Goal: Entertainment & Leisure: Consume media (video, audio)

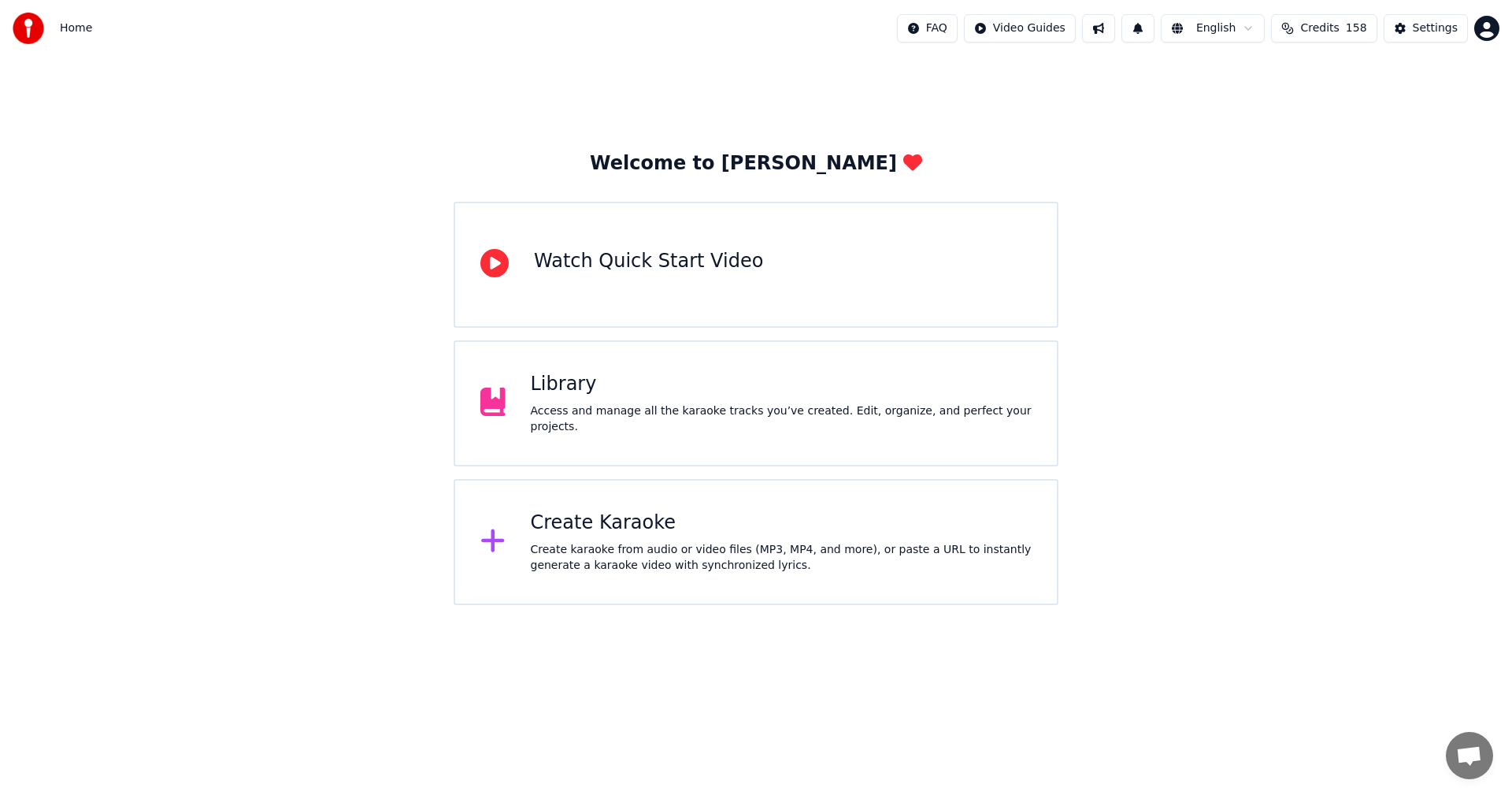
click at [715, 386] on div "Library" at bounding box center [781, 384] width 501 height 25
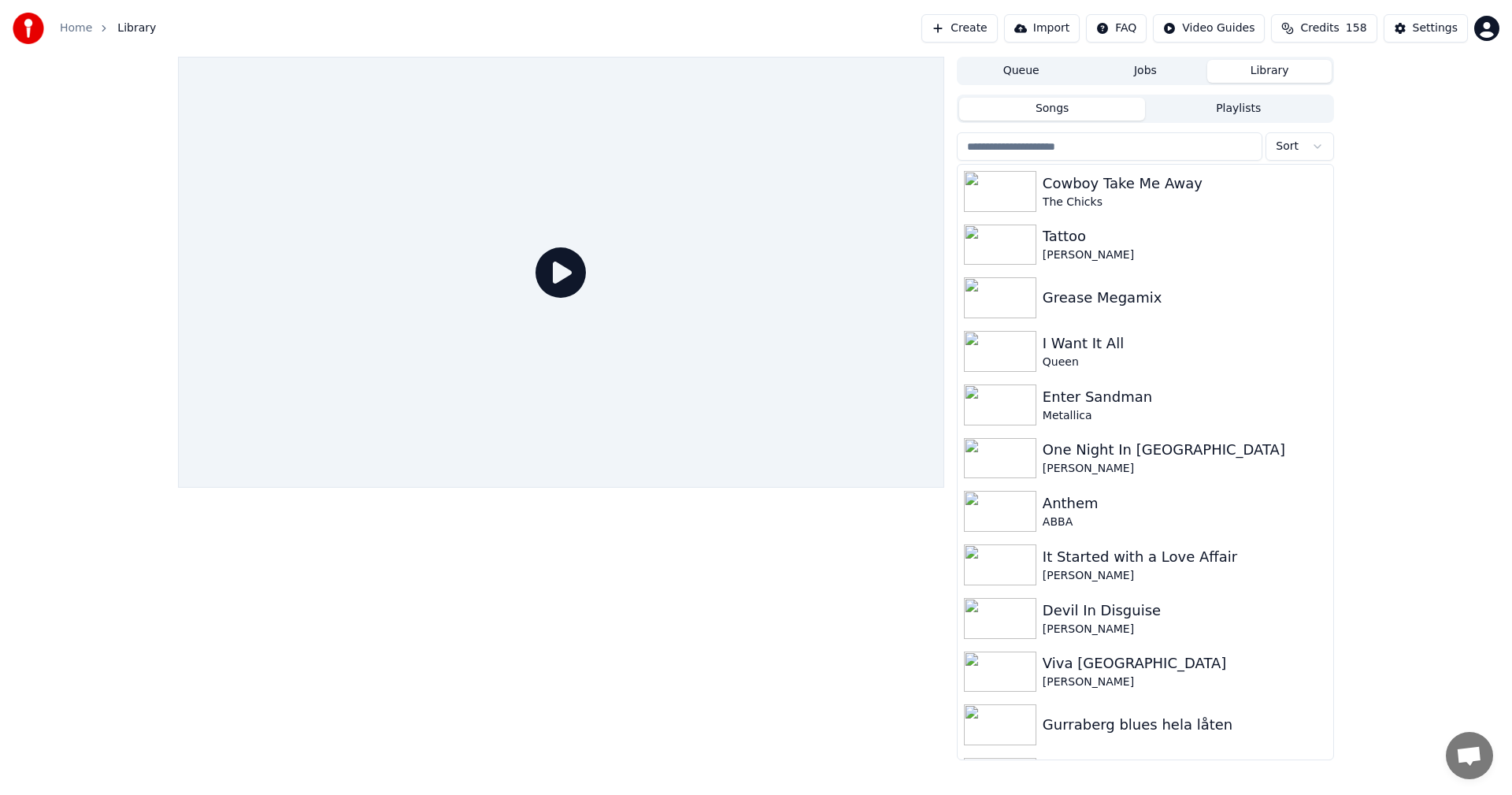
scroll to position [4163, 0]
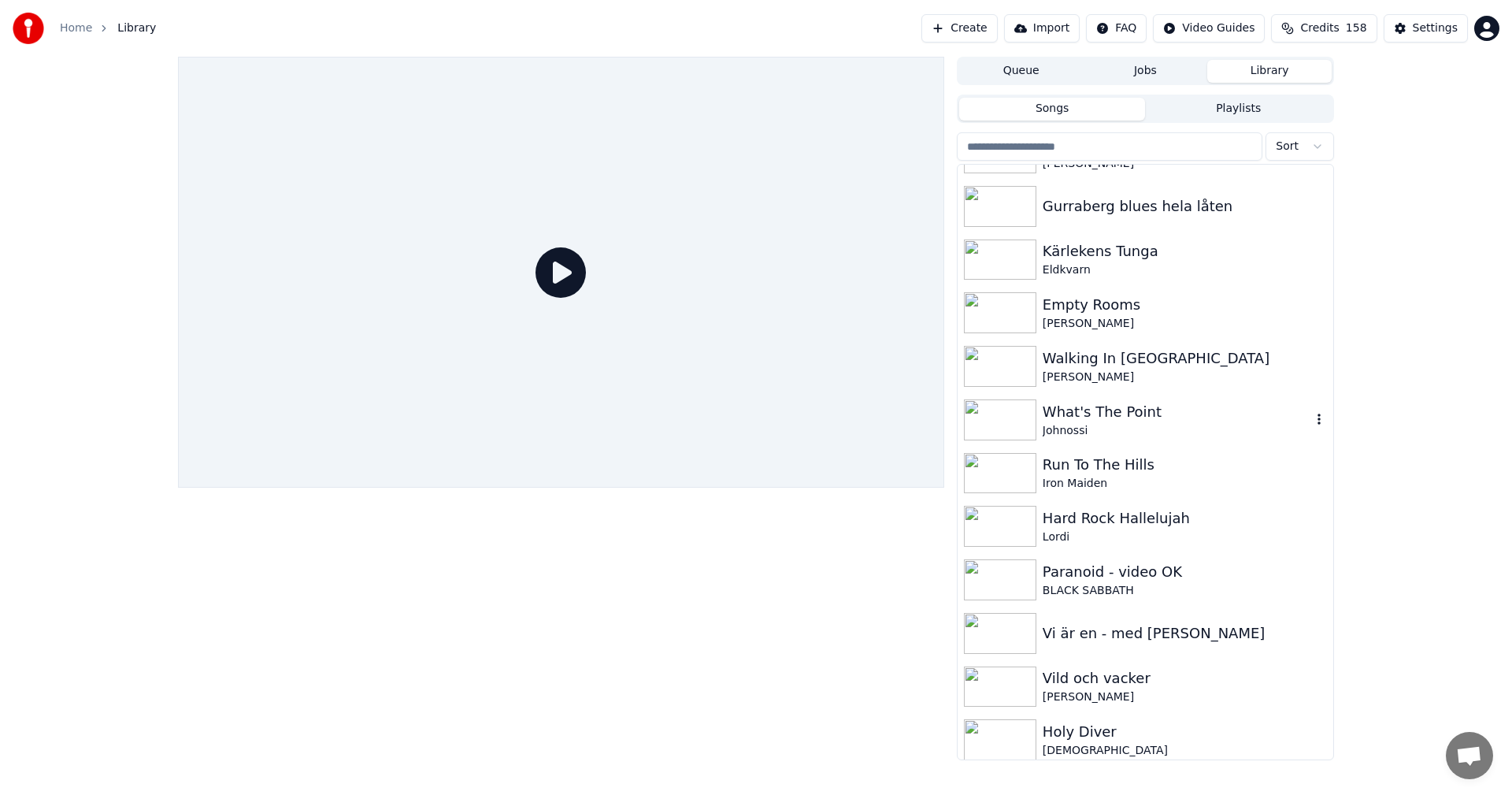
click at [1114, 435] on div "Johnossi" at bounding box center [1176, 431] width 268 height 16
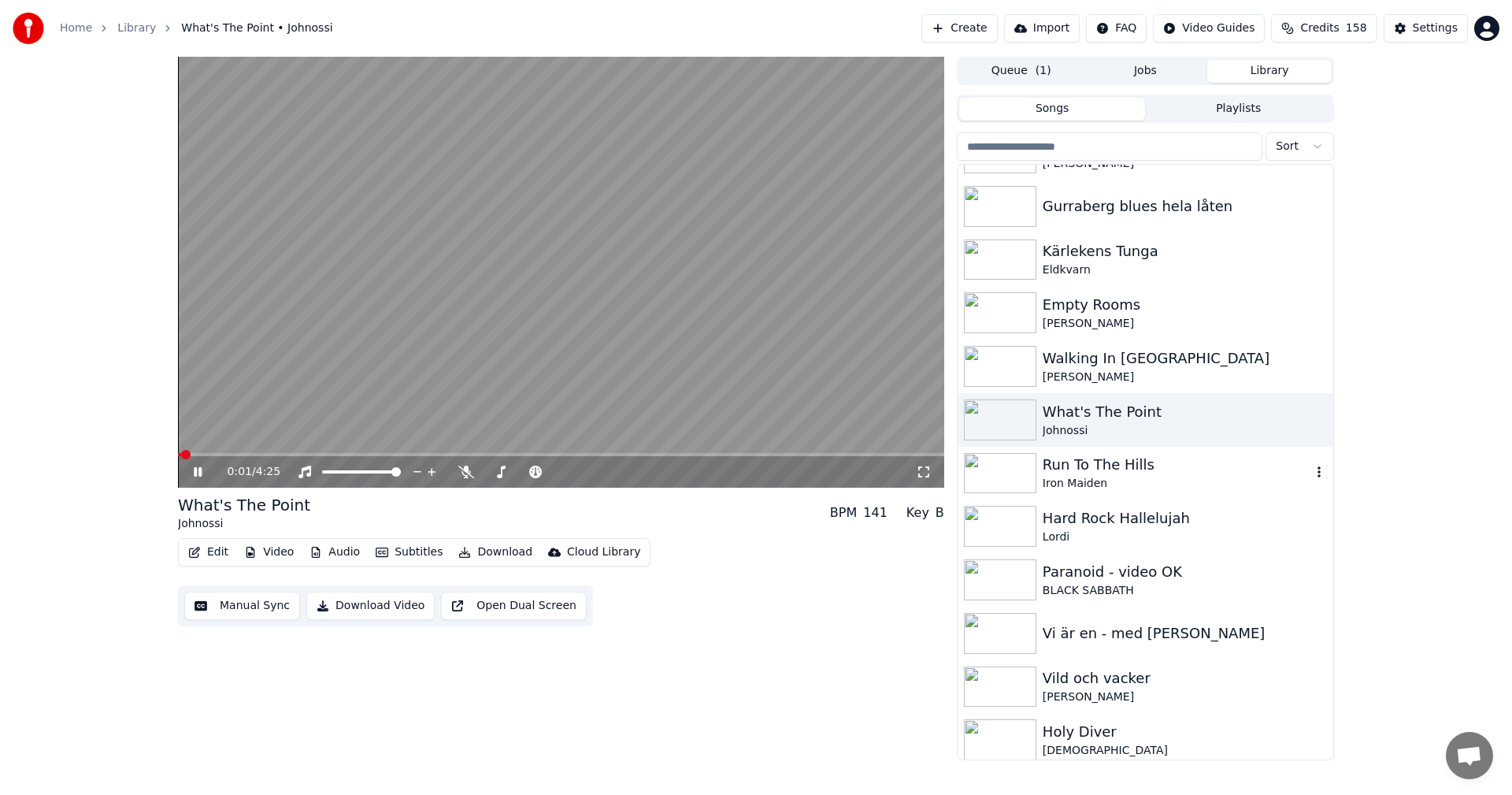
click at [1045, 484] on div "Iron Maiden" at bounding box center [1176, 484] width 268 height 16
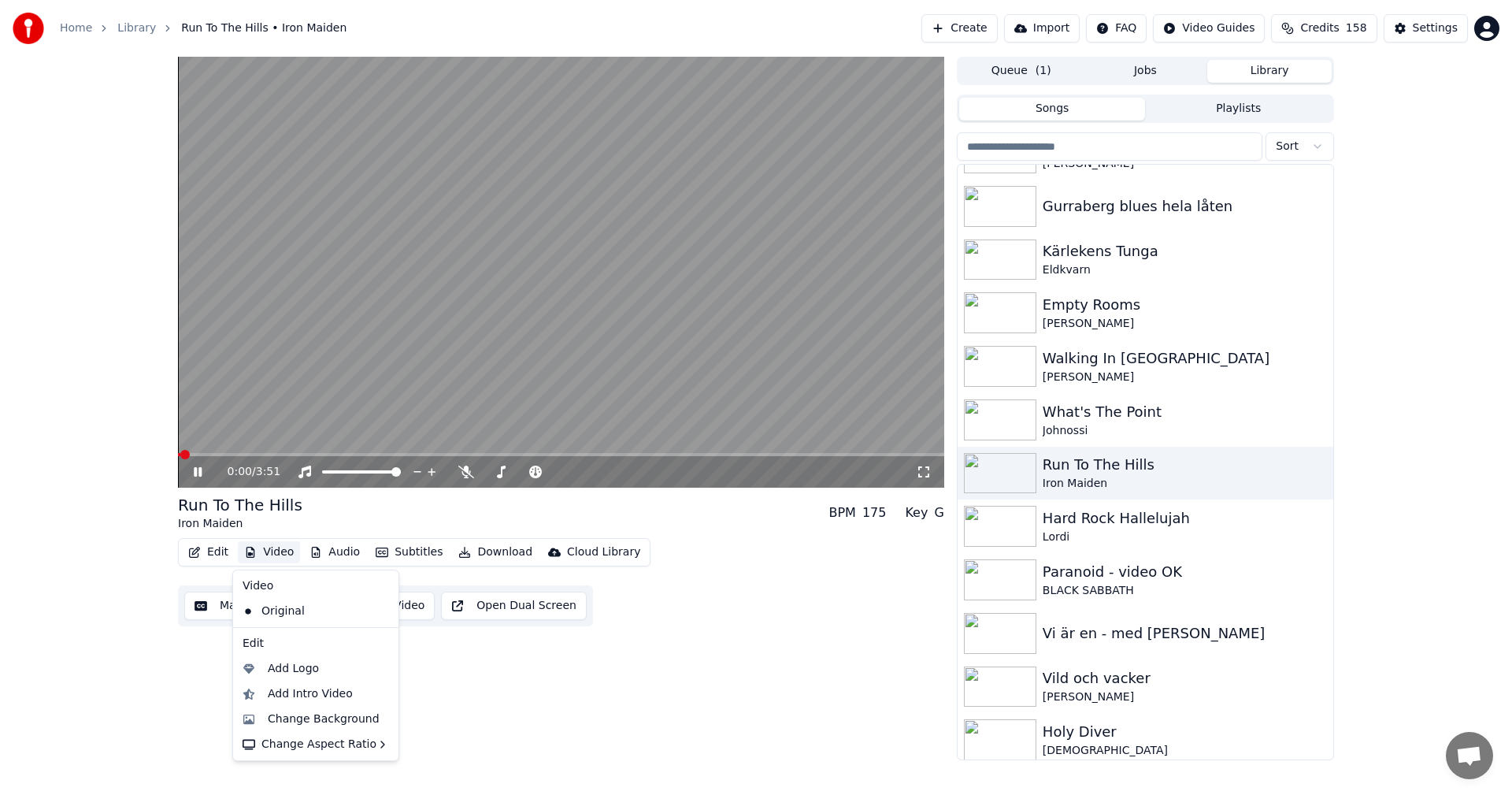
click at [280, 542] on button "Video" at bounding box center [269, 552] width 62 height 22
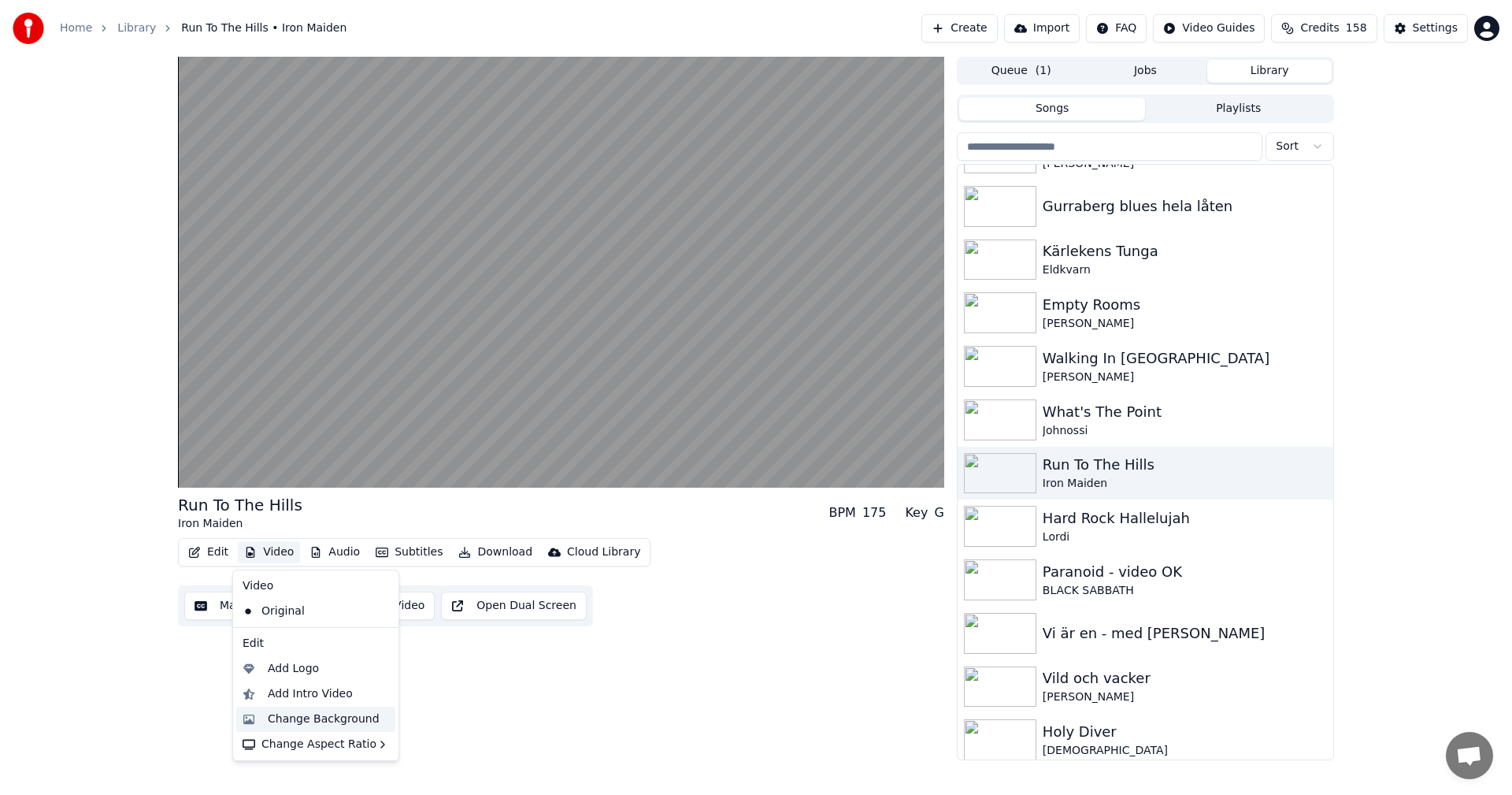
click at [336, 707] on div "Change Background" at bounding box center [315, 719] width 159 height 25
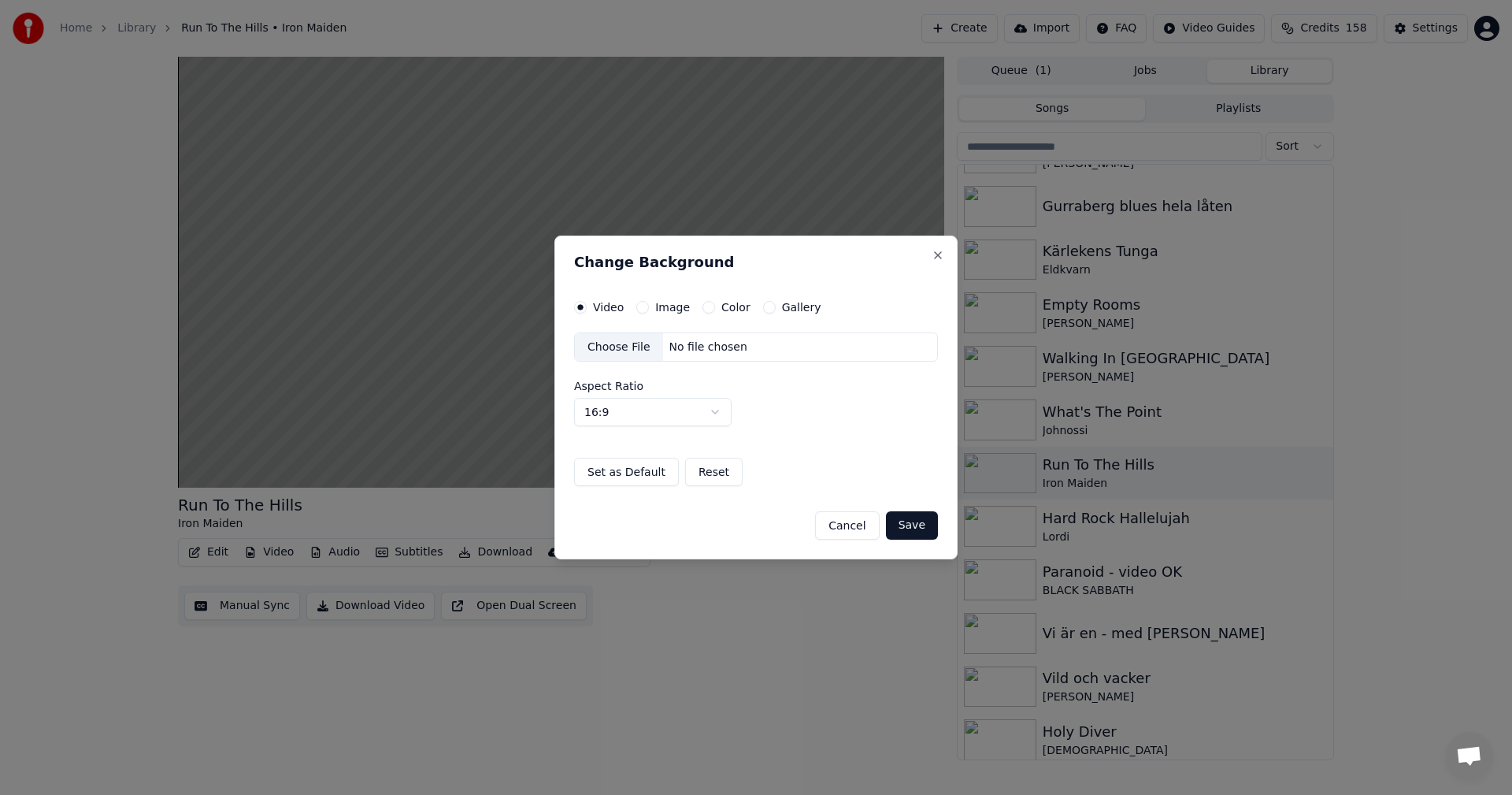
click at [763, 313] on button "Gallery" at bounding box center [769, 307] width 13 height 13
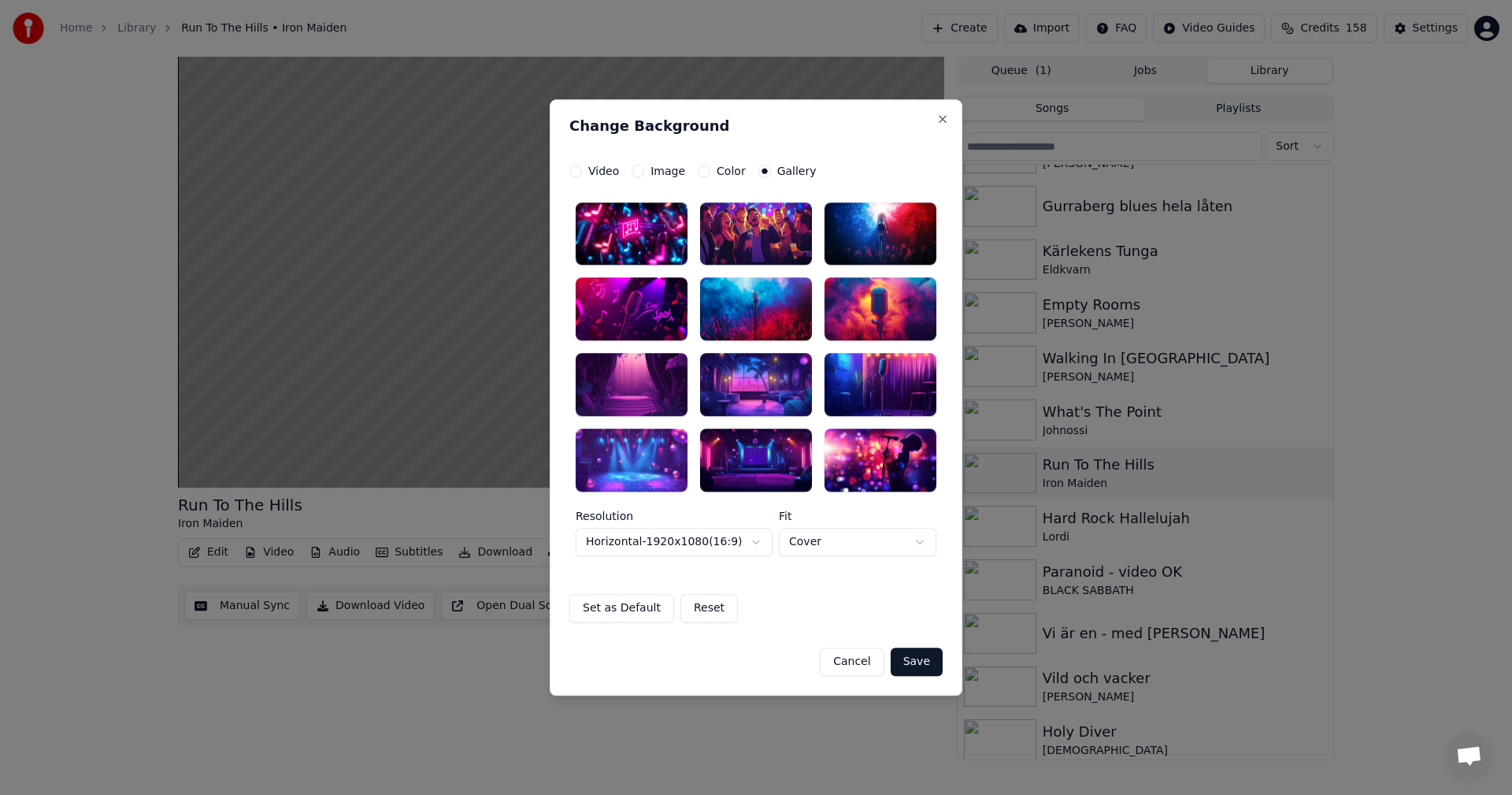
click at [651, 360] on div at bounding box center [631, 385] width 112 height 63
click at [938, 658] on button "Save" at bounding box center [915, 661] width 52 height 28
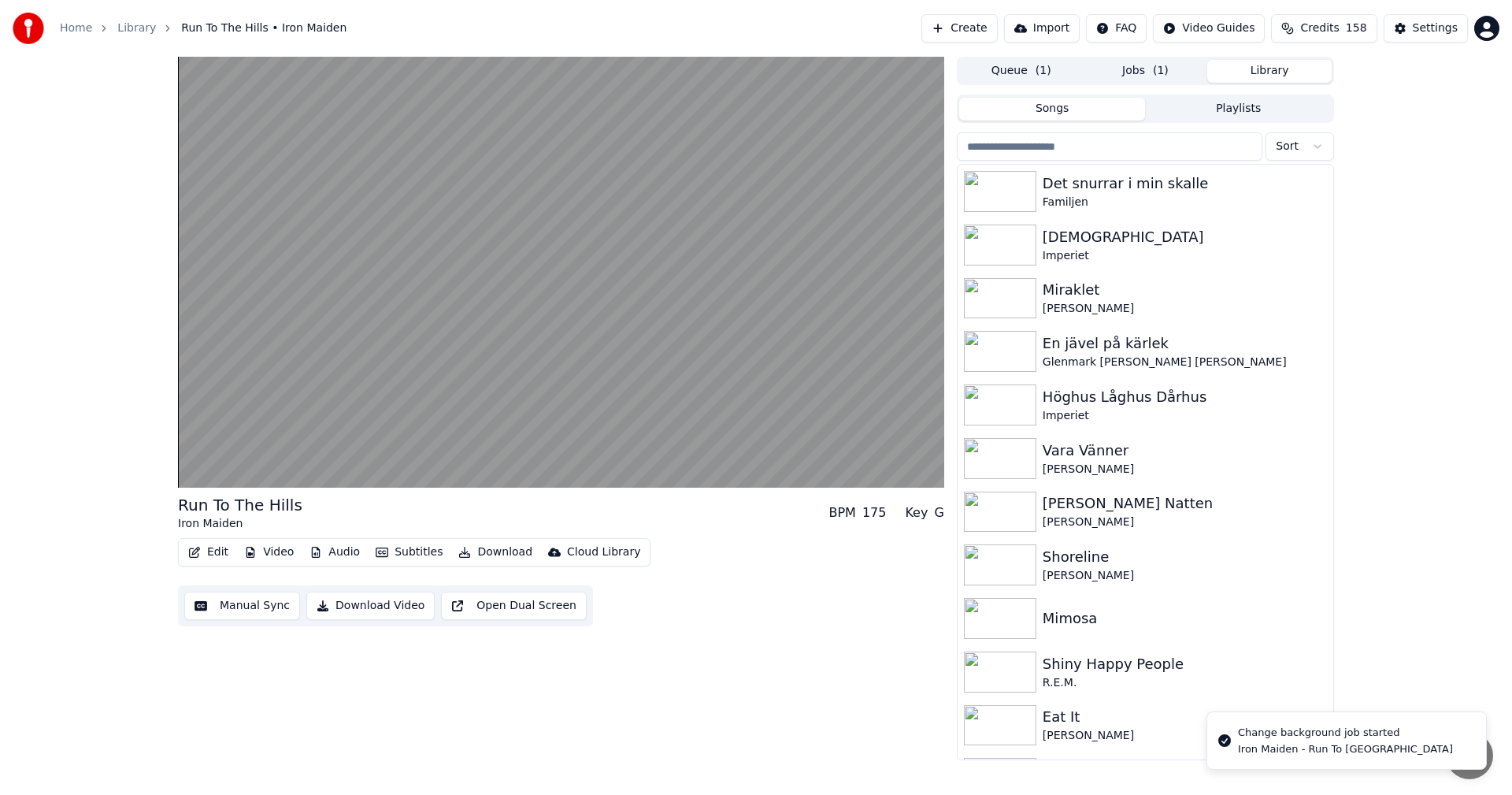
click at [1270, 77] on button "Library" at bounding box center [1269, 70] width 125 height 22
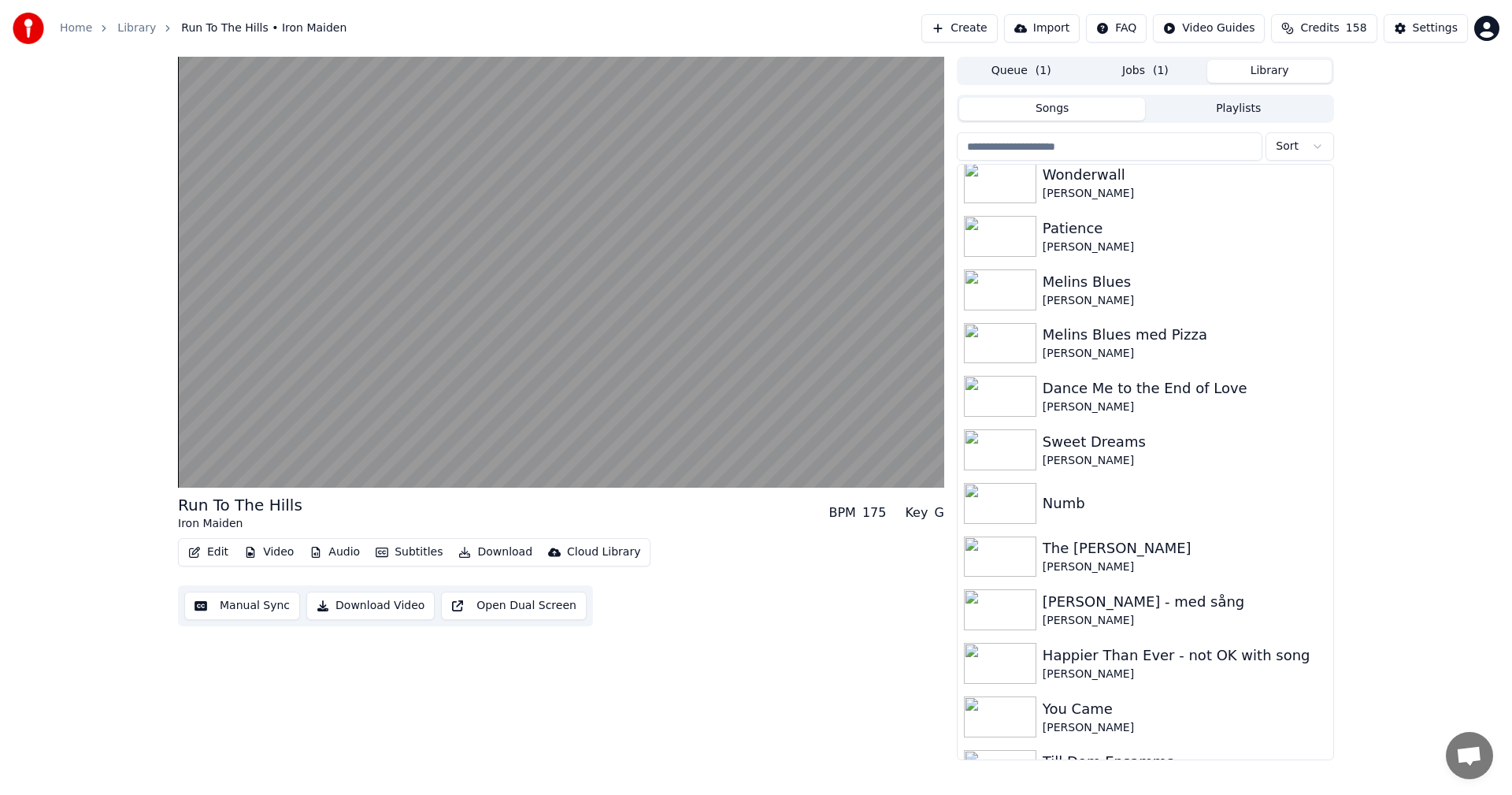
scroll to position [2083, 0]
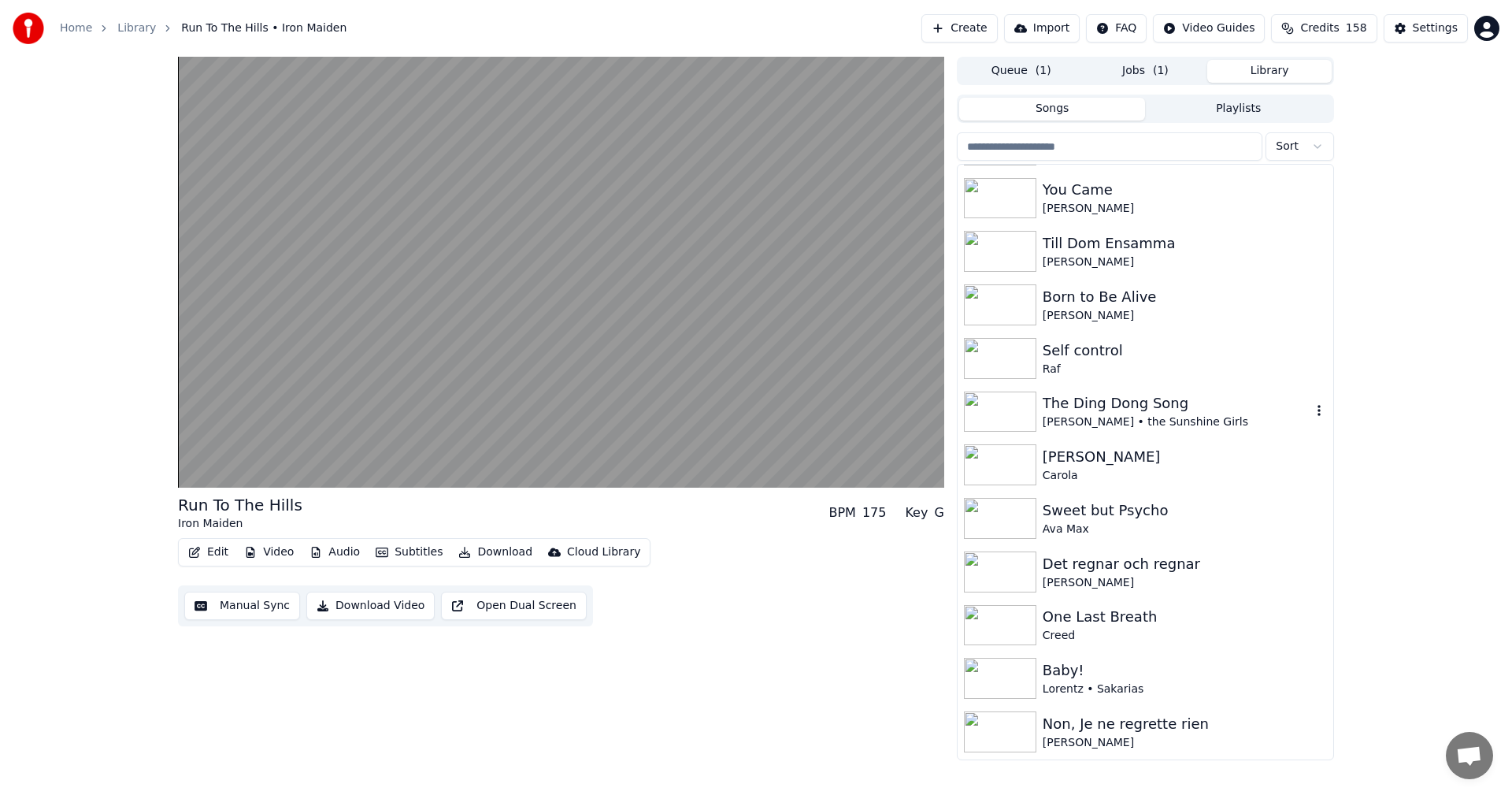
click at [1218, 395] on div "The Ding Dong Song" at bounding box center [1176, 403] width 268 height 22
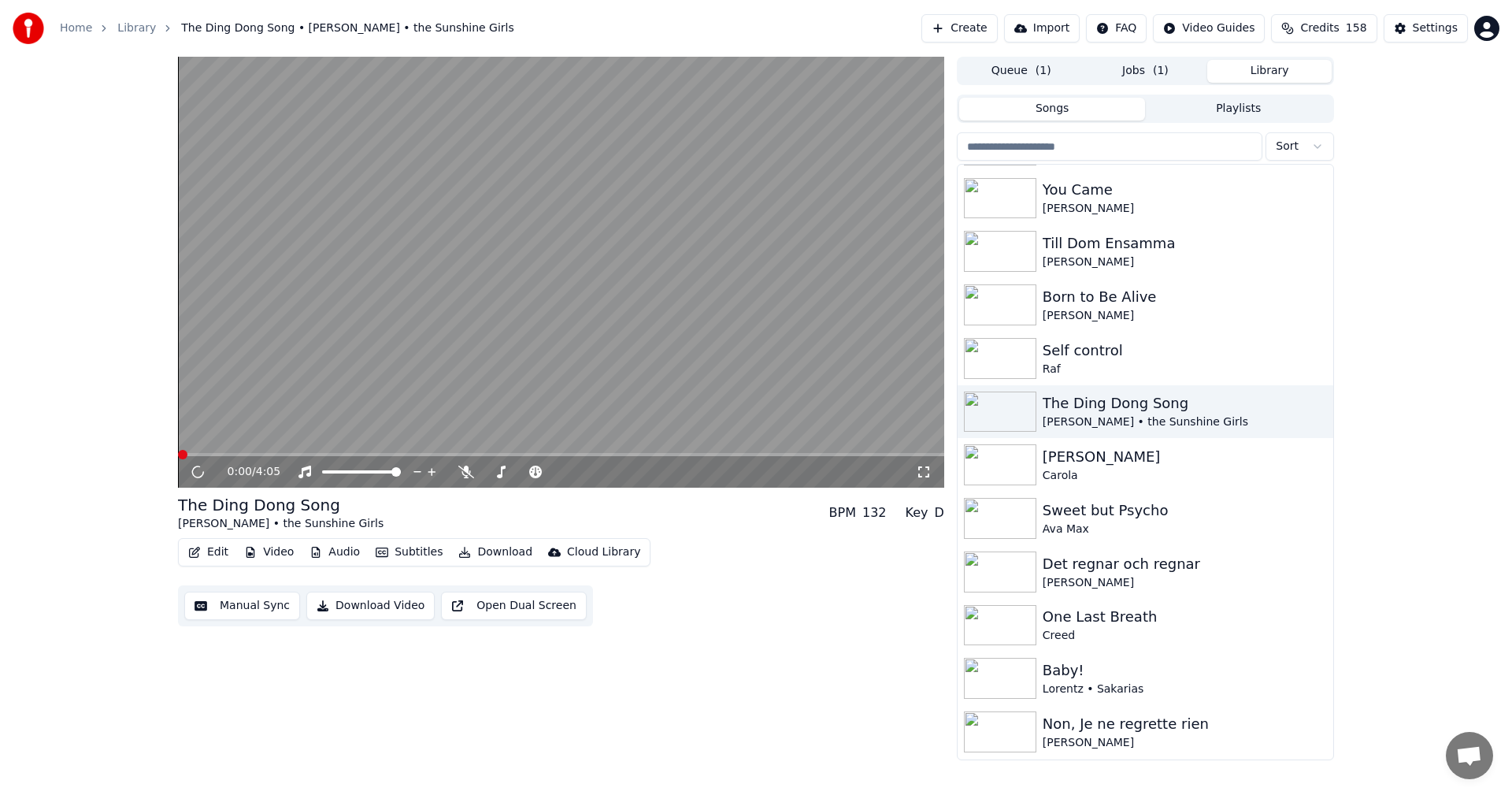
click at [291, 540] on div "Edit Video Audio Subtitles Download Cloud Library" at bounding box center [414, 552] width 473 height 28
click at [285, 550] on button "Video" at bounding box center [269, 552] width 62 height 22
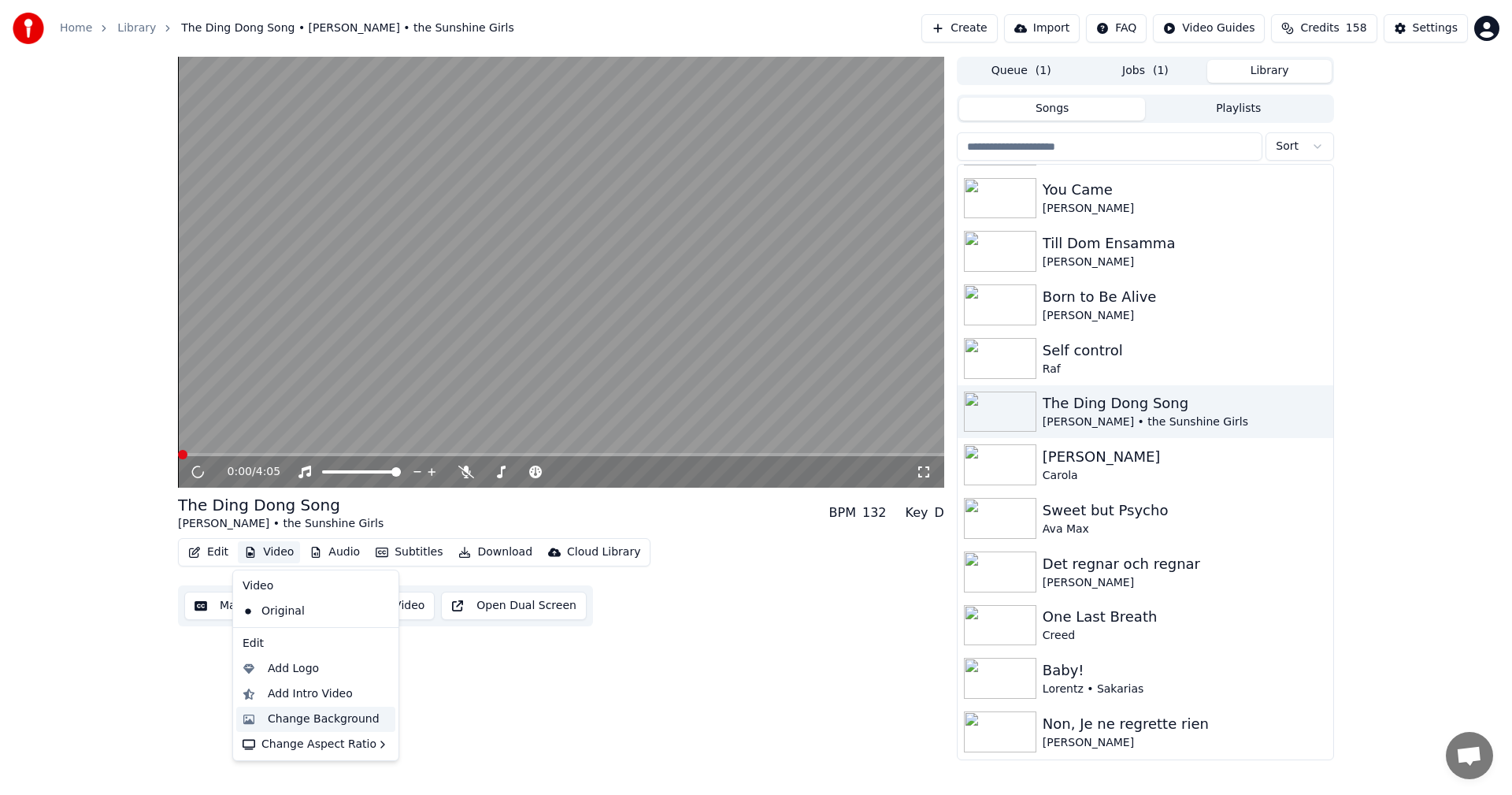
click at [361, 725] on div "Change Background" at bounding box center [324, 719] width 112 height 16
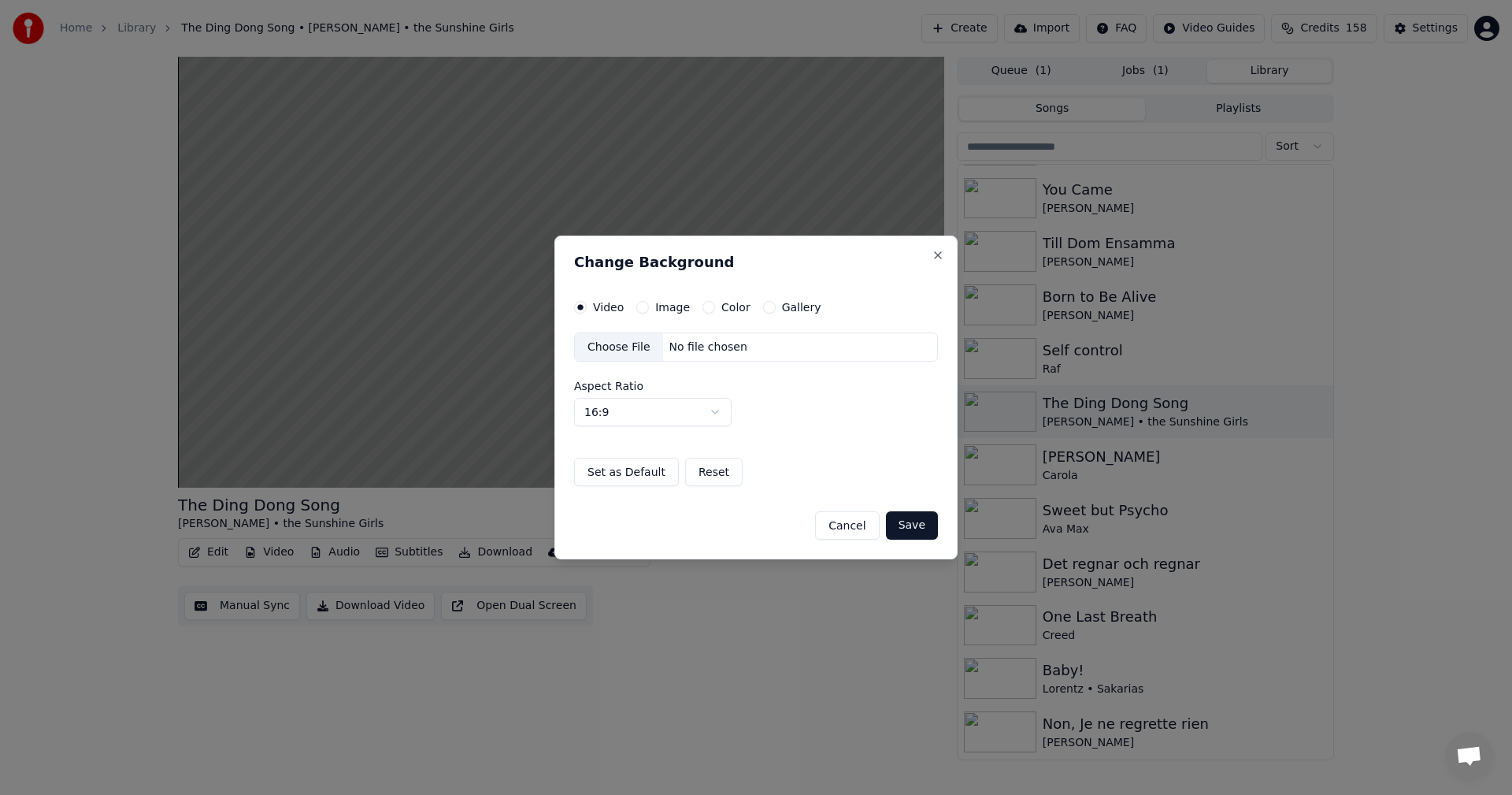
click at [765, 312] on button "Gallery" at bounding box center [769, 307] width 13 height 13
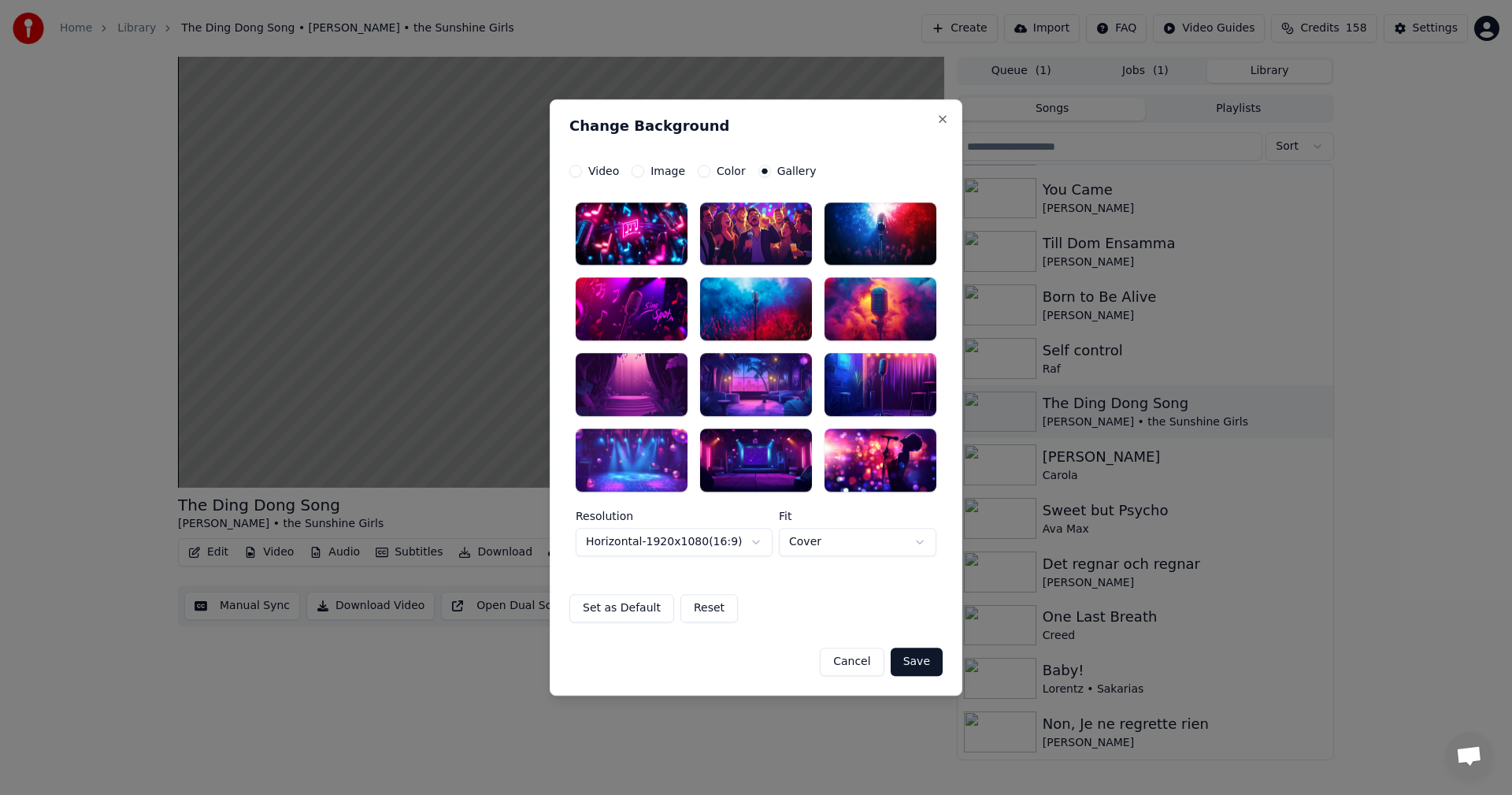
click at [679, 366] on div at bounding box center [631, 385] width 112 height 63
click at [911, 663] on button "Save" at bounding box center [915, 661] width 52 height 28
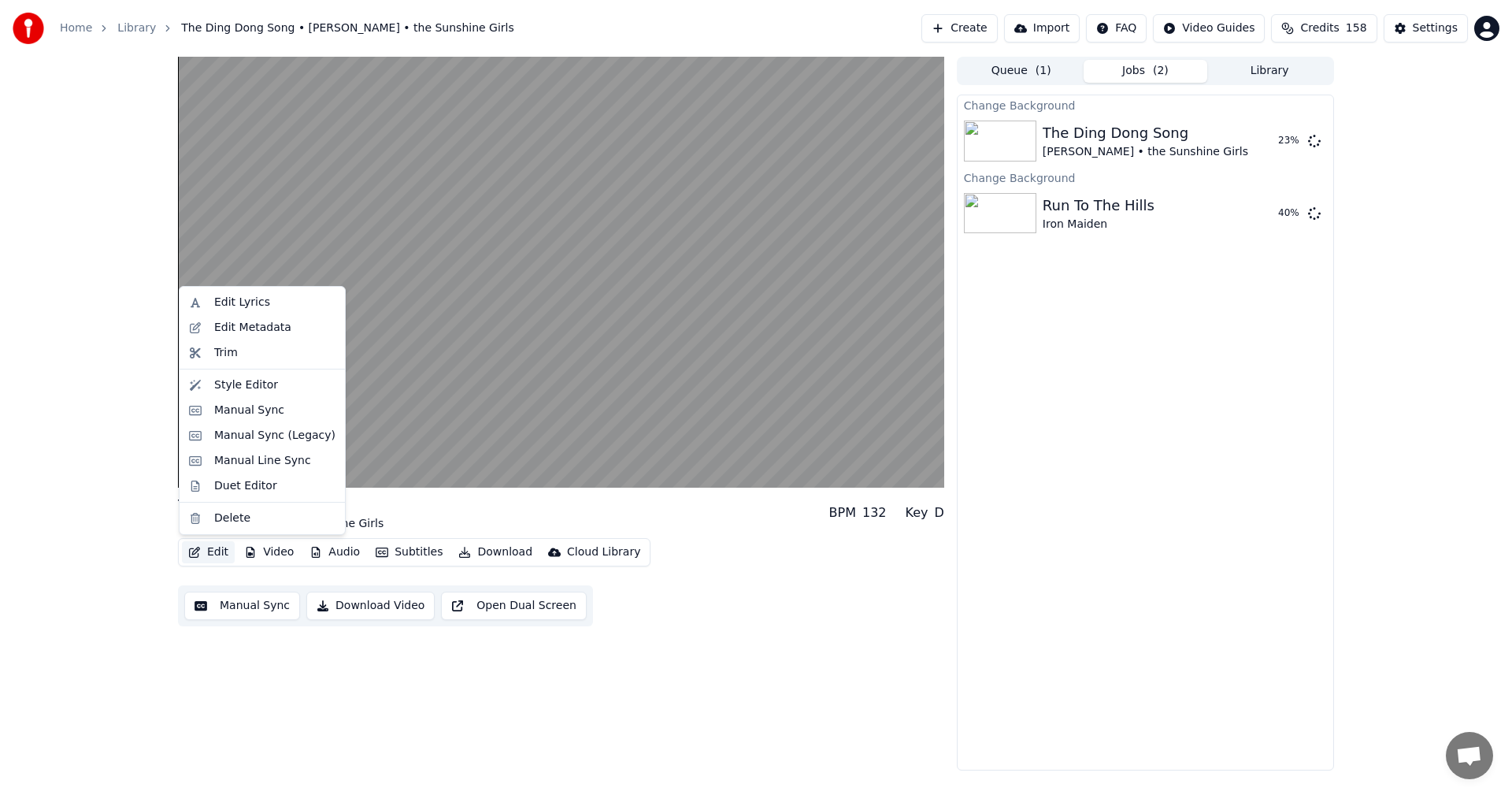
click at [213, 551] on button "Edit" at bounding box center [209, 552] width 53 height 22
click at [281, 403] on div "Manual Sync" at bounding box center [275, 411] width 121 height 16
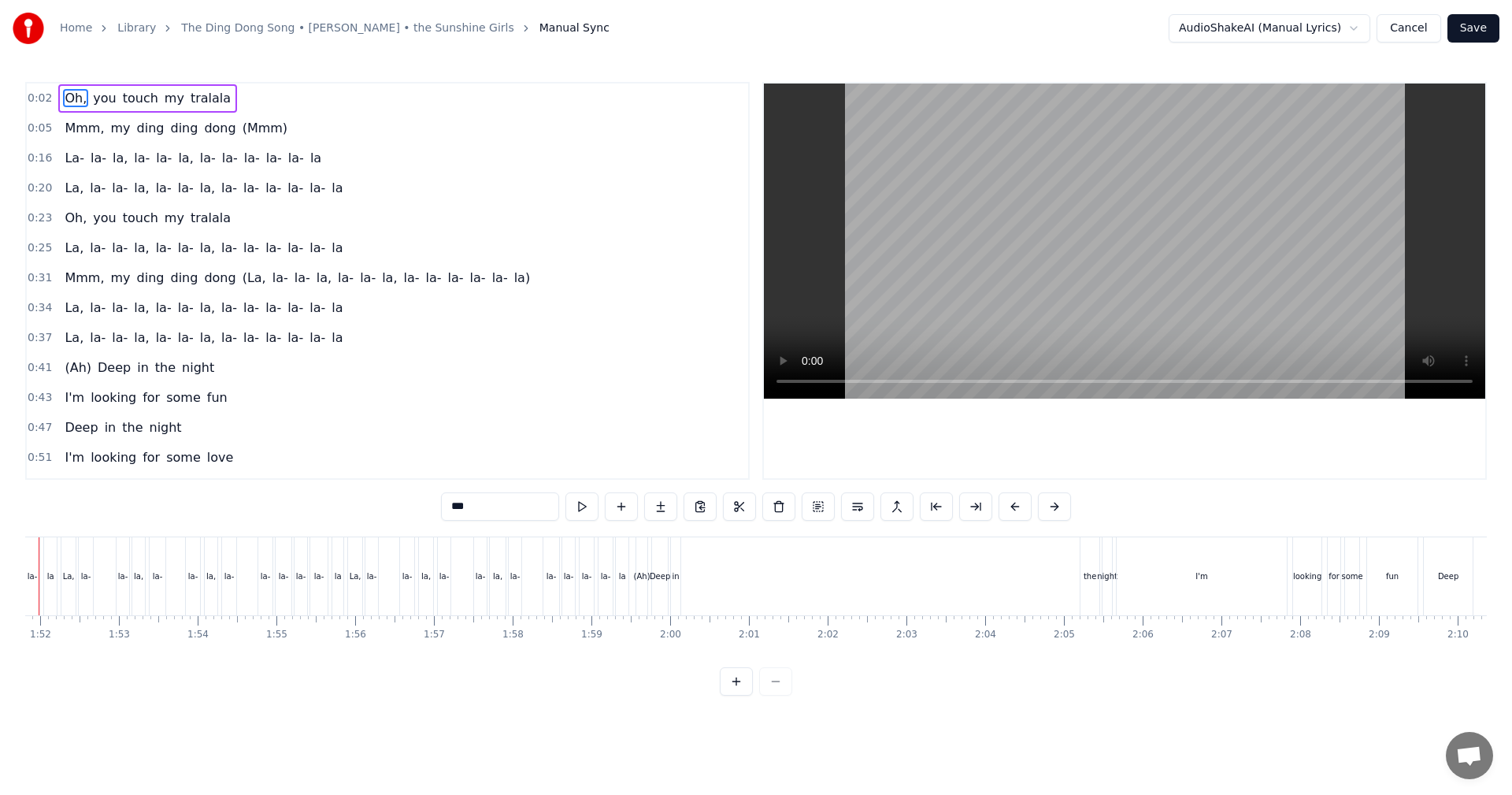
scroll to position [0, 8737]
drag, startPoint x: 743, startPoint y: 585, endPoint x: 1067, endPoint y: 591, distance: 324.1
click at [1067, 591] on div "(Ah) Deep in the night" at bounding box center [942, 576] width 481 height 78
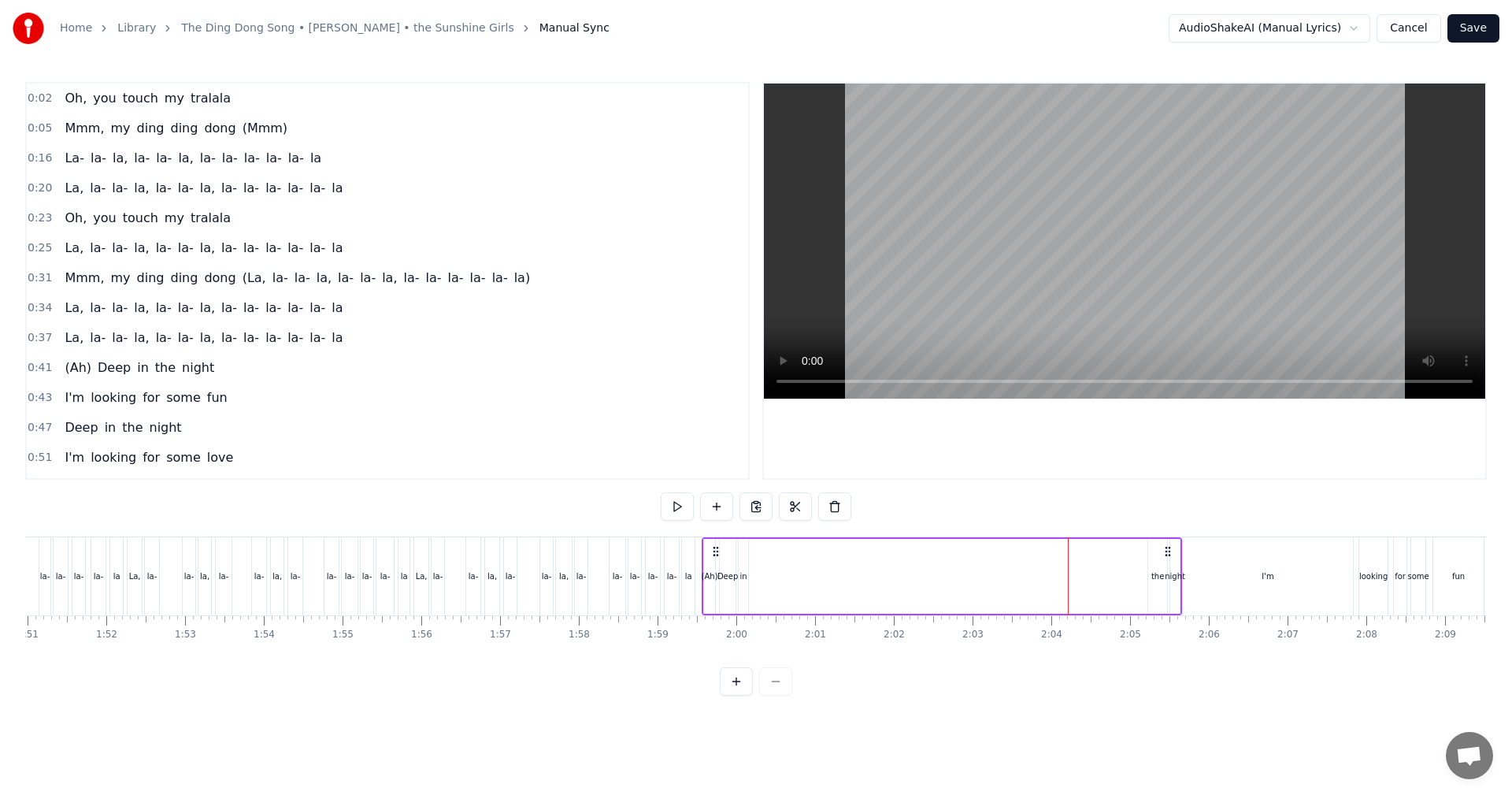
drag, startPoint x: 742, startPoint y: 571, endPoint x: 838, endPoint y: 569, distance: 96.0
click at [838, 569] on div "(Ah) Deep in the night" at bounding box center [942, 576] width 481 height 78
click at [747, 581] on div "in" at bounding box center [744, 576] width 10 height 75
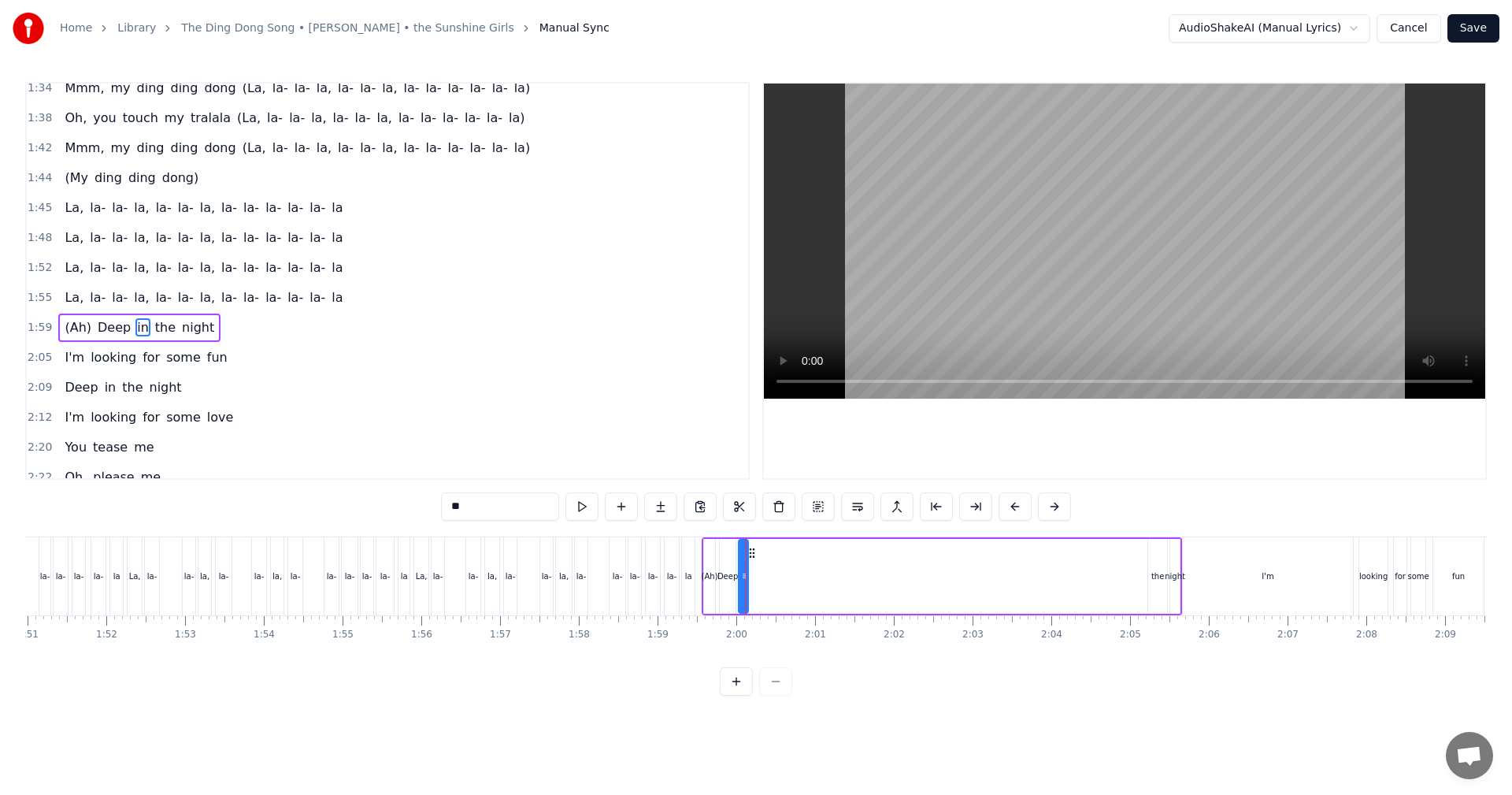
scroll to position [775, 0]
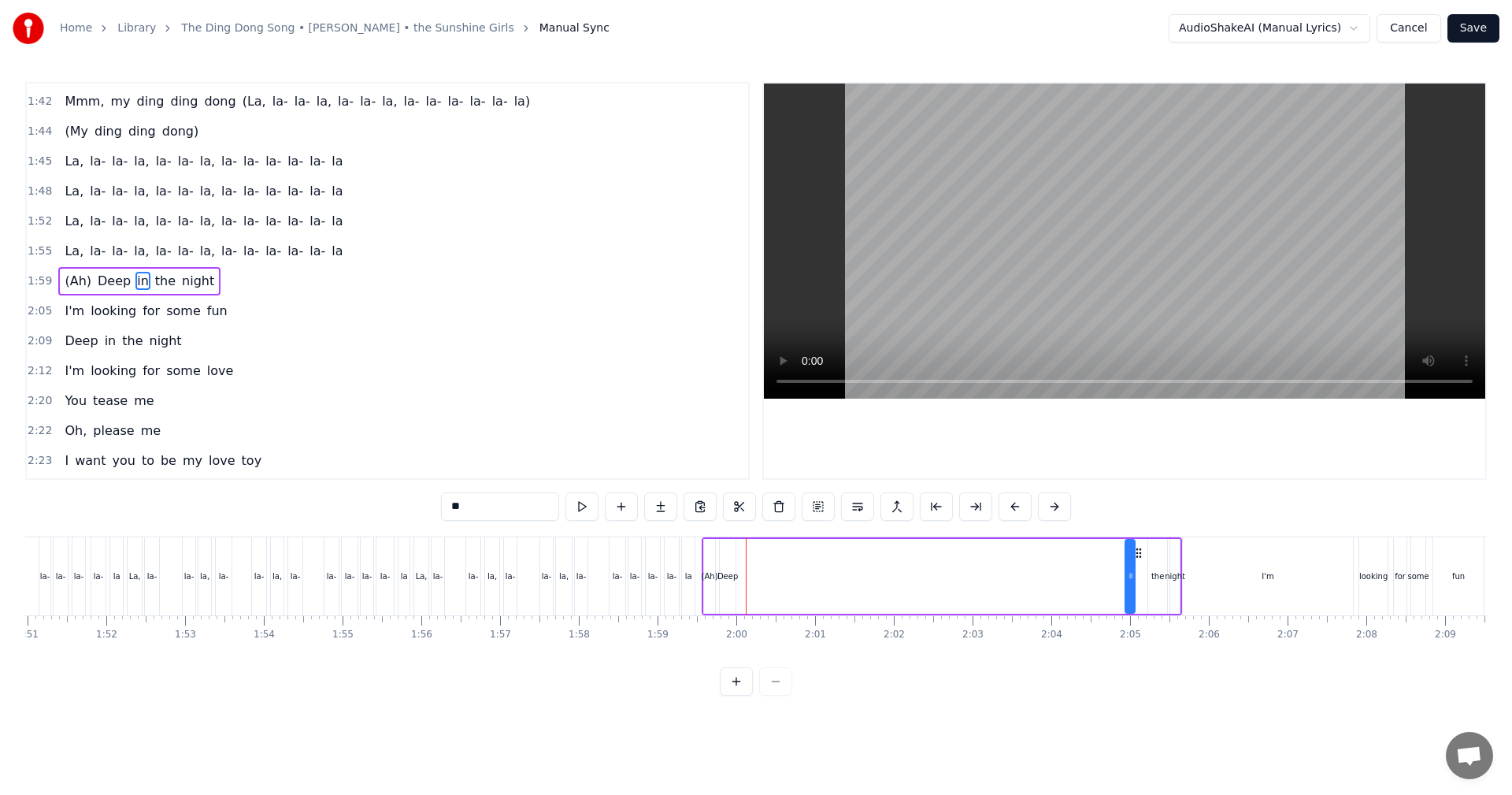
drag, startPoint x: 750, startPoint y: 554, endPoint x: 766, endPoint y: 579, distance: 29.7
click at [1137, 563] on div "(Ah) Deep in the night" at bounding box center [942, 576] width 481 height 78
click at [733, 580] on div "Deep" at bounding box center [727, 576] width 20 height 12
drag, startPoint x: 730, startPoint y: 567, endPoint x: 789, endPoint y: 572, distance: 59.2
click at [789, 572] on div at bounding box center [790, 576] width 6 height 71
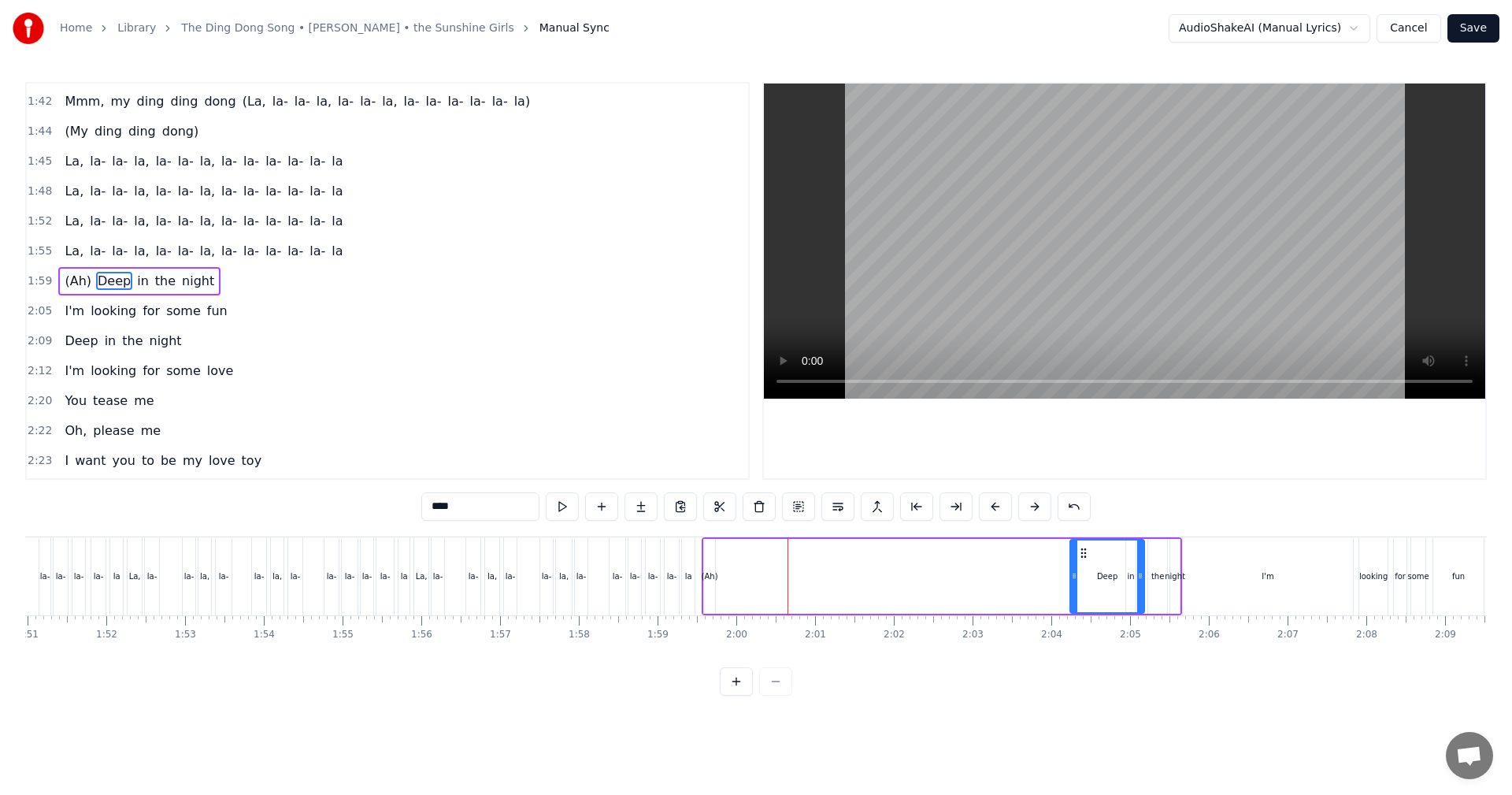
drag, startPoint x: 735, startPoint y: 548, endPoint x: 1085, endPoint y: 542, distance: 350.1
click at [1085, 542] on div "Deep" at bounding box center [1106, 576] width 72 height 71
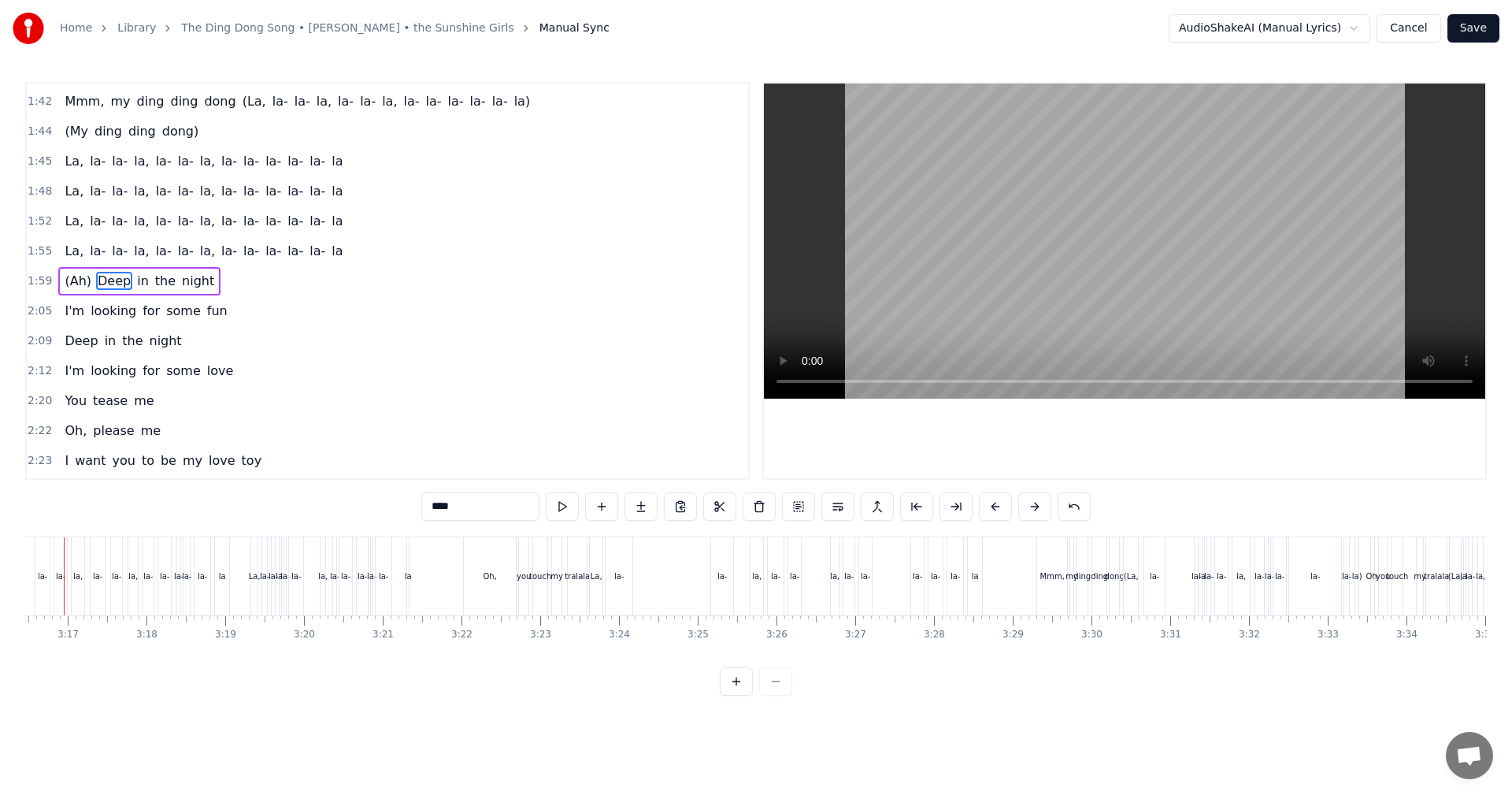
scroll to position [0, 15426]
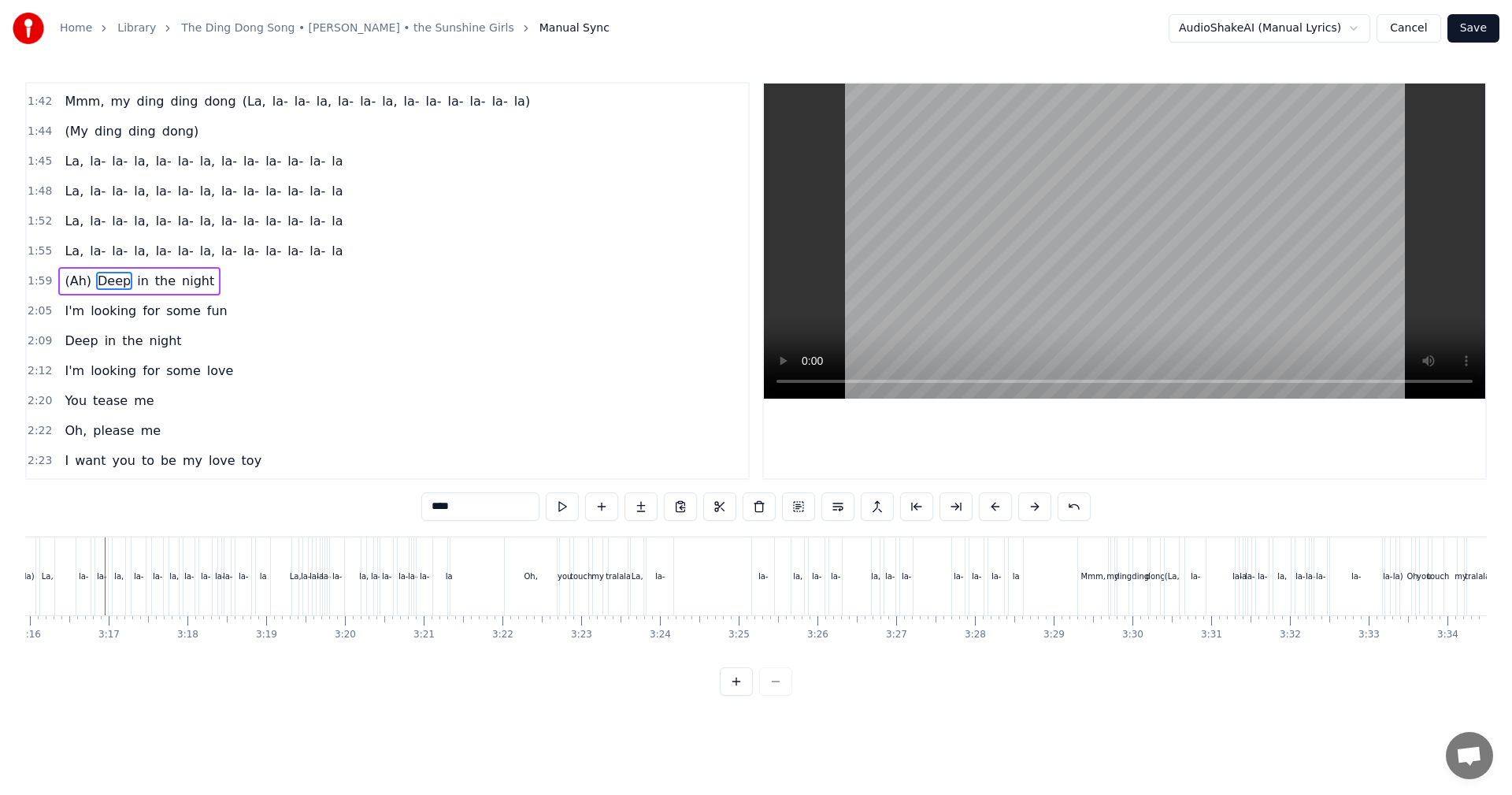
click at [652, 579] on div "la-" at bounding box center [659, 576] width 26 height 78
type input "***"
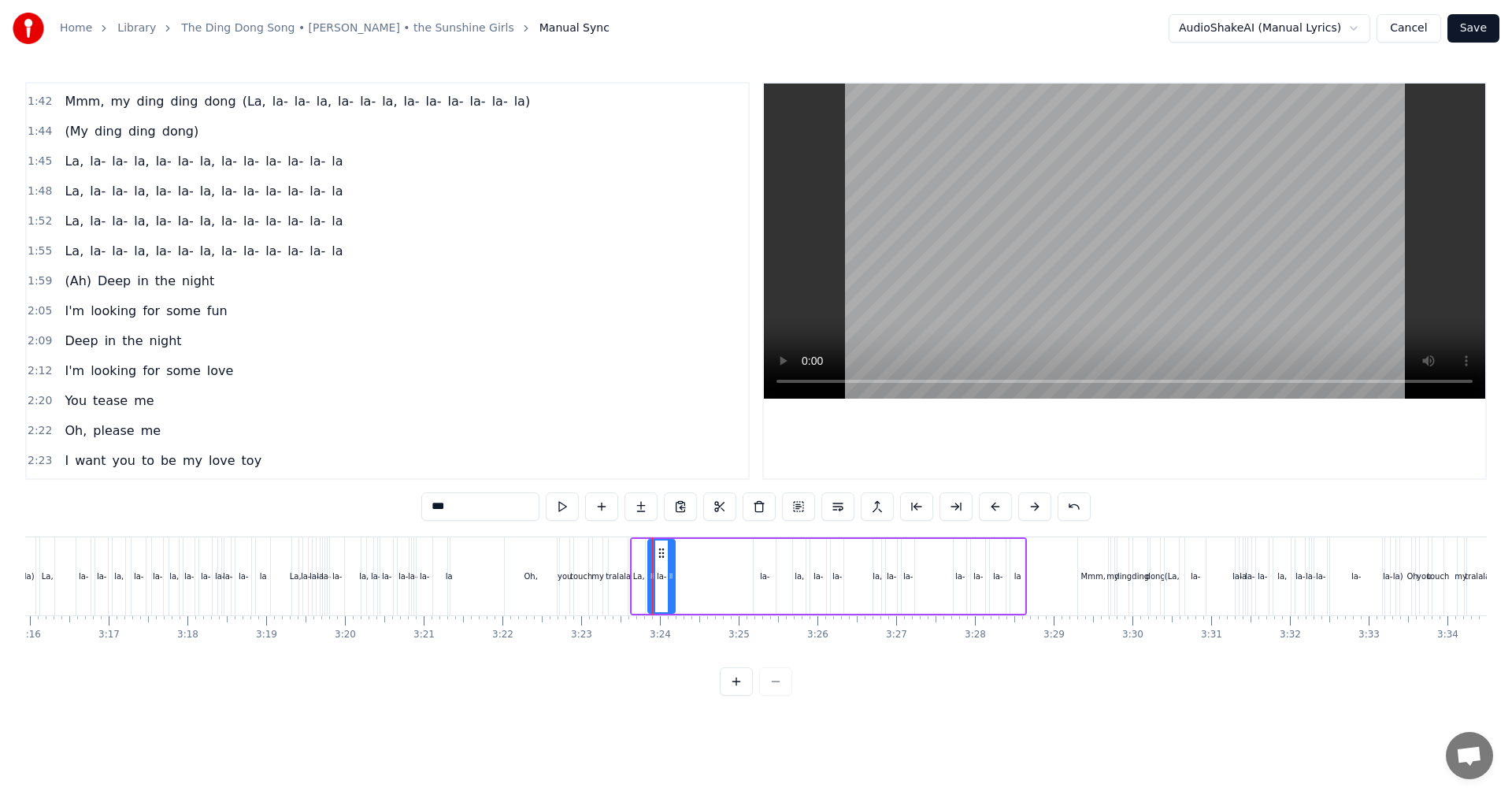
click at [652, 579] on div at bounding box center [652, 576] width 1 height 78
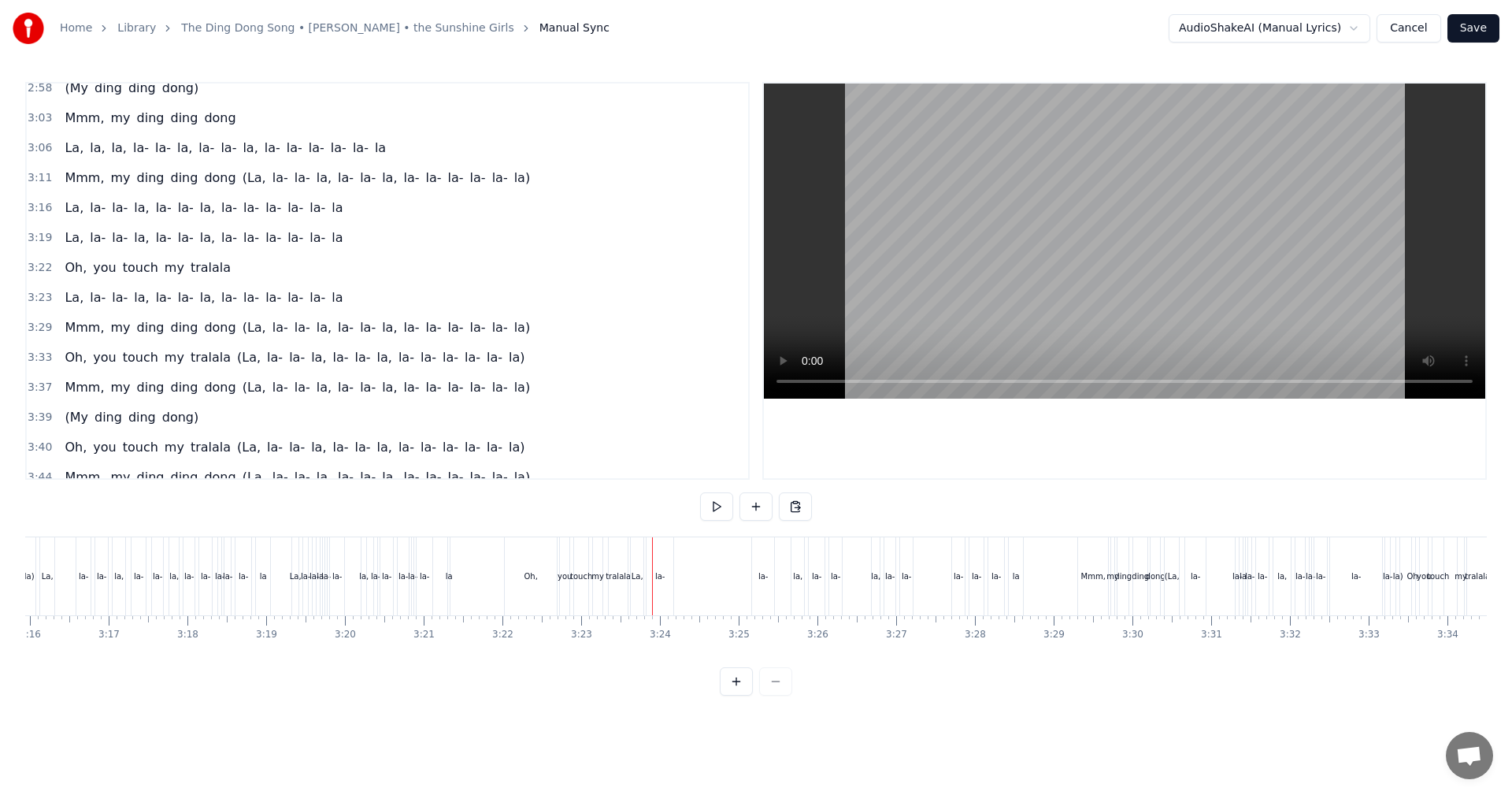
scroll to position [1404, 0]
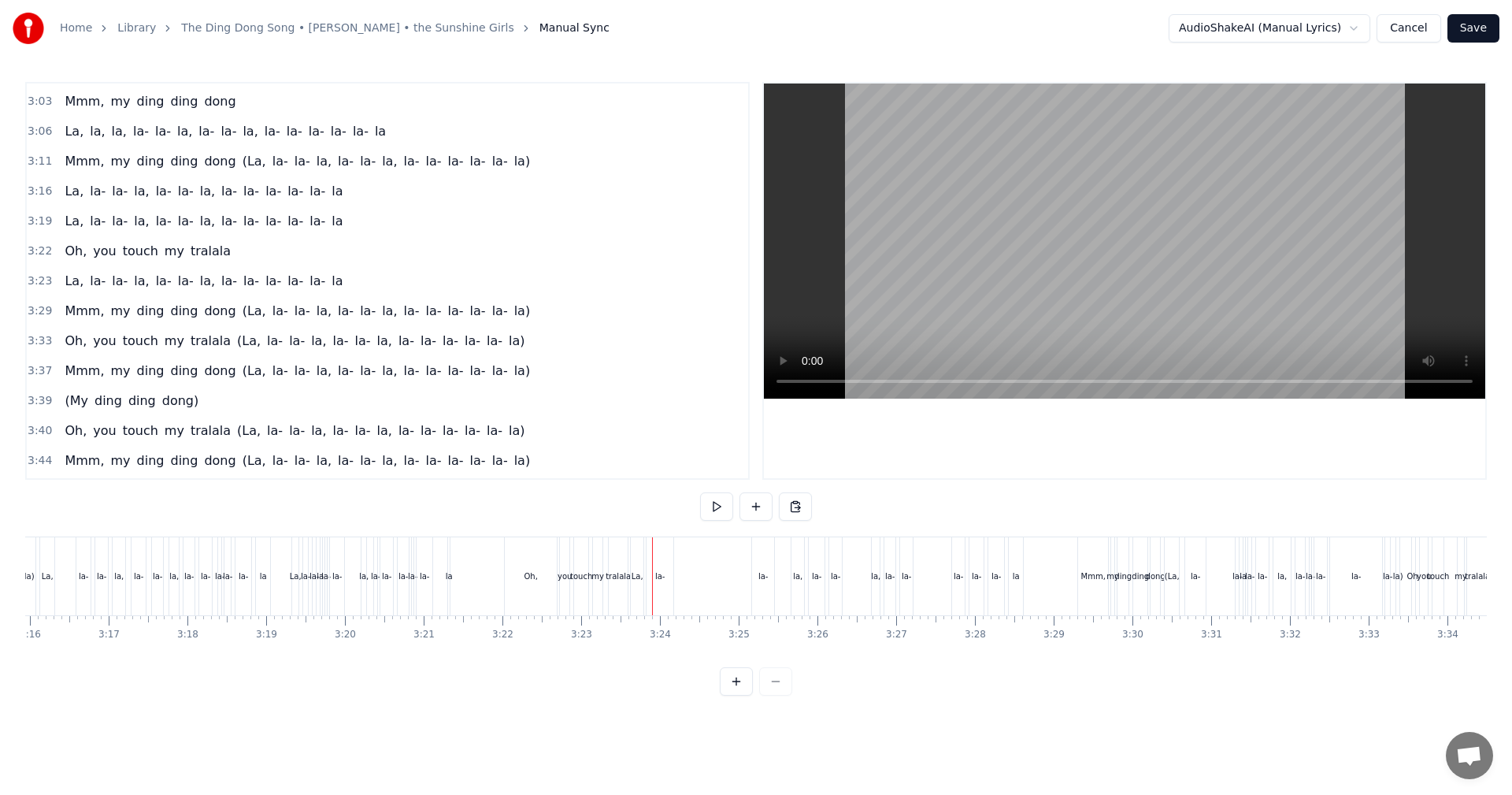
drag, startPoint x: 667, startPoint y: 577, endPoint x: 735, endPoint y: 581, distance: 68.1
click at [735, 581] on div "La, [GEOGRAPHIC_DATA], [GEOGRAPHIC_DATA], [GEOGRAPHIC_DATA]" at bounding box center [828, 576] width 397 height 78
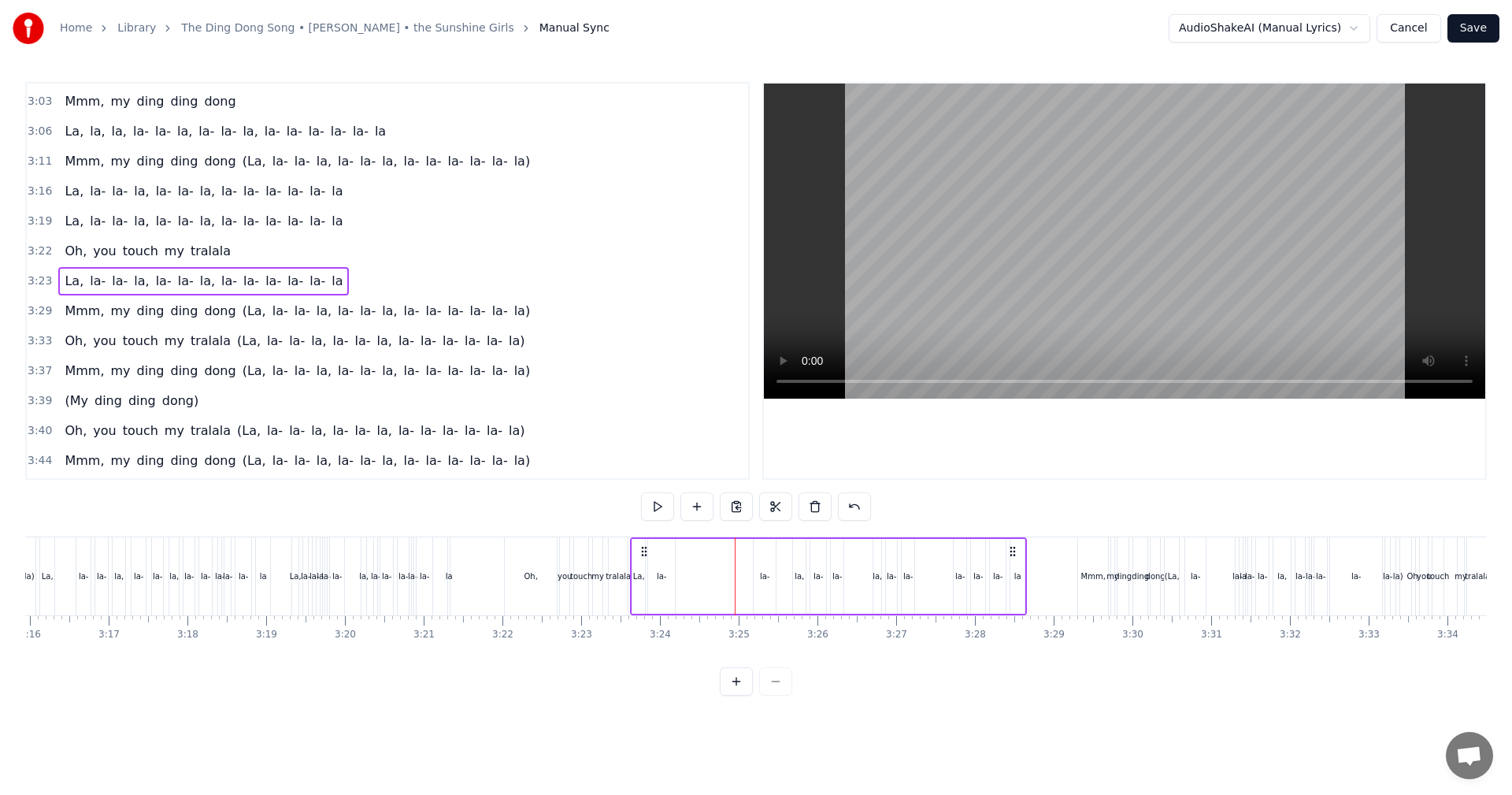
click at [656, 559] on div "la-" at bounding box center [661, 576] width 26 height 75
drag, startPoint x: 658, startPoint y: 551, endPoint x: 740, endPoint y: 558, distance: 82.3
click at [740, 558] on icon at bounding box center [743, 552] width 13 height 13
click at [640, 548] on div "La," at bounding box center [639, 576] width 13 height 75
type input "***"
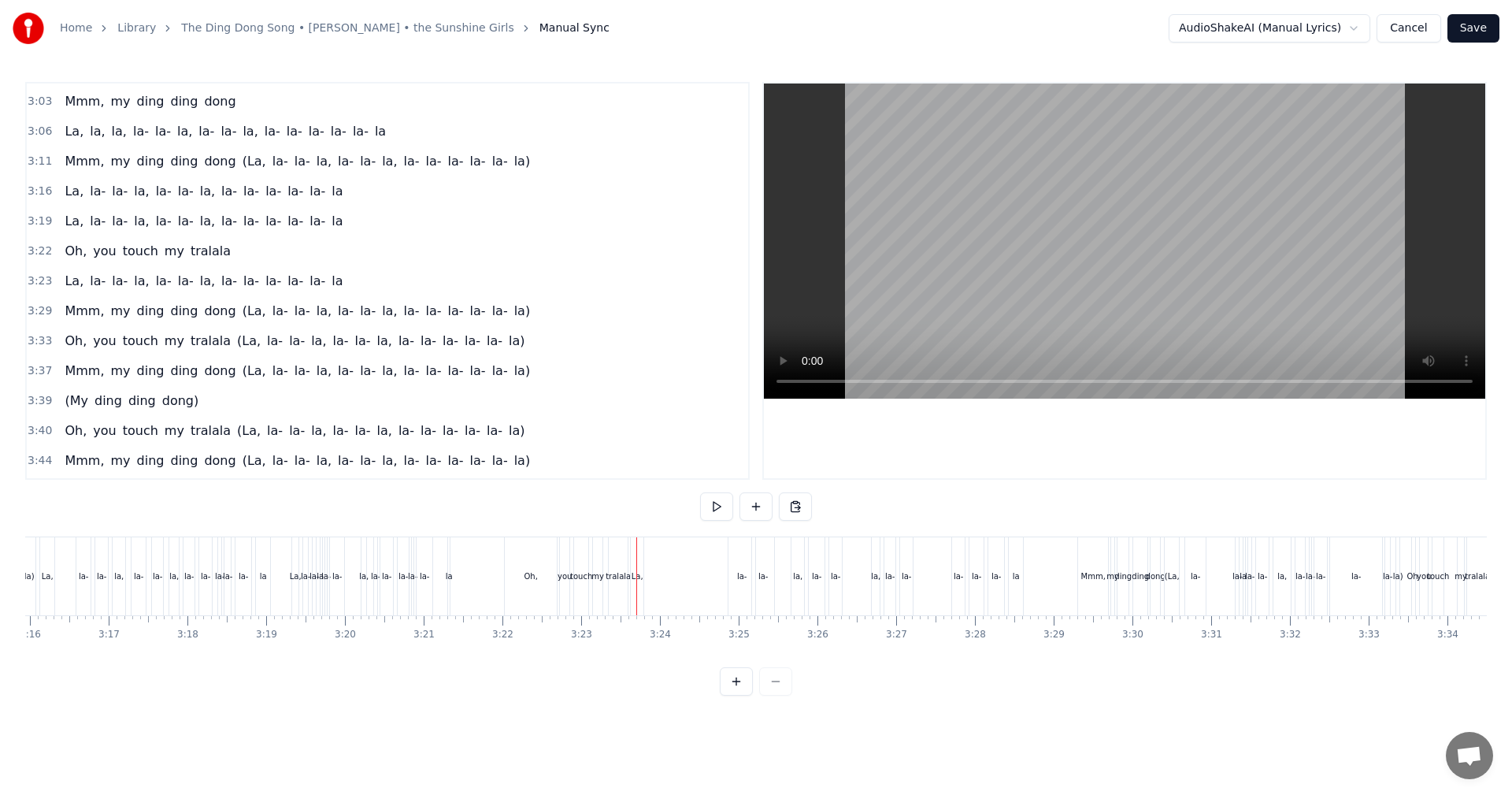
click at [635, 564] on div "La," at bounding box center [637, 576] width 13 height 78
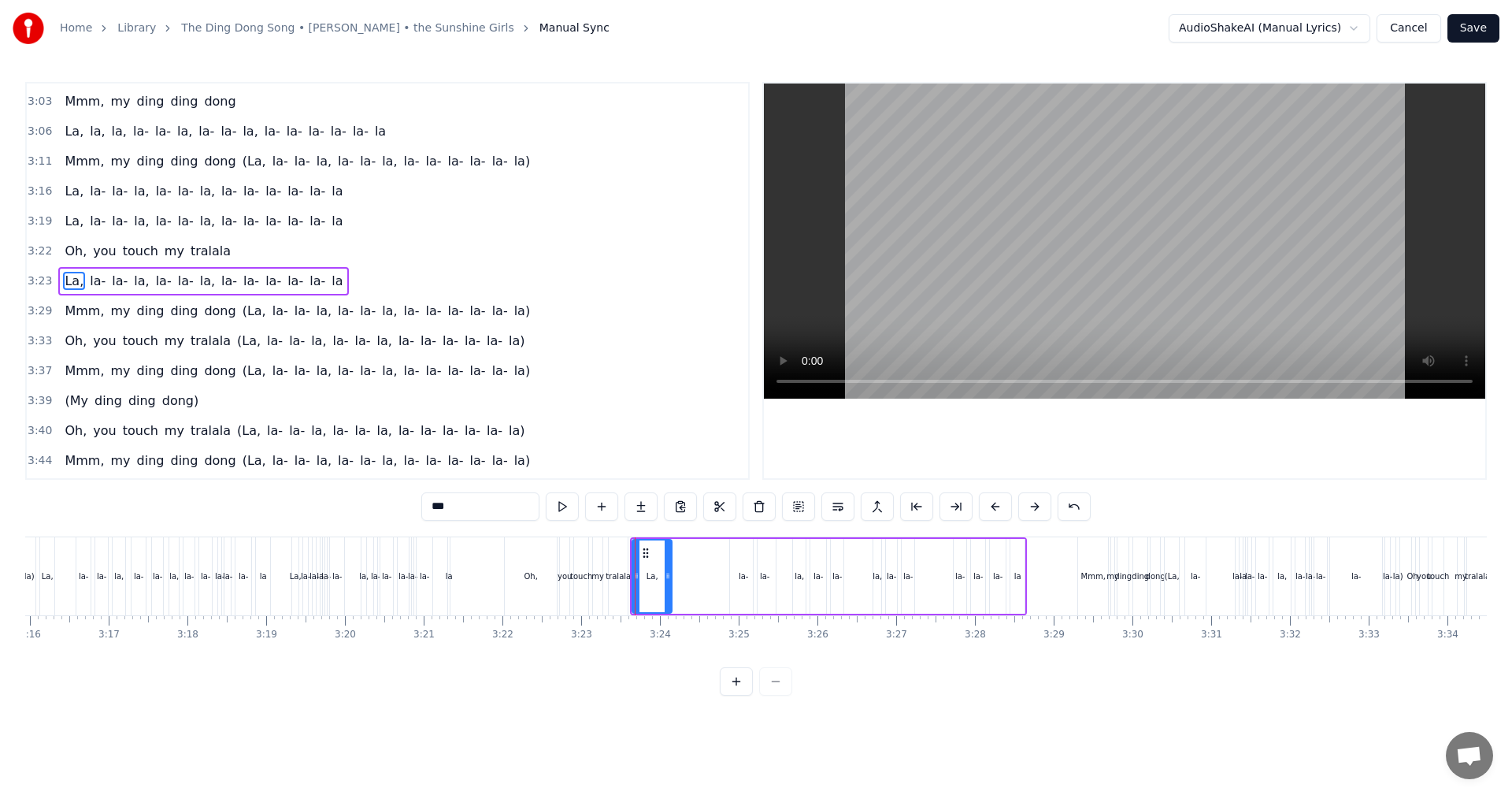
drag, startPoint x: 642, startPoint y: 558, endPoint x: 669, endPoint y: 559, distance: 27.0
click at [669, 559] on div at bounding box center [668, 576] width 6 height 71
drag, startPoint x: 645, startPoint y: 554, endPoint x: 715, endPoint y: 561, distance: 70.3
click at [715, 561] on div "La," at bounding box center [720, 576] width 37 height 71
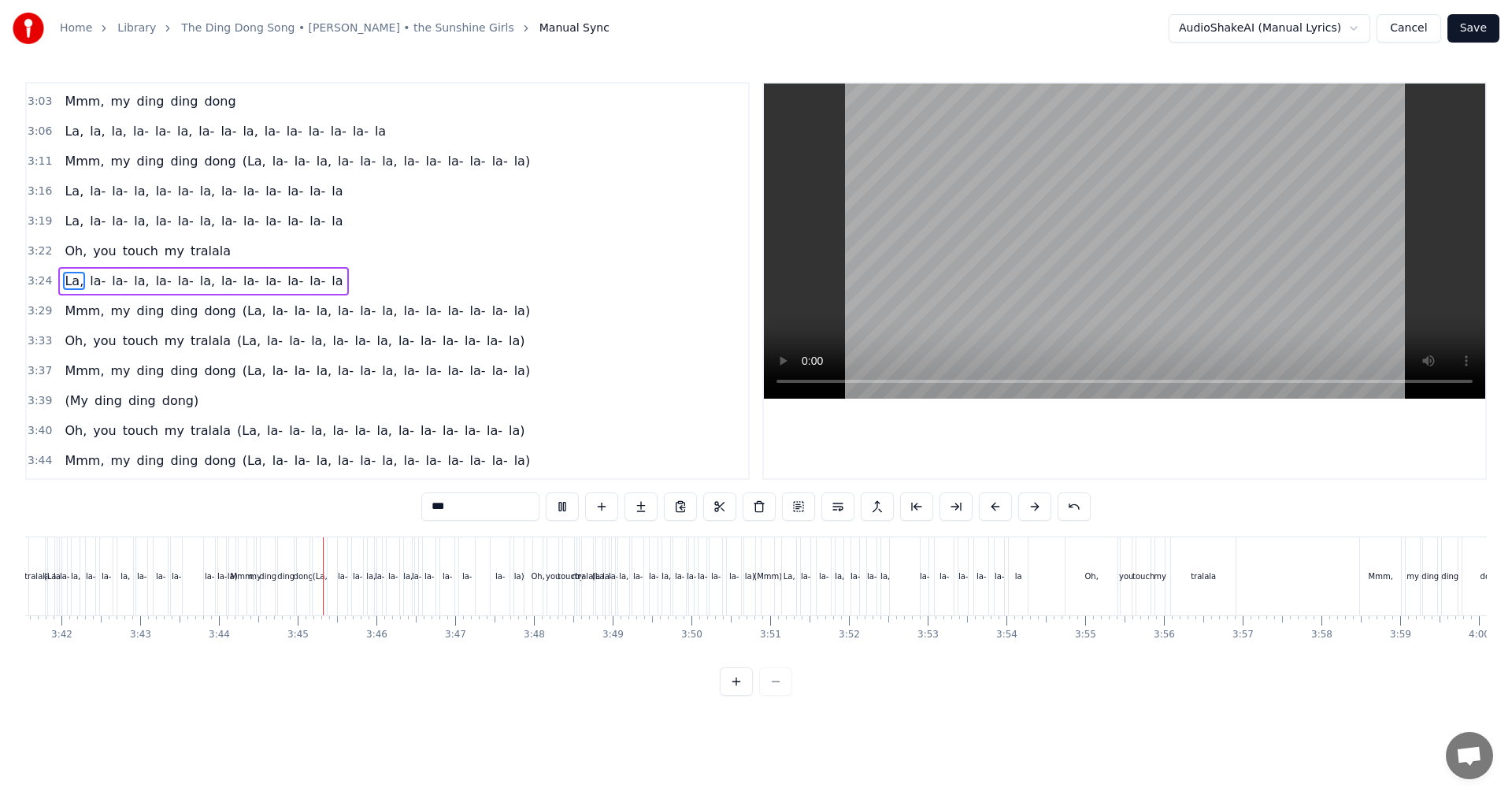
scroll to position [0, 17605]
click at [1490, 20] on button "Save" at bounding box center [1472, 28] width 52 height 28
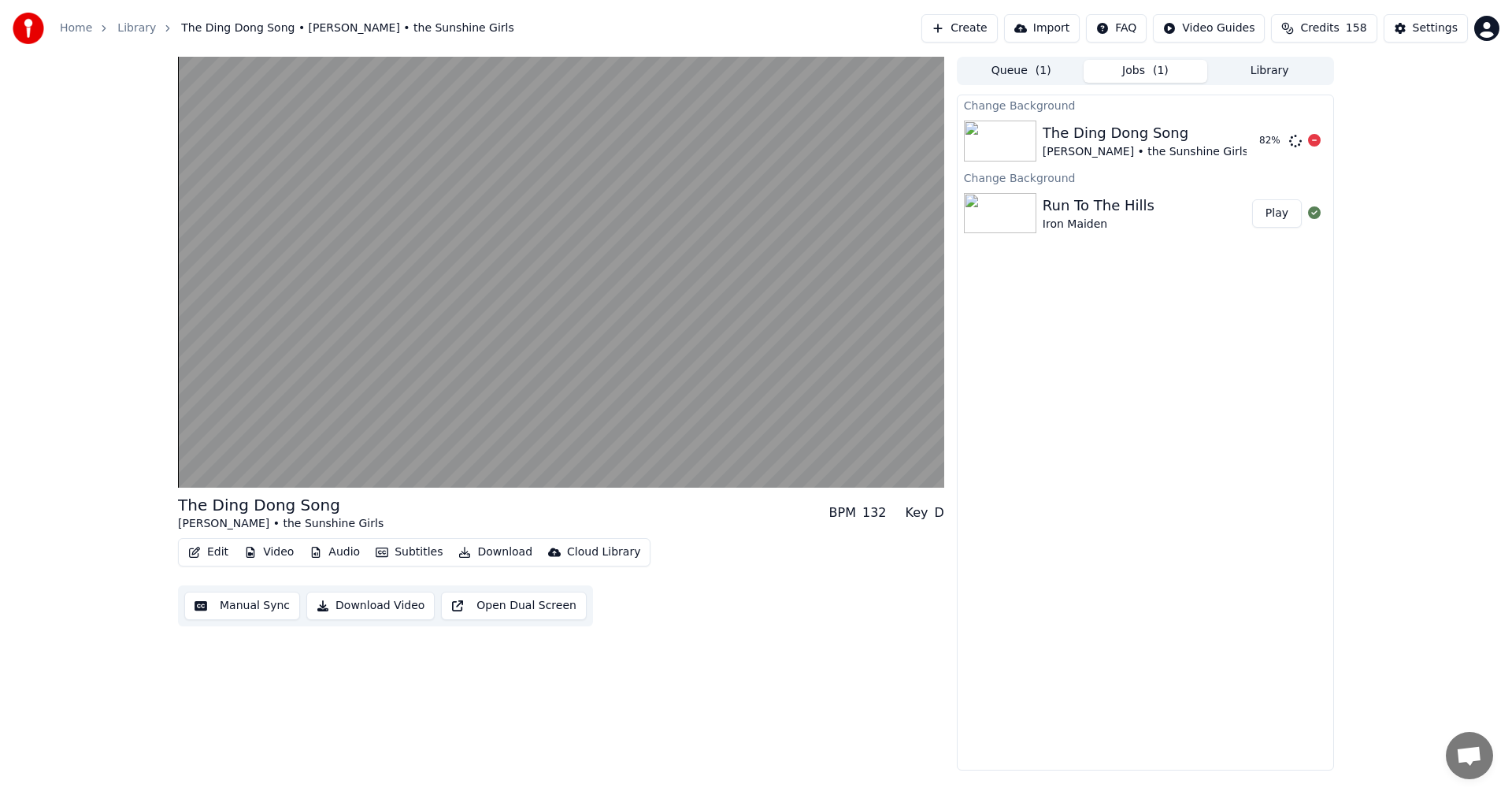
click at [1314, 133] on div at bounding box center [1313, 140] width 13 height 19
click at [1313, 140] on icon at bounding box center [1313, 139] width 13 height 13
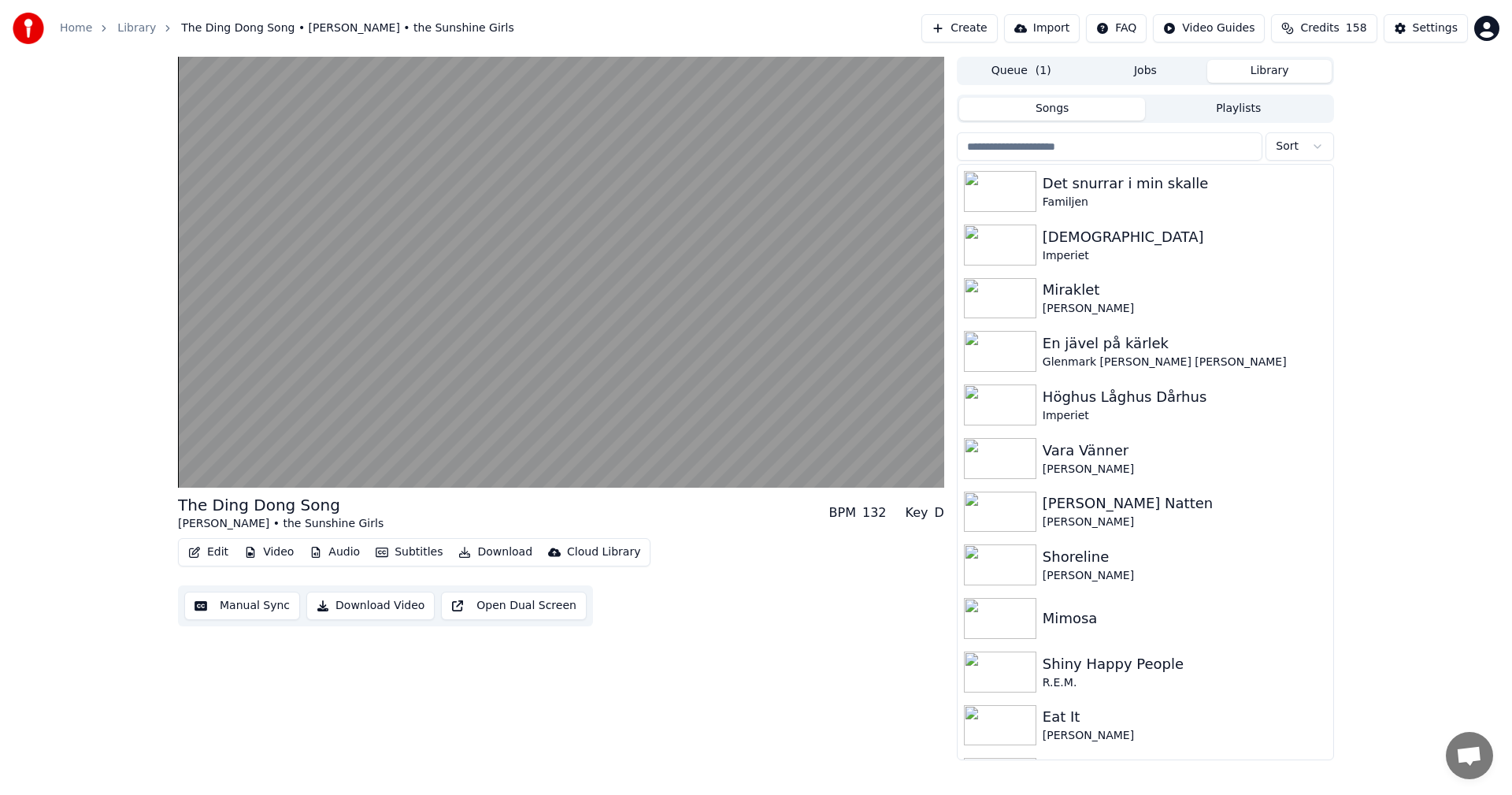
click at [1270, 68] on button "Library" at bounding box center [1269, 70] width 125 height 22
click at [1129, 157] on input "search" at bounding box center [1108, 146] width 305 height 28
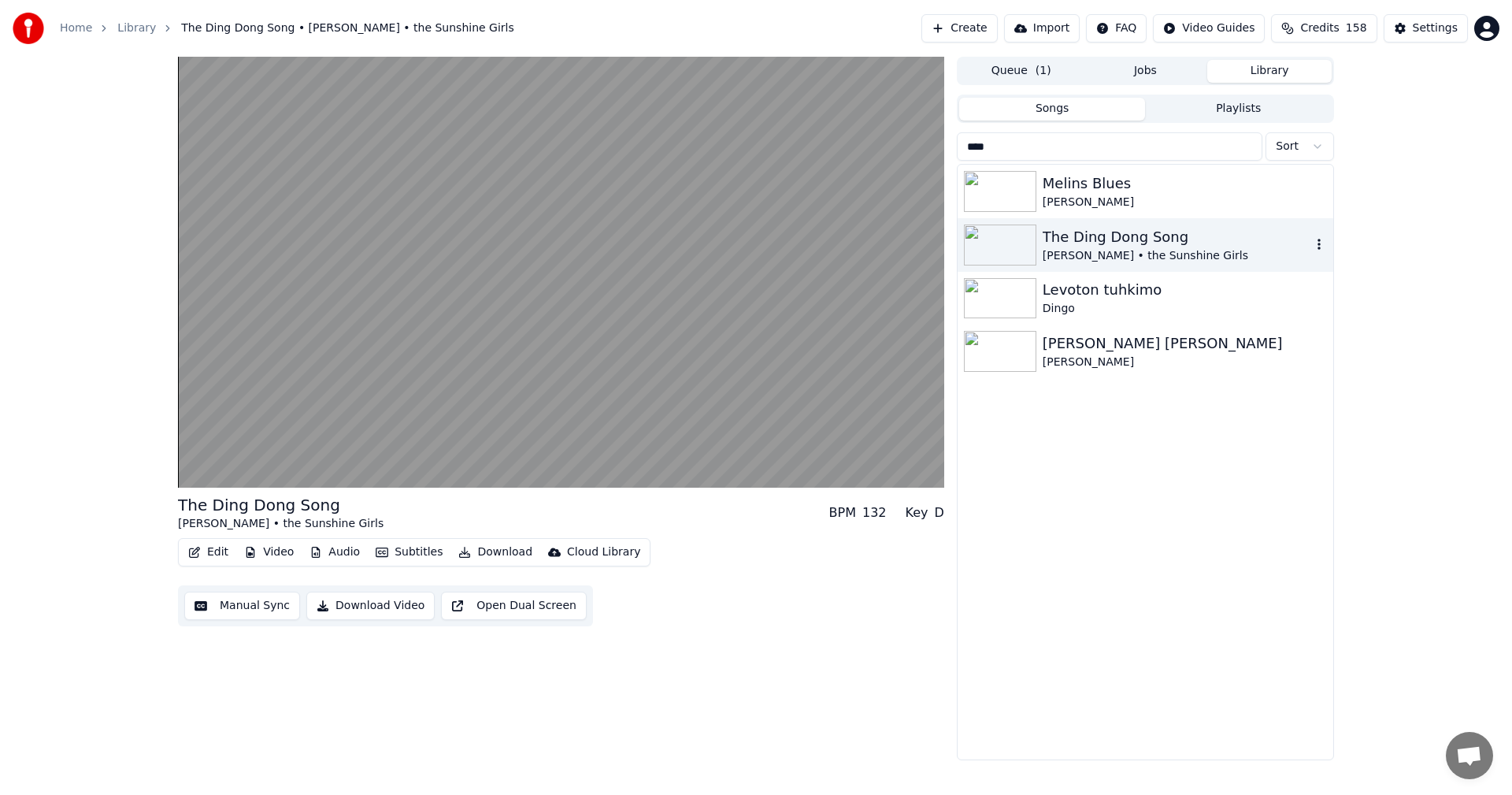
type input "****"
click at [1128, 249] on div "[PERSON_NAME] • the Sunshine Girls" at bounding box center [1176, 256] width 268 height 16
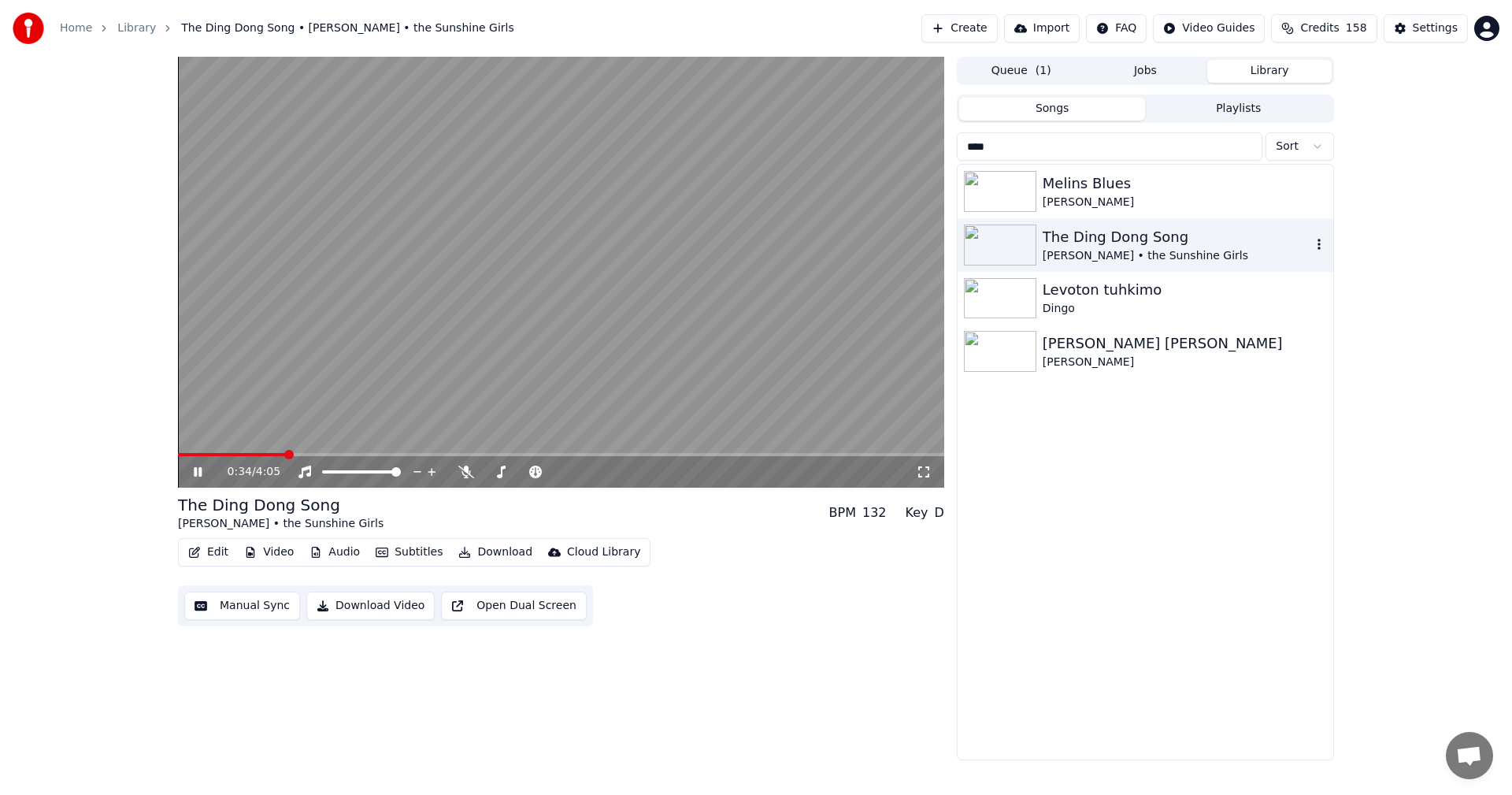
click at [1099, 234] on div "The Ding Dong Song" at bounding box center [1176, 237] width 268 height 22
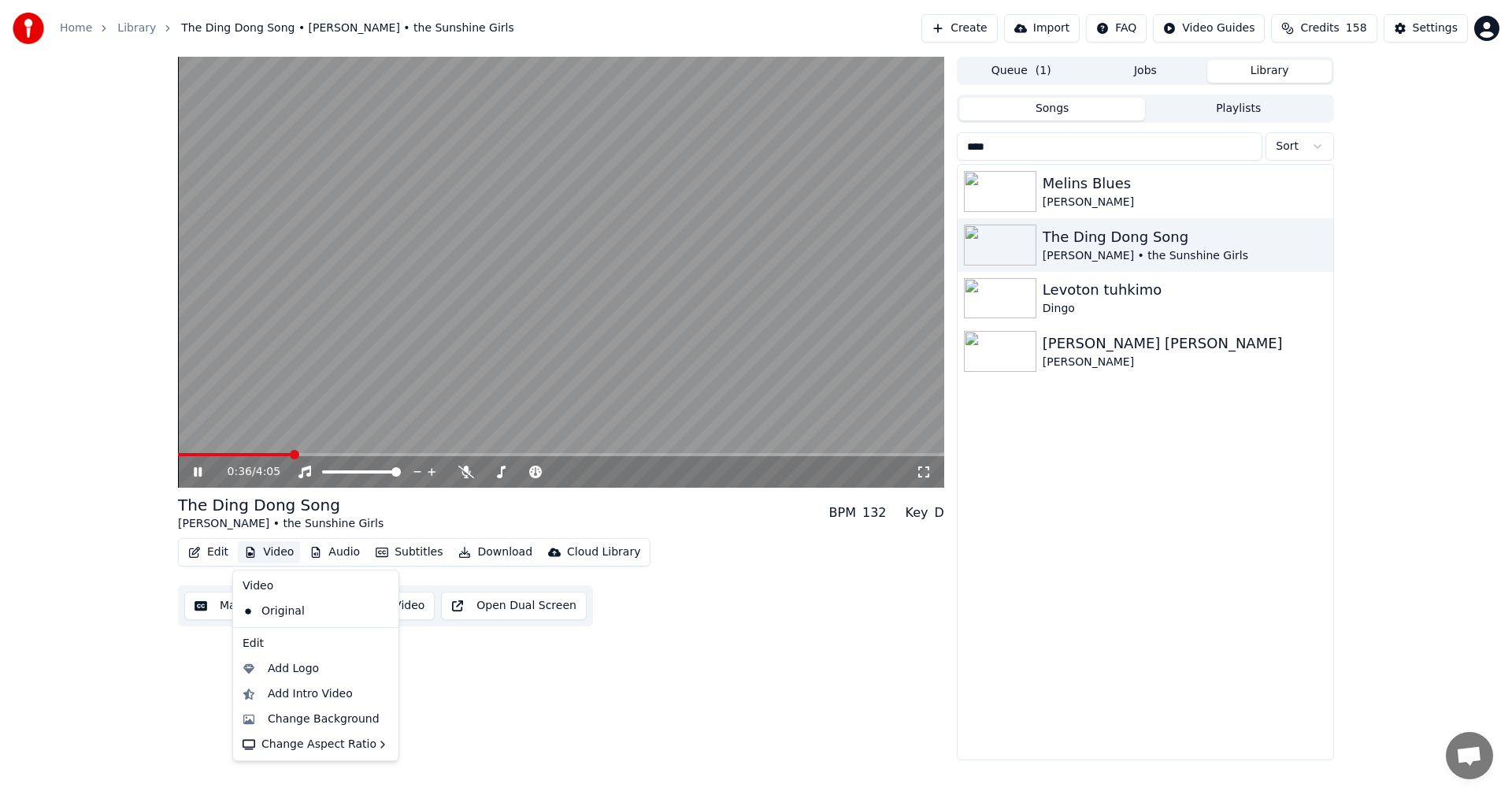
click at [273, 549] on button "Video" at bounding box center [269, 552] width 62 height 22
click at [323, 719] on div "Change Background" at bounding box center [324, 719] width 112 height 16
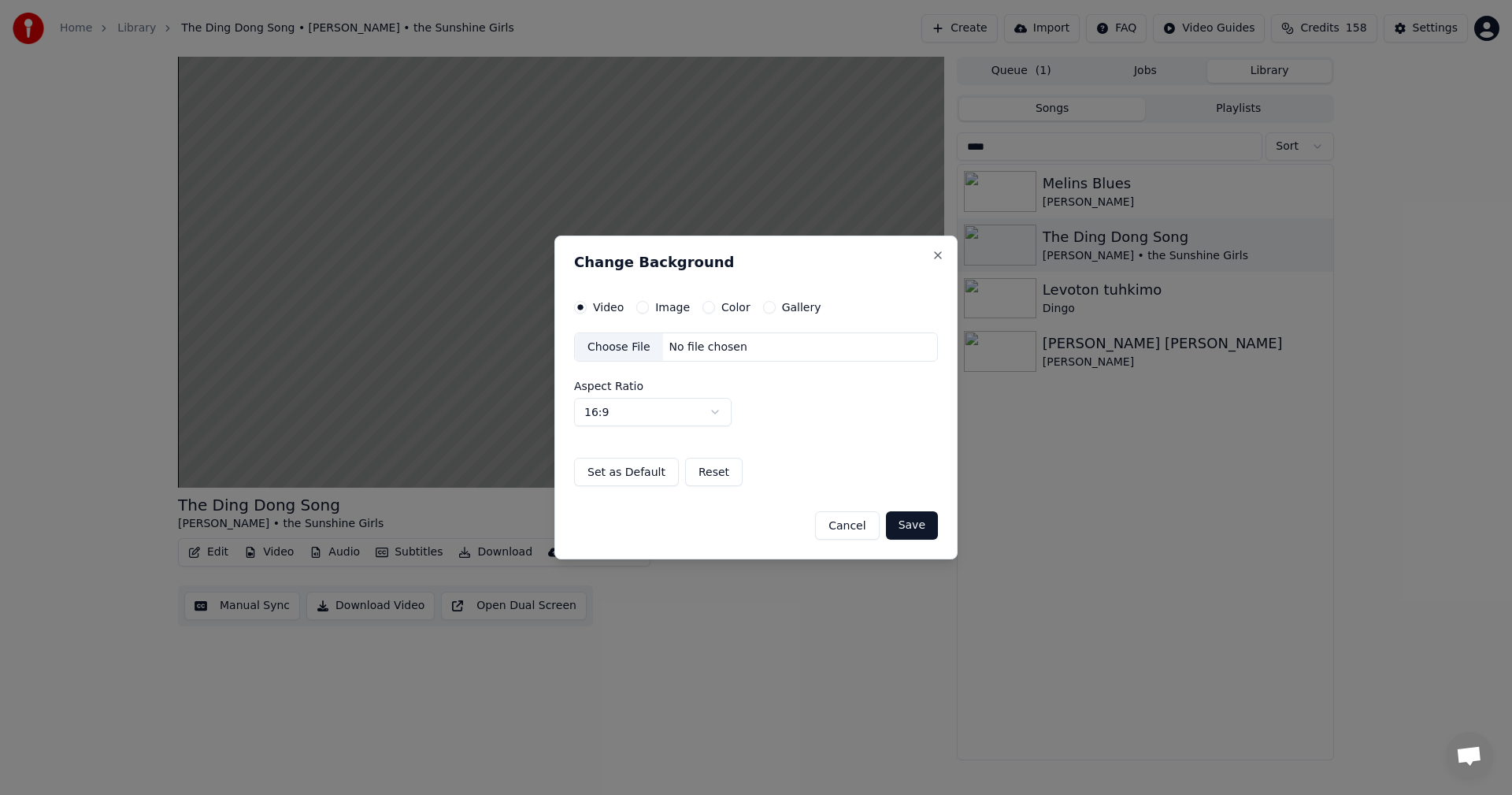
click at [763, 307] on button "Gallery" at bounding box center [769, 307] width 13 height 13
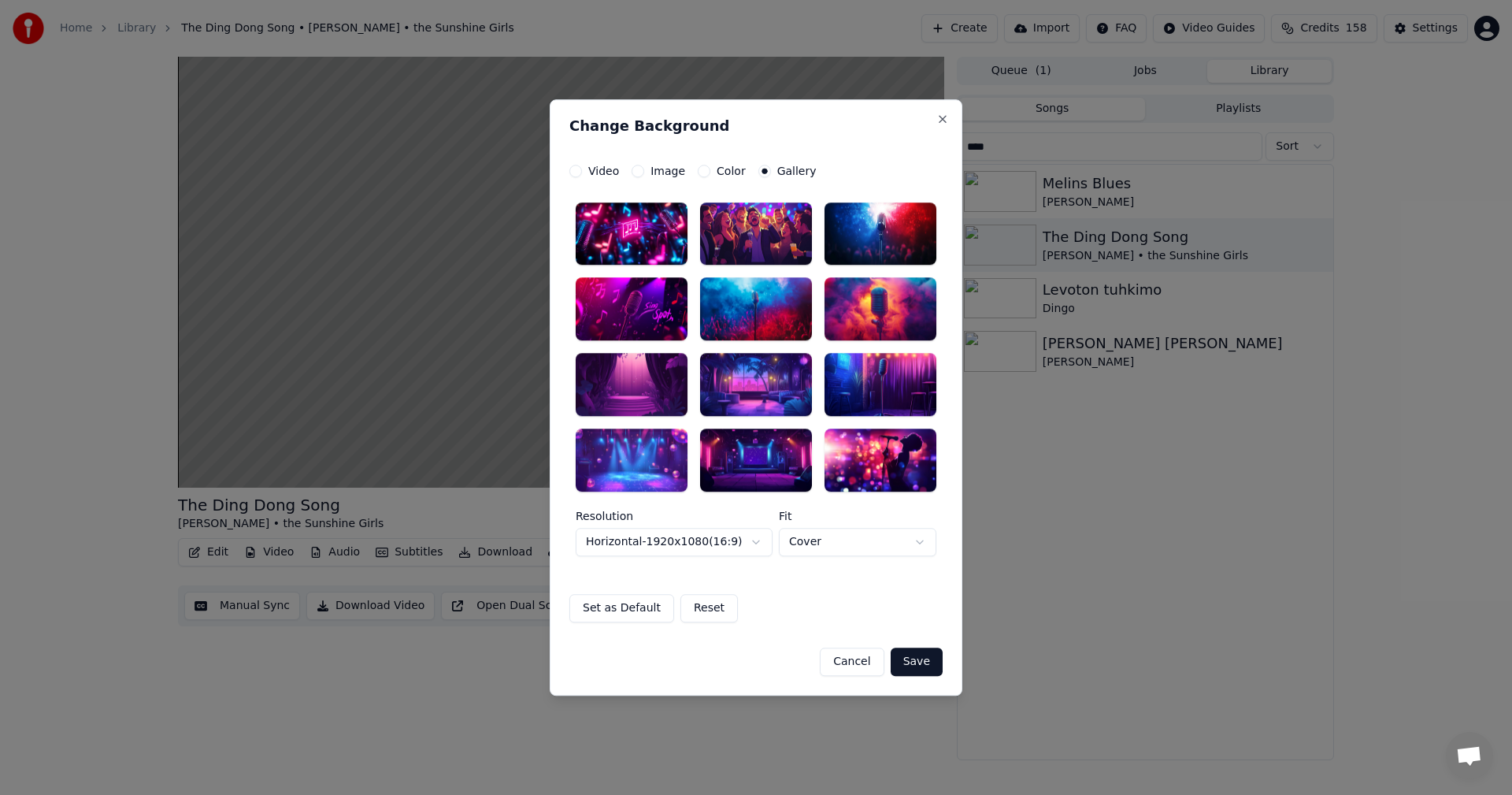
click at [633, 388] on div at bounding box center [631, 385] width 112 height 63
click at [917, 653] on button "Save" at bounding box center [915, 661] width 52 height 28
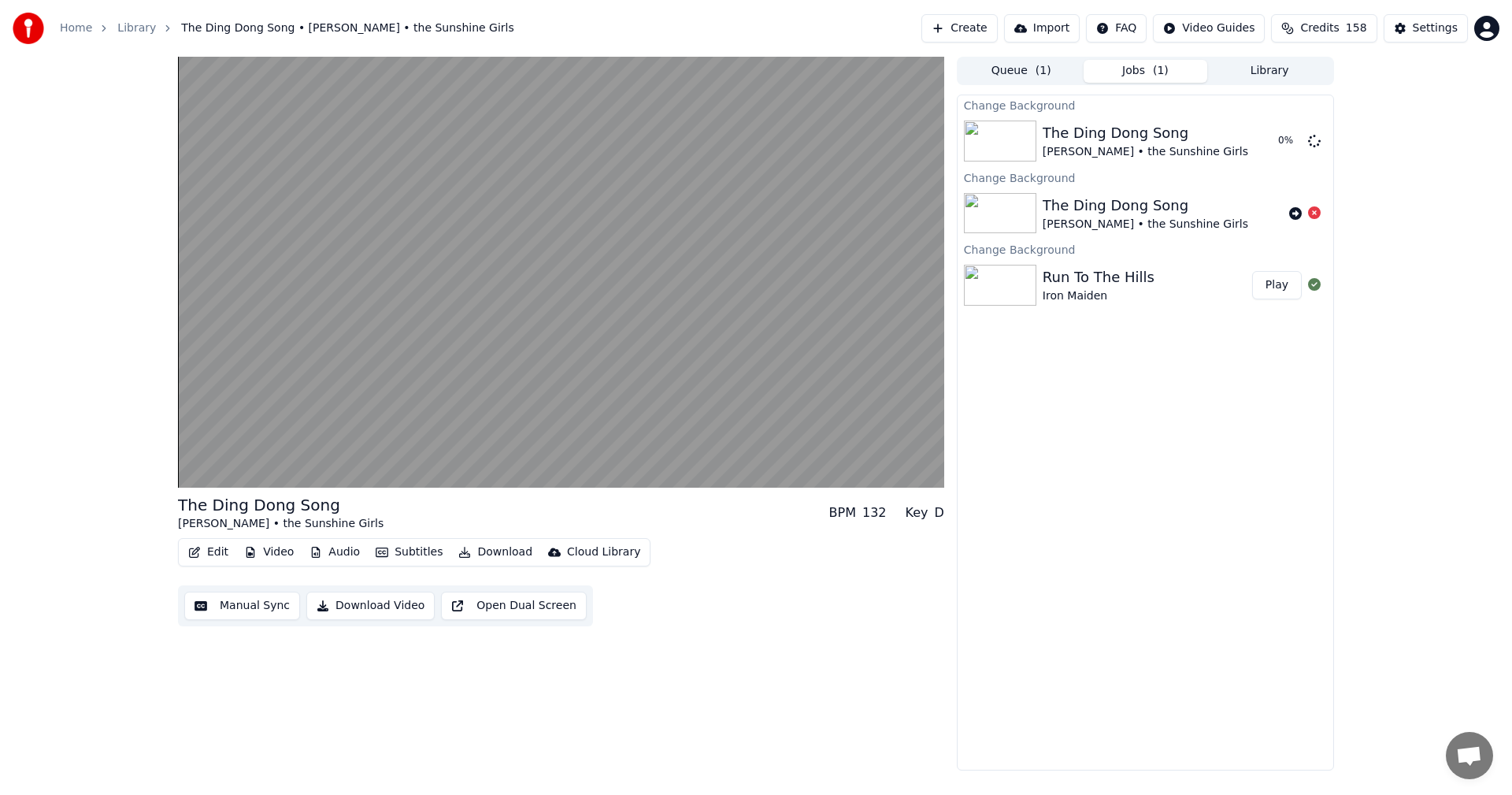
click at [1286, 289] on button "Play" at bounding box center [1276, 285] width 50 height 28
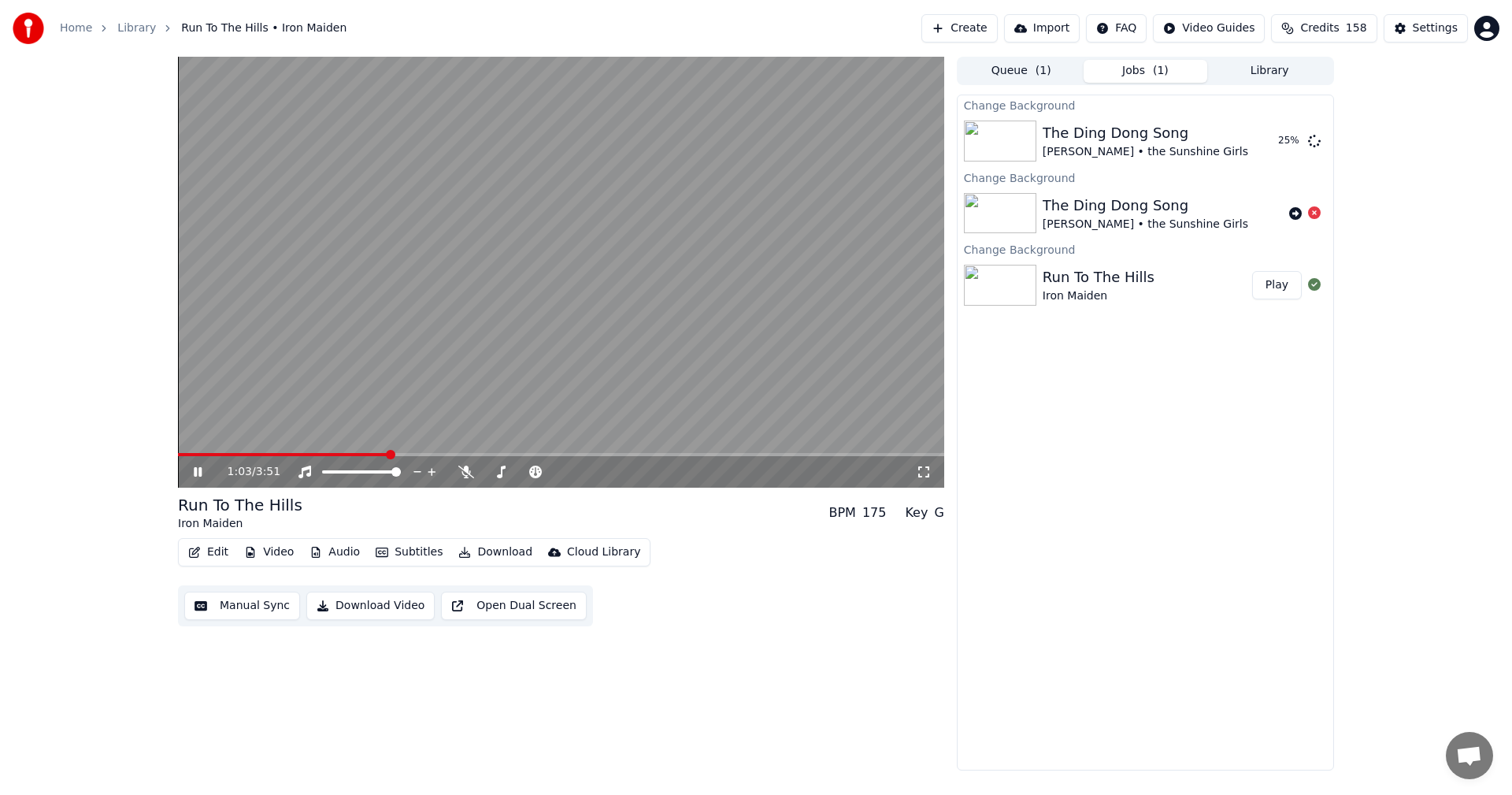
click at [1259, 72] on button "Library" at bounding box center [1269, 70] width 125 height 22
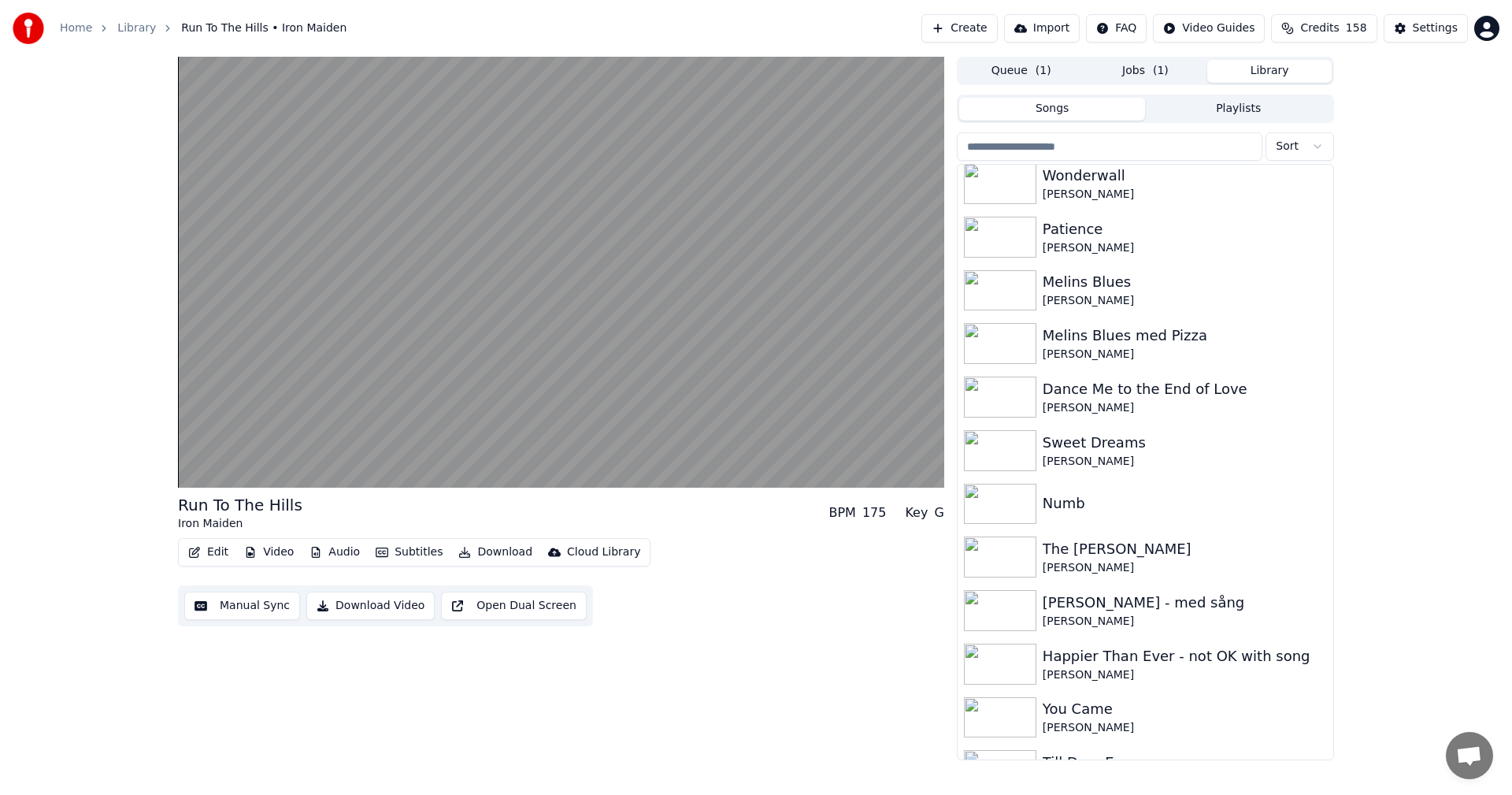
scroll to position [2083, 0]
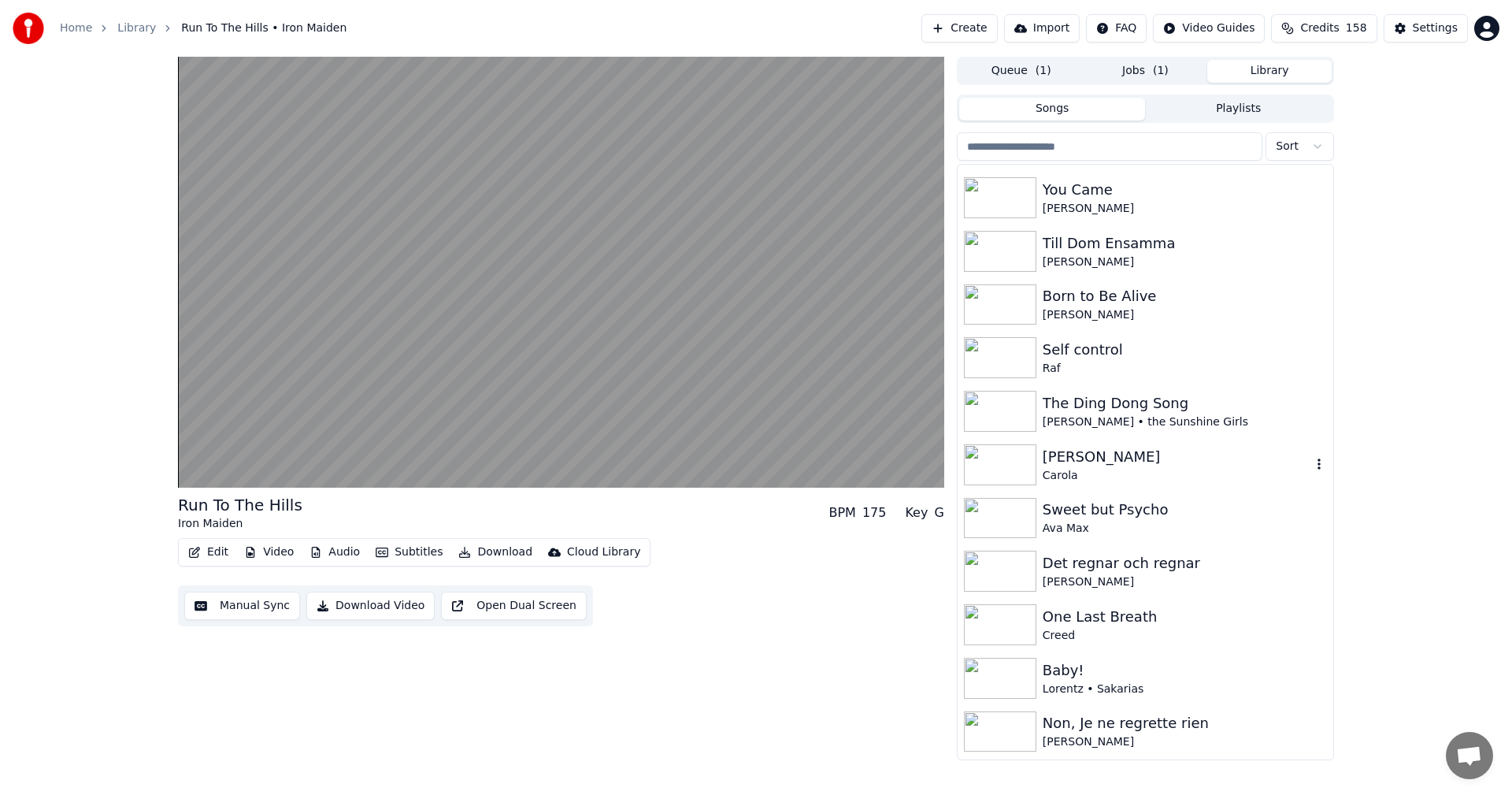
click at [1125, 478] on div "Carola" at bounding box center [1176, 476] width 268 height 16
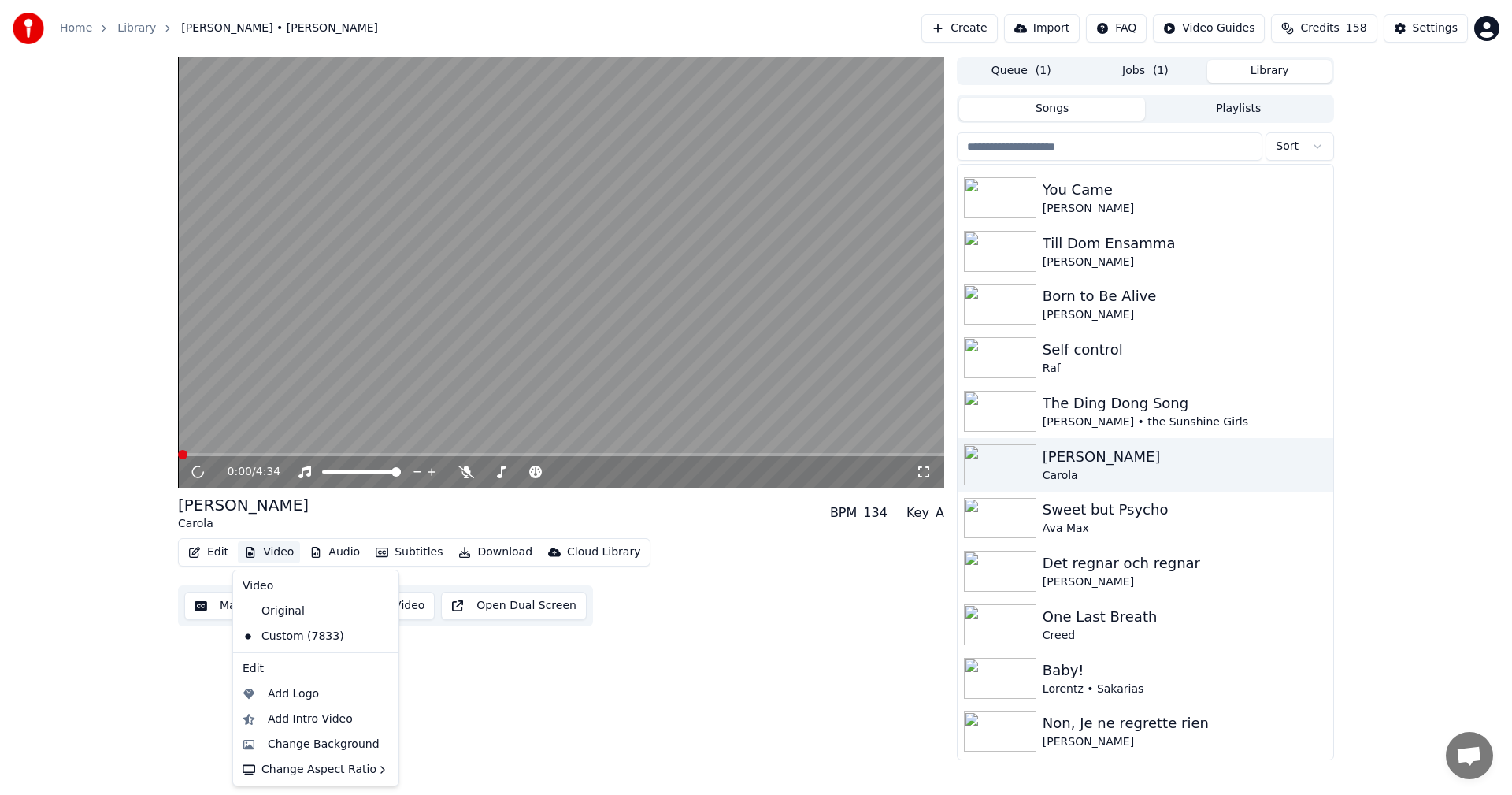
click at [267, 555] on button "Video" at bounding box center [269, 552] width 62 height 22
click at [317, 734] on div "Change Background" at bounding box center [315, 744] width 159 height 25
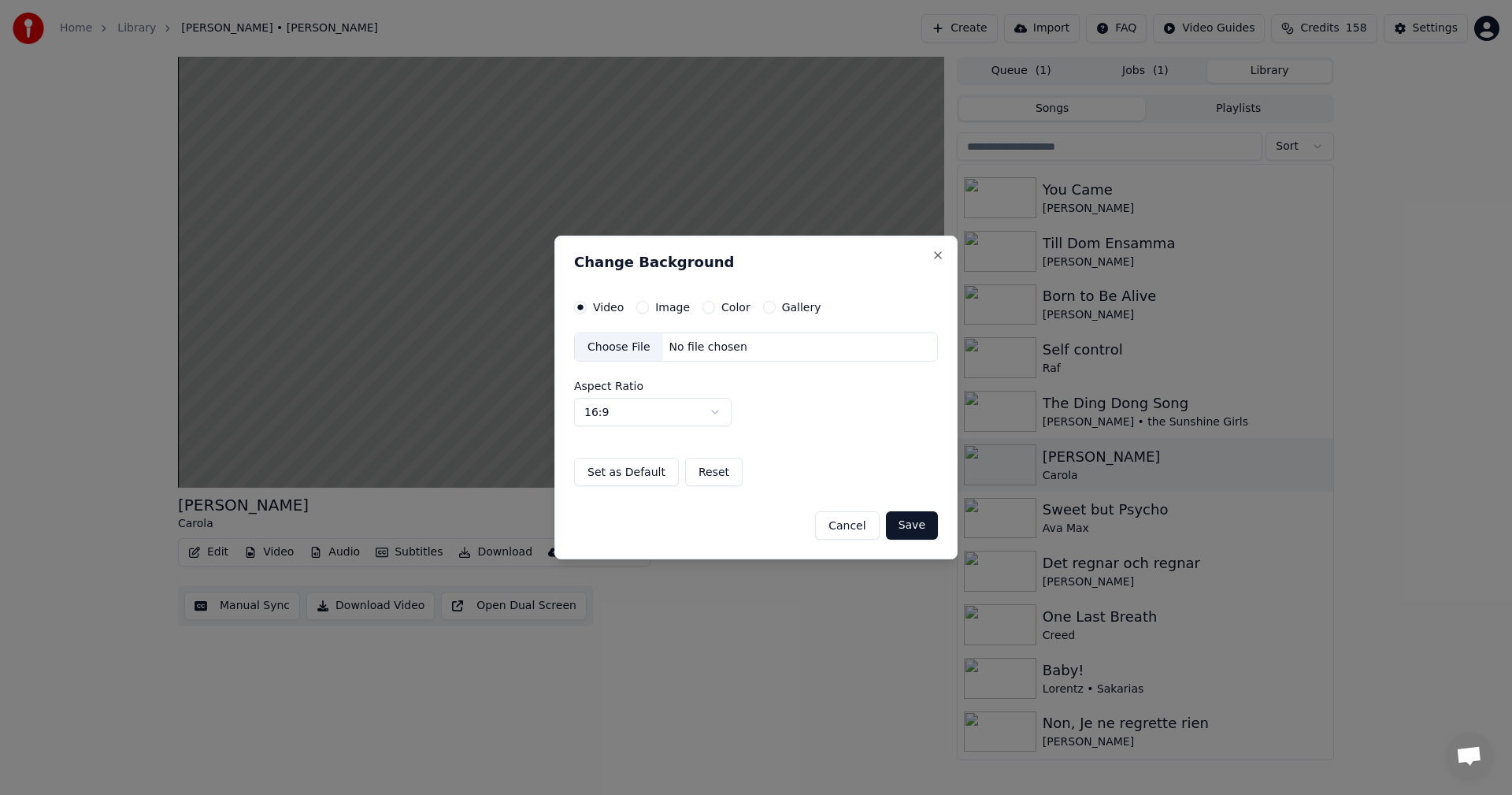
click at [767, 313] on div "Gallery" at bounding box center [793, 307] width 58 height 13
click at [764, 313] on div "Gallery" at bounding box center [793, 307] width 58 height 13
click at [763, 312] on button "Gallery" at bounding box center [769, 307] width 13 height 13
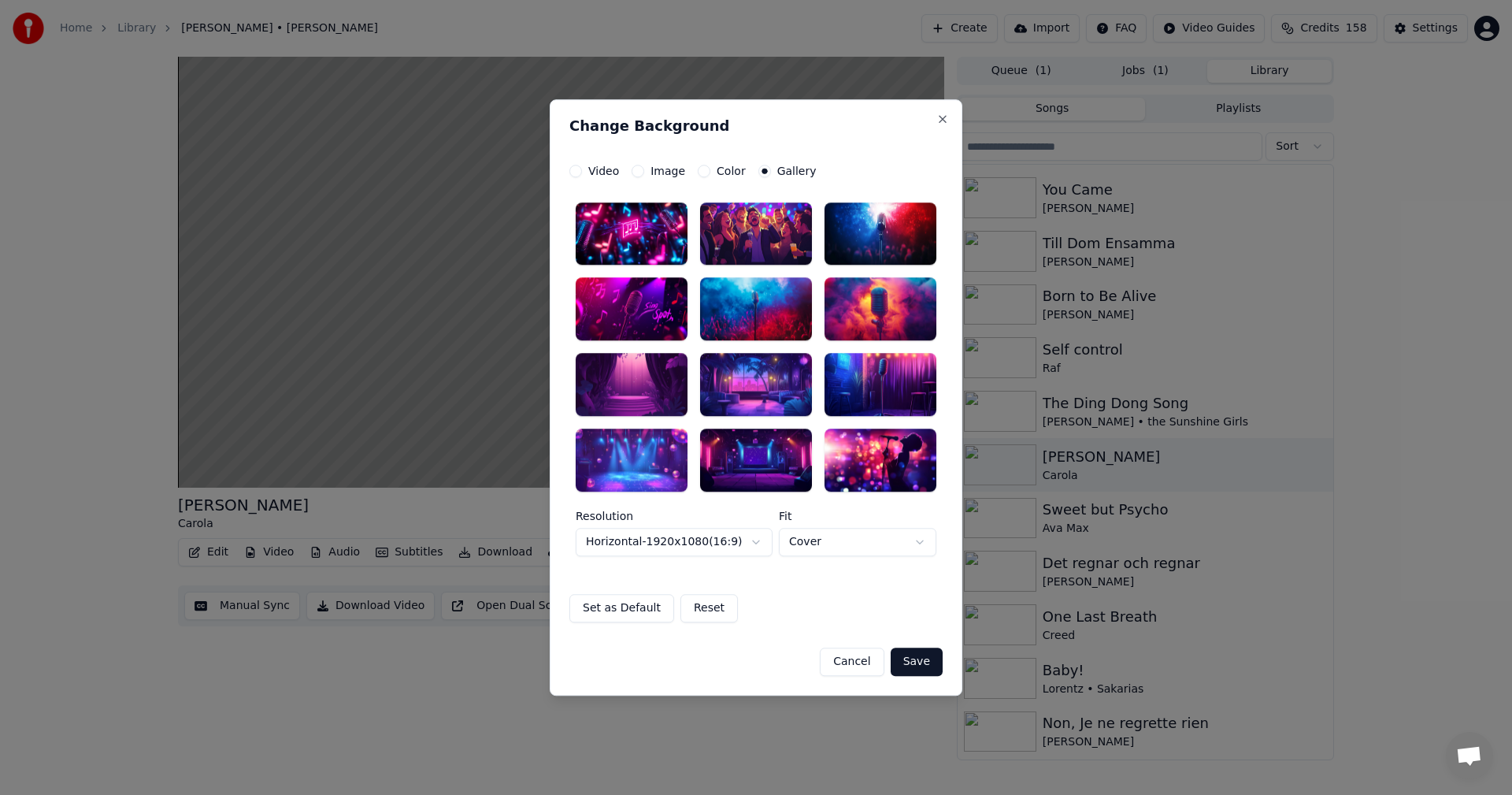
click at [625, 373] on div at bounding box center [631, 385] width 112 height 63
click at [931, 657] on button "Save" at bounding box center [915, 661] width 52 height 28
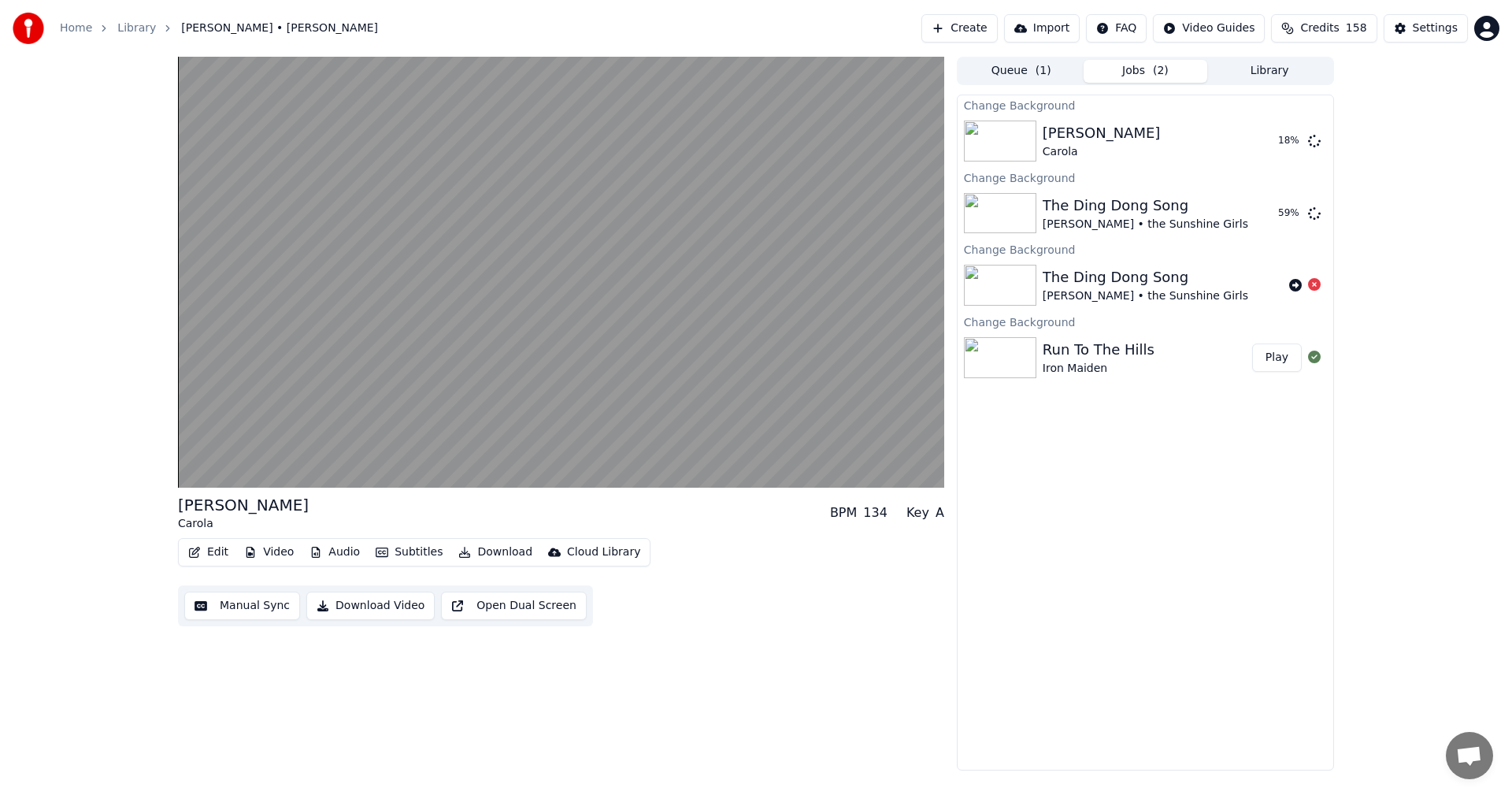
click at [1263, 73] on button "Library" at bounding box center [1269, 70] width 125 height 22
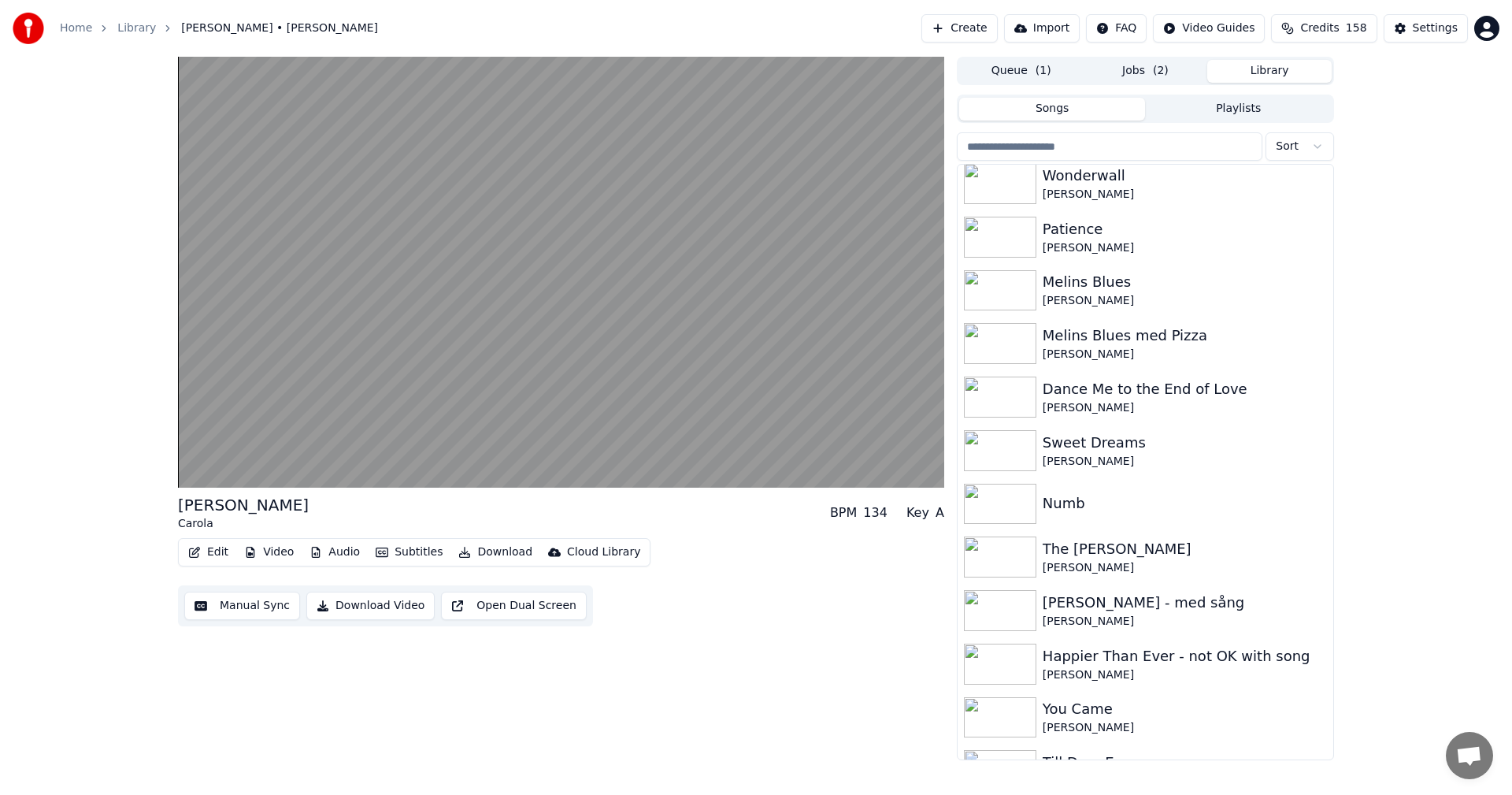
scroll to position [2083, 0]
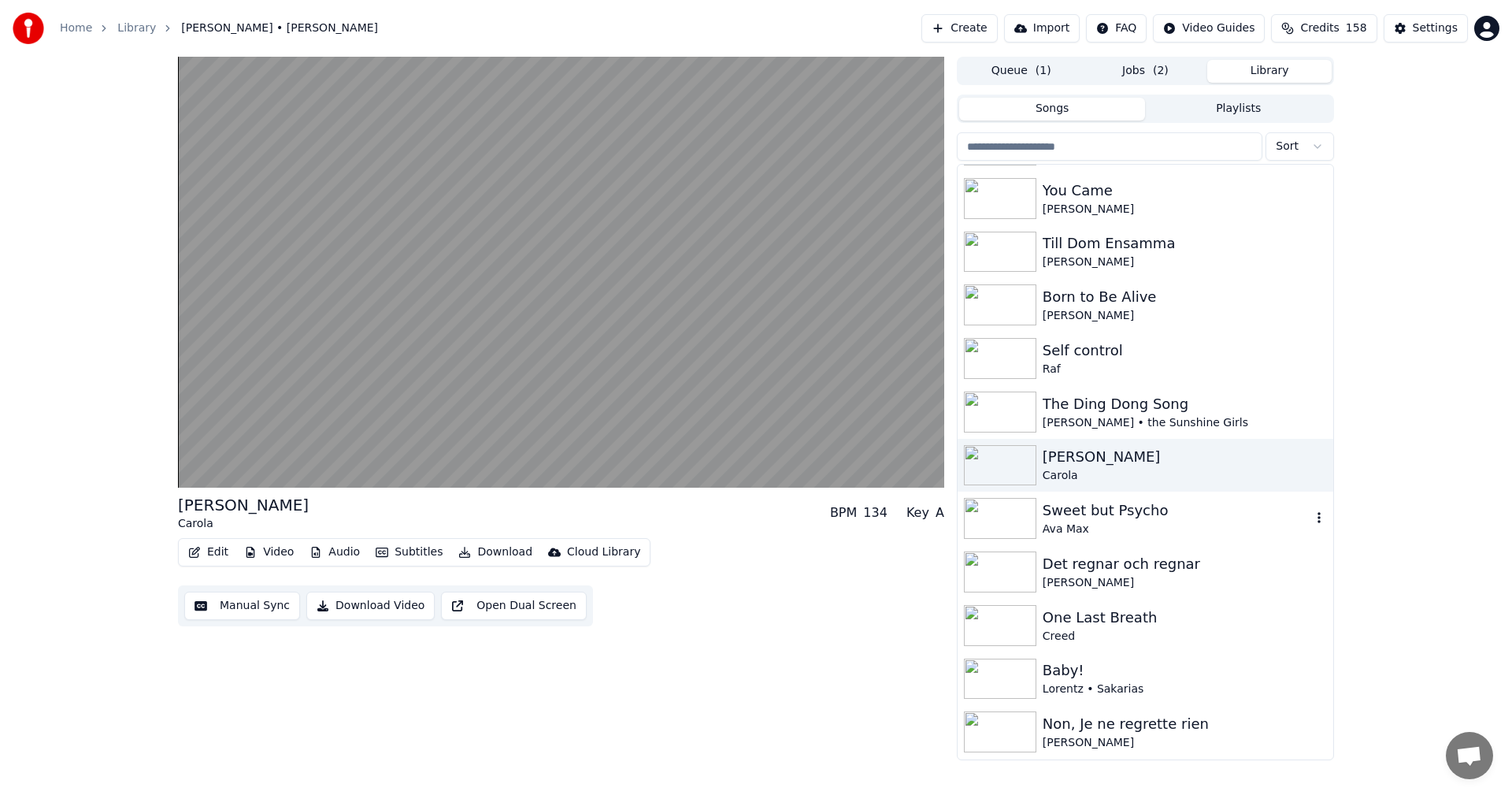
click at [1132, 522] on div "Ava Max" at bounding box center [1176, 530] width 268 height 16
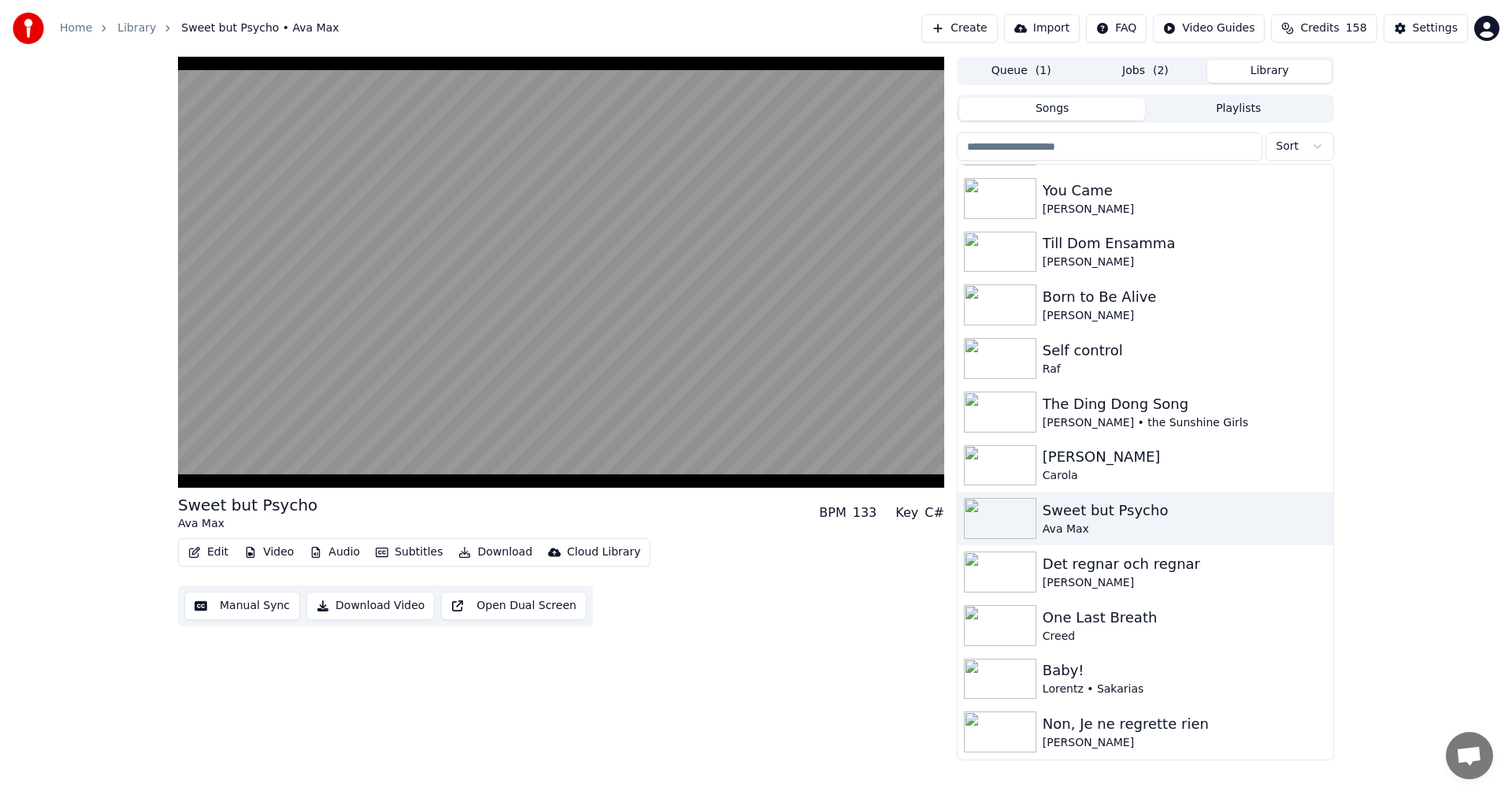
click at [281, 539] on div "Edit Video Audio Subtitles Download Cloud Library" at bounding box center [414, 552] width 473 height 28
click at [278, 554] on button "Video" at bounding box center [269, 552] width 62 height 22
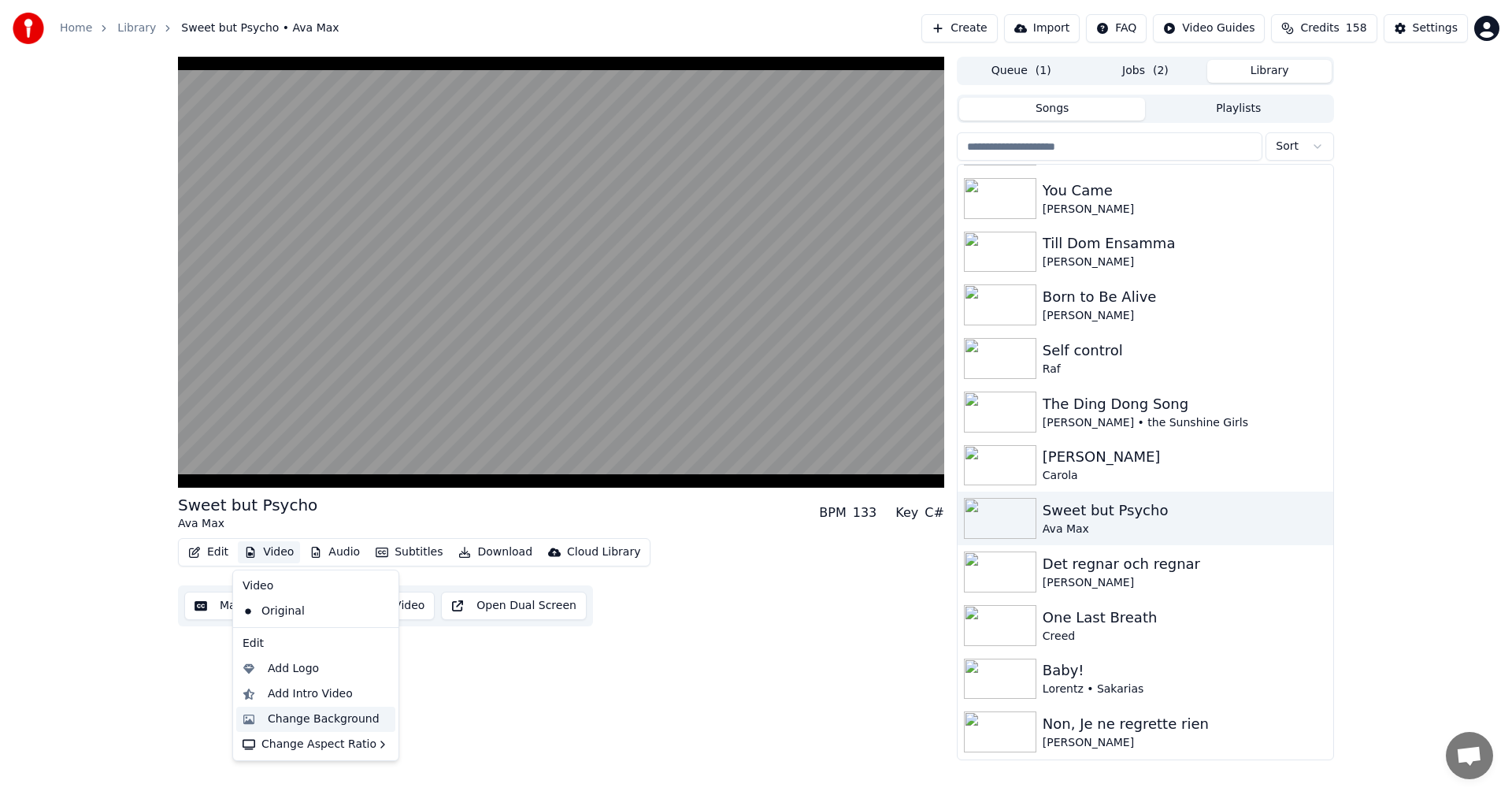
click at [314, 711] on div "Change Background" at bounding box center [324, 719] width 112 height 16
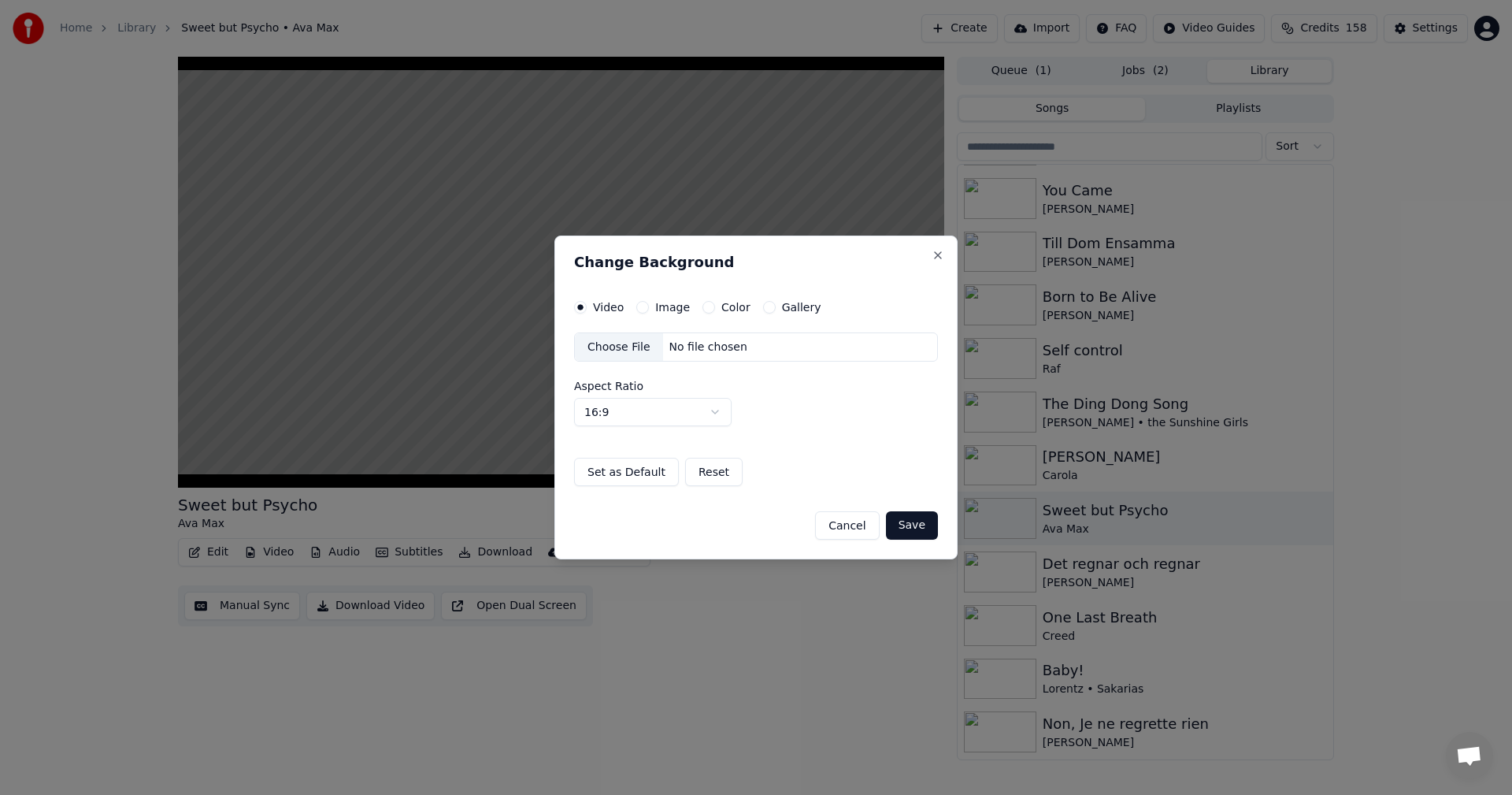
click at [764, 312] on button "Gallery" at bounding box center [769, 307] width 13 height 13
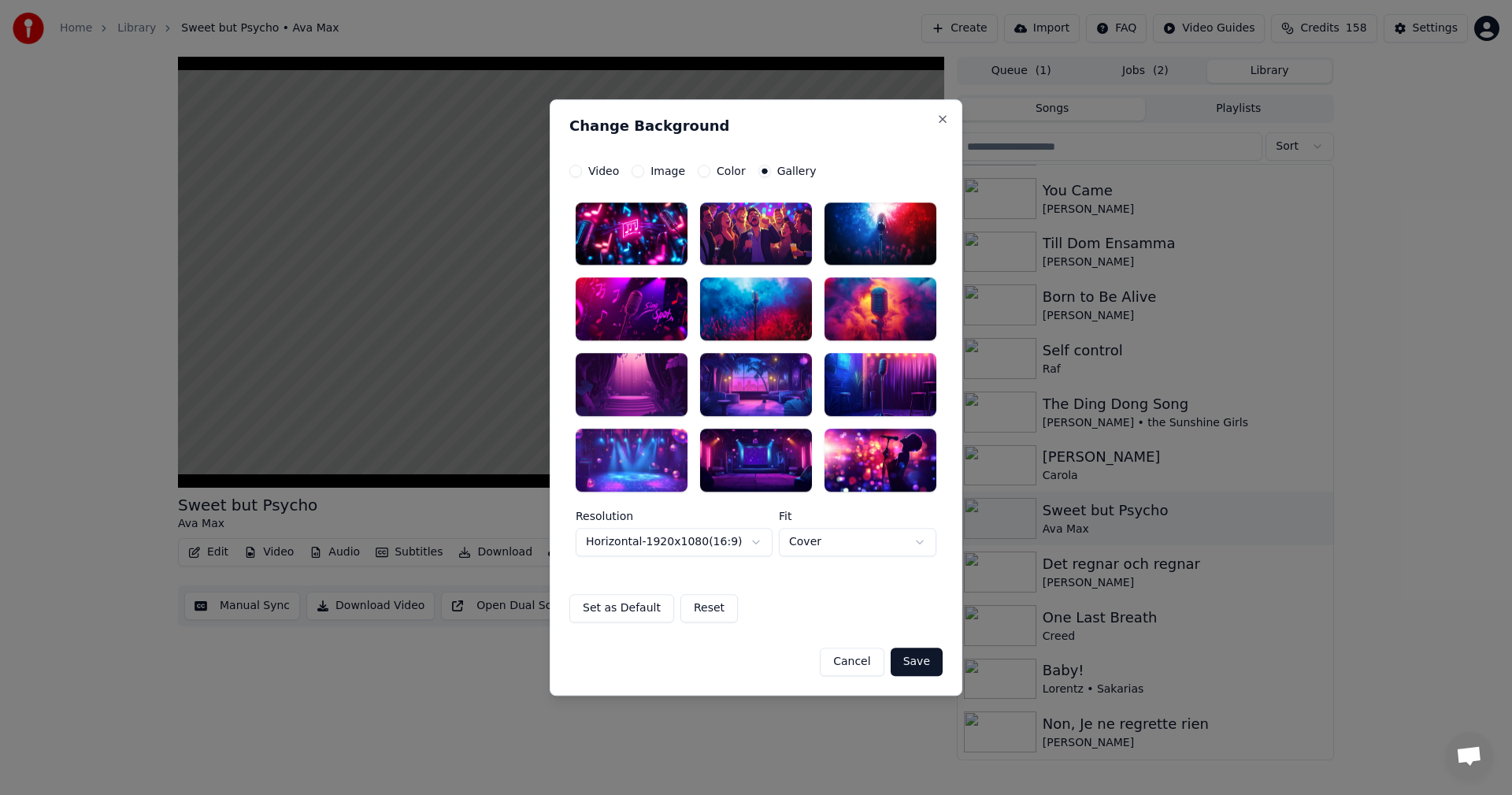
click at [856, 301] on div at bounding box center [880, 309] width 112 height 63
click at [912, 657] on button "Save" at bounding box center [915, 661] width 52 height 28
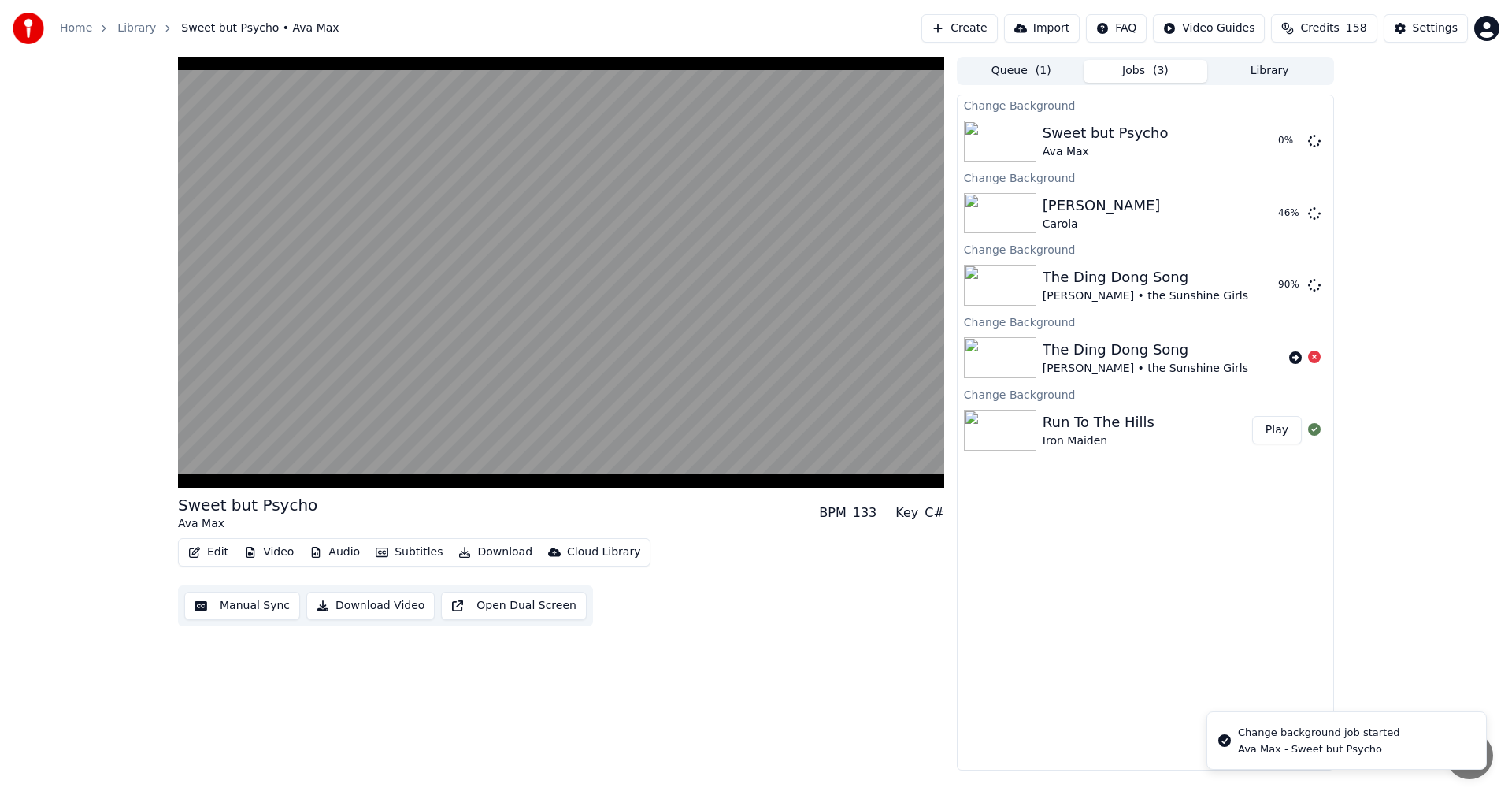
click at [1292, 84] on div "Queue ( 1 ) Jobs ( 3 ) Library" at bounding box center [1144, 70] width 377 height 28
click at [1293, 76] on button "Library" at bounding box center [1269, 70] width 125 height 22
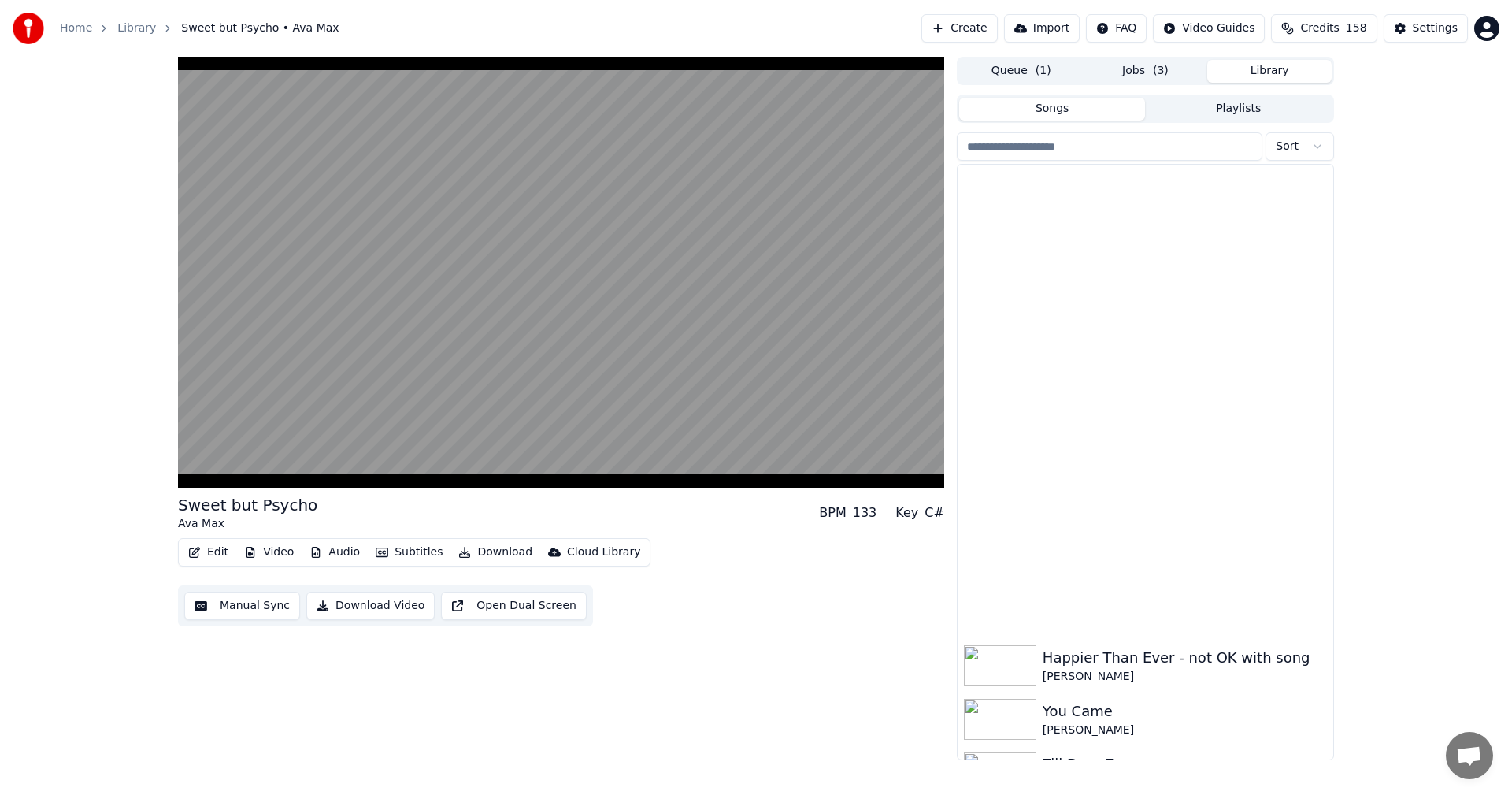
scroll to position [2083, 0]
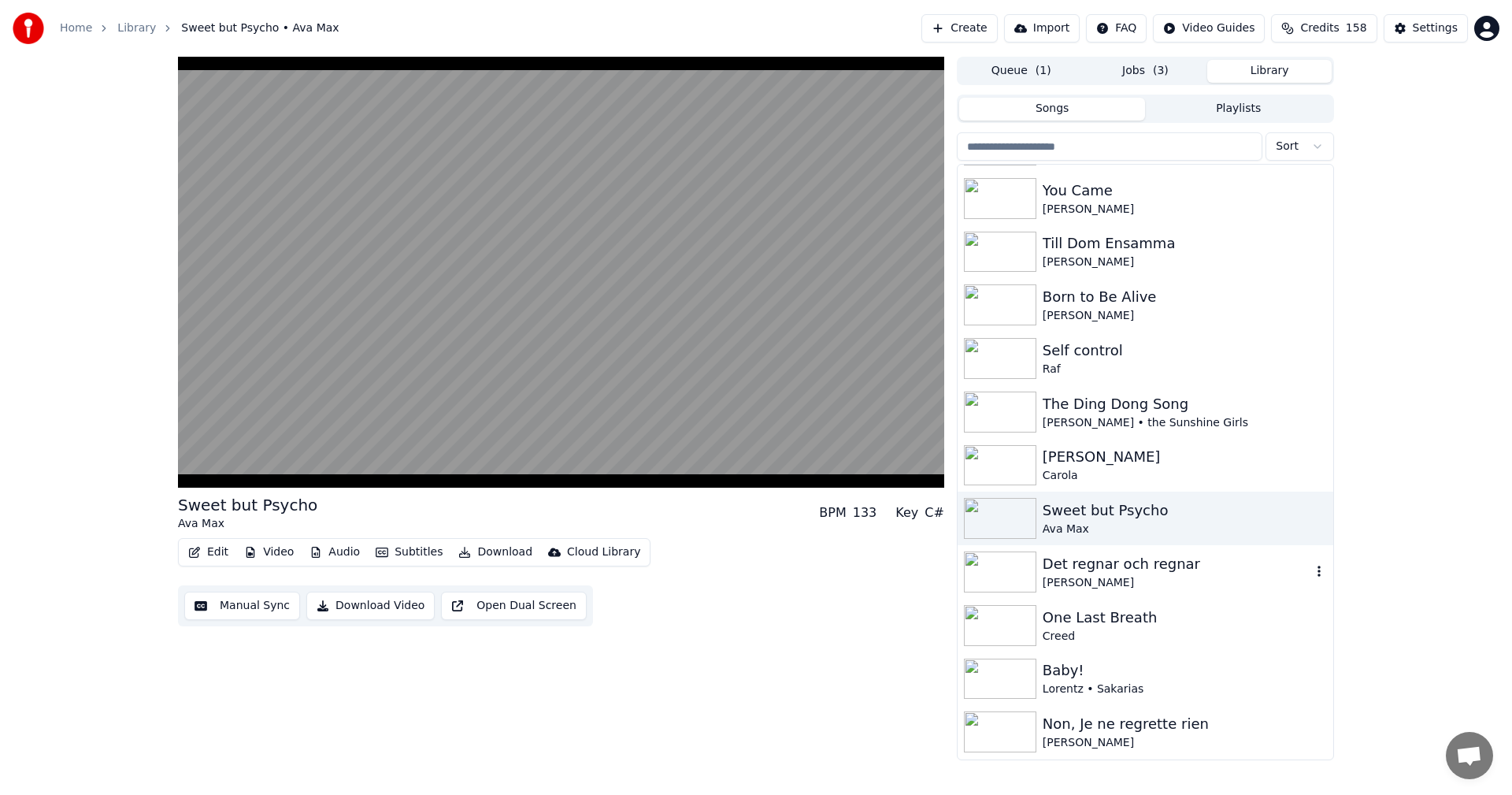
click at [1212, 553] on div "Det regnar och regnar" at bounding box center [1176, 564] width 268 height 22
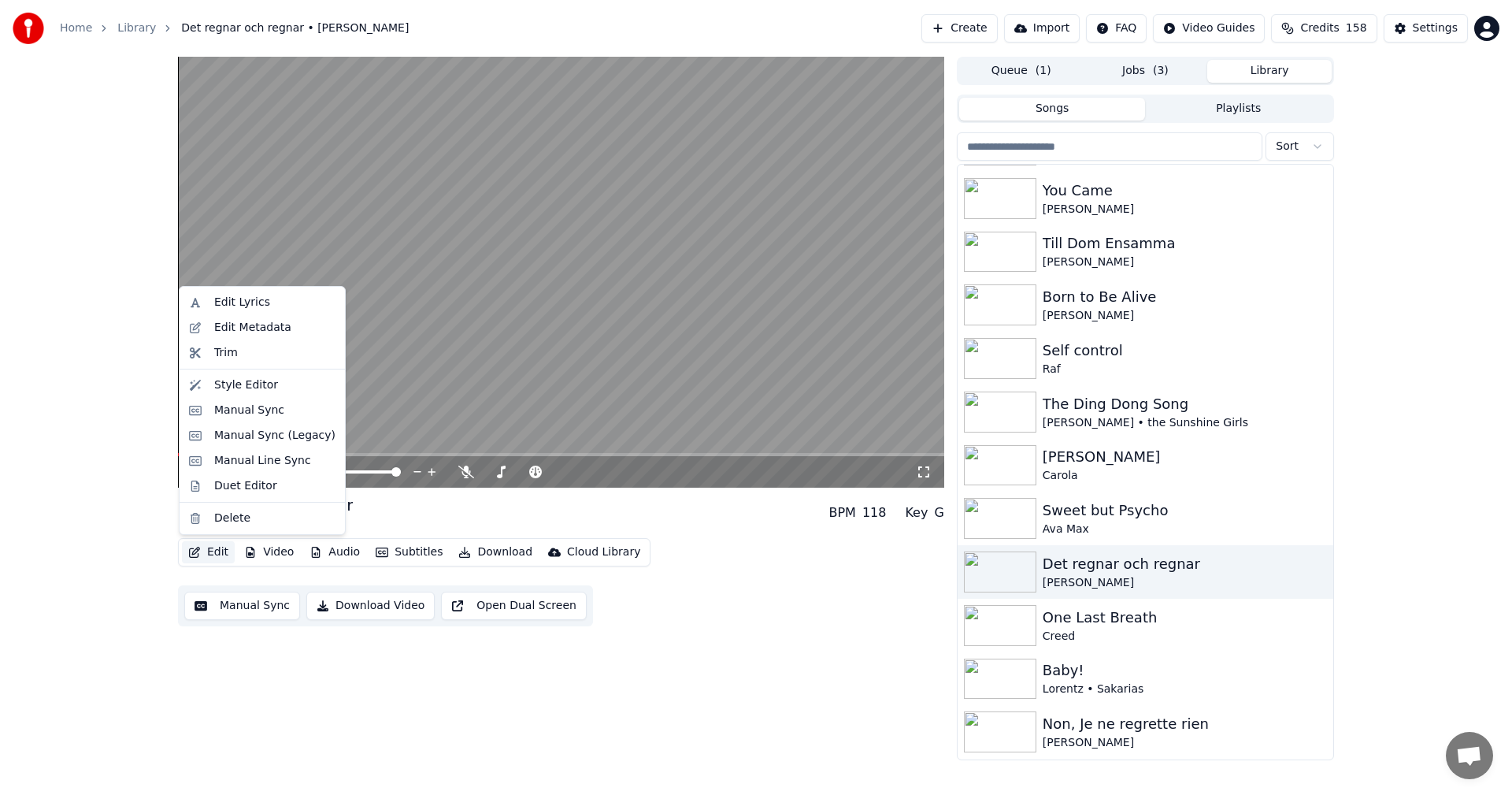
click at [232, 553] on button "Edit" at bounding box center [209, 552] width 53 height 22
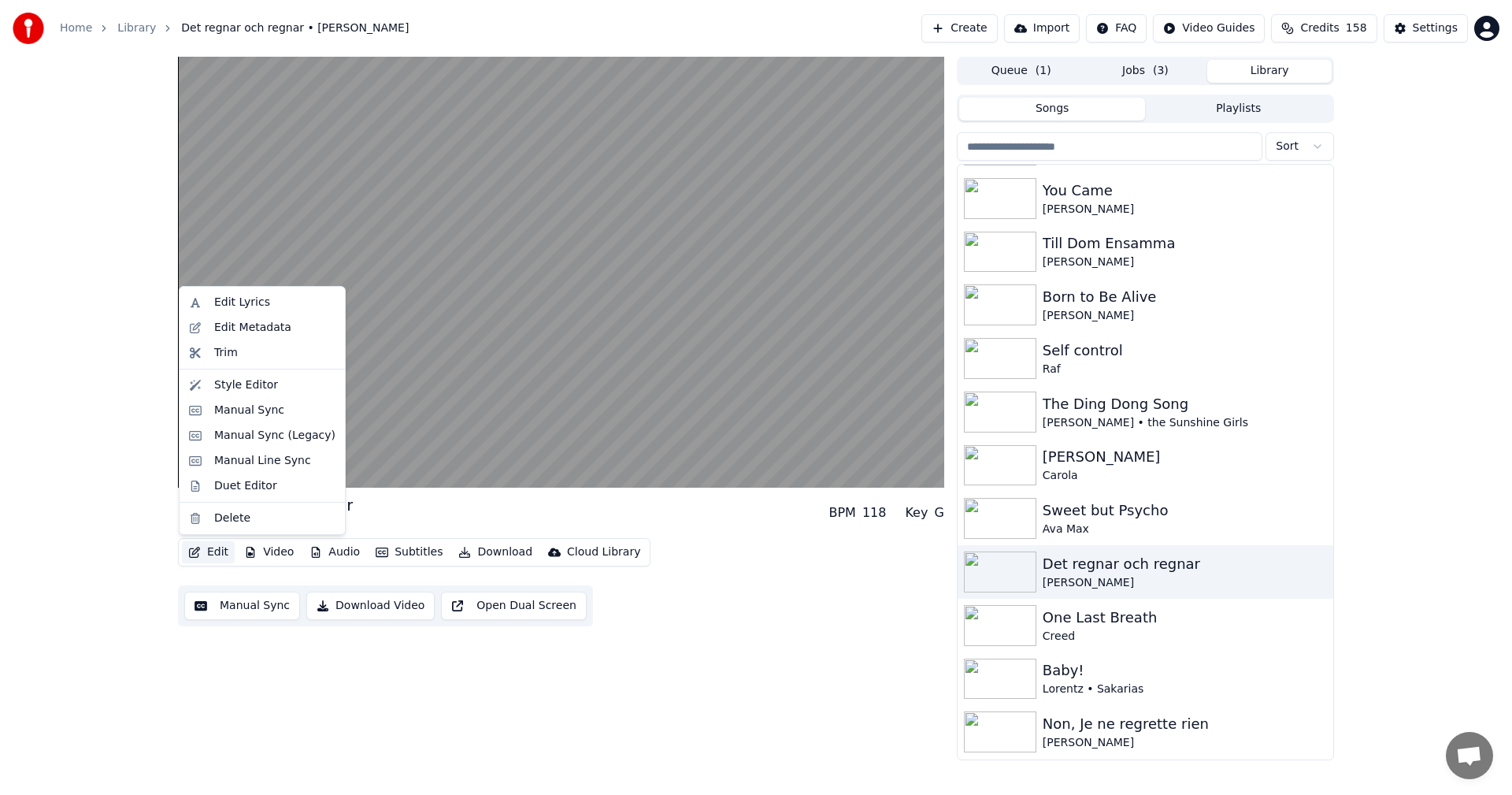
click at [51, 356] on div "Det regnar och regnar [PERSON_NAME] BPM 118 Key G Edit Video Audio Subtitles Do…" at bounding box center [756, 408] width 1512 height 703
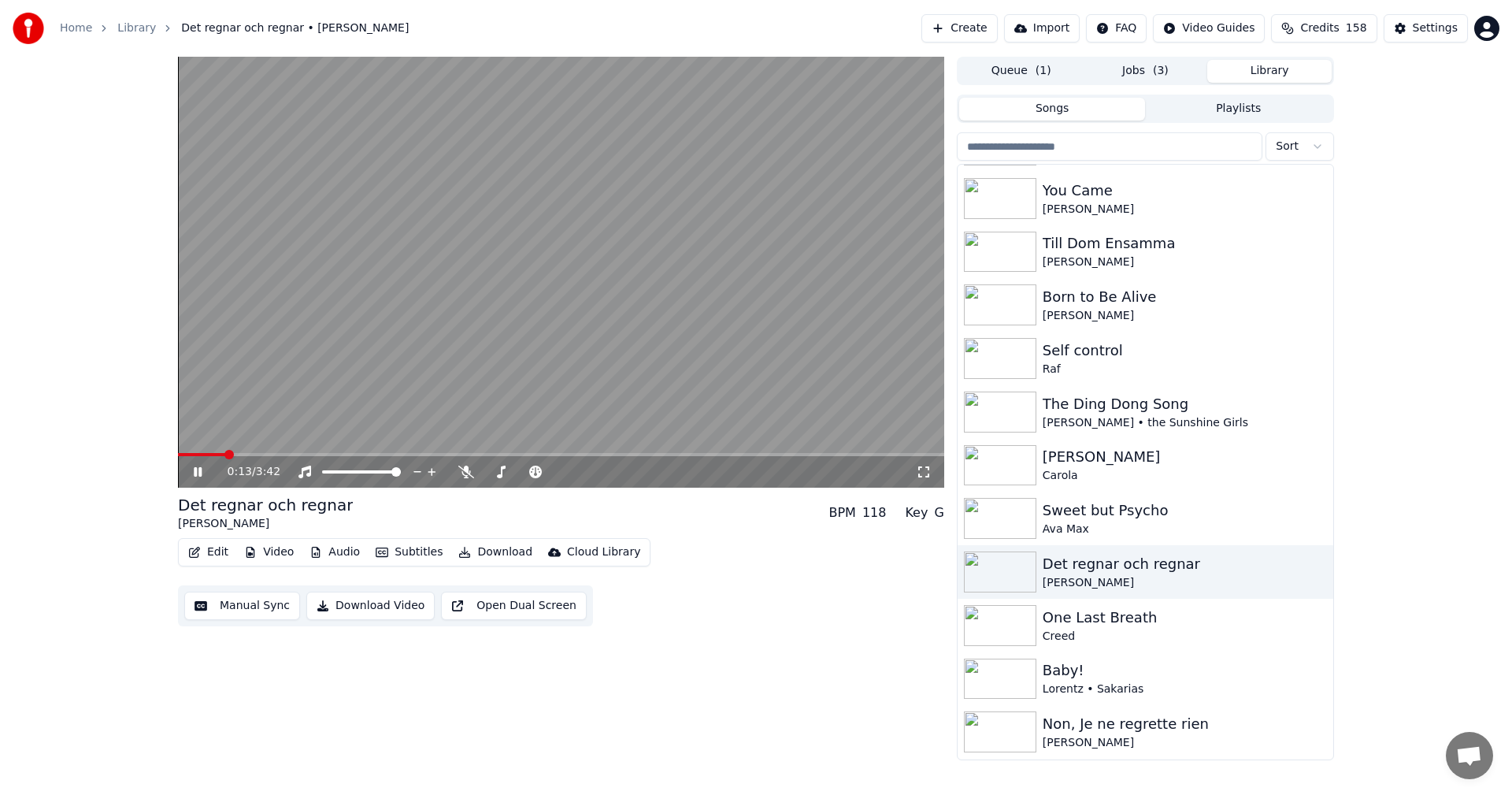
click at [1148, 76] on button "Jobs ( 3 )" at bounding box center [1145, 70] width 125 height 22
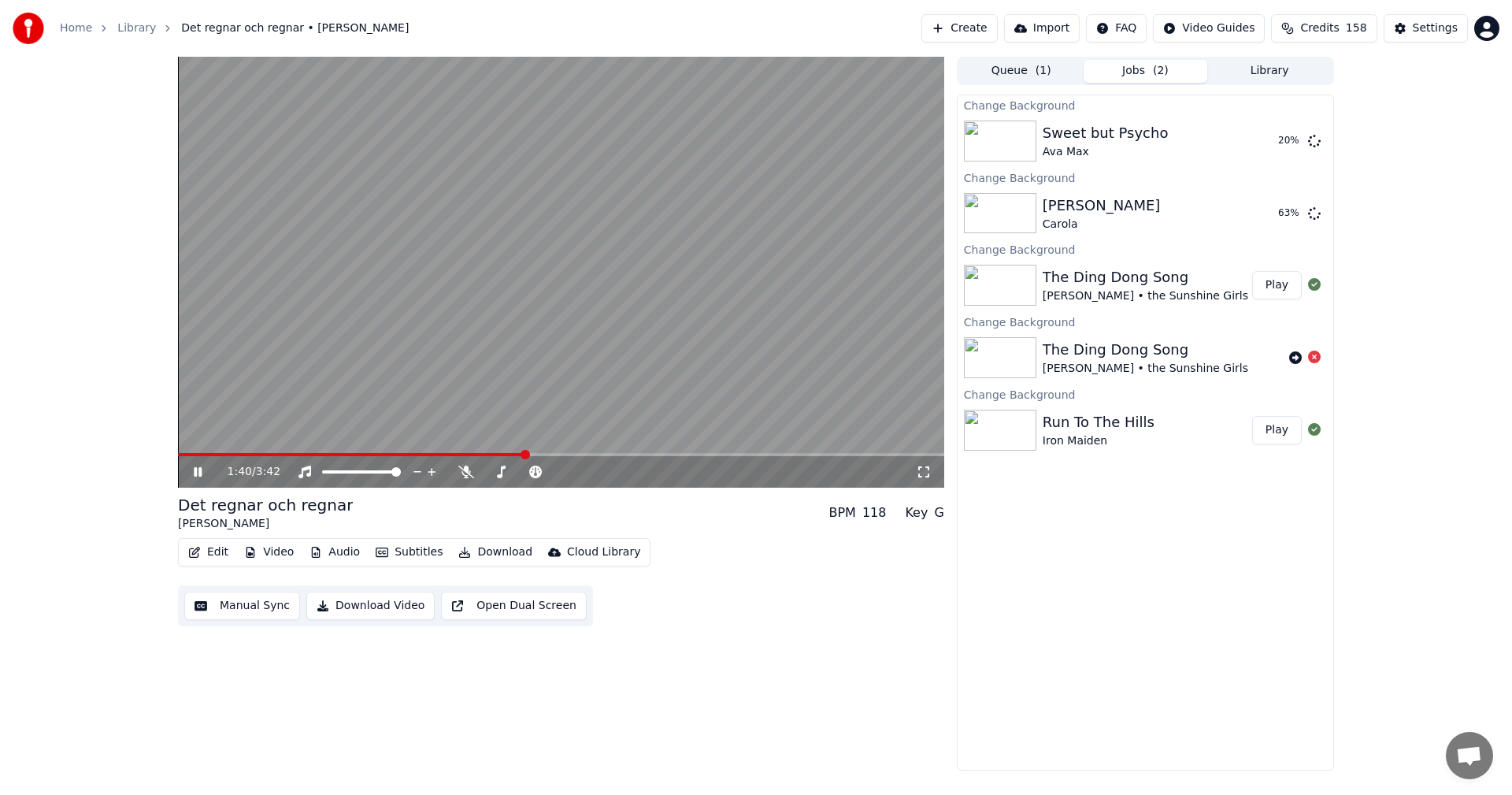
click at [1248, 71] on button "Library" at bounding box center [1269, 70] width 125 height 22
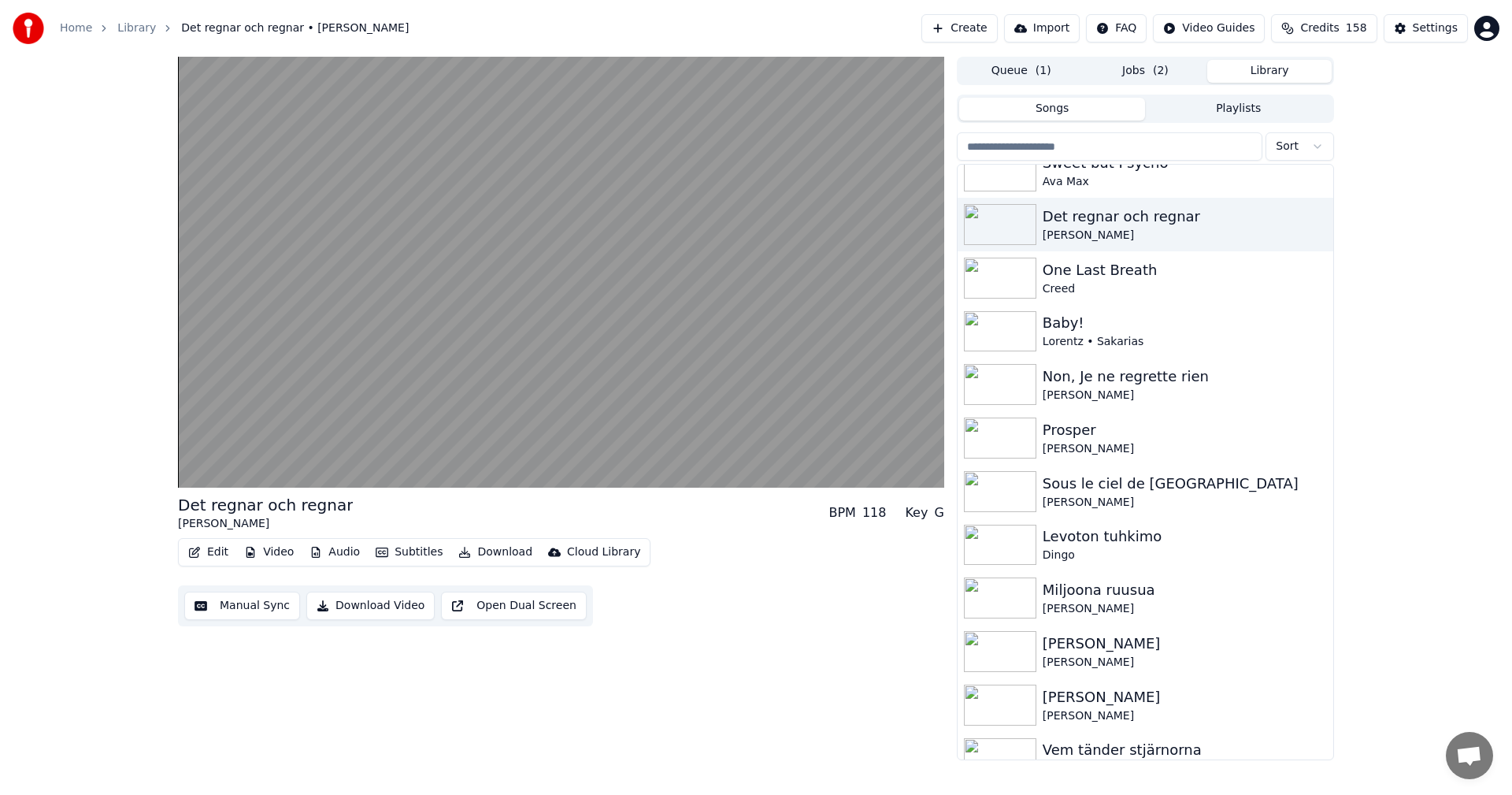
scroll to position [2397, 0]
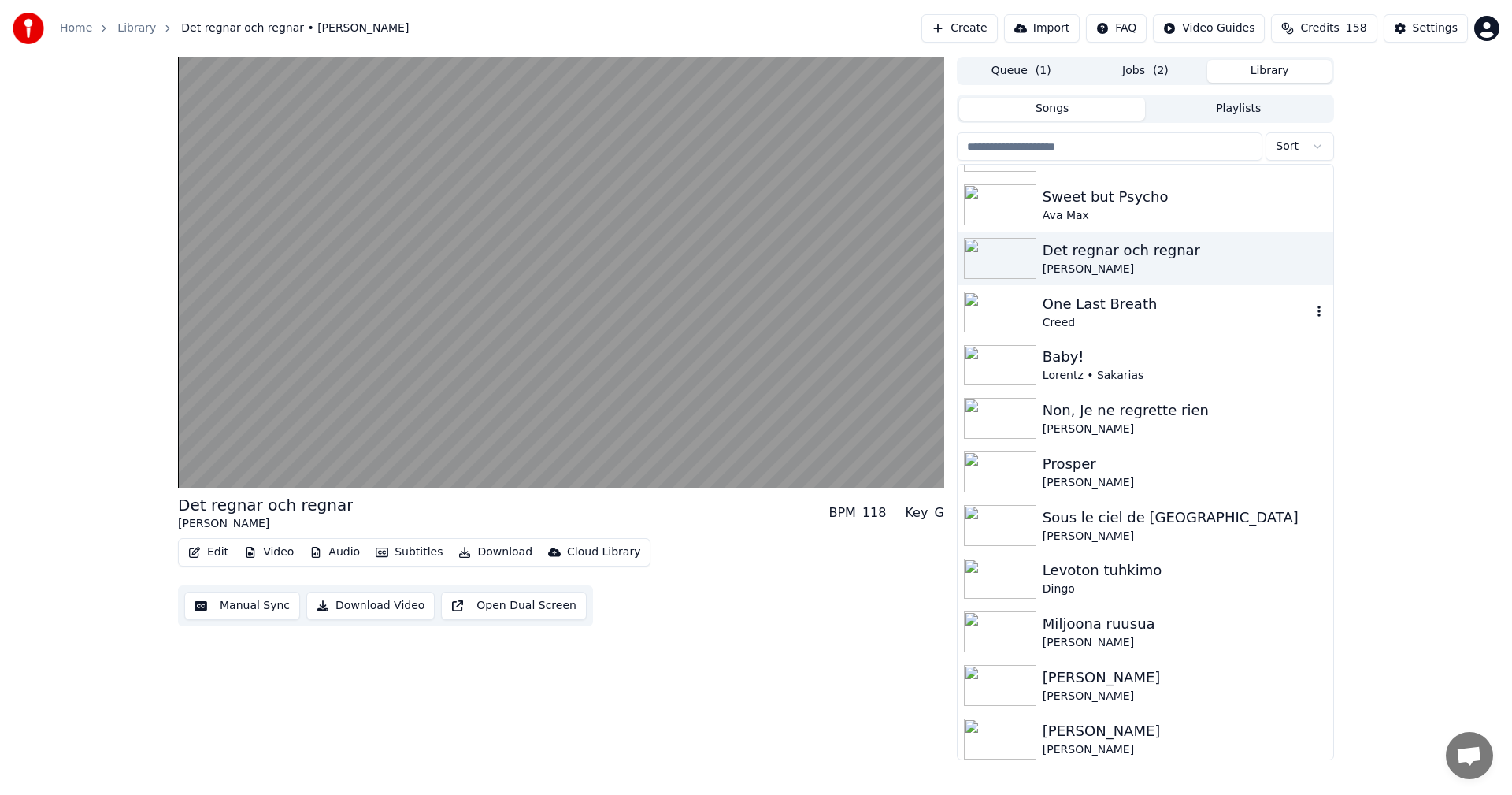
click at [1163, 322] on div "Creed" at bounding box center [1176, 323] width 268 height 16
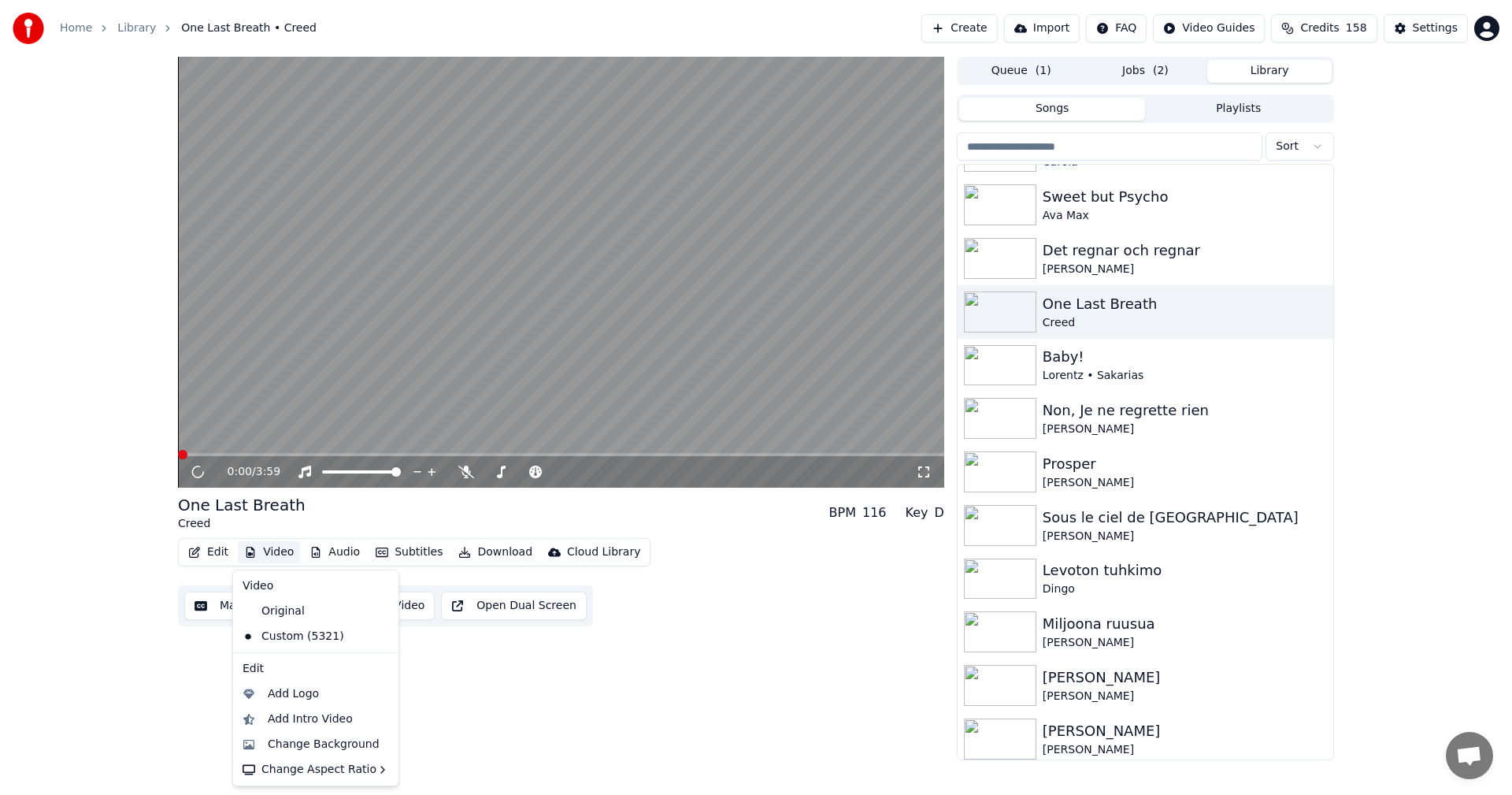
click at [267, 554] on button "Video" at bounding box center [269, 552] width 62 height 22
click at [315, 740] on div "Change Background" at bounding box center [324, 744] width 112 height 16
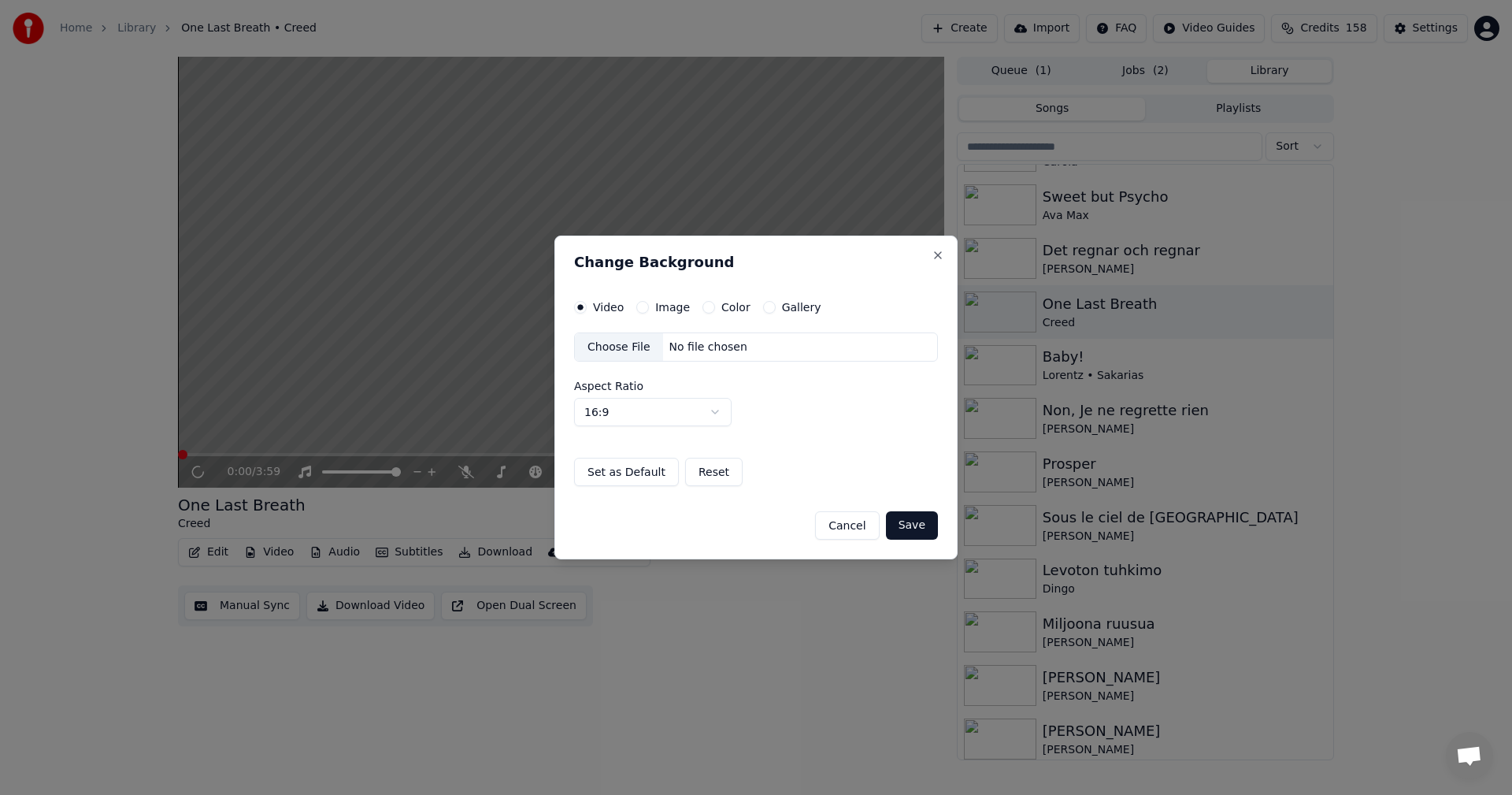
click at [763, 309] on button "Gallery" at bounding box center [769, 307] width 13 height 13
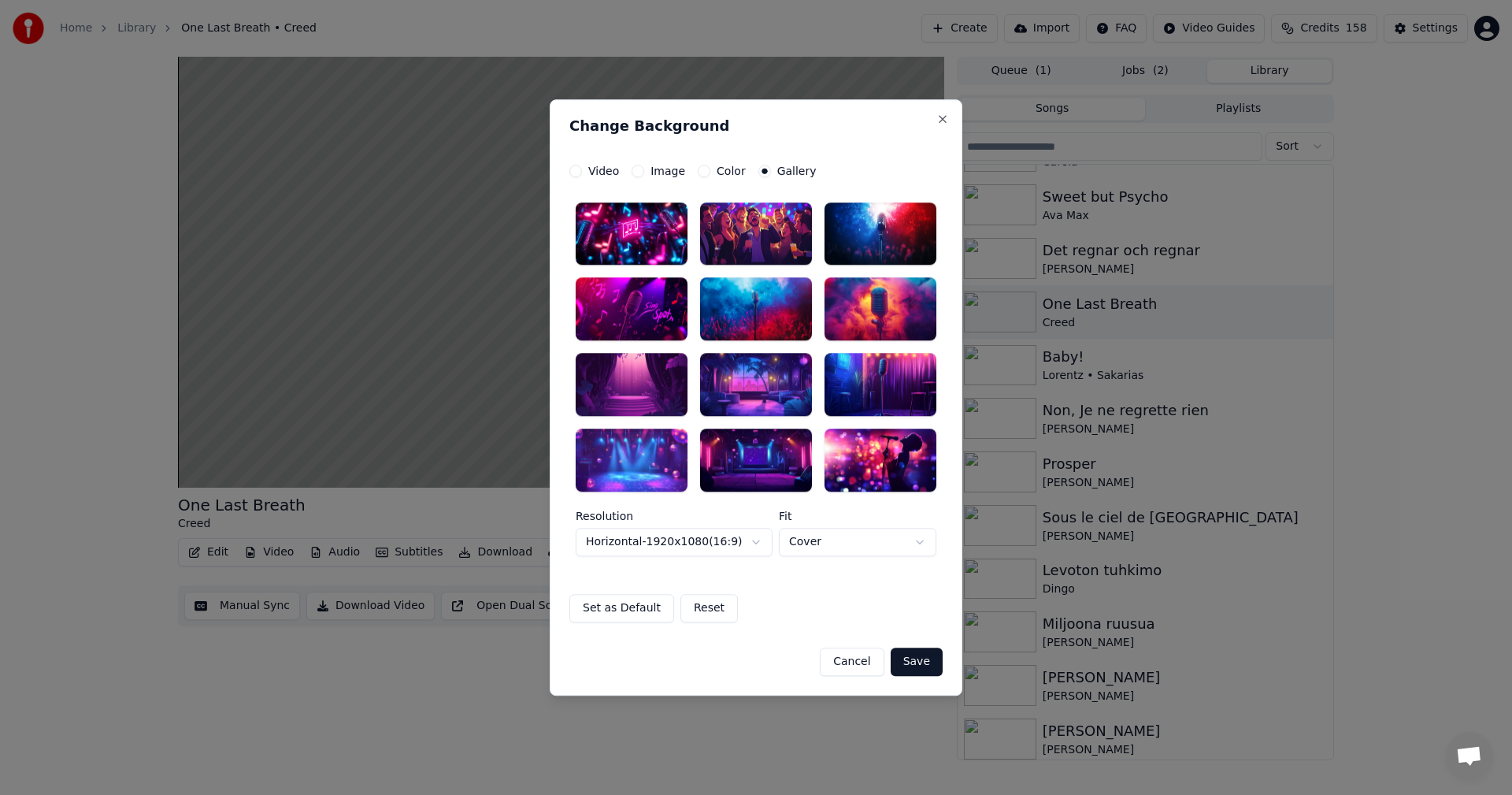
click at [752, 466] on div at bounding box center [756, 459] width 112 height 63
click at [922, 656] on button "Save" at bounding box center [915, 661] width 52 height 28
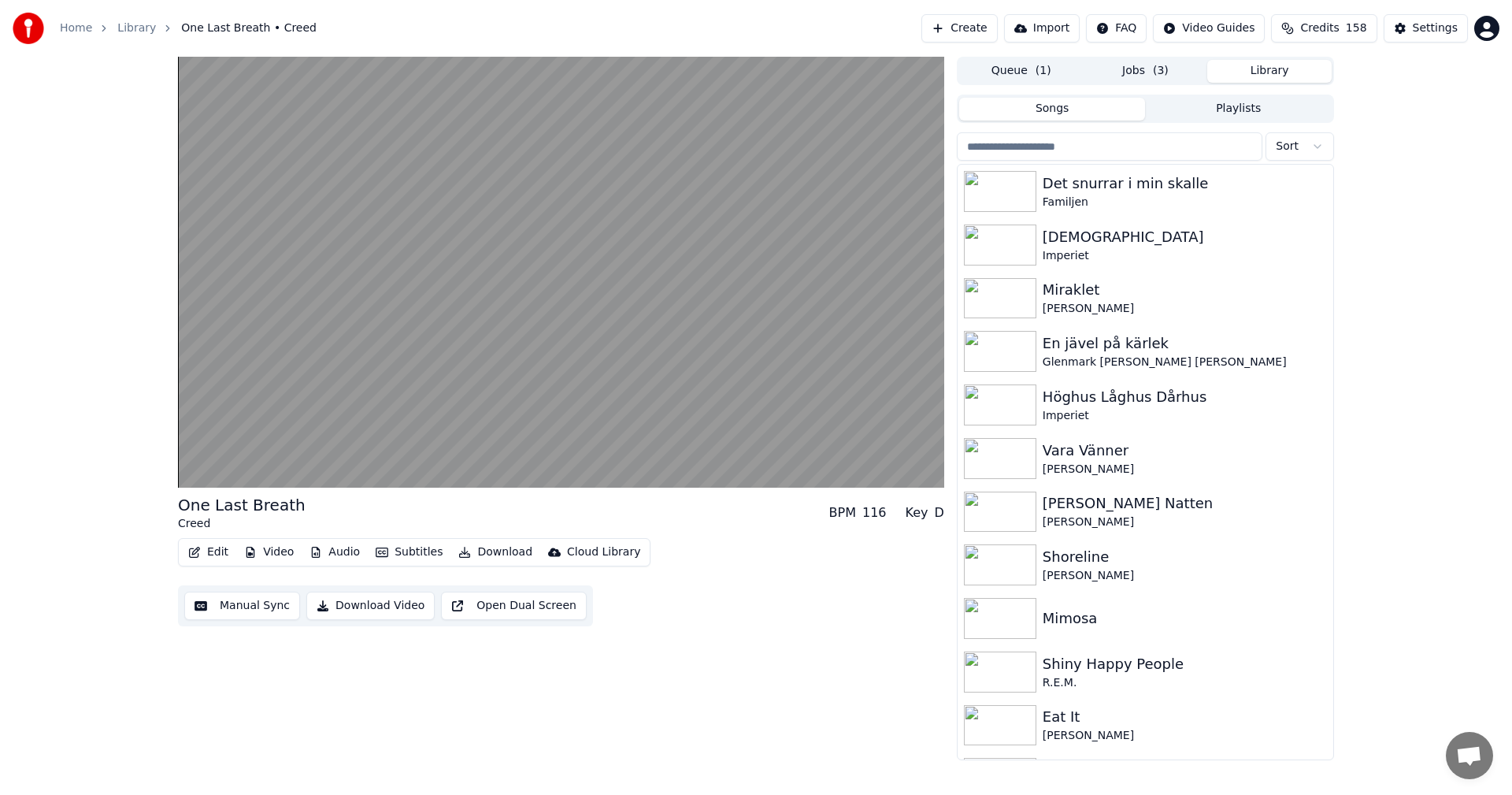
click at [1291, 78] on button "Library" at bounding box center [1269, 70] width 125 height 22
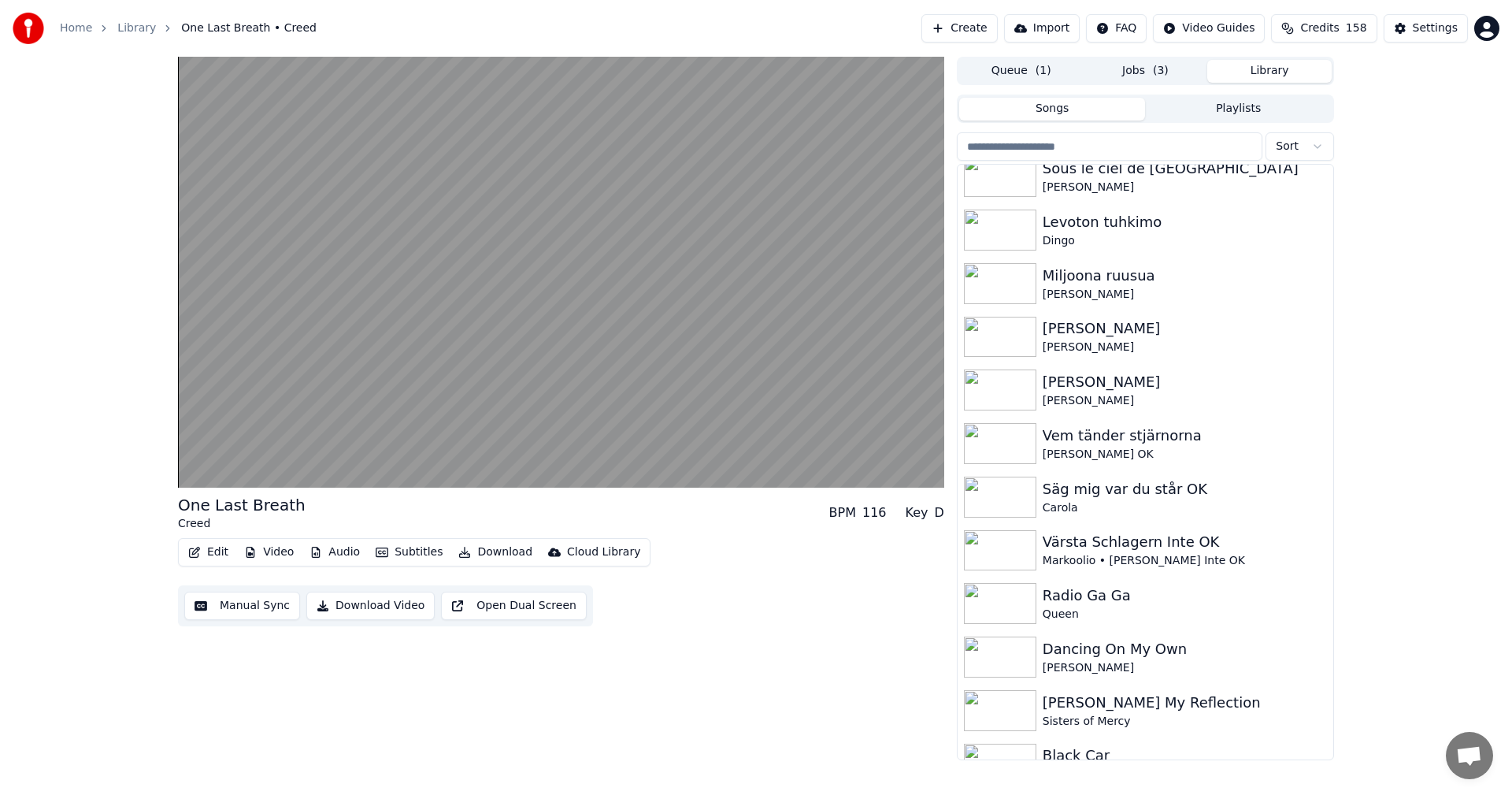
scroll to position [2680, 0]
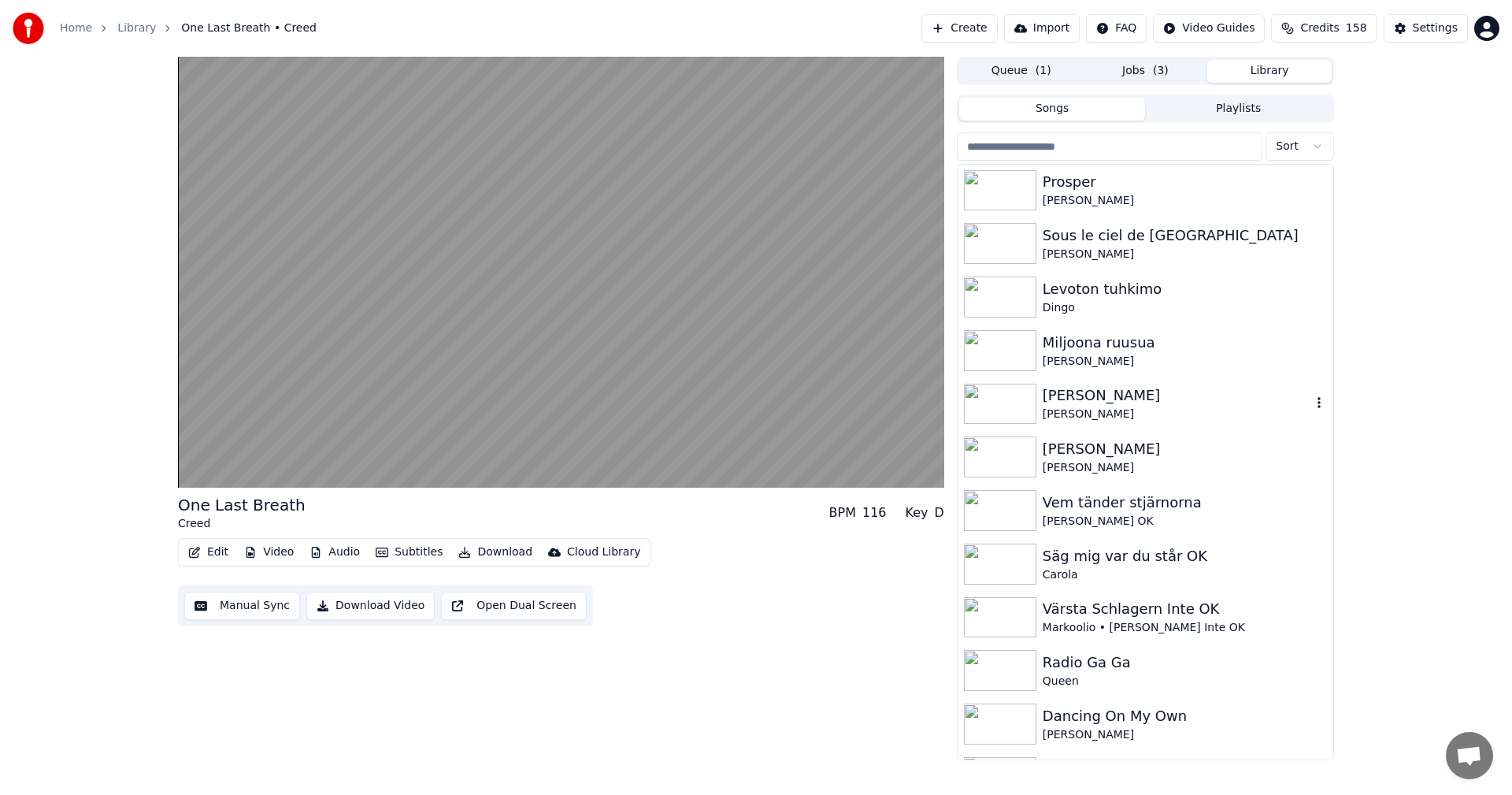
click at [1187, 391] on div "[PERSON_NAME]" at bounding box center [1176, 395] width 268 height 22
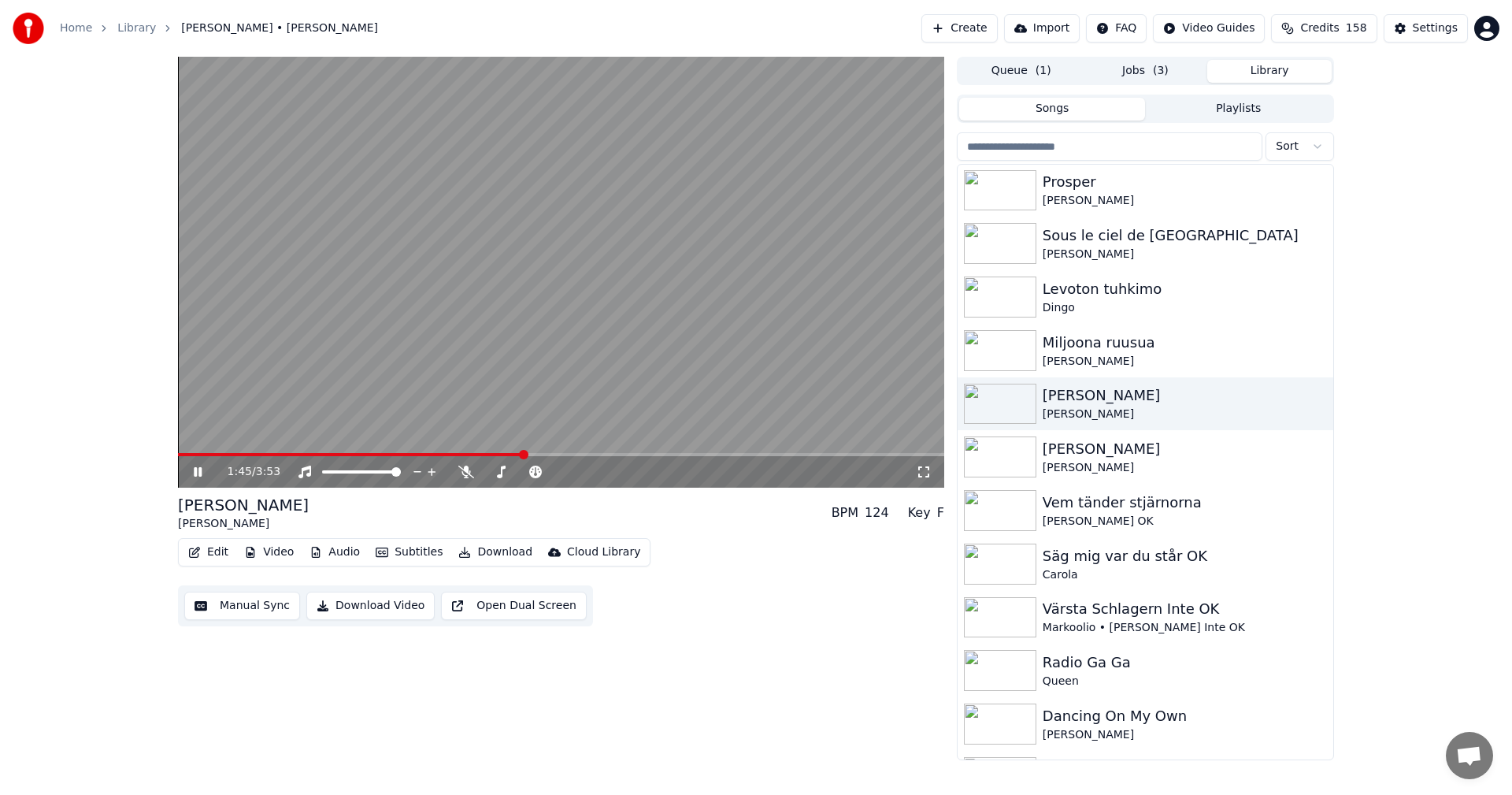
click at [202, 462] on div "1:45 / 3:53" at bounding box center [562, 472] width 766 height 31
click at [191, 475] on icon at bounding box center [209, 471] width 37 height 13
click at [1126, 452] on div "[PERSON_NAME]" at bounding box center [1176, 449] width 268 height 22
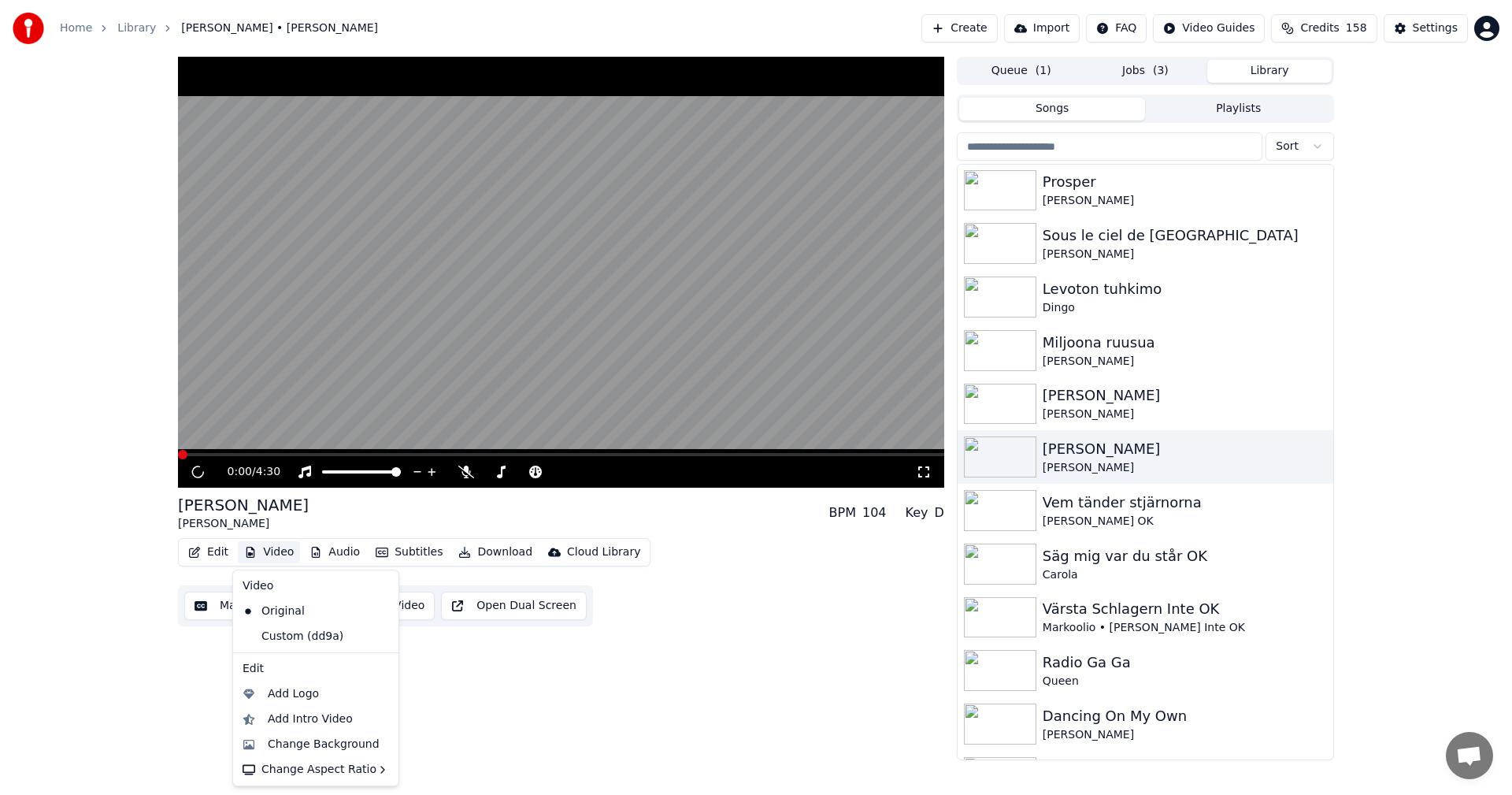
click at [284, 543] on button "Video" at bounding box center [269, 552] width 62 height 22
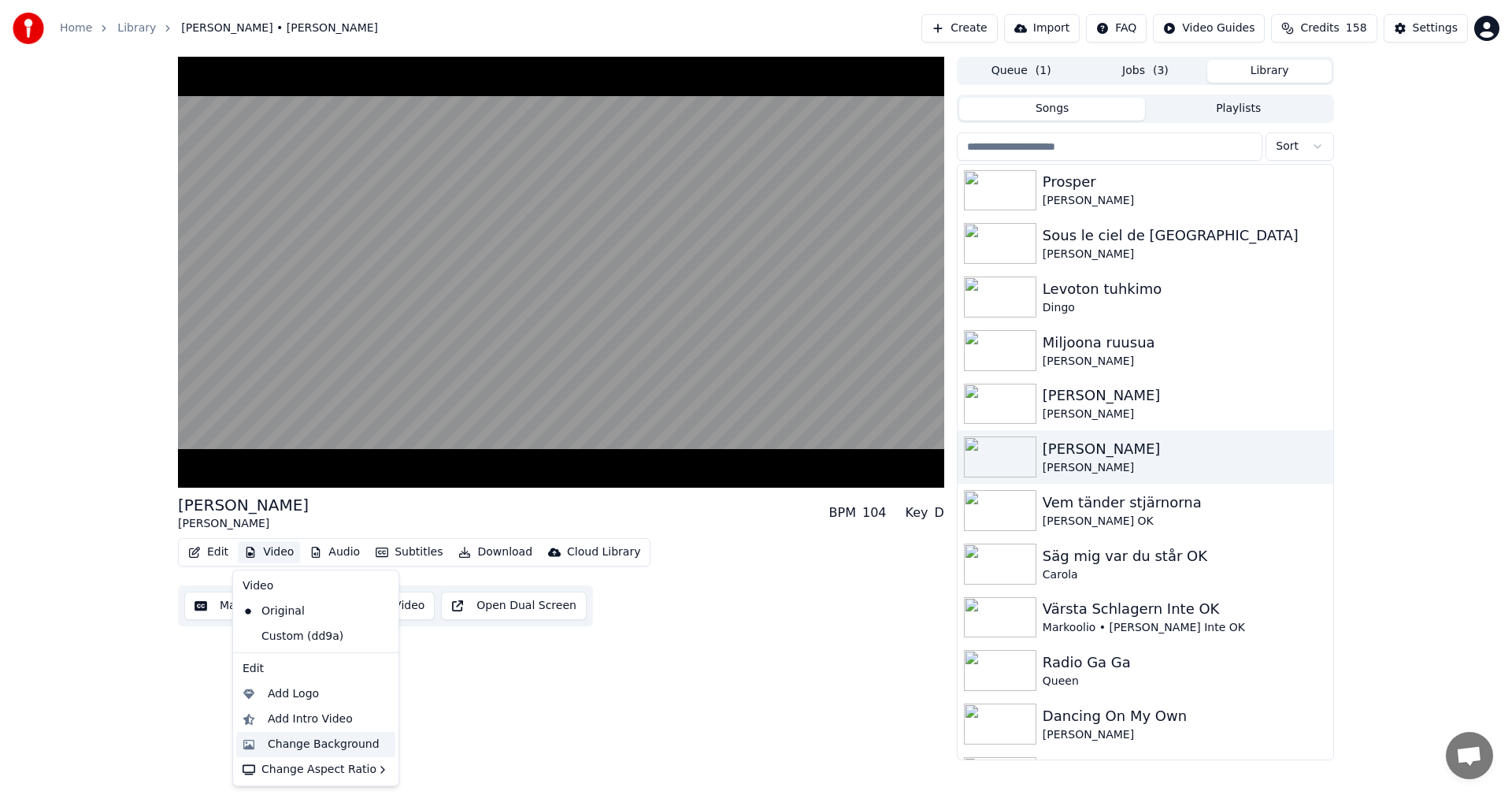
click at [313, 737] on div "Change Background" at bounding box center [324, 744] width 112 height 16
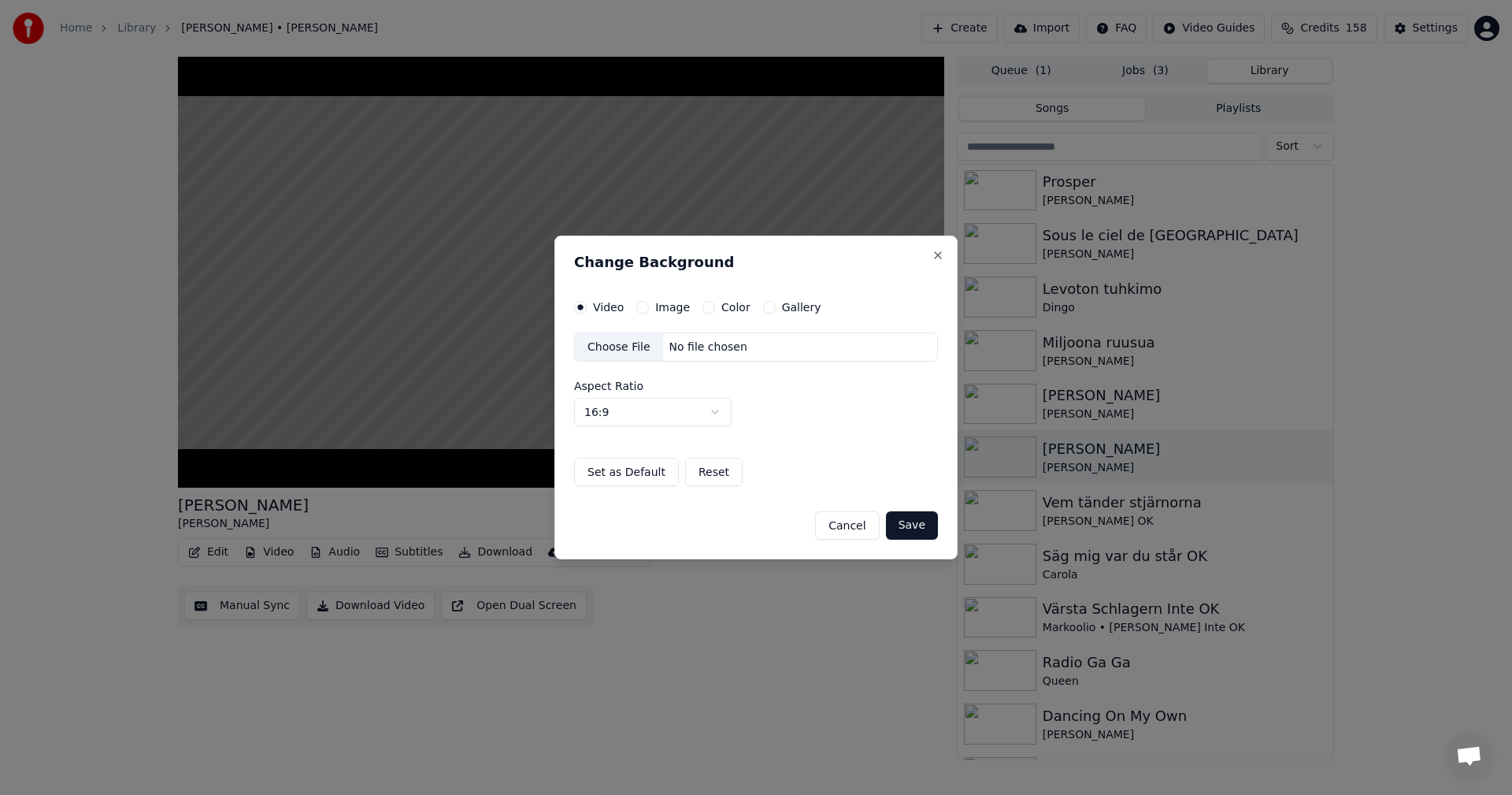
click at [763, 304] on button "Gallery" at bounding box center [769, 307] width 13 height 13
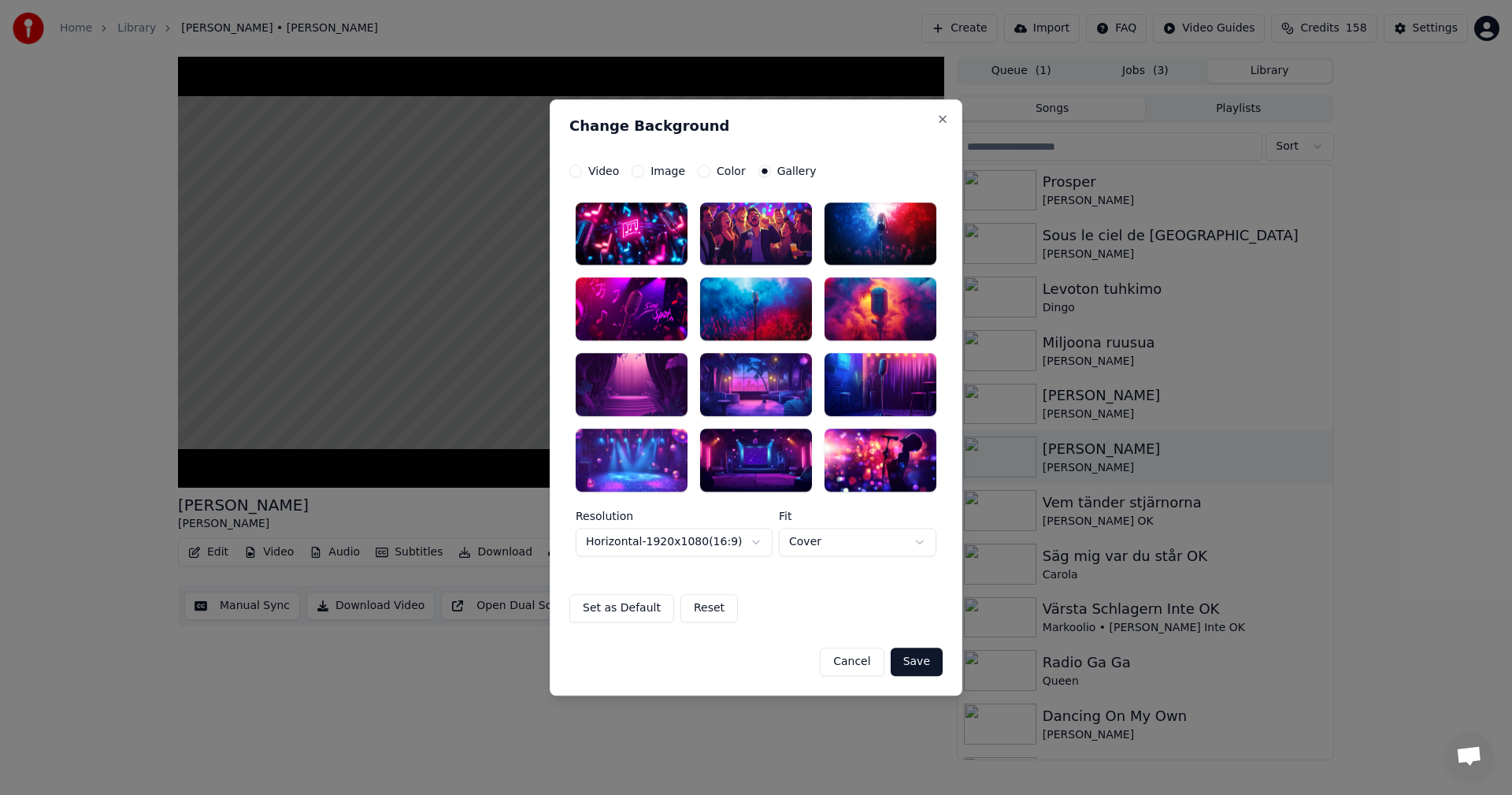
click at [914, 246] on div at bounding box center [880, 234] width 112 height 63
click at [906, 654] on button "Save" at bounding box center [915, 661] width 52 height 28
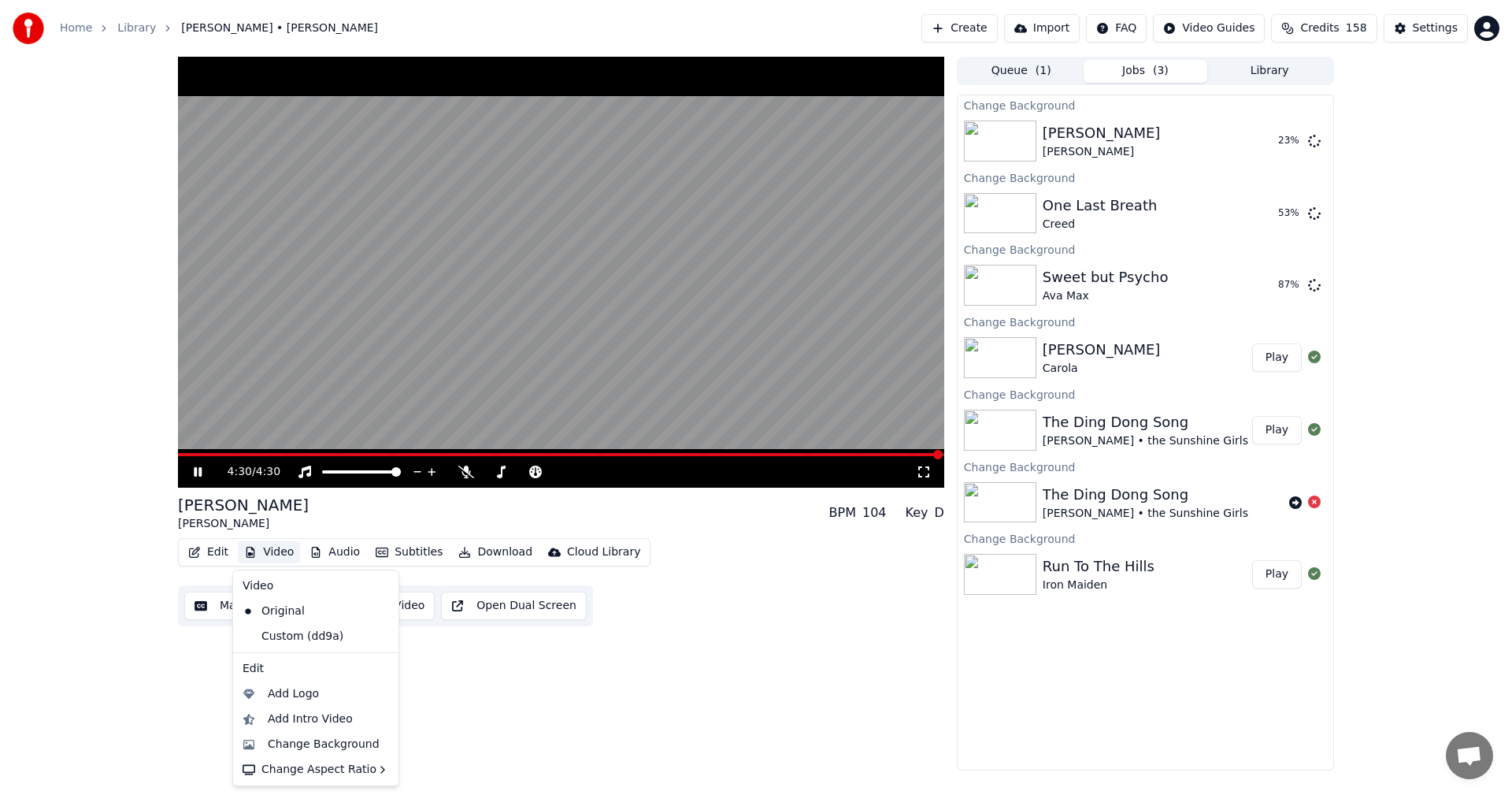
click at [272, 544] on button "Video" at bounding box center [269, 552] width 62 height 22
click at [324, 736] on div "Change Background" at bounding box center [324, 744] width 112 height 16
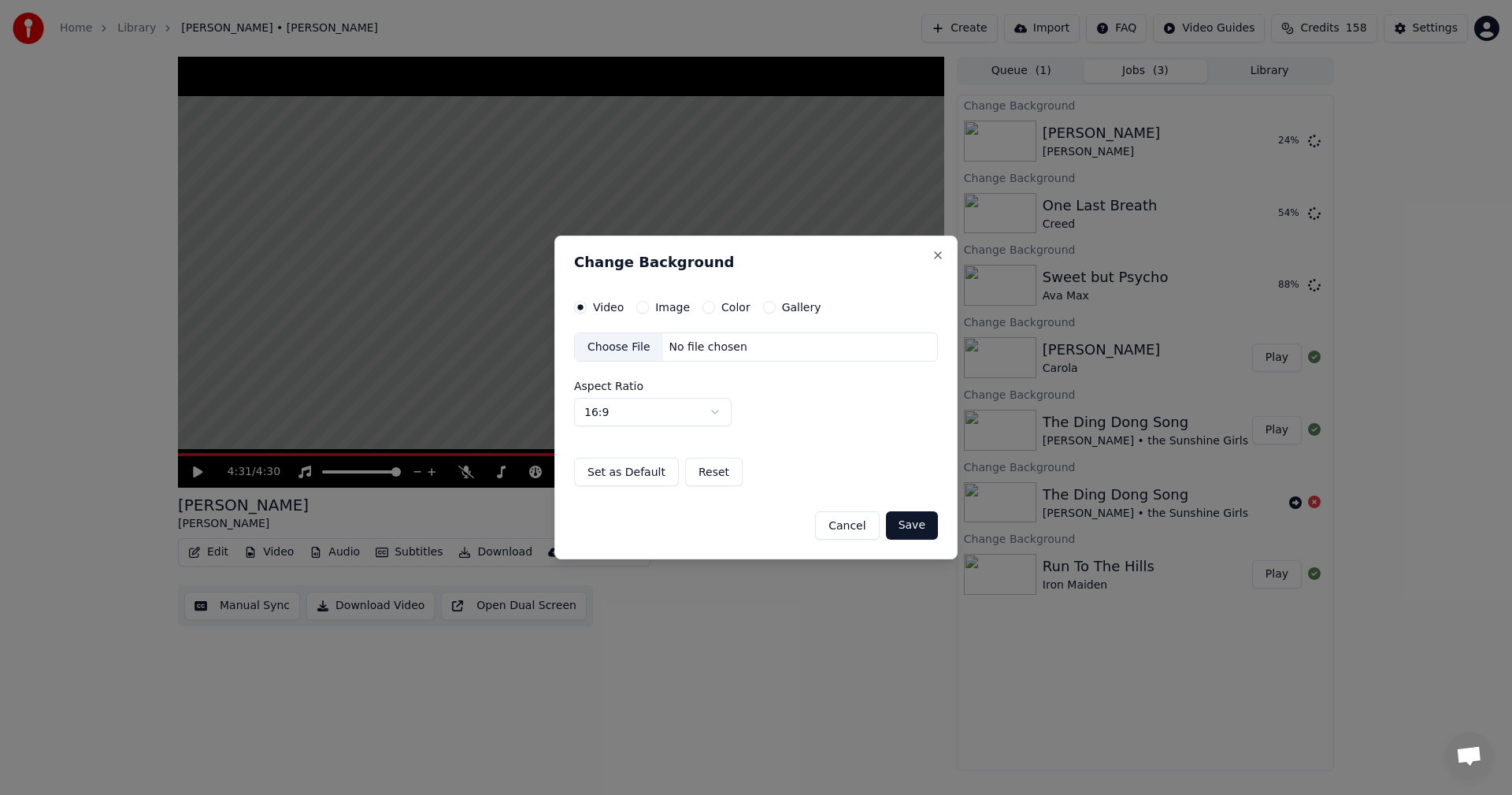
click at [870, 525] on button "Cancel" at bounding box center [846, 525] width 63 height 28
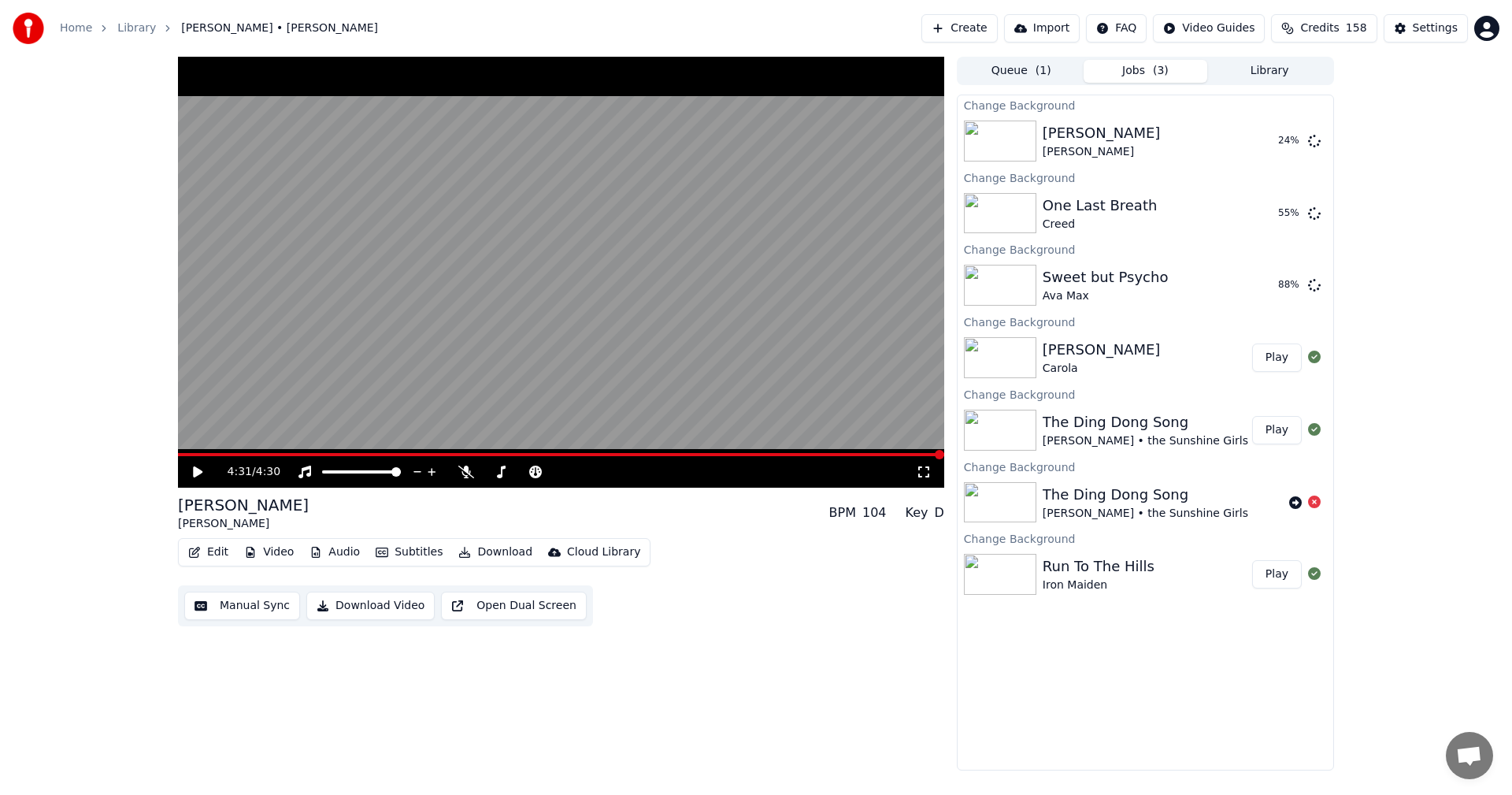
click at [1276, 77] on button "Library" at bounding box center [1269, 70] width 125 height 22
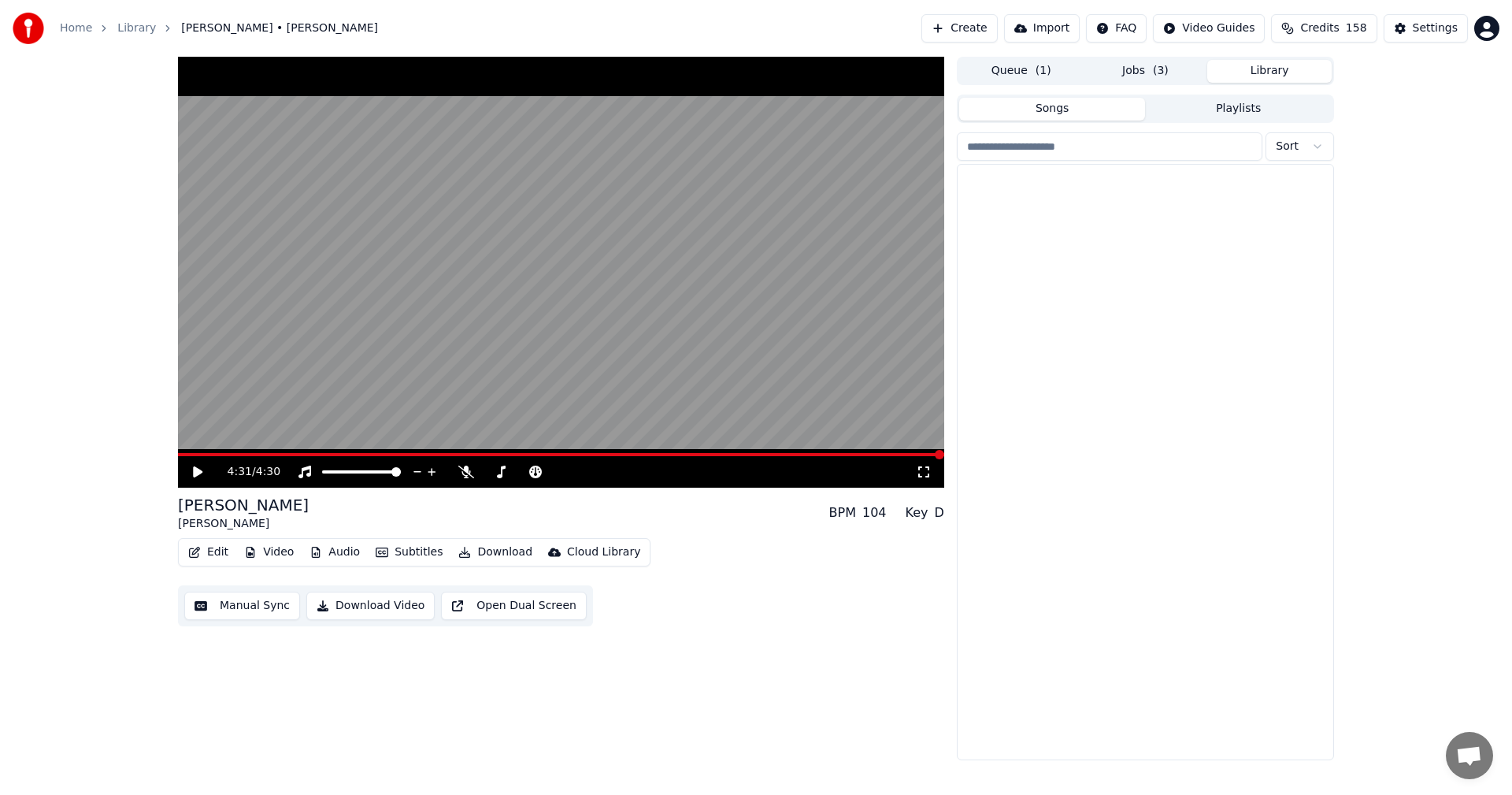
scroll to position [2580, 0]
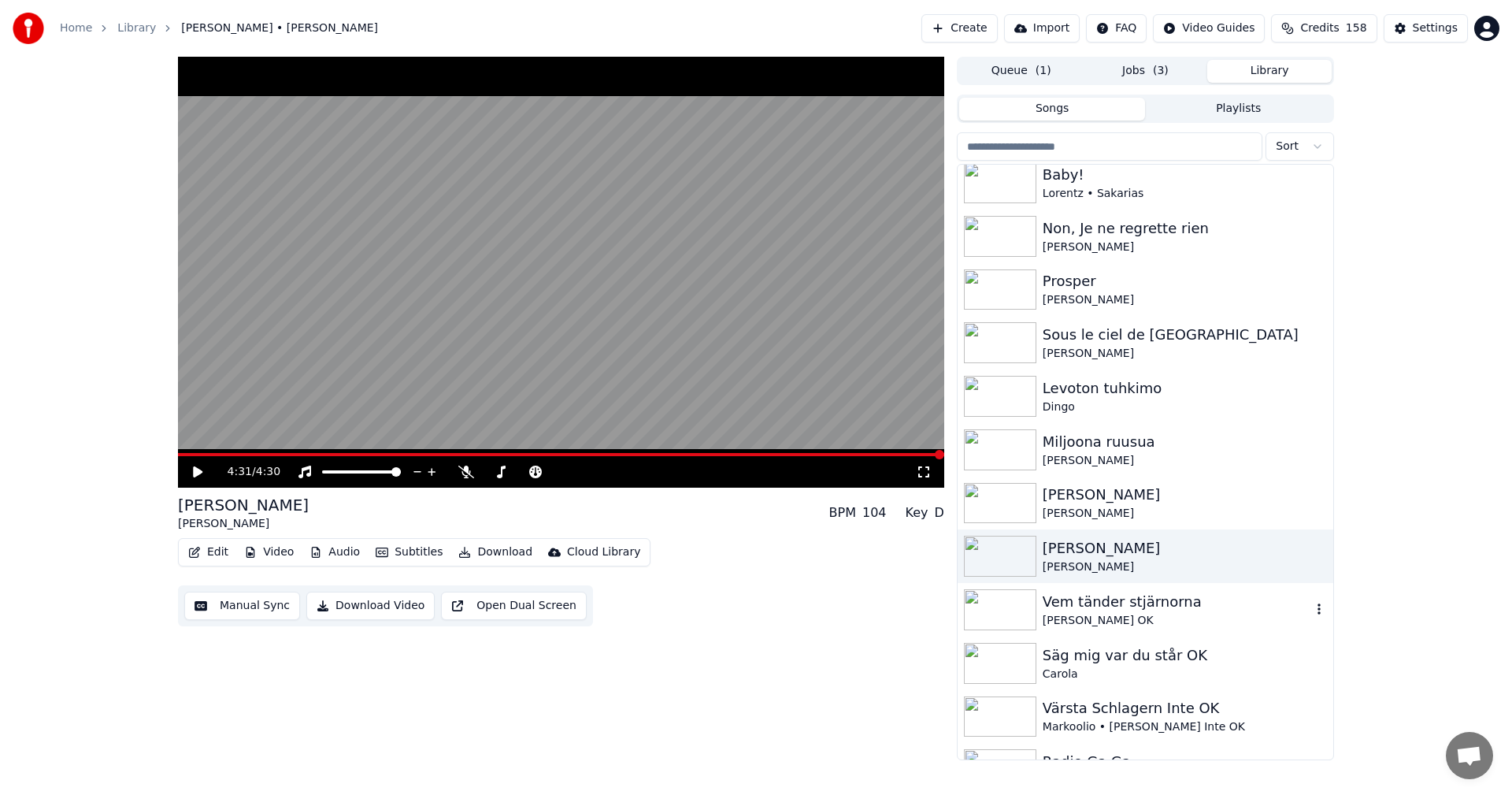
click at [1181, 583] on div "Vem tänder stjärnorna [PERSON_NAME] OK" at bounding box center [1144, 610] width 375 height 54
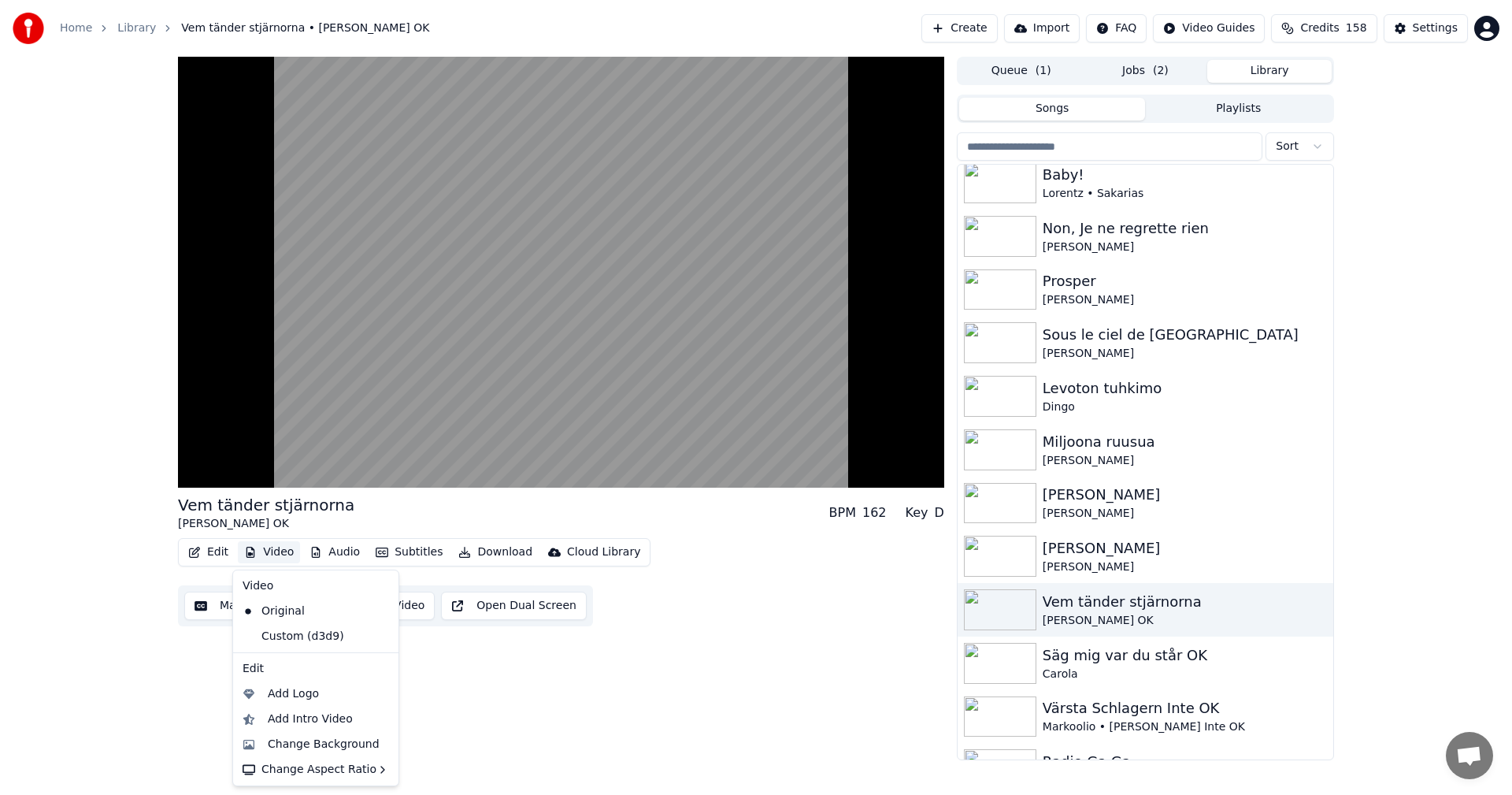
click at [285, 547] on button "Video" at bounding box center [269, 552] width 62 height 22
click at [341, 747] on div "Change Background" at bounding box center [324, 744] width 112 height 16
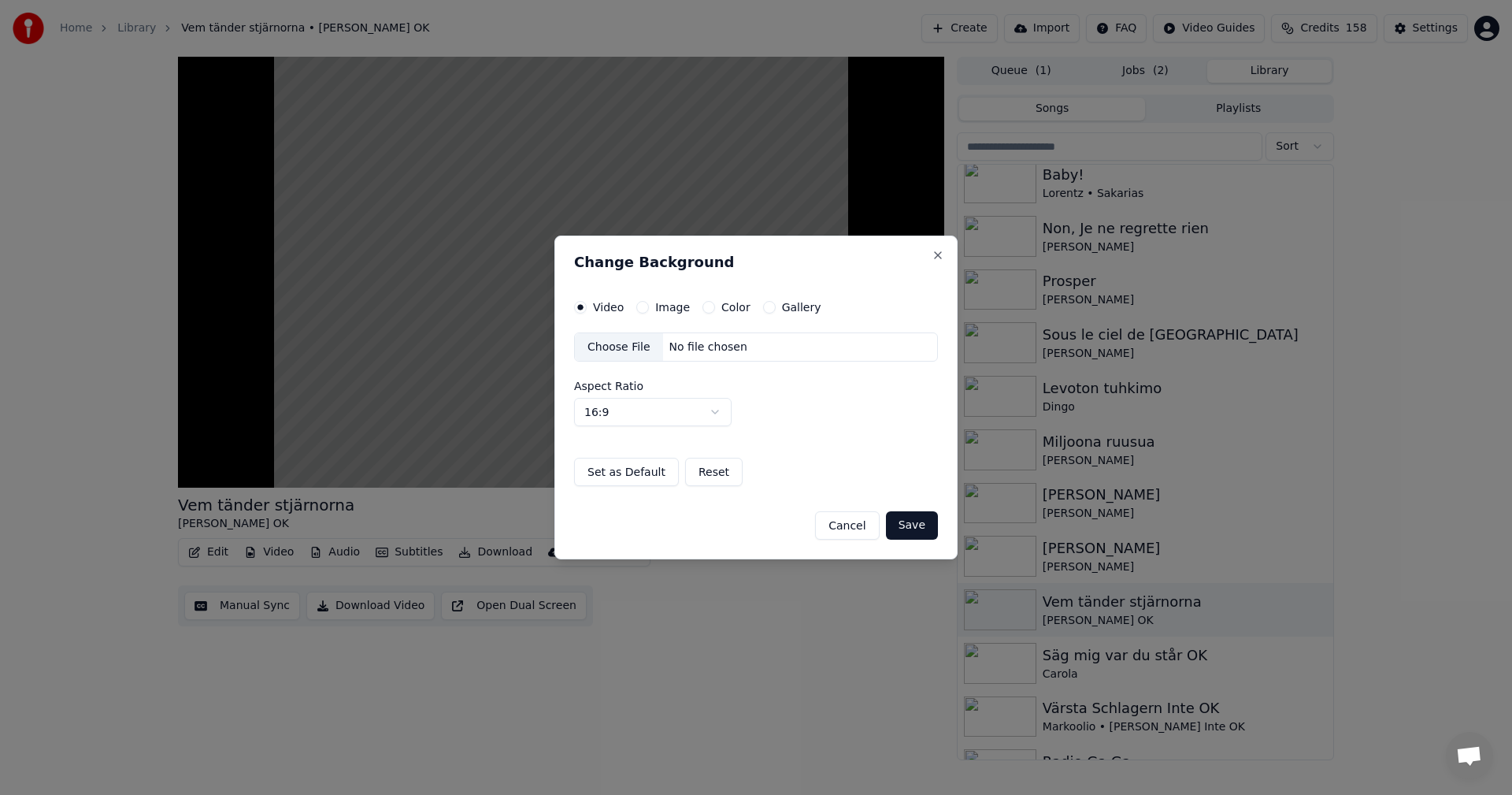
click at [763, 313] on button "Gallery" at bounding box center [769, 307] width 13 height 13
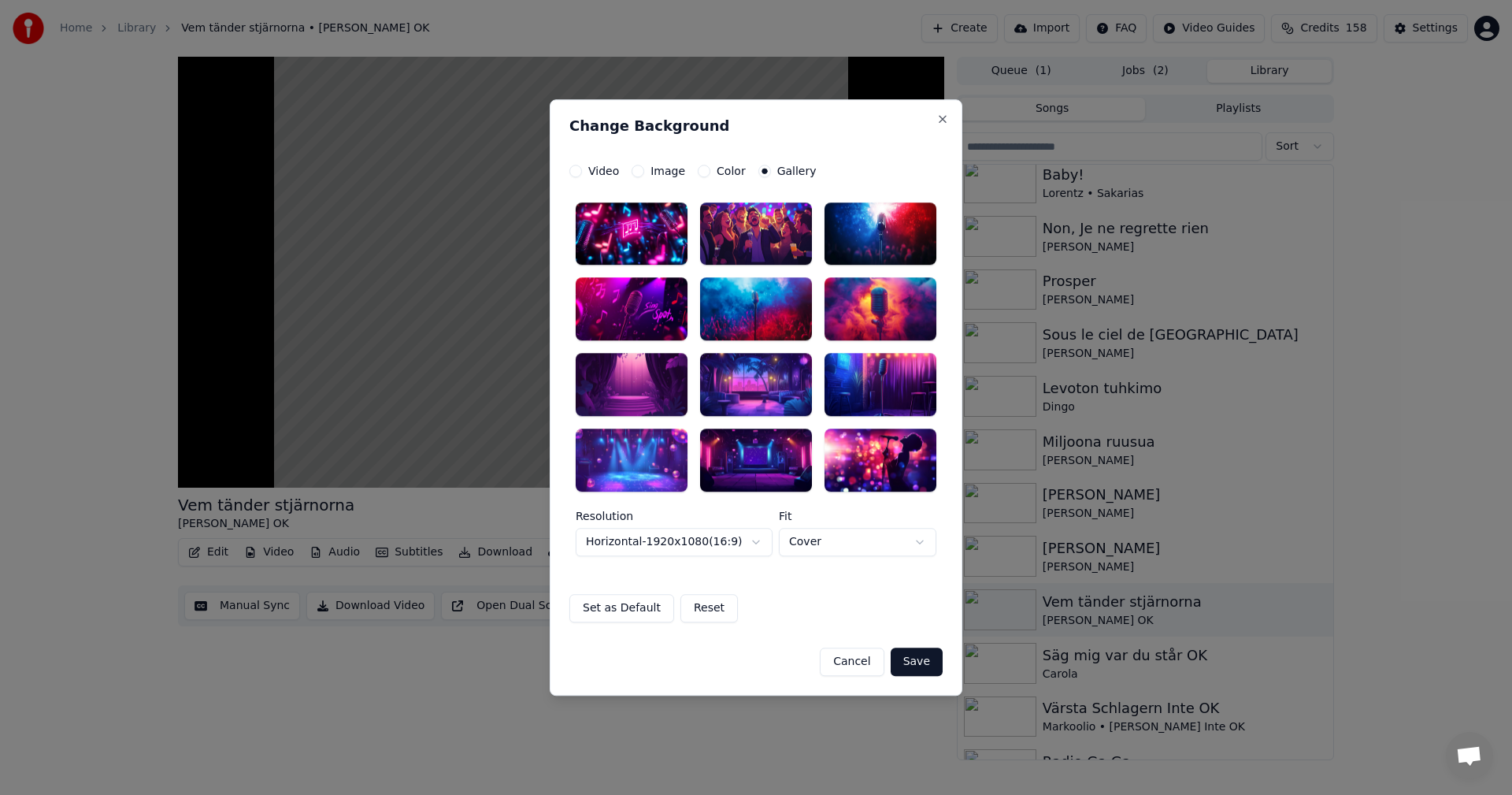
click at [880, 473] on div at bounding box center [880, 459] width 112 height 63
click at [920, 651] on button "Save" at bounding box center [915, 661] width 52 height 28
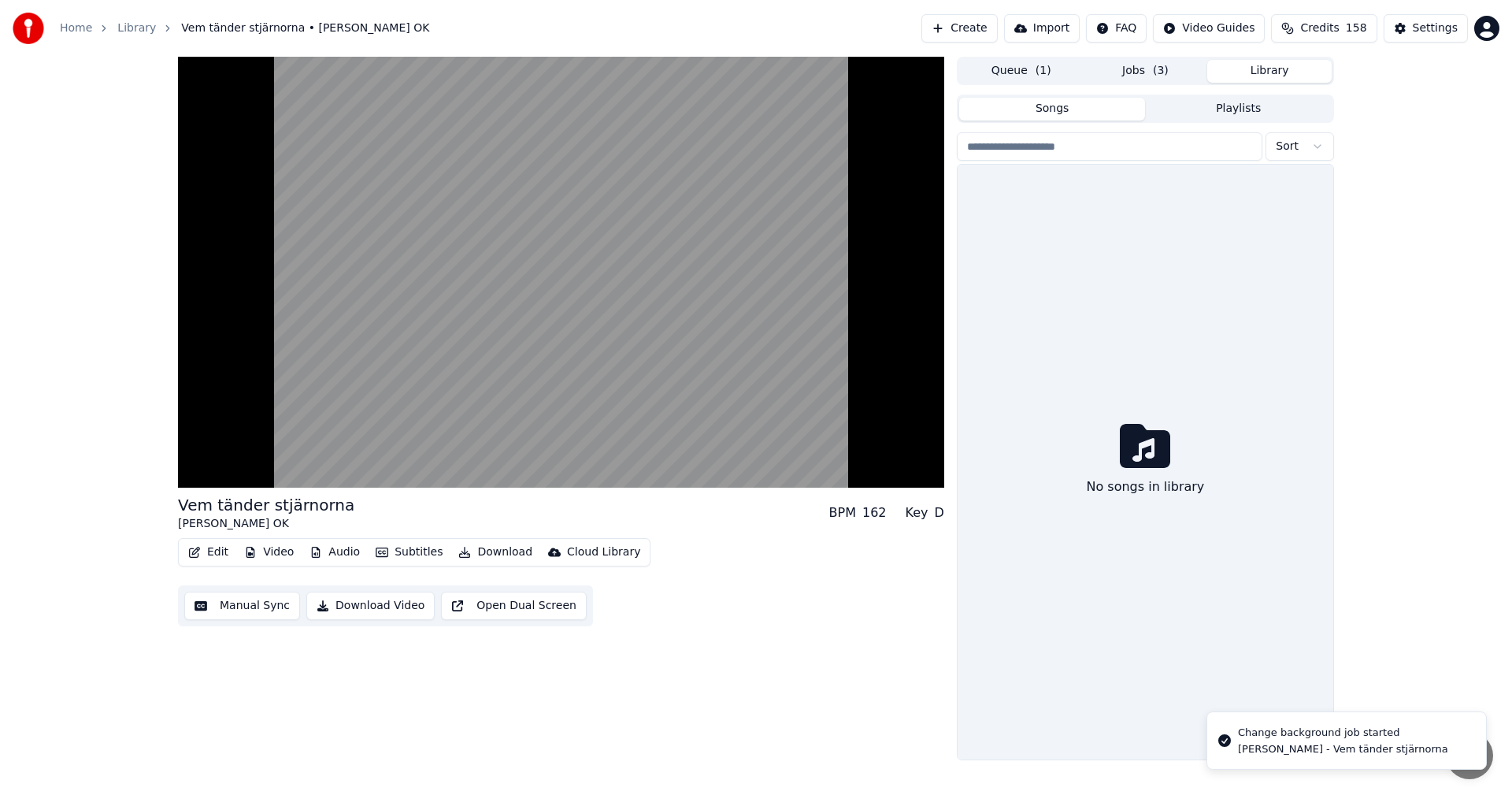
click at [1249, 77] on button "Library" at bounding box center [1269, 70] width 125 height 22
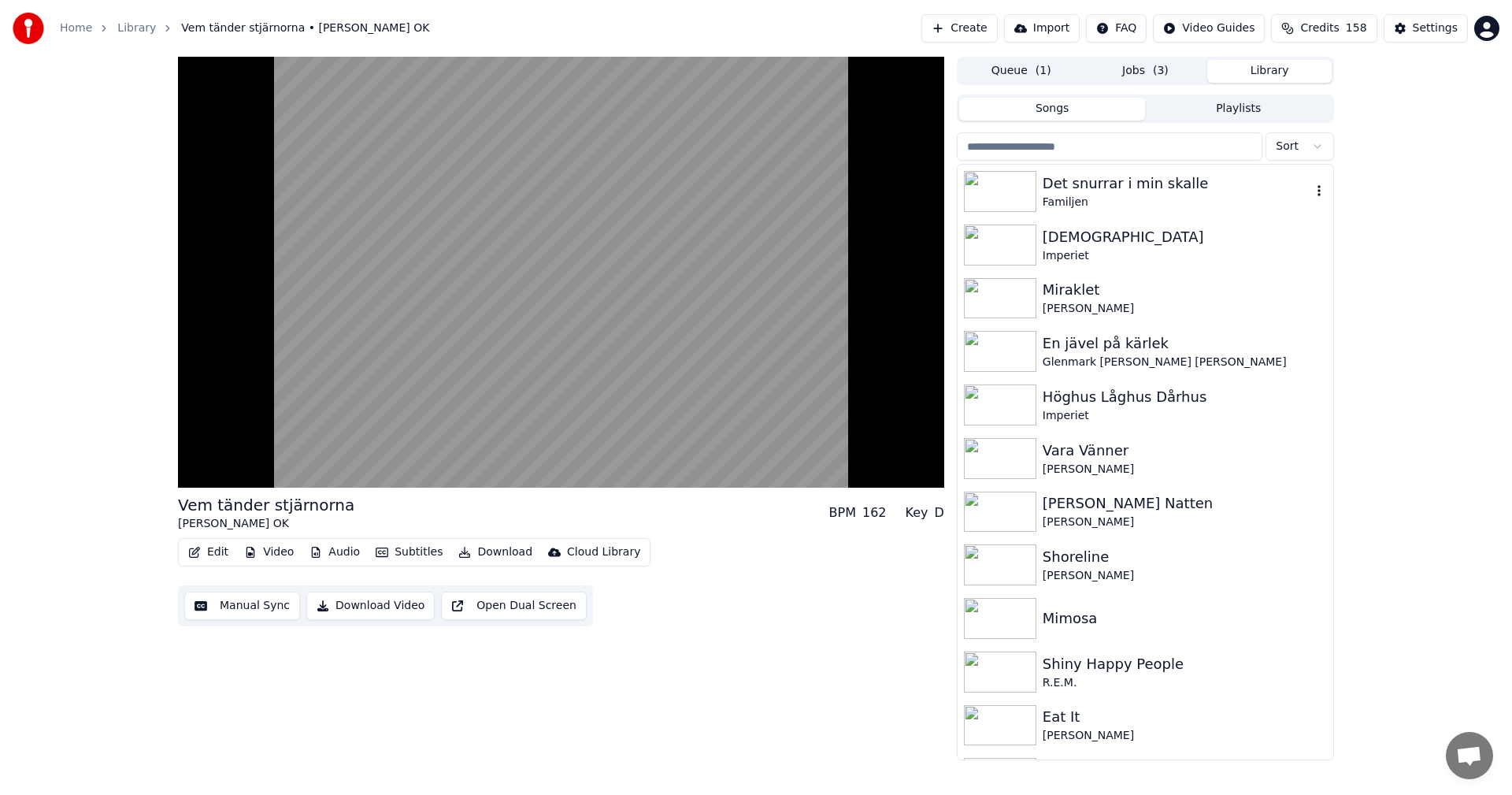
click at [1313, 204] on div "Det snurrar i min skalle Familjen" at bounding box center [1144, 191] width 375 height 54
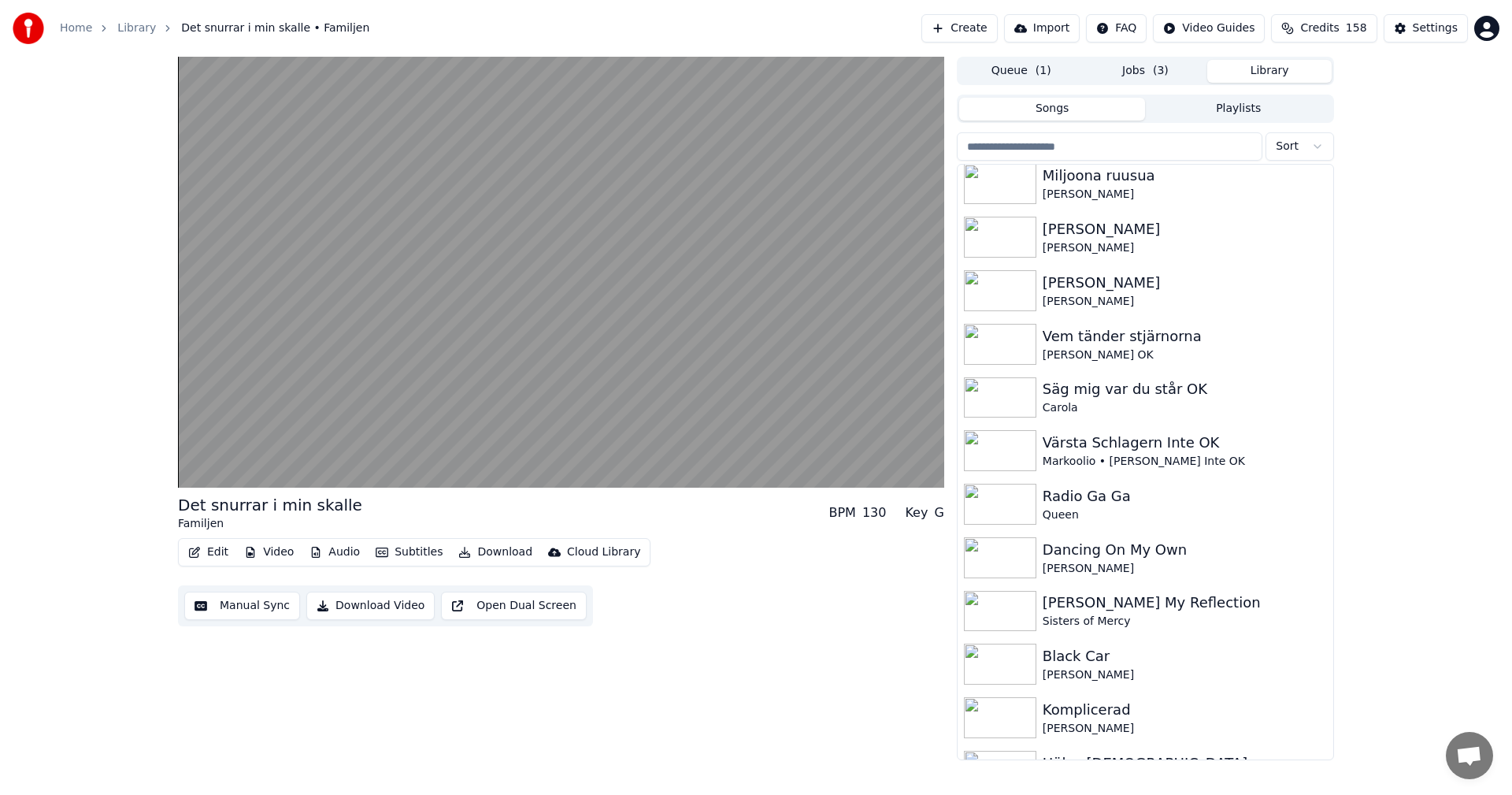
scroll to position [2829, 0]
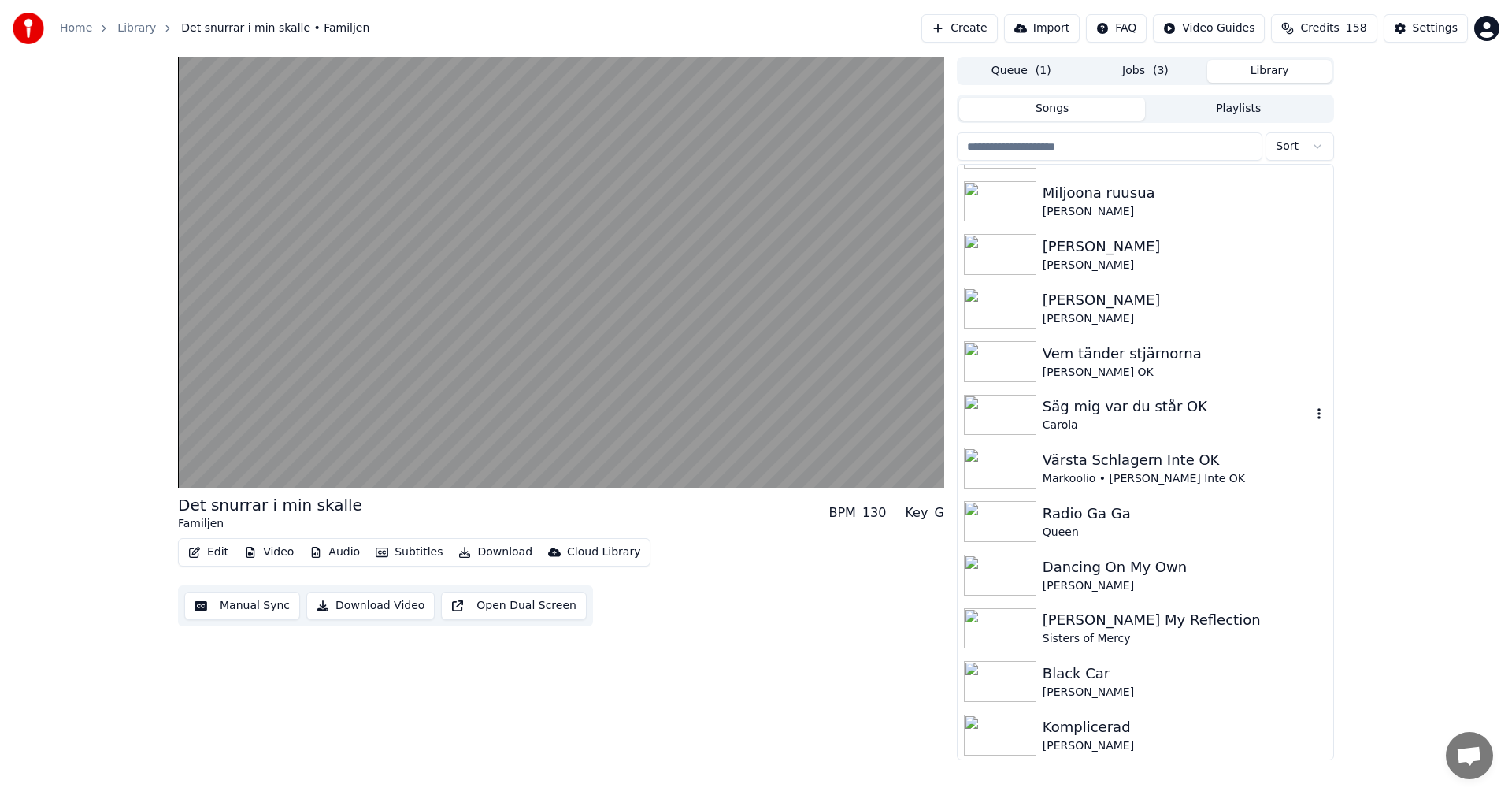
click at [1189, 401] on div "Säg mig var du står OK" at bounding box center [1176, 406] width 268 height 22
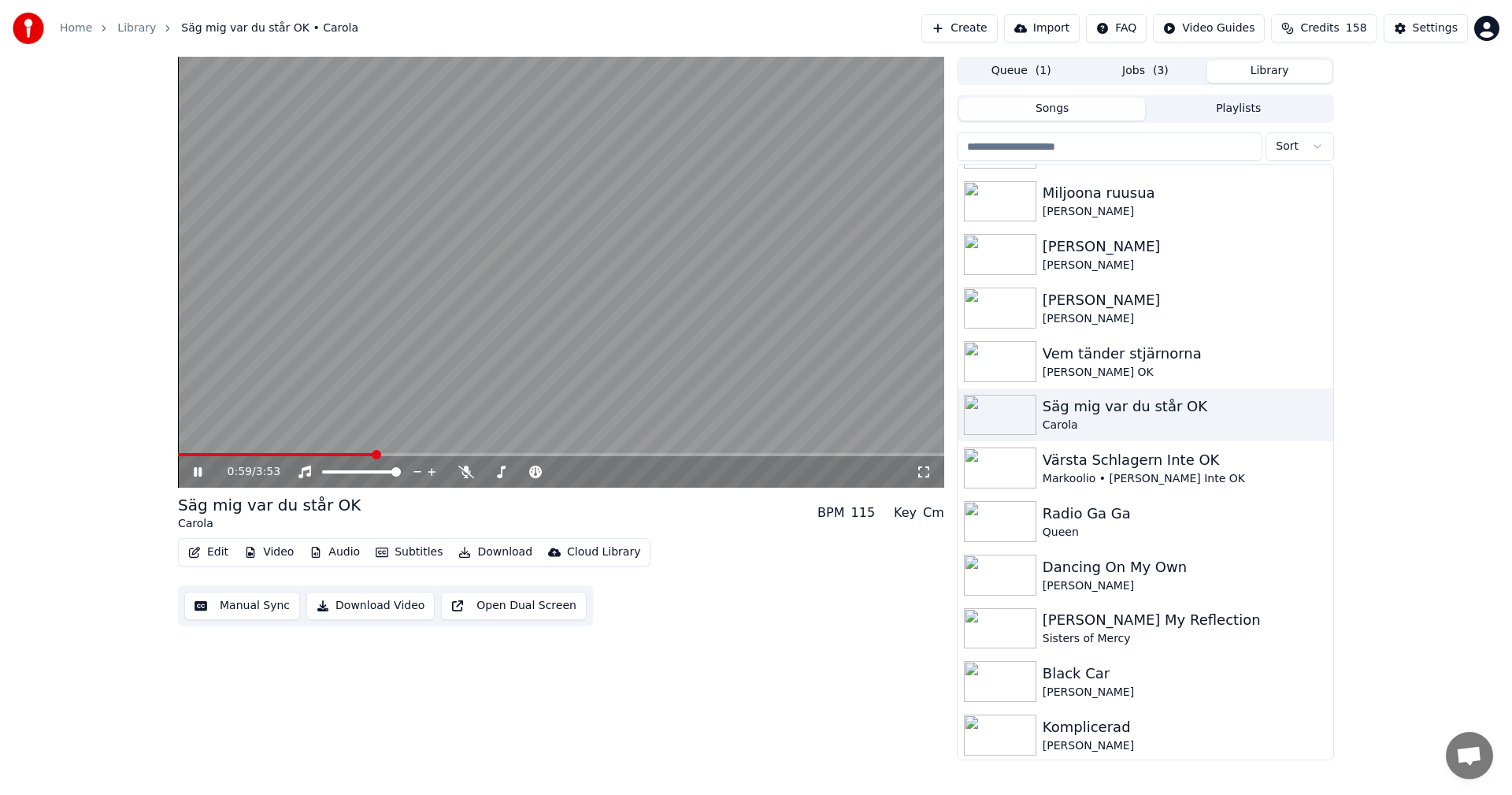
click at [71, 212] on div "0:59 / 3:53 Säg mig var du står OK Carola BPM 115 Key Cm Edit Video Audio Subti…" at bounding box center [756, 408] width 1512 height 703
click at [1155, 74] on span "( 2 )" at bounding box center [1160, 71] width 16 height 16
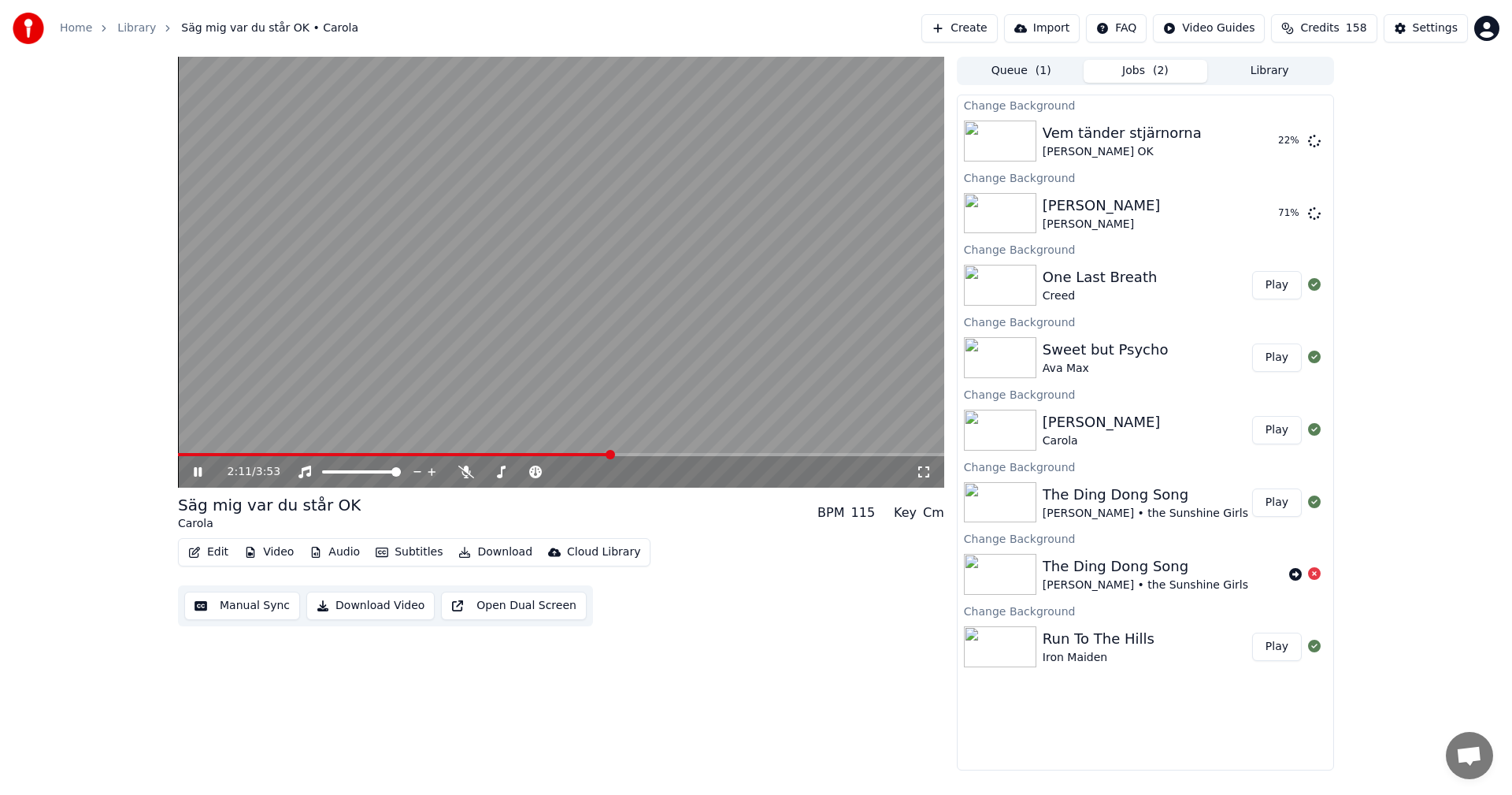
click at [265, 554] on button "Video" at bounding box center [269, 552] width 62 height 22
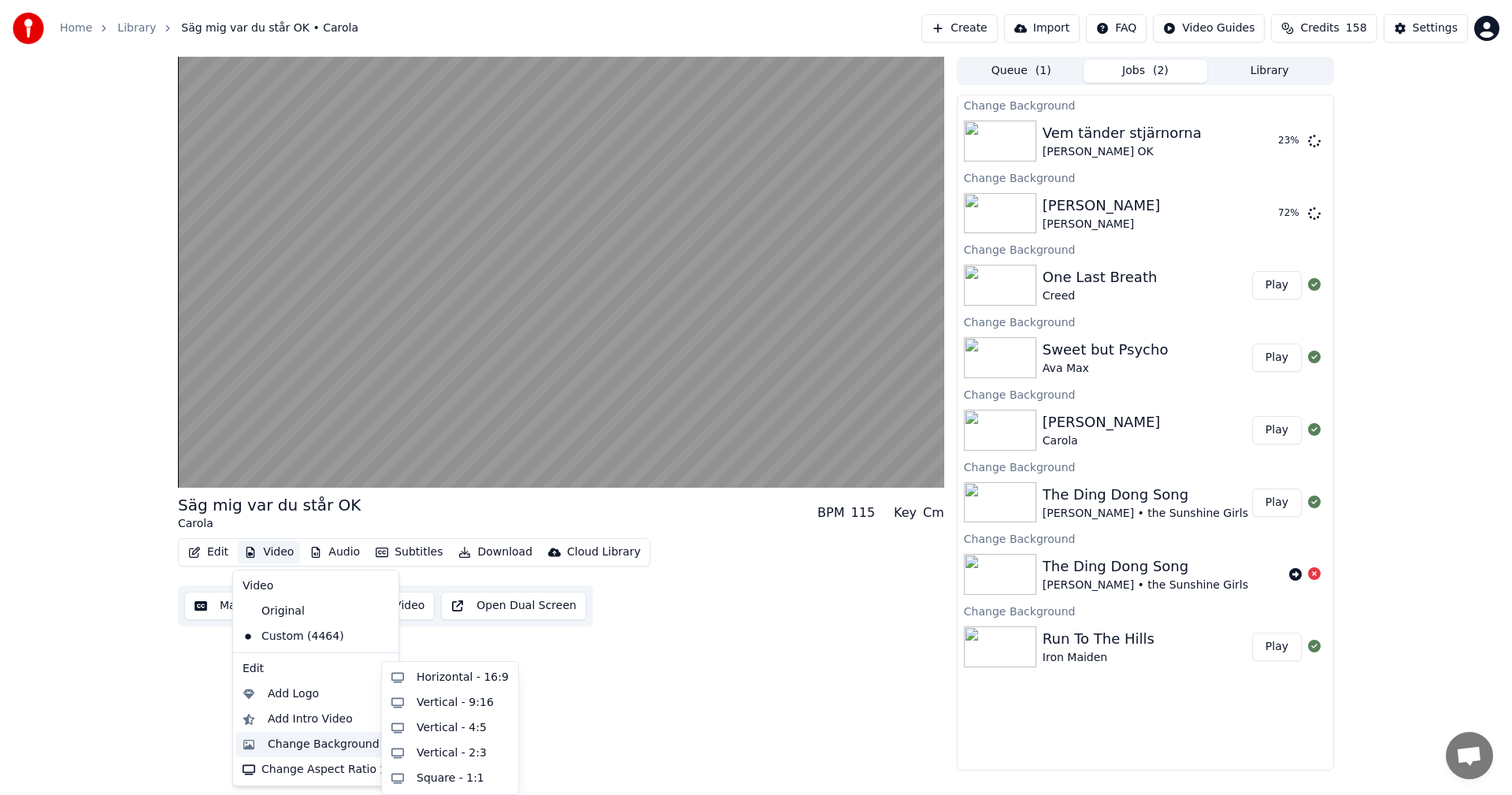
click at [298, 747] on div "Change Background" at bounding box center [324, 744] width 112 height 16
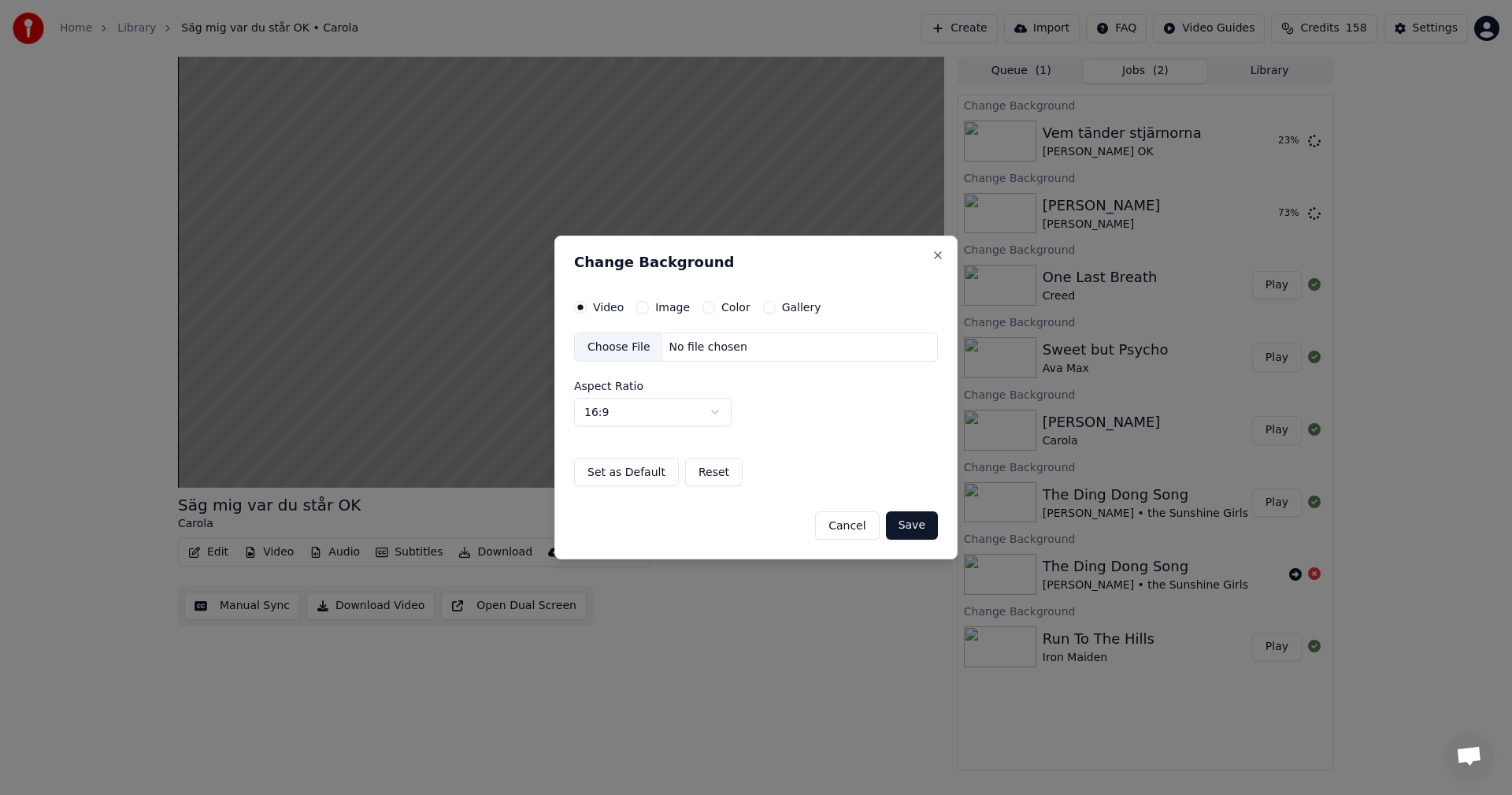
click at [763, 307] on button "Gallery" at bounding box center [769, 307] width 13 height 13
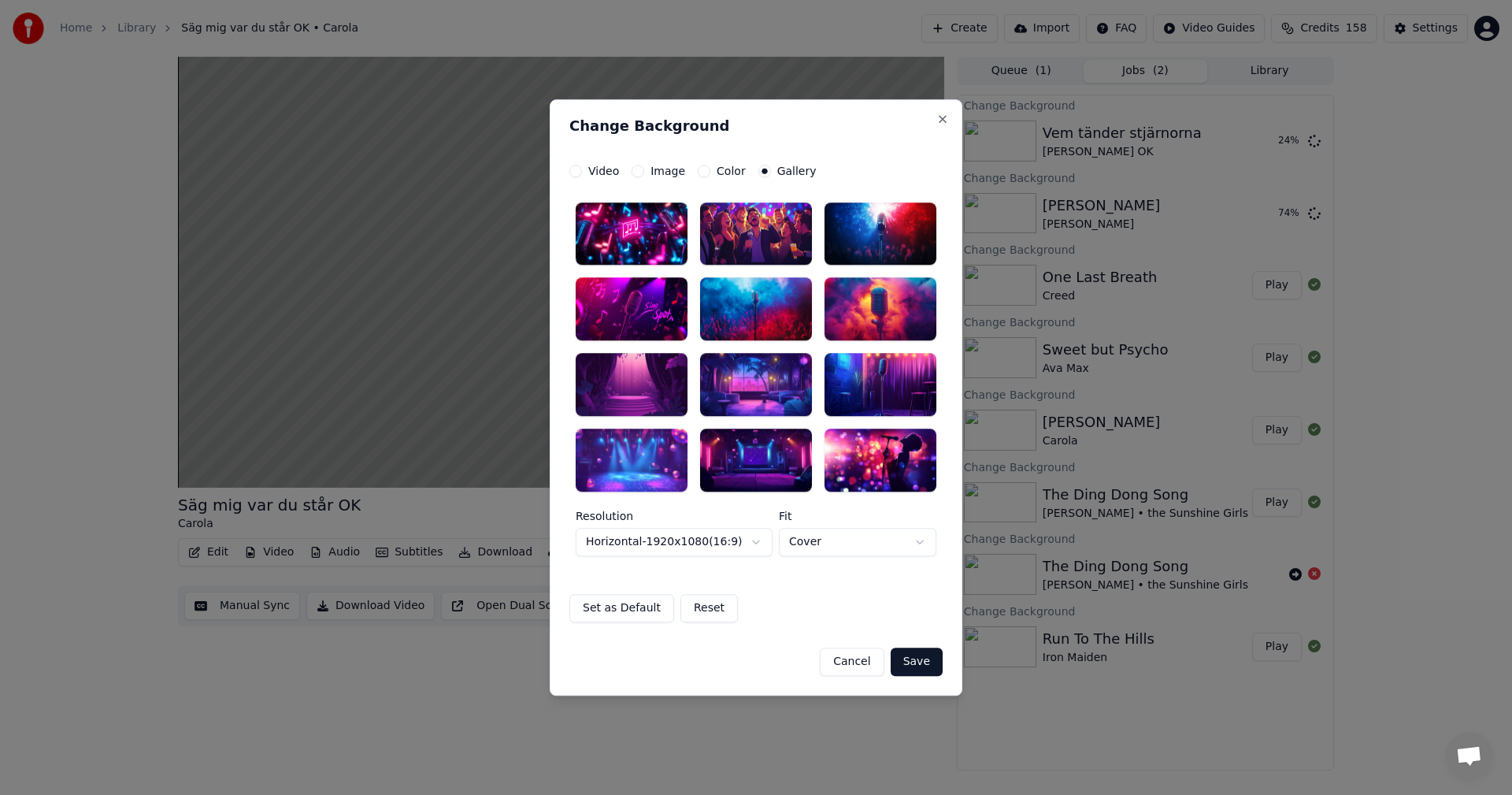
click at [652, 493] on div "**********" at bounding box center [756, 379] width 361 height 354
click at [650, 479] on div at bounding box center [631, 459] width 112 height 63
click at [928, 655] on button "Save" at bounding box center [915, 661] width 52 height 28
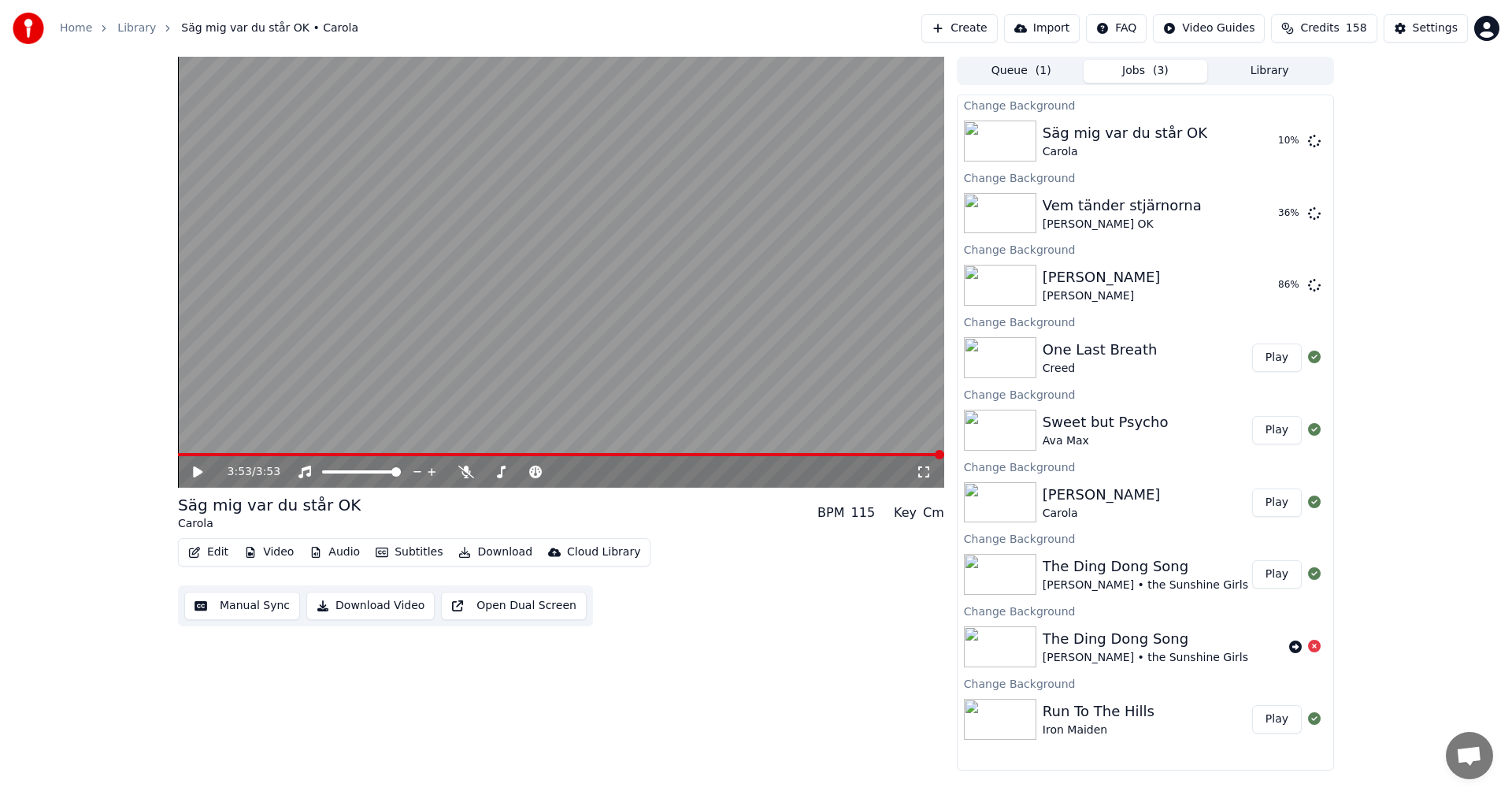
click at [1308, 65] on button "Library" at bounding box center [1269, 70] width 125 height 22
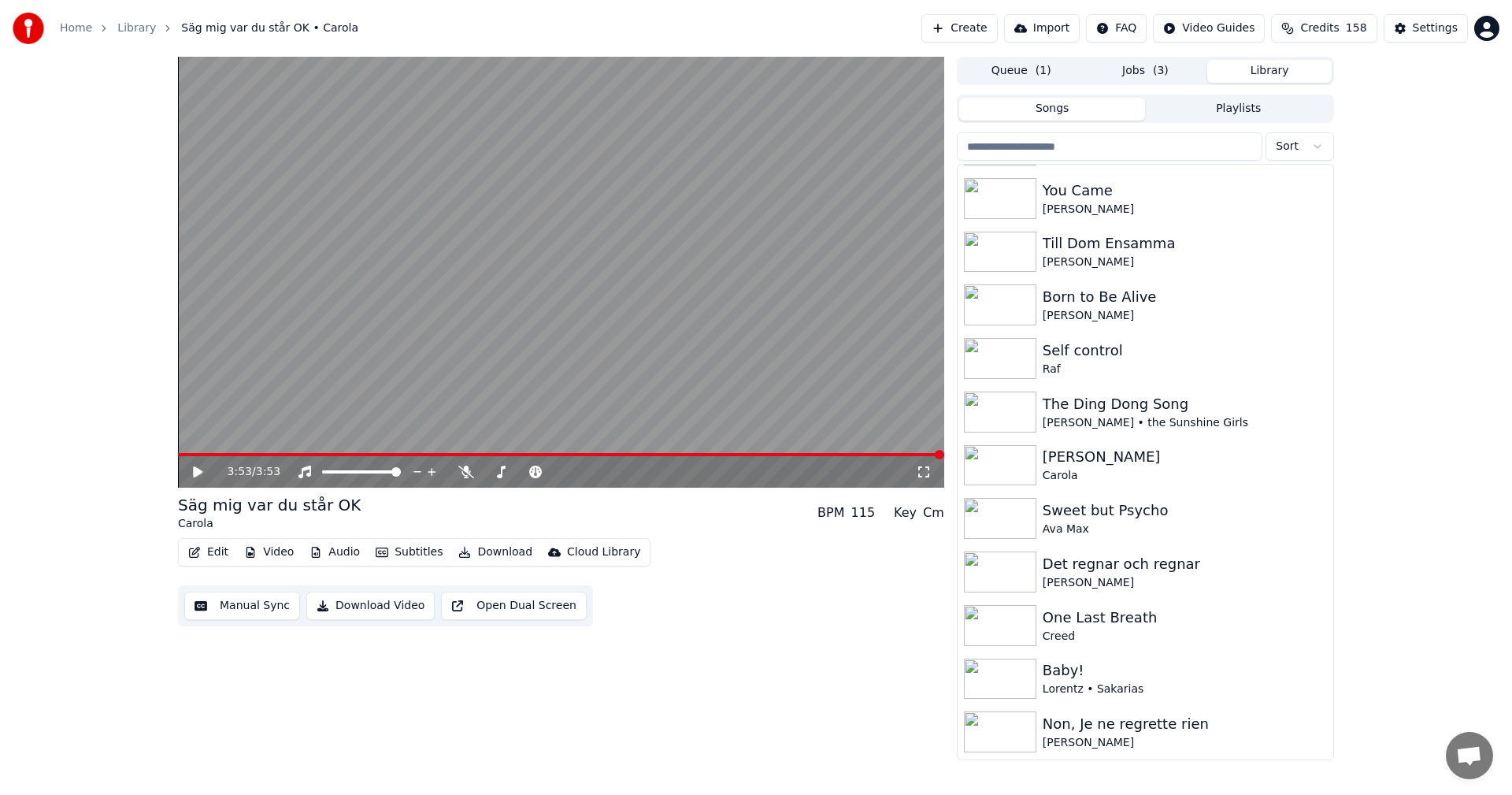
scroll to position [2603, 0]
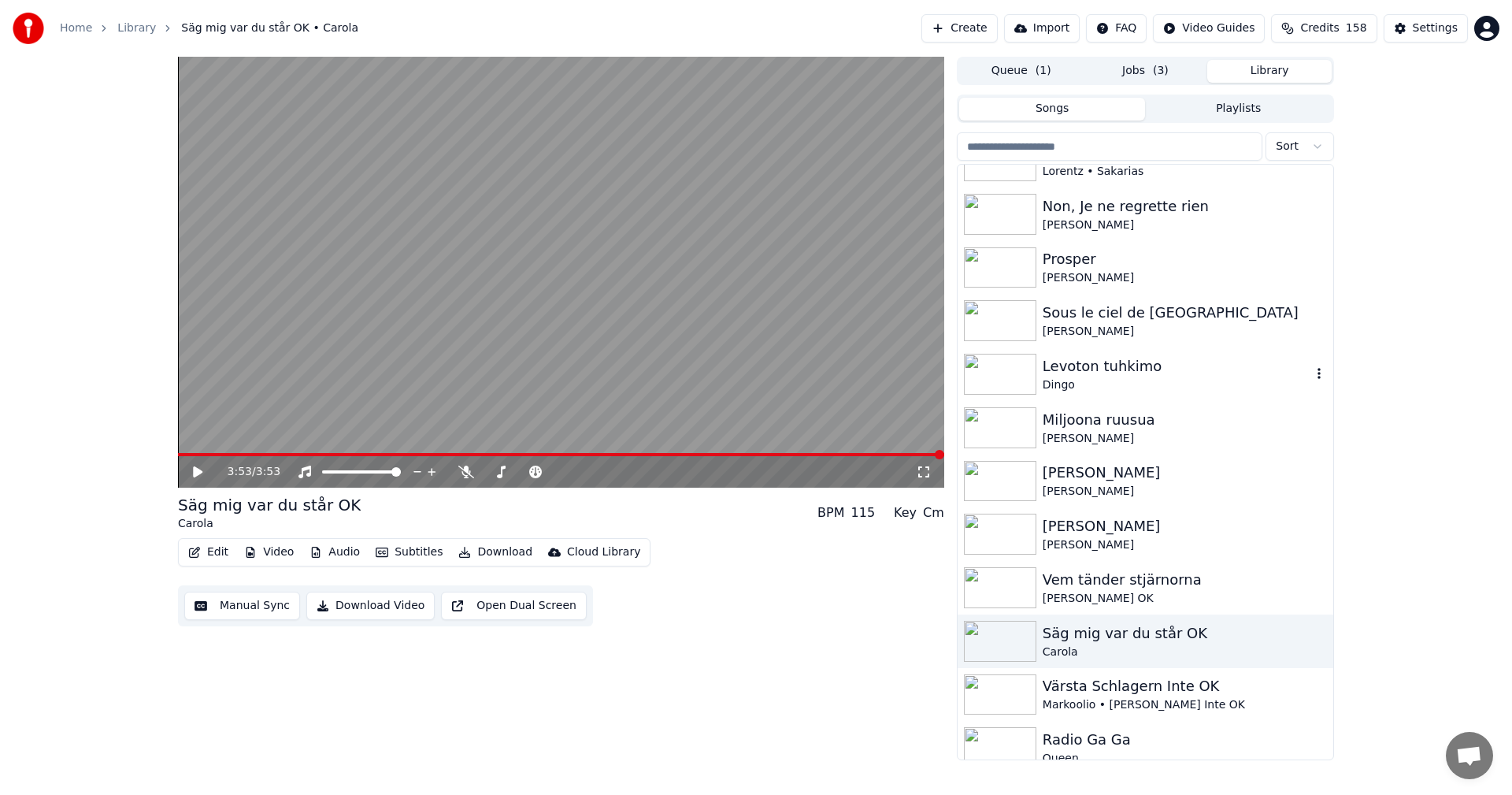
click at [1121, 383] on div "Dingo" at bounding box center [1176, 385] width 268 height 16
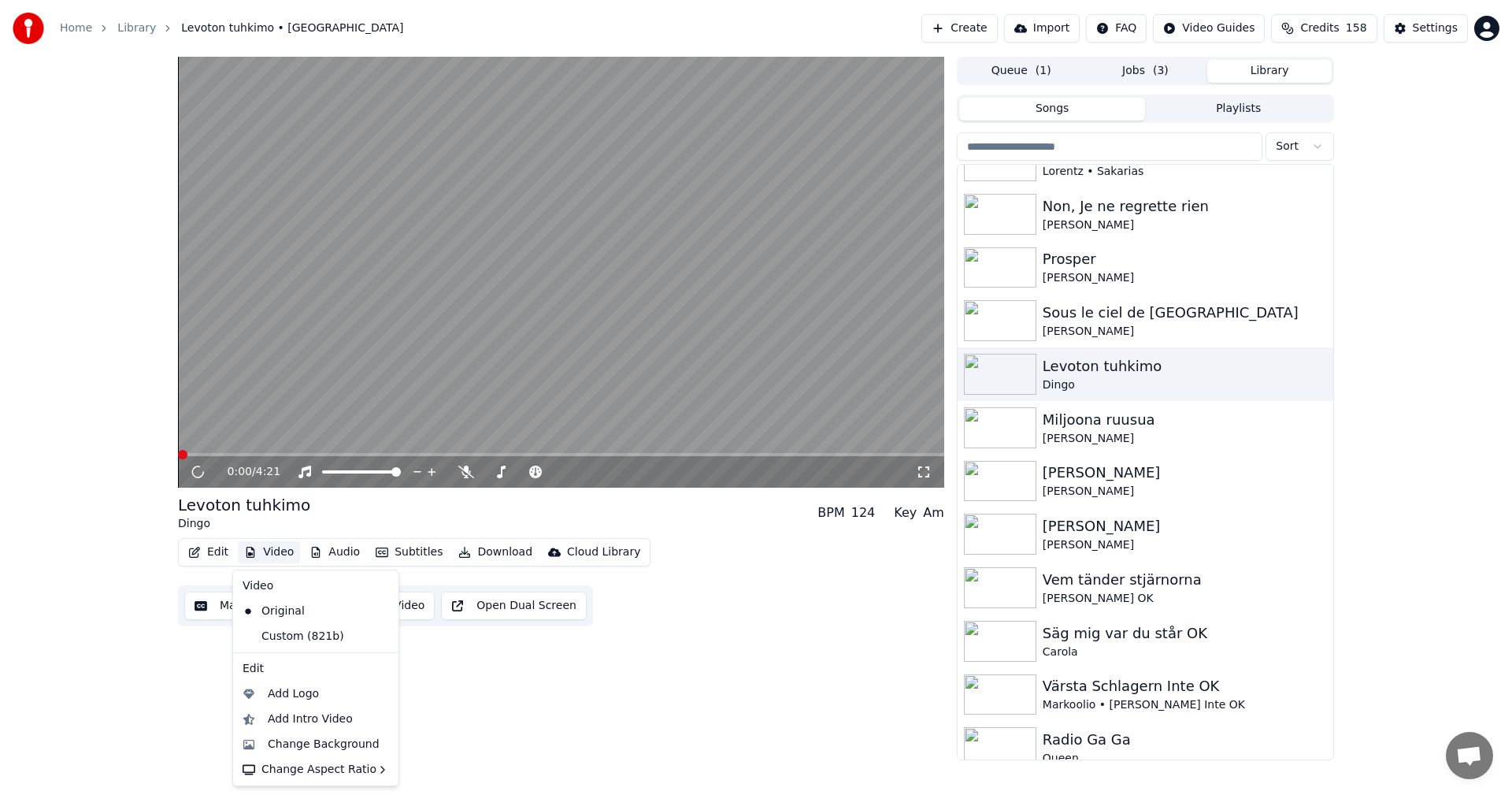
click at [278, 542] on button "Video" at bounding box center [269, 552] width 62 height 22
click at [1157, 78] on span "( 3 )" at bounding box center [1160, 71] width 16 height 16
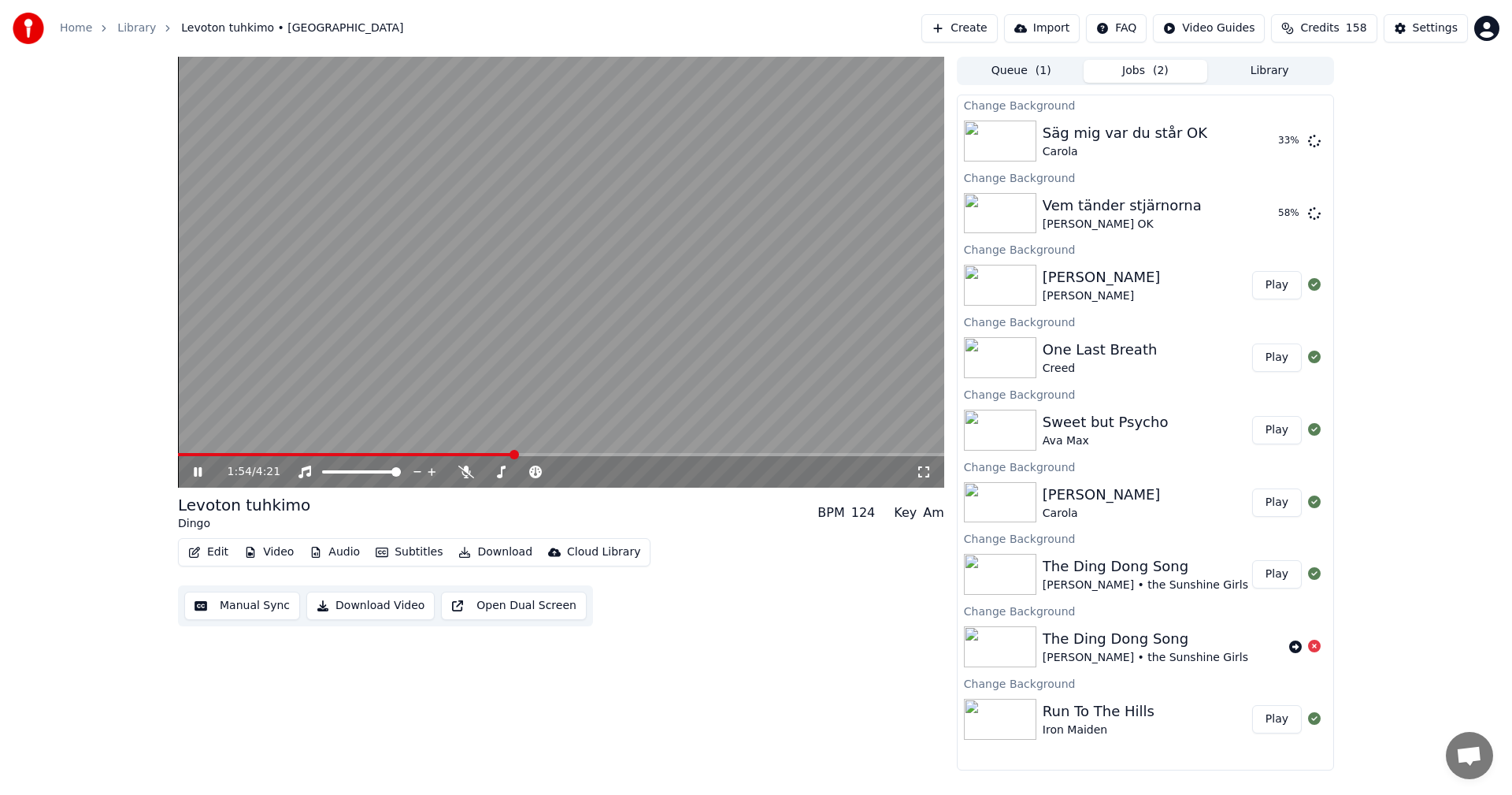
click at [261, 551] on button "Video" at bounding box center [269, 552] width 62 height 22
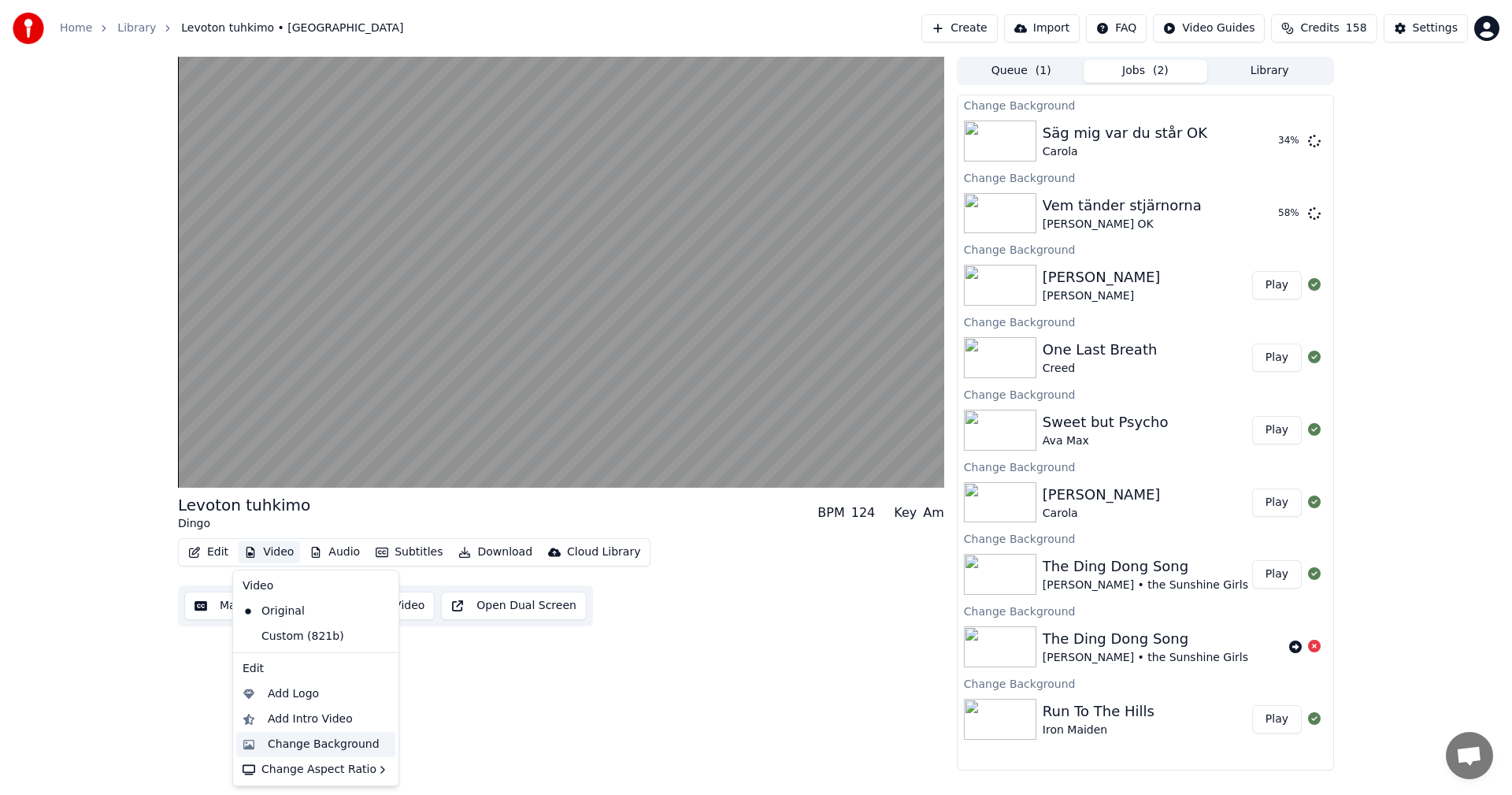
click at [309, 736] on div "Change Background" at bounding box center [324, 744] width 112 height 16
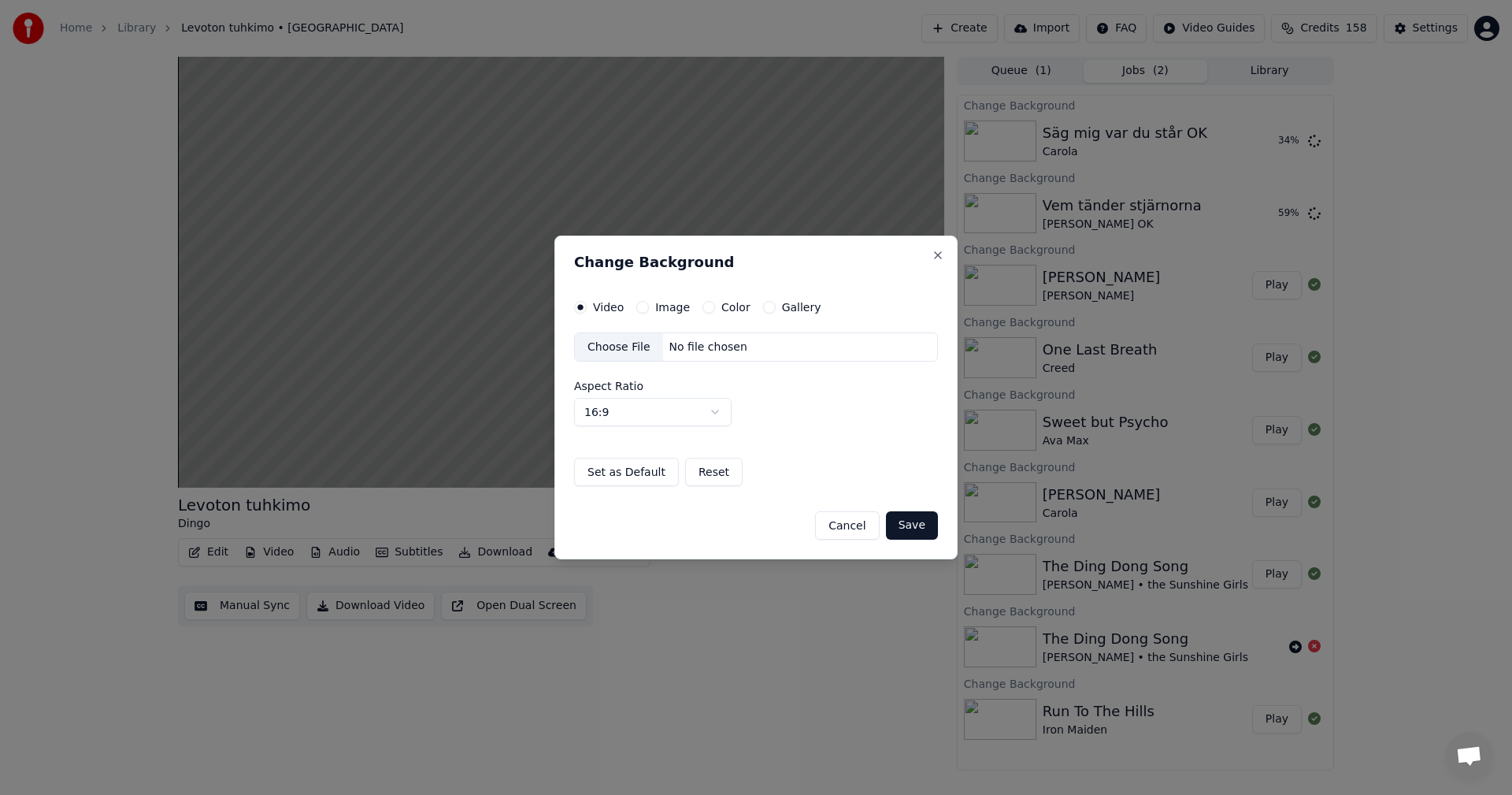
click at [763, 311] on button "Gallery" at bounding box center [769, 307] width 13 height 13
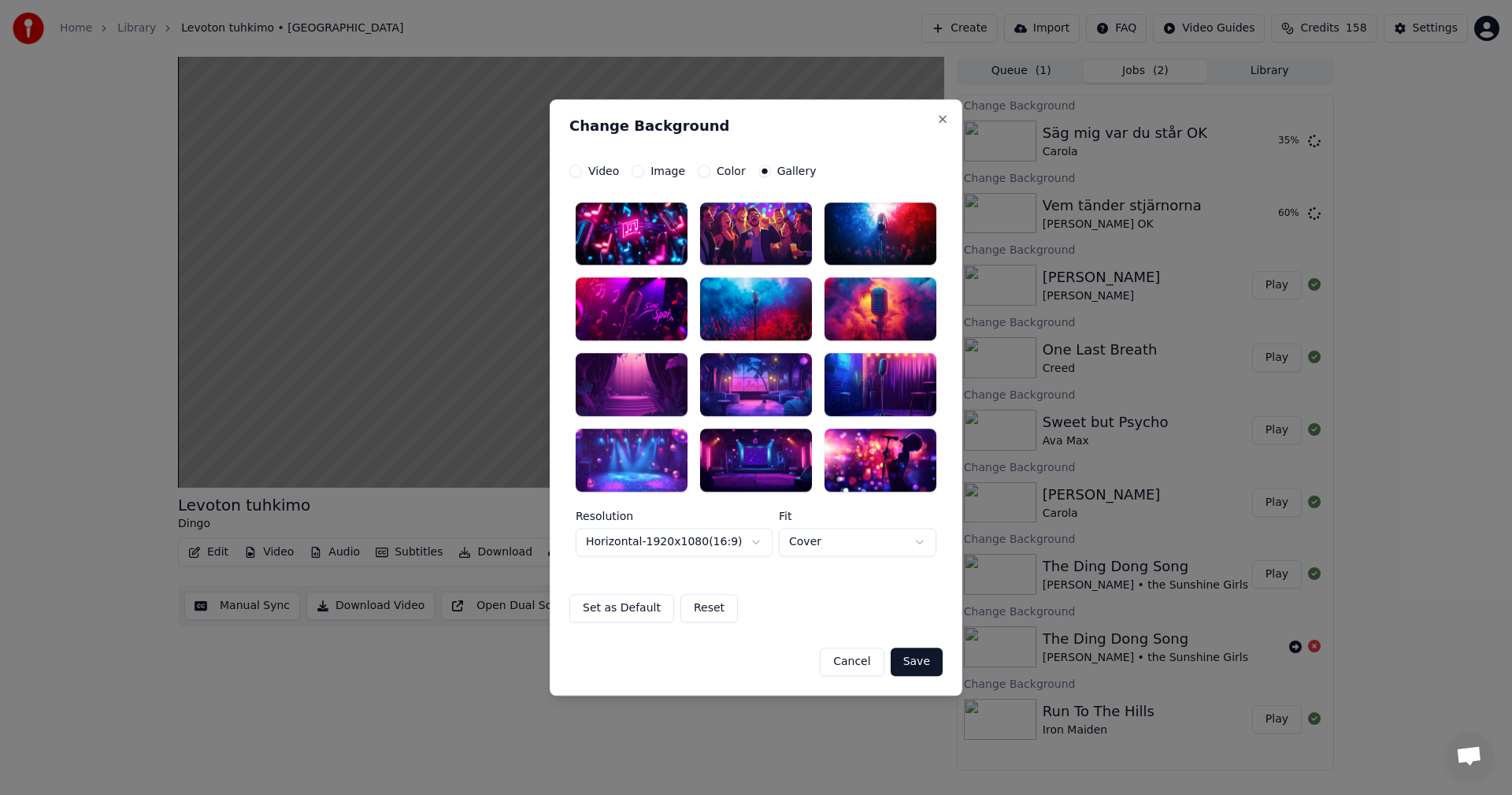
click at [776, 322] on div at bounding box center [756, 309] width 112 height 63
click at [911, 656] on button "Save" at bounding box center [915, 661] width 52 height 28
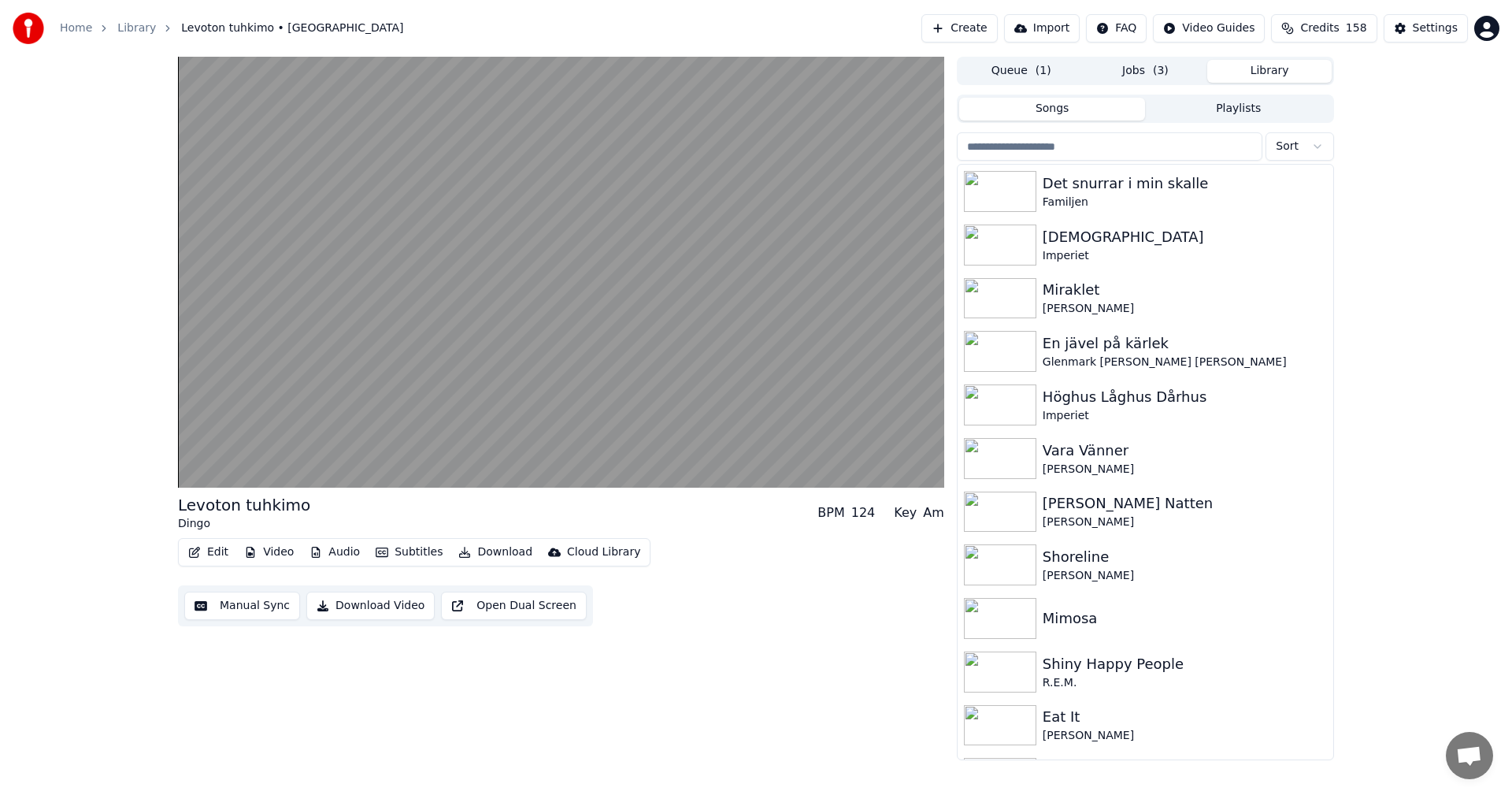
click at [1293, 72] on button "Library" at bounding box center [1269, 70] width 125 height 22
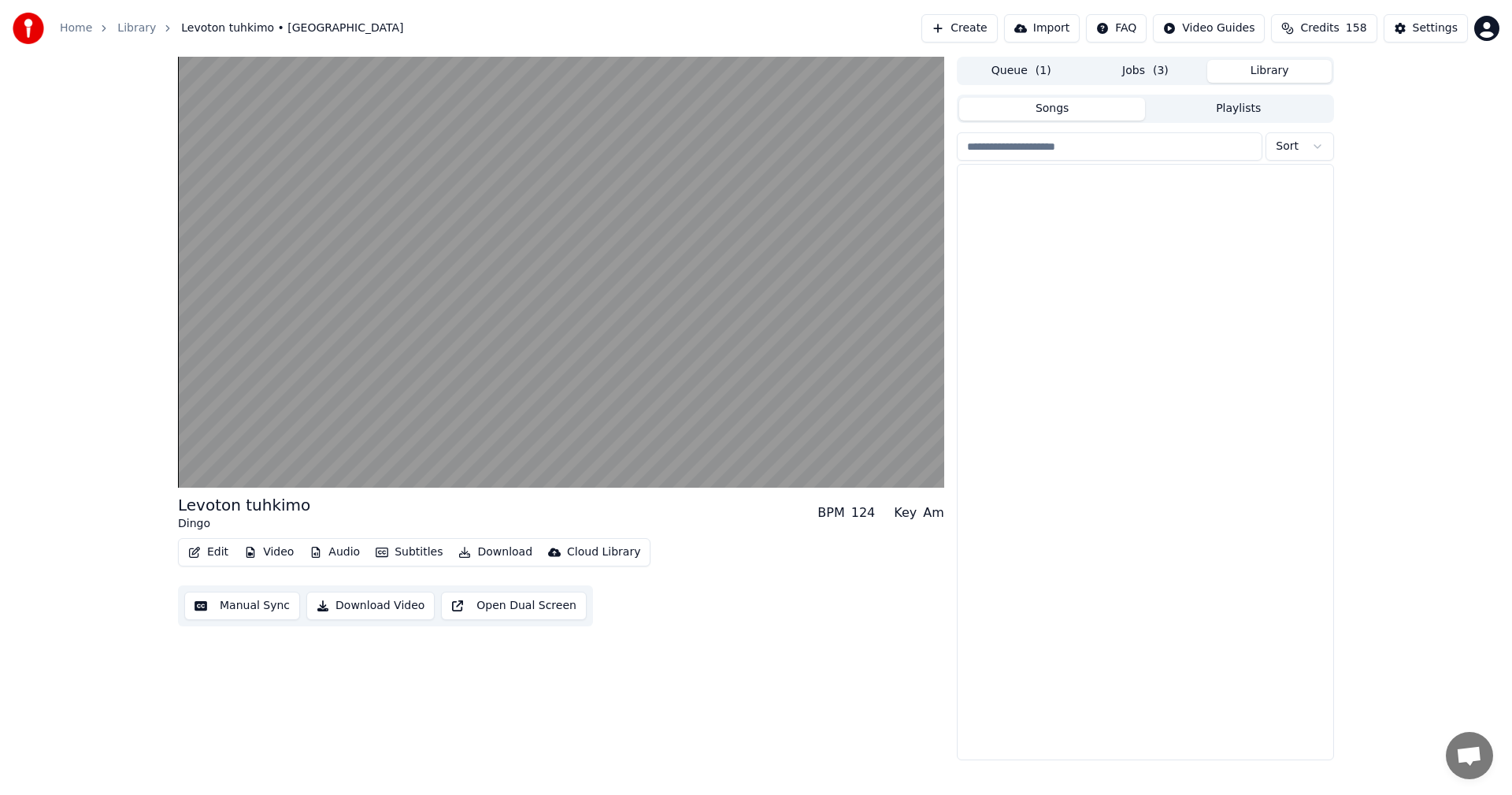
scroll to position [3122, 0]
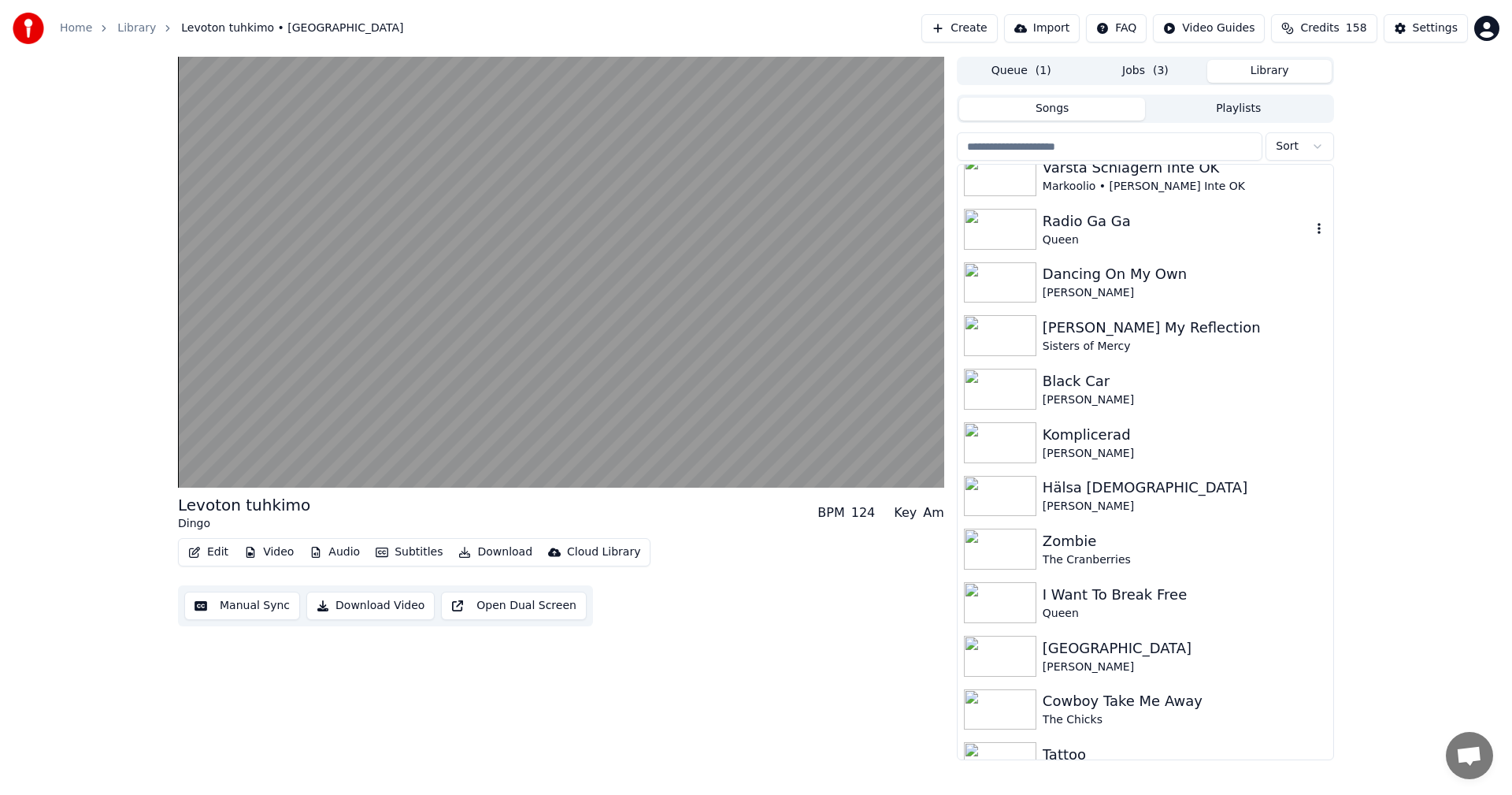
click at [1238, 227] on div "Radio Ga Ga" at bounding box center [1176, 221] width 268 height 22
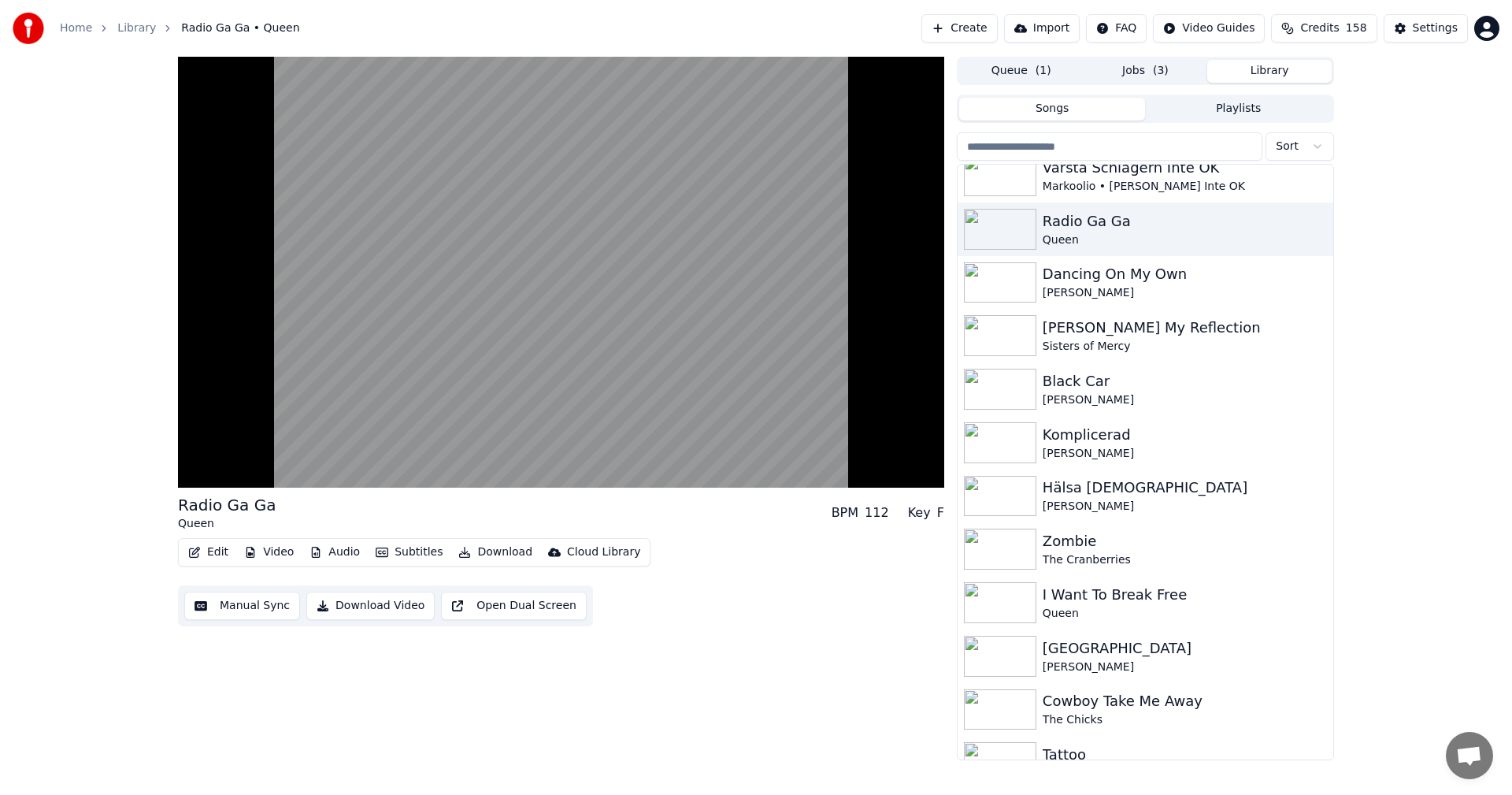
click at [1169, 81] on button "Jobs ( 3 )" at bounding box center [1145, 70] width 125 height 22
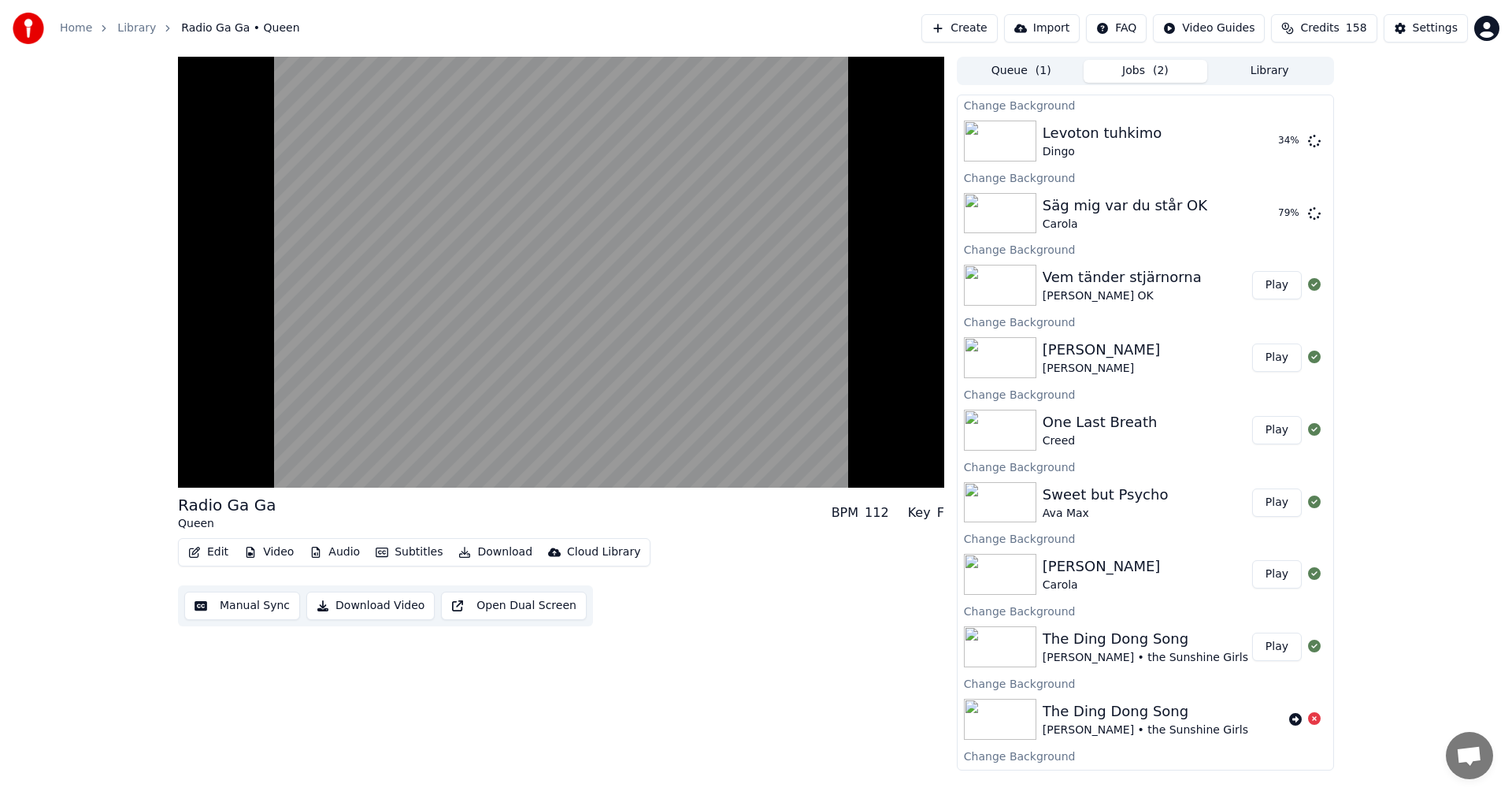
click at [1268, 278] on button "Play" at bounding box center [1276, 285] width 50 height 28
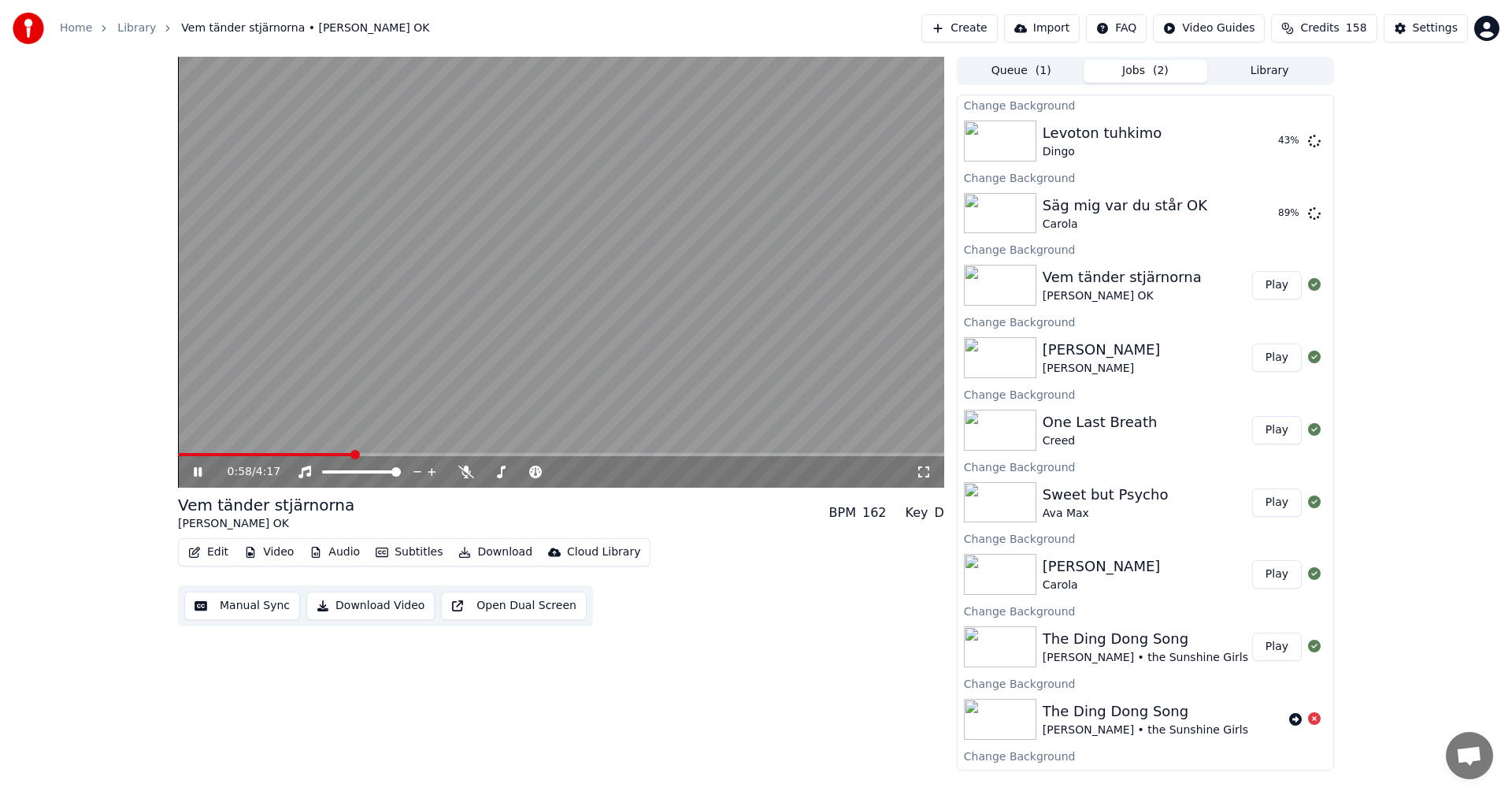
click at [48, 384] on div "0:58 / 4:17 Vem tänder stjärnorna [PERSON_NAME] OK BPM 162 Key D Edit Video Aud…" at bounding box center [756, 414] width 1512 height 714
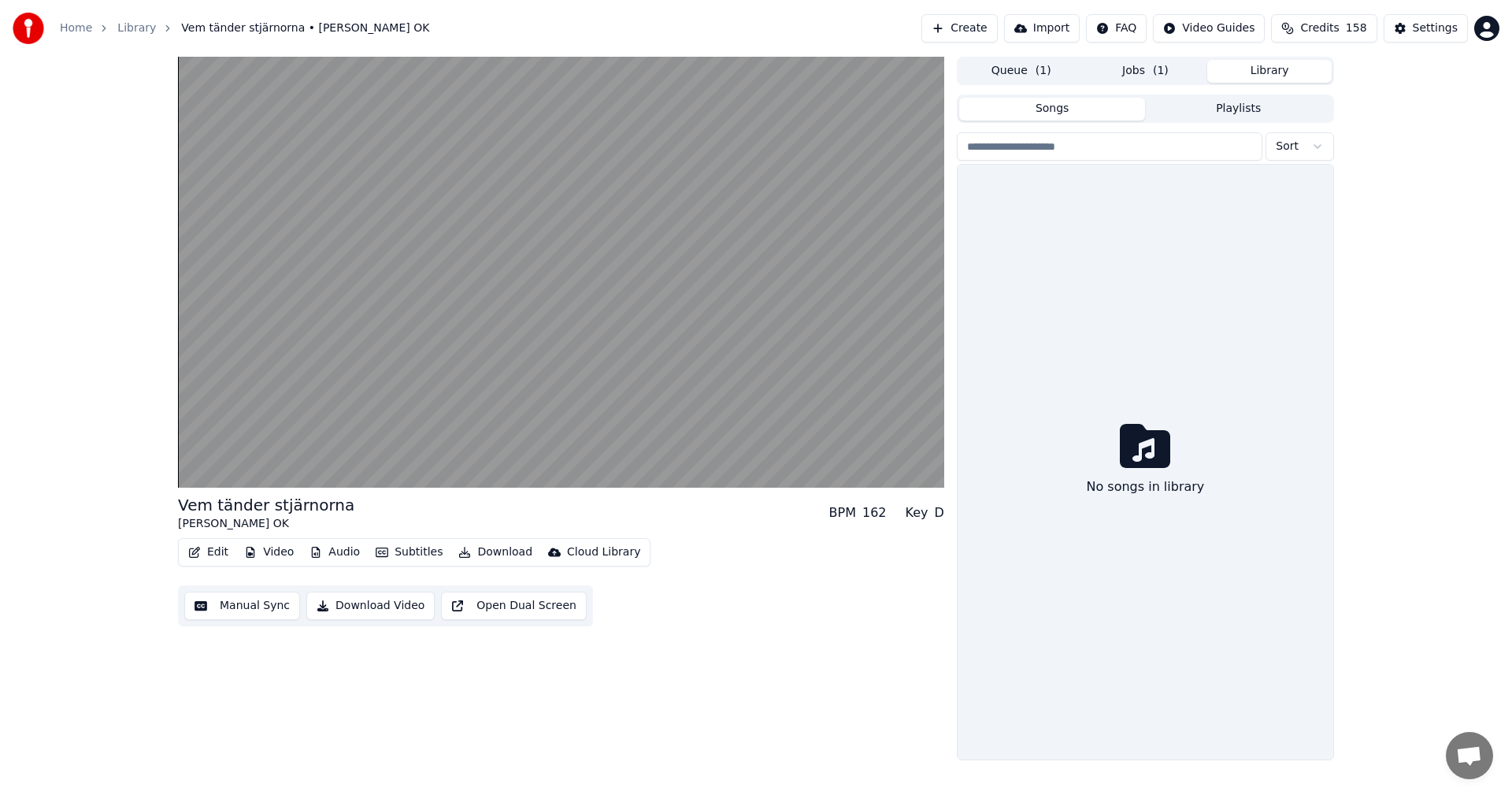
click at [1250, 74] on button "Library" at bounding box center [1269, 70] width 125 height 22
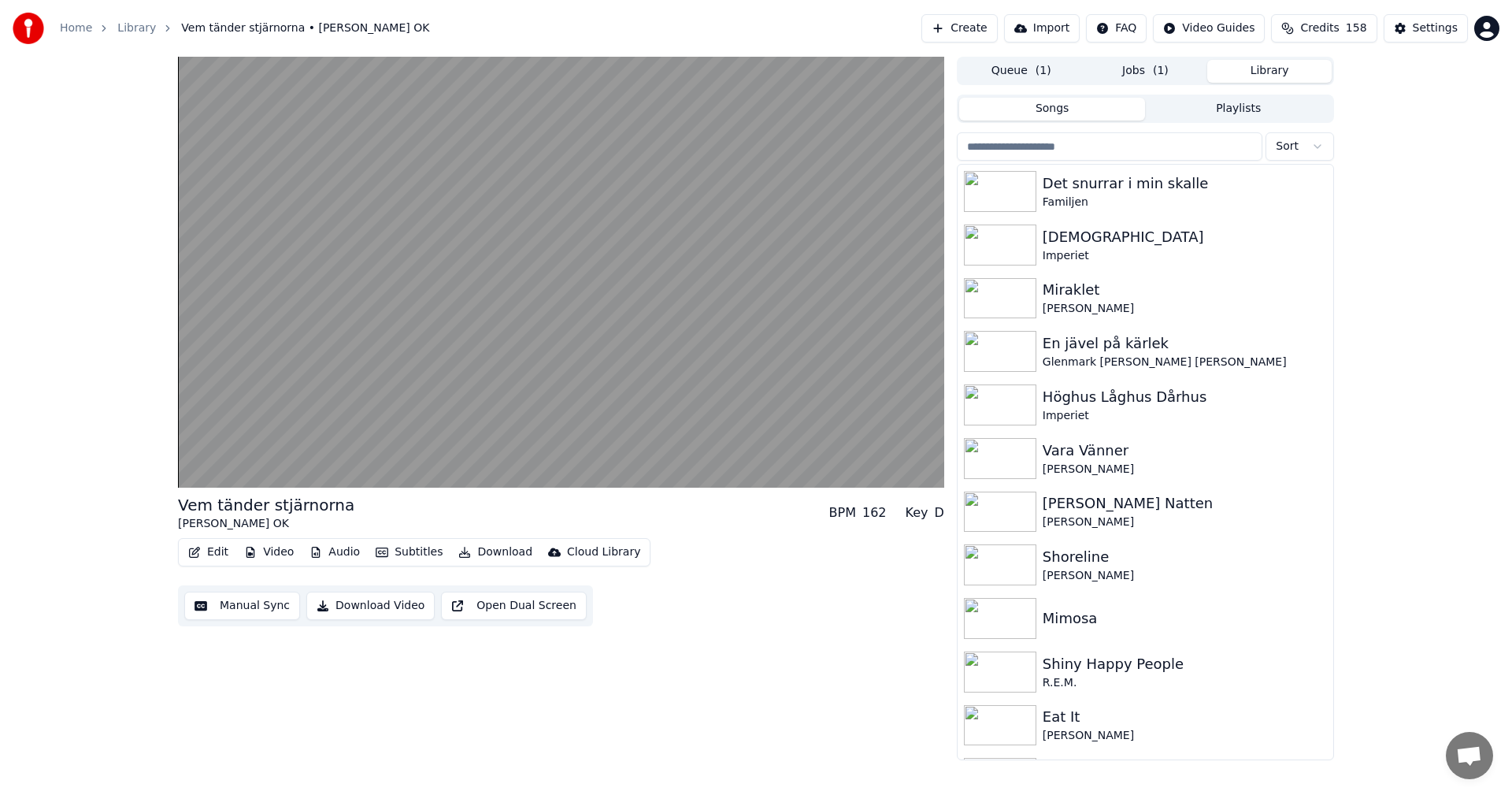
click at [1331, 193] on div "Vem tänder stjärnorna [PERSON_NAME] OK BPM 162 Key D Edit Video Audio Subtitles…" at bounding box center [756, 408] width 1181 height 703
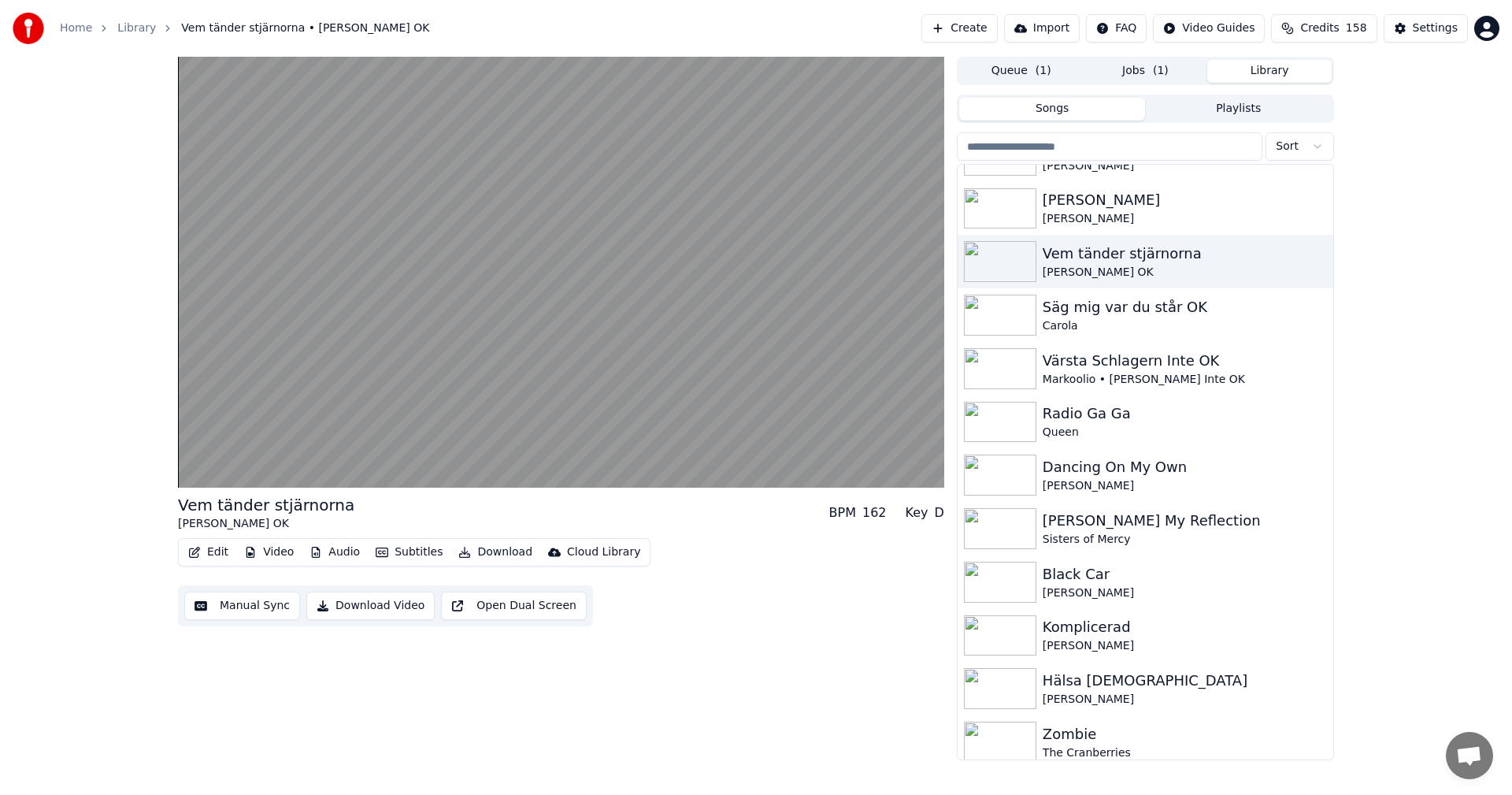
scroll to position [2979, 0]
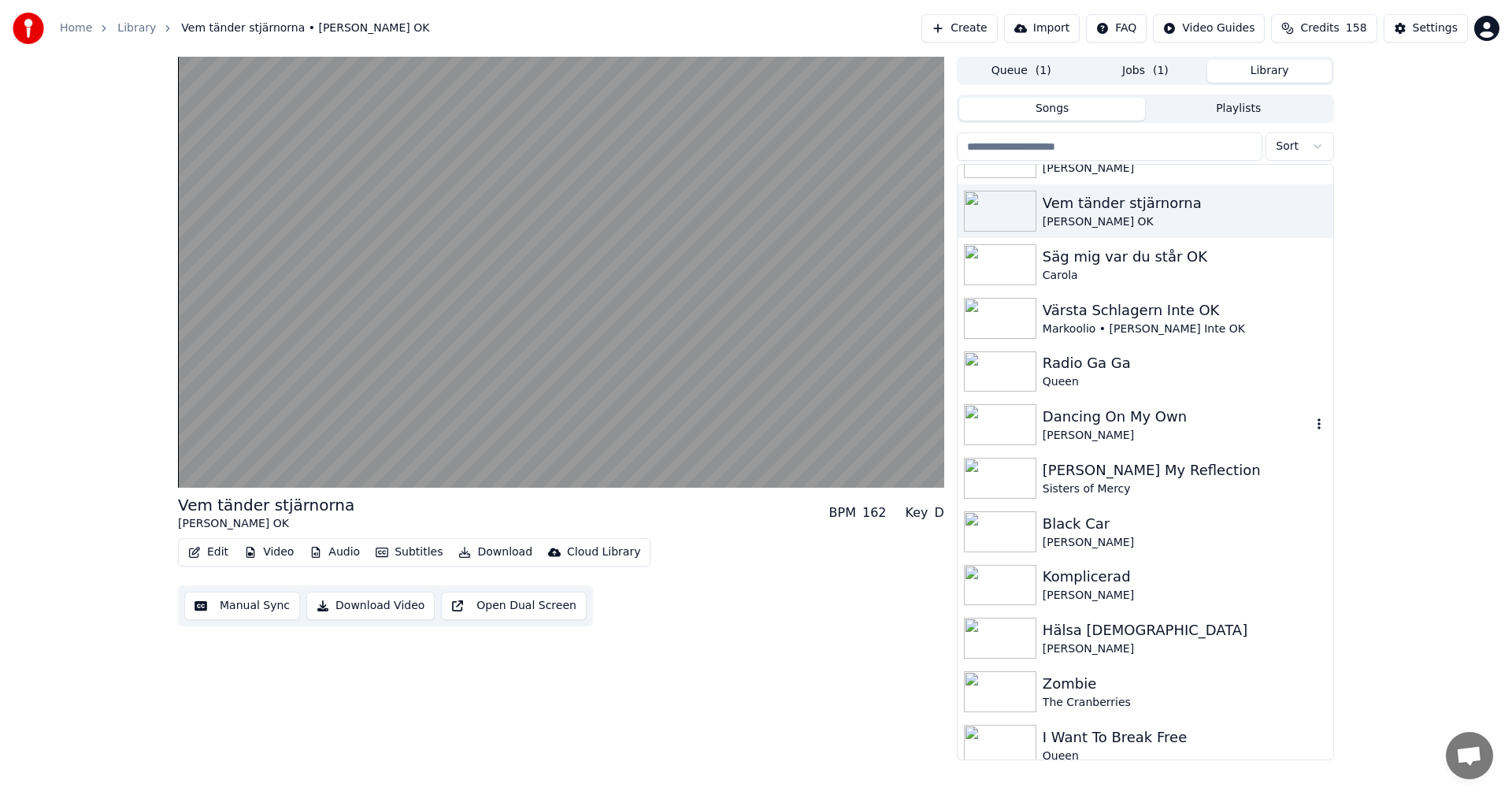
click at [1158, 406] on div "Dancing On My Own" at bounding box center [1176, 417] width 268 height 22
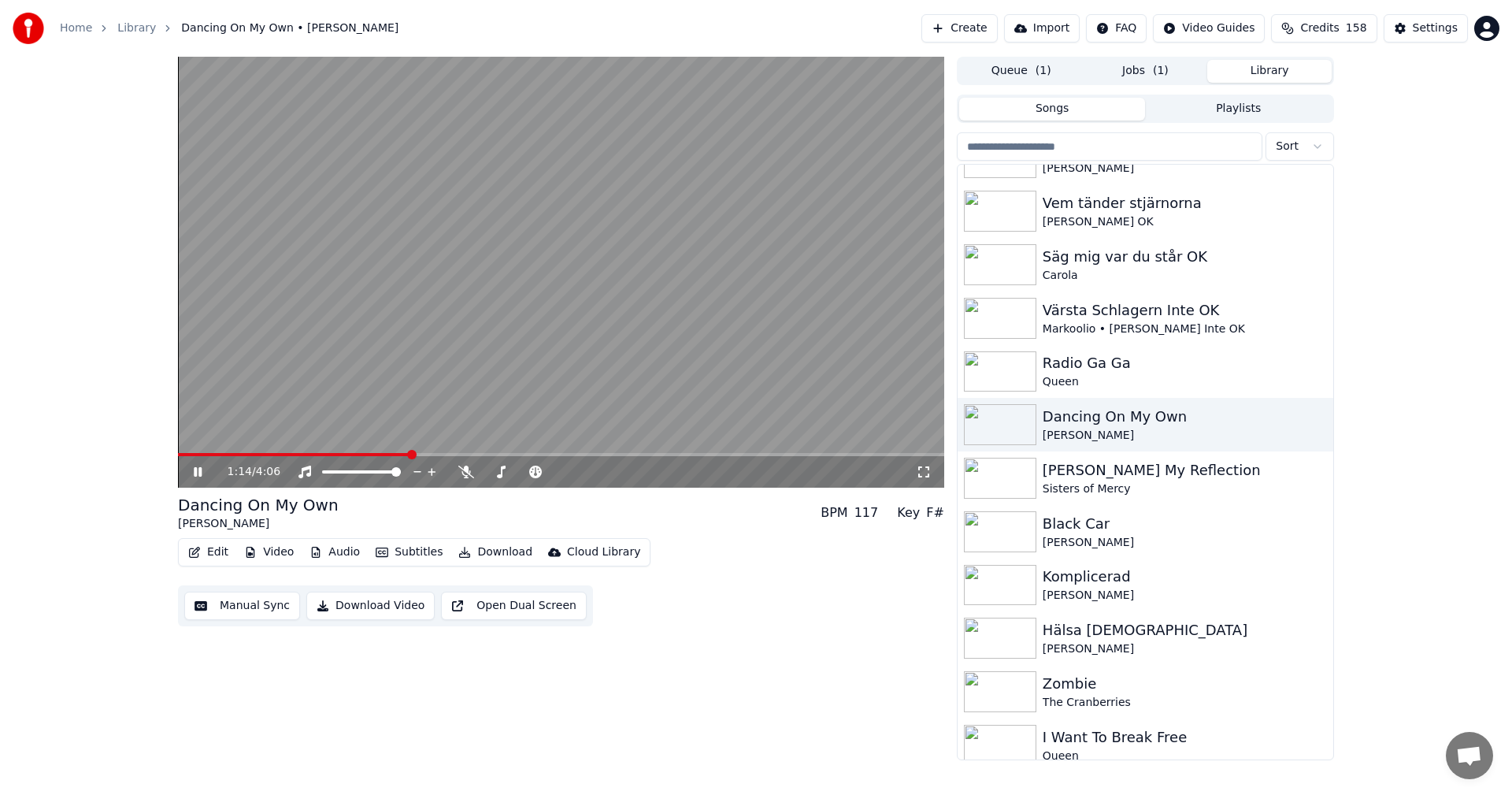
click at [47, 258] on div "1:14 / 4:06 Dancing On My Own [PERSON_NAME] BPM 117 Key F# Edit Video Audio Sub…" at bounding box center [756, 408] width 1512 height 703
click at [1242, 67] on button "Library" at bounding box center [1269, 70] width 125 height 22
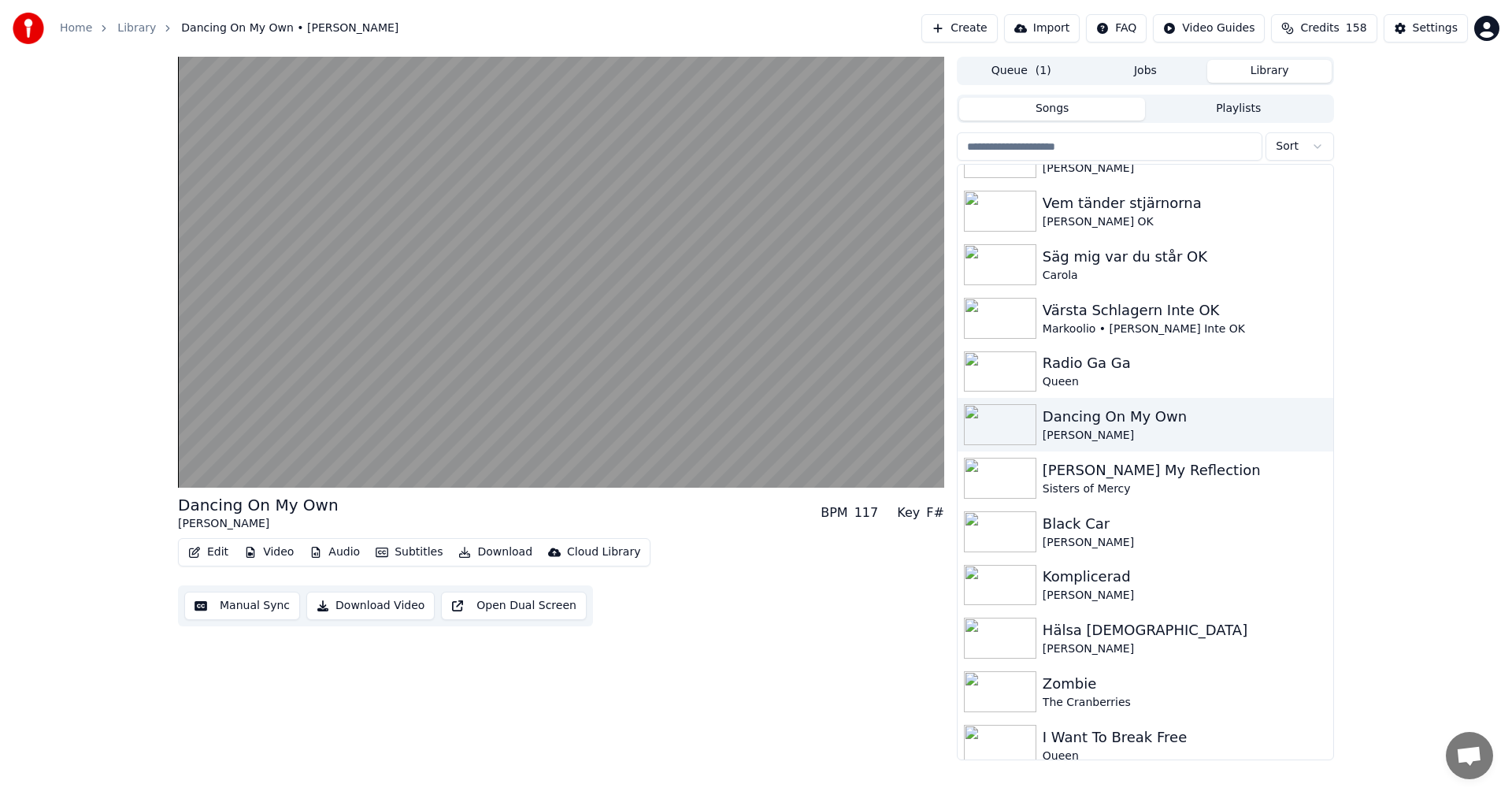
click at [1242, 67] on button "Library" at bounding box center [1269, 70] width 125 height 22
click at [1023, 592] on img at bounding box center [1000, 585] width 72 height 41
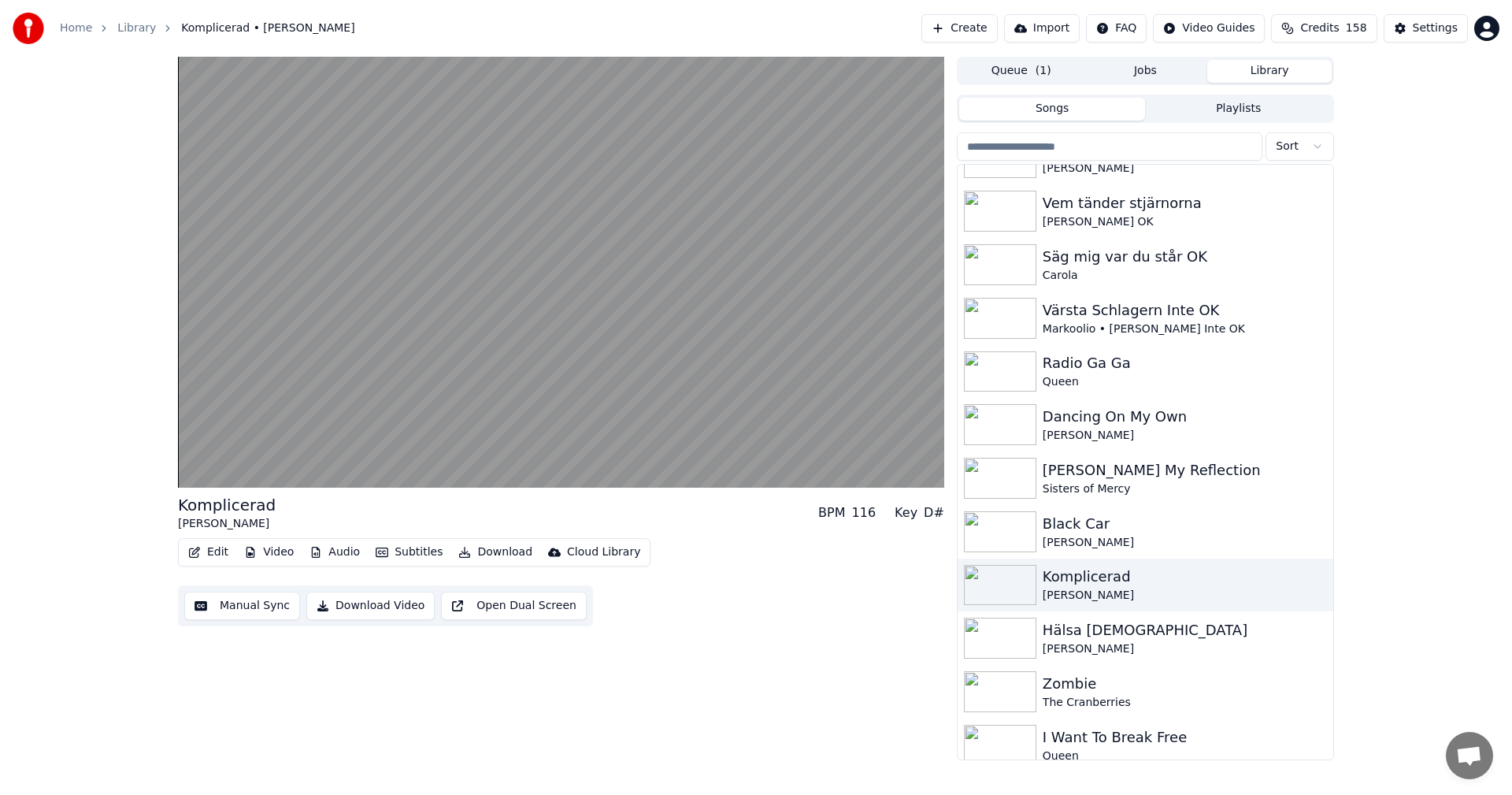
click at [643, 4] on div "Home Library Komplicerad • [PERSON_NAME] Create Import FAQ Video Guides Credits…" at bounding box center [756, 28] width 1512 height 57
click at [1048, 632] on div "Hälsa [DEMOGRAPHIC_DATA]" at bounding box center [1176, 630] width 268 height 22
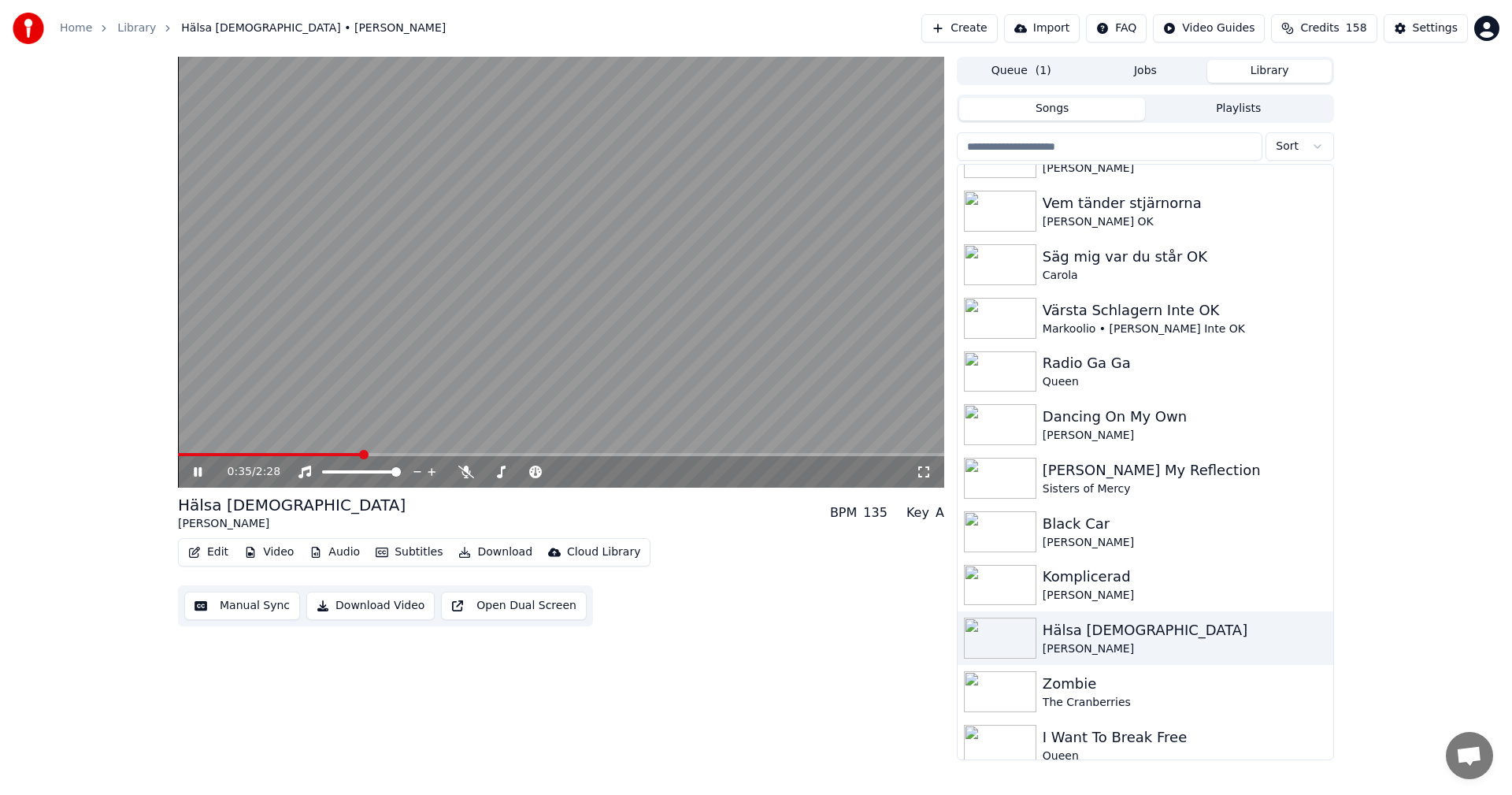
click at [504, 3] on div "Home Library Hälsa [DEMOGRAPHIC_DATA] • [PERSON_NAME] Create Import FAQ Video G…" at bounding box center [756, 28] width 1512 height 57
click at [1267, 69] on button "Library" at bounding box center [1269, 70] width 125 height 22
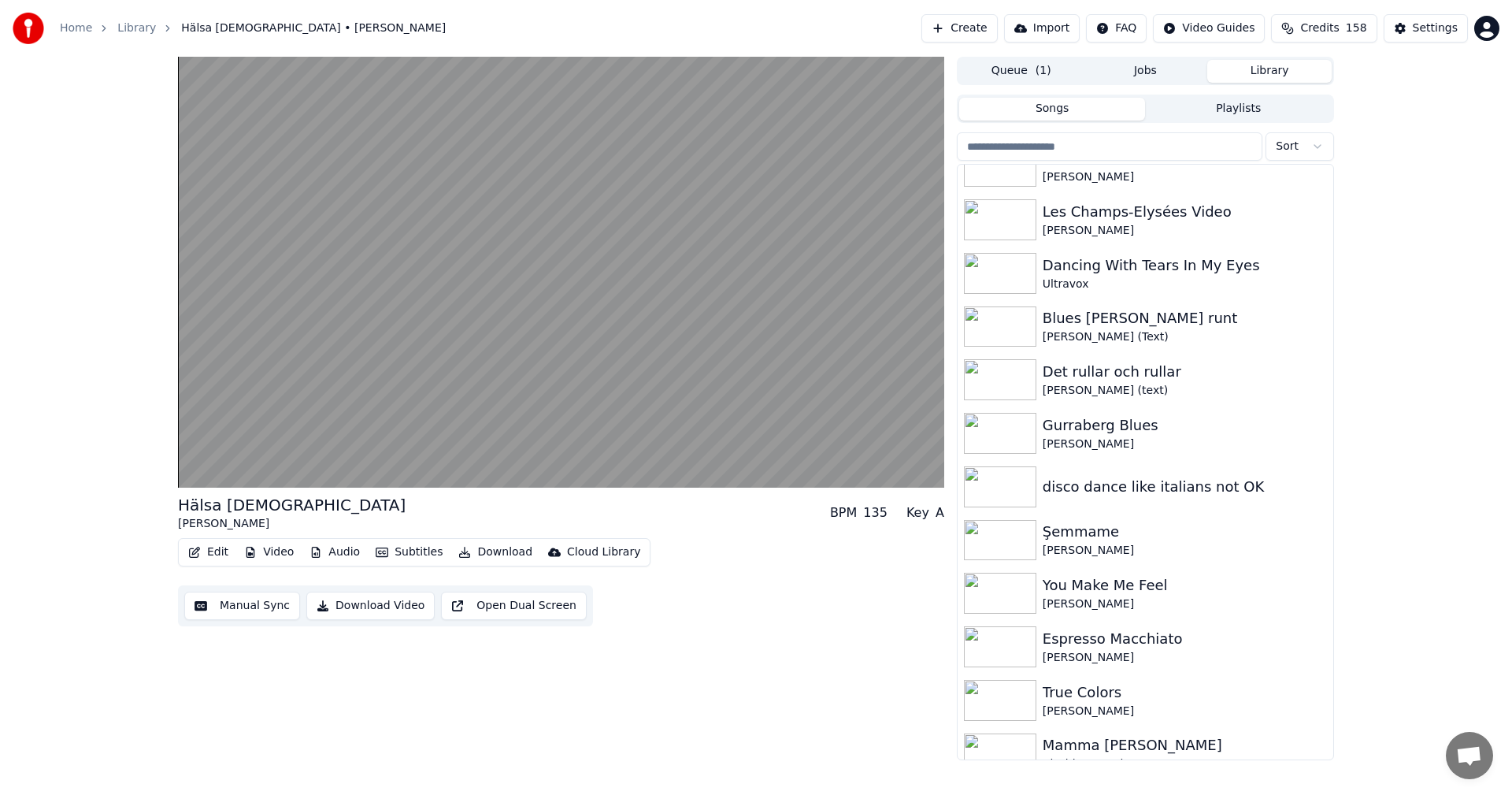
scroll to position [5559, 0]
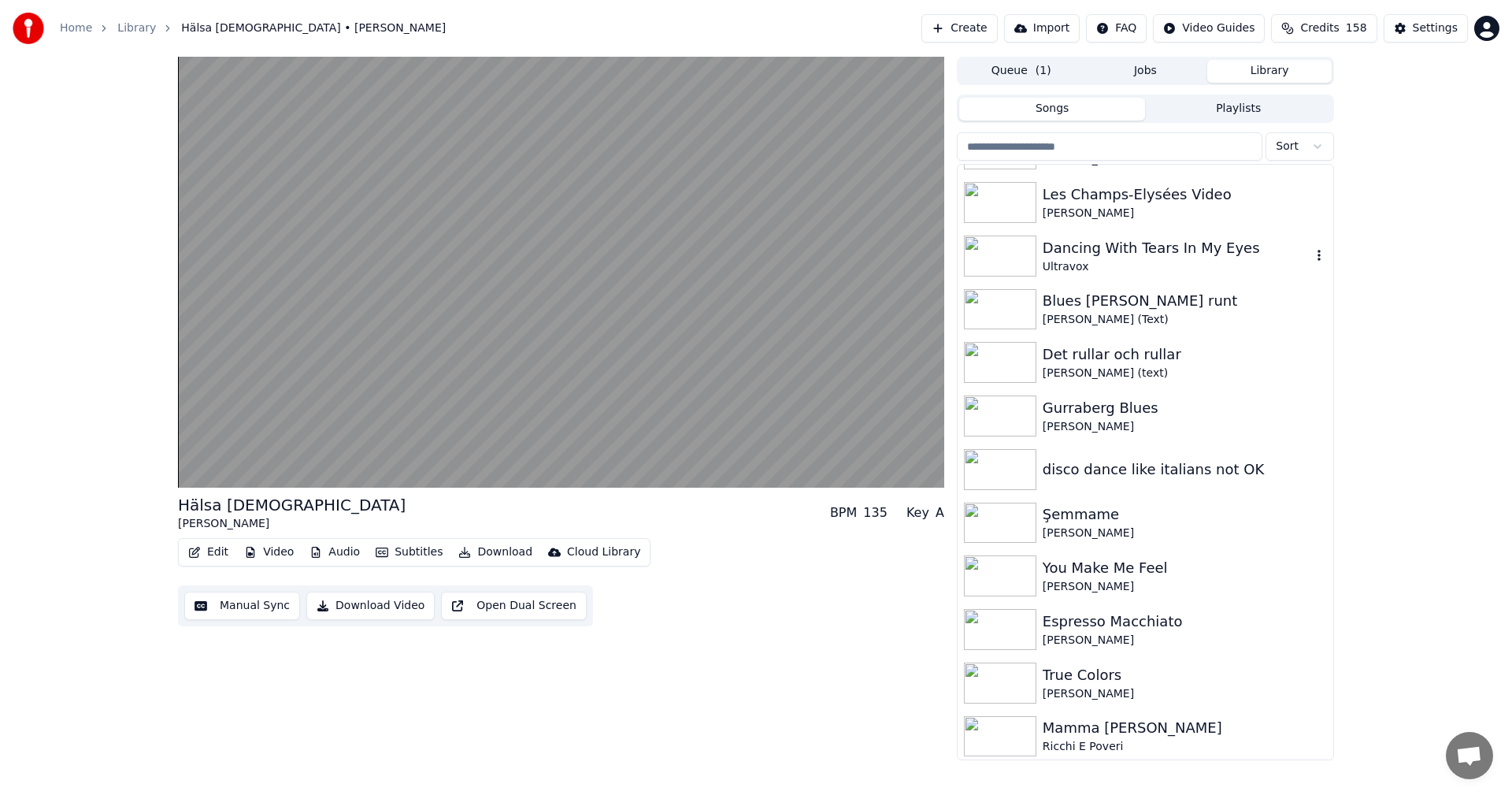
click at [1215, 260] on div "Ultravox" at bounding box center [1176, 267] width 268 height 16
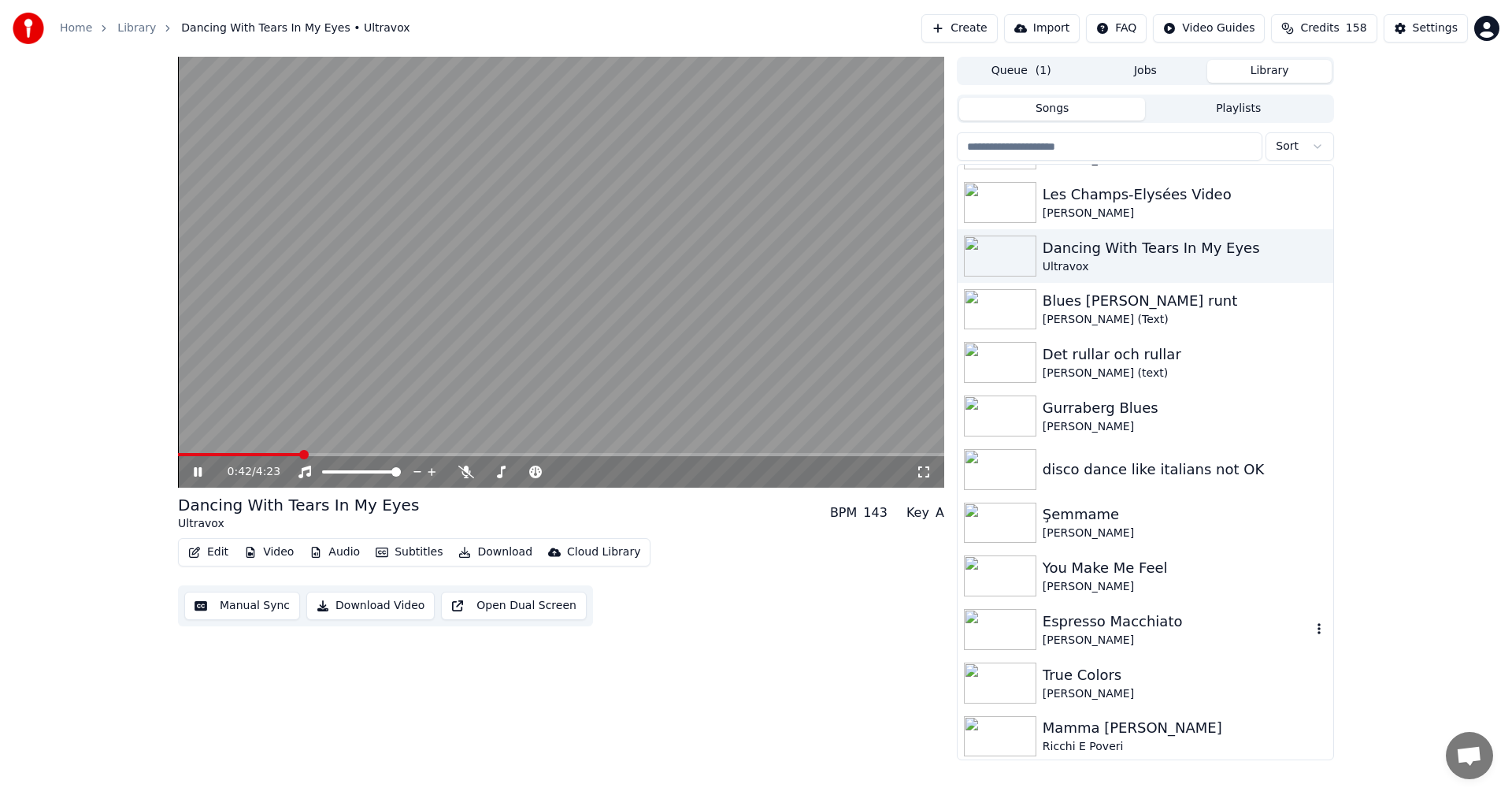
click at [1062, 636] on div "[PERSON_NAME]" at bounding box center [1176, 641] width 268 height 16
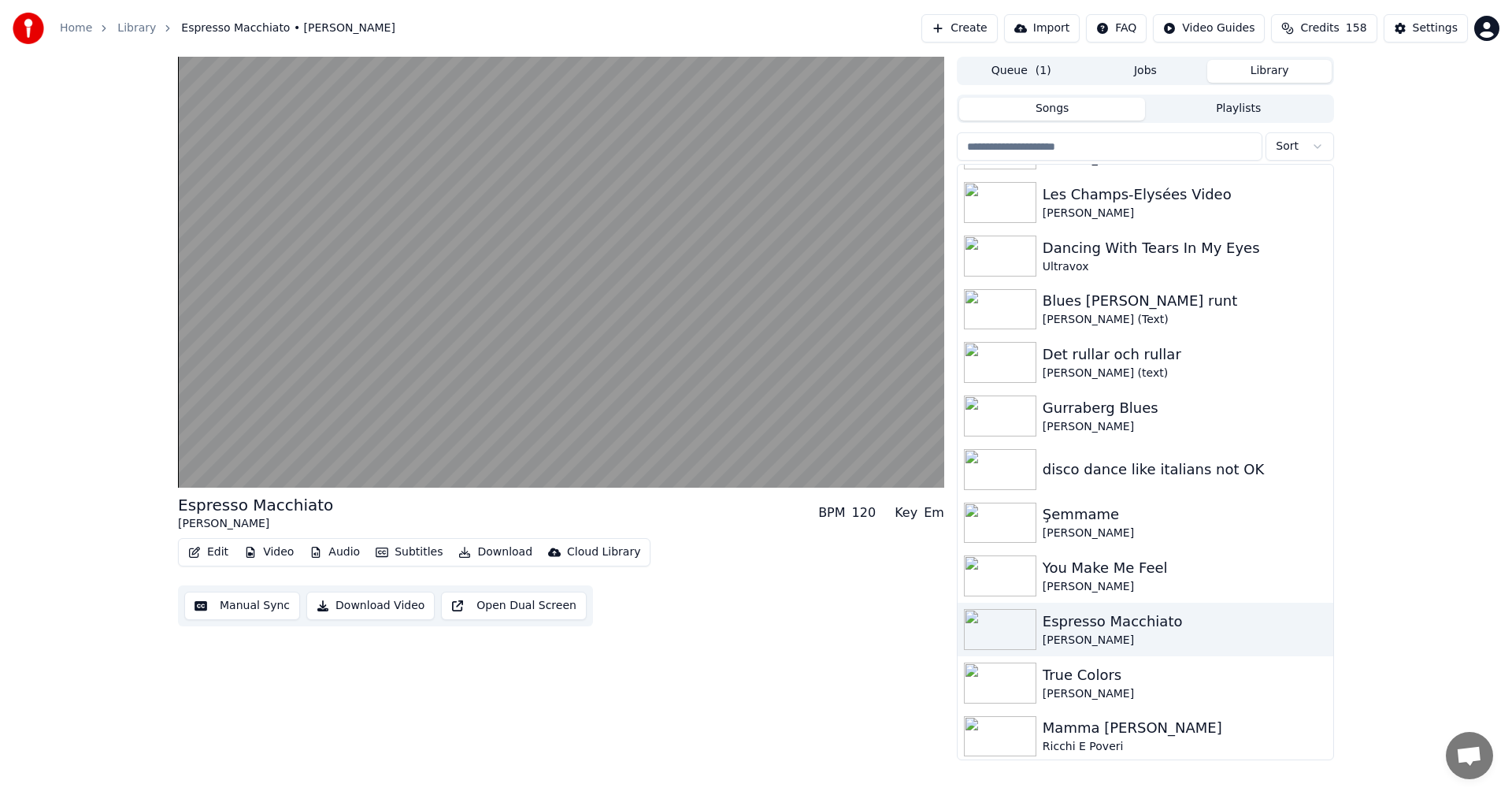
click at [1333, 446] on div "Mamma Mia Video ABBA Does Your Mother Know Video ABBA Mellan höjden och holmen …" at bounding box center [1144, 461] width 377 height 596
drag, startPoint x: 1333, startPoint y: 446, endPoint x: 1337, endPoint y: 460, distance: 14.6
click at [1337, 460] on div "Espresso Macchiato [PERSON_NAME] BPM 120 Key Em Edit Video Audio Subtitles Down…" at bounding box center [756, 408] width 1181 height 703
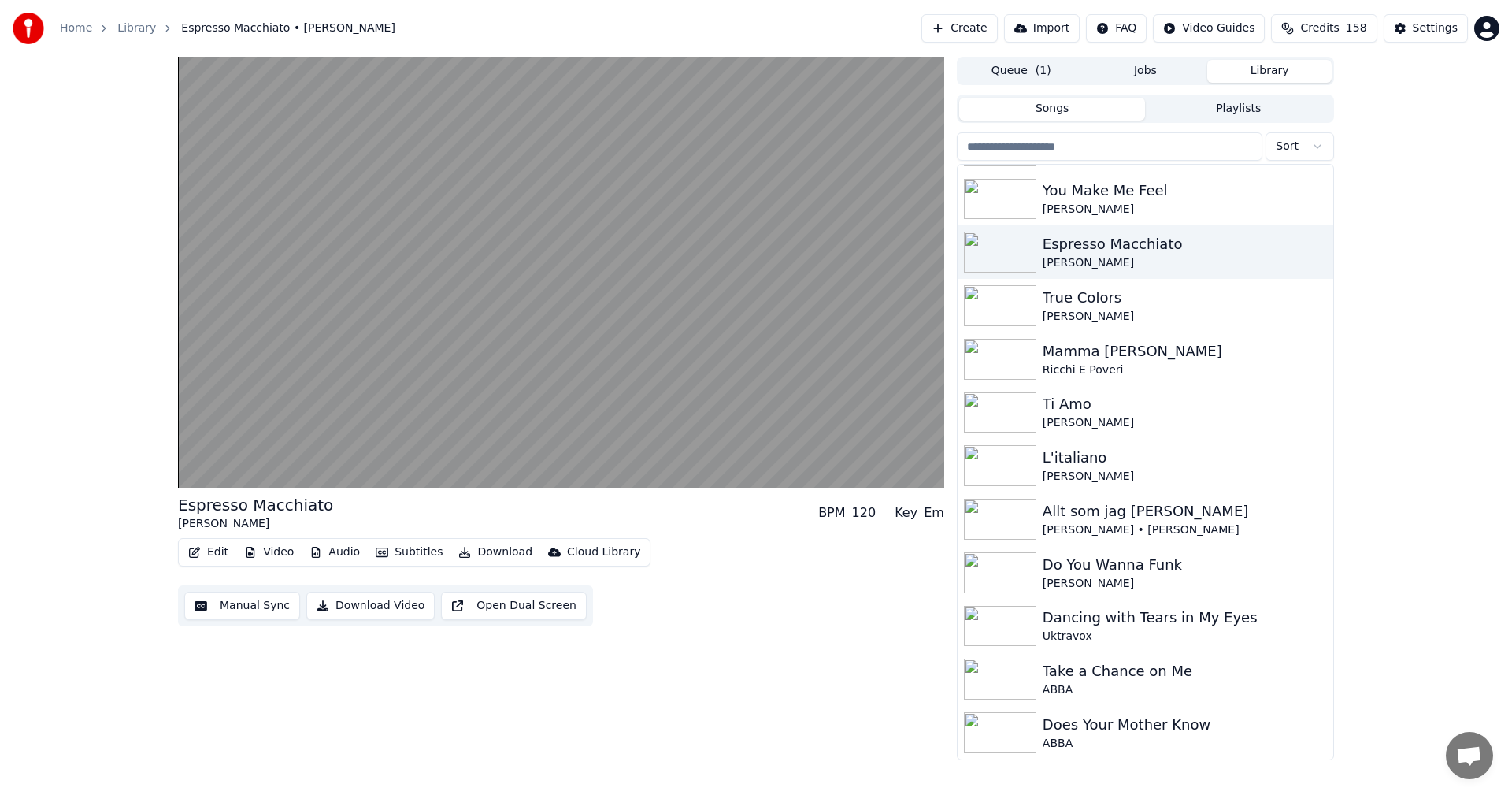
scroll to position [5969, 0]
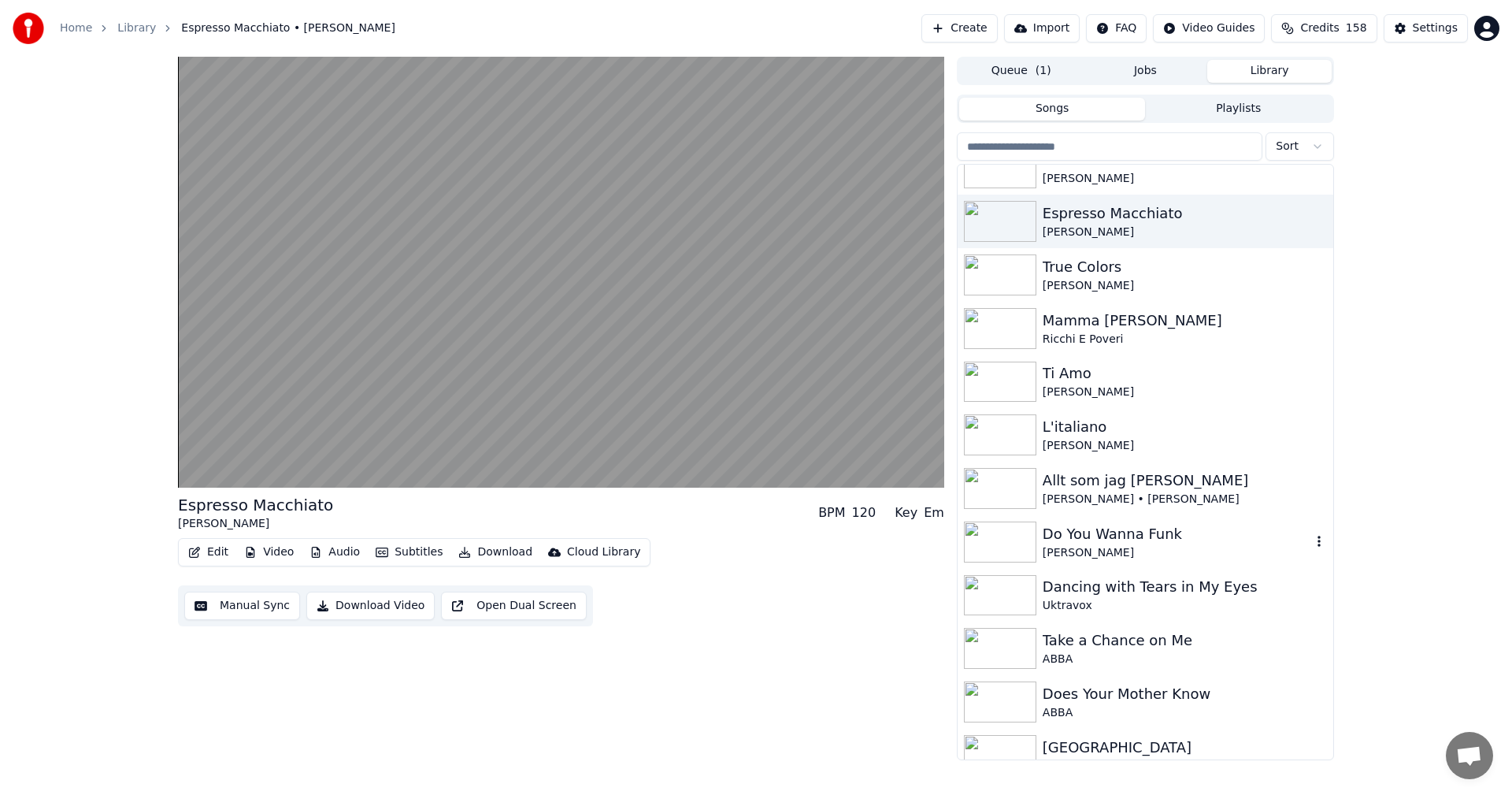
click at [1156, 551] on div "[PERSON_NAME]" at bounding box center [1176, 553] width 268 height 16
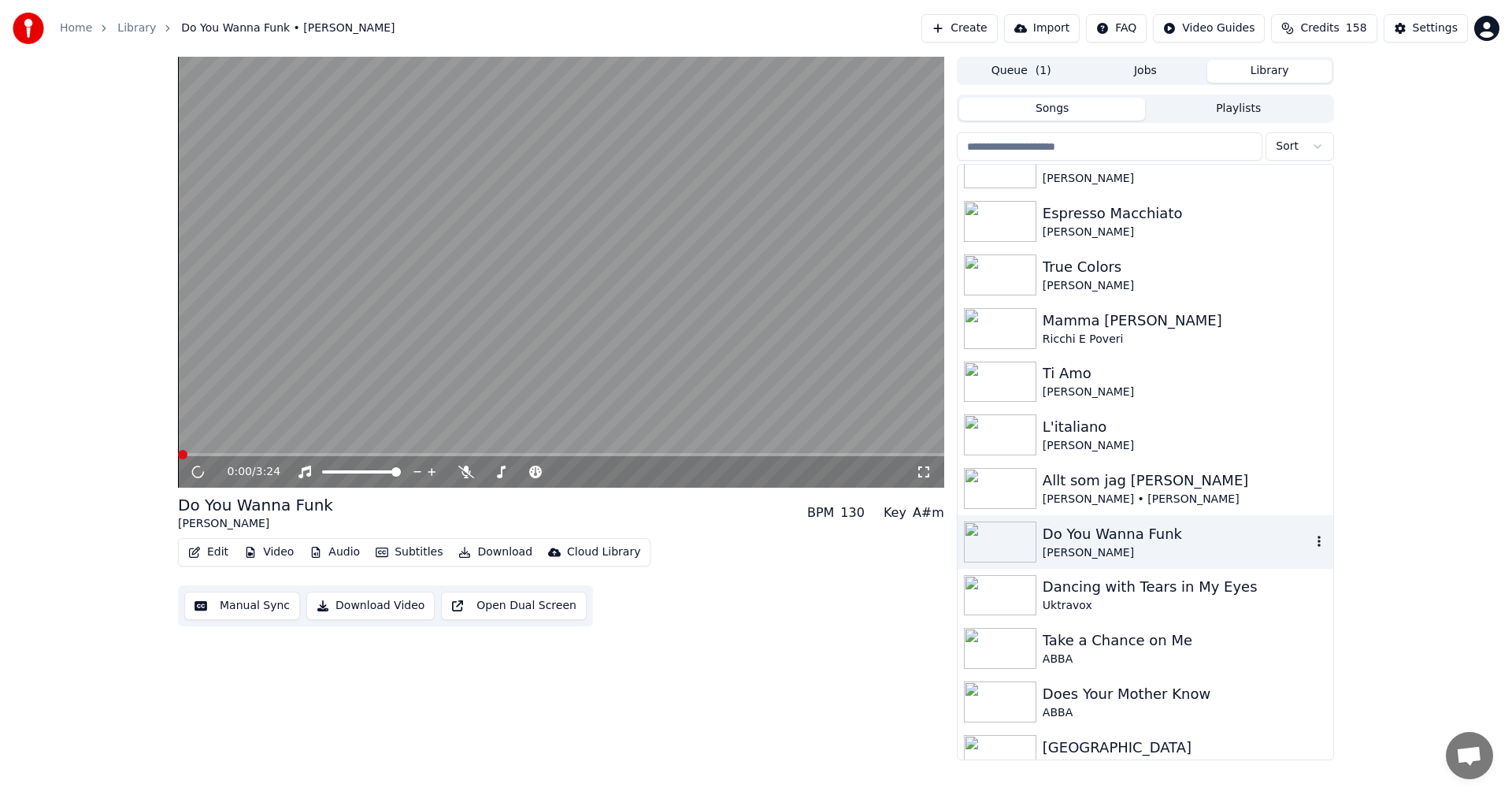
click at [1156, 551] on div "[PERSON_NAME]" at bounding box center [1176, 553] width 268 height 16
